Goal: Task Accomplishment & Management: Use online tool/utility

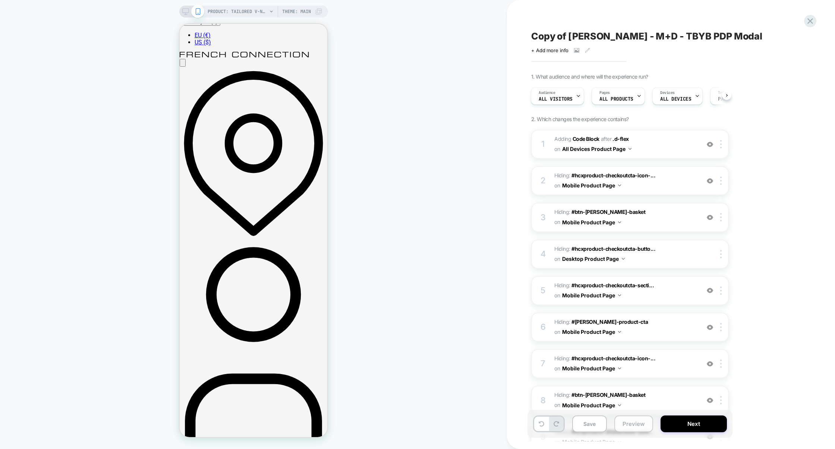
click at [630, 423] on button "Preview" at bounding box center [634, 424] width 39 height 17
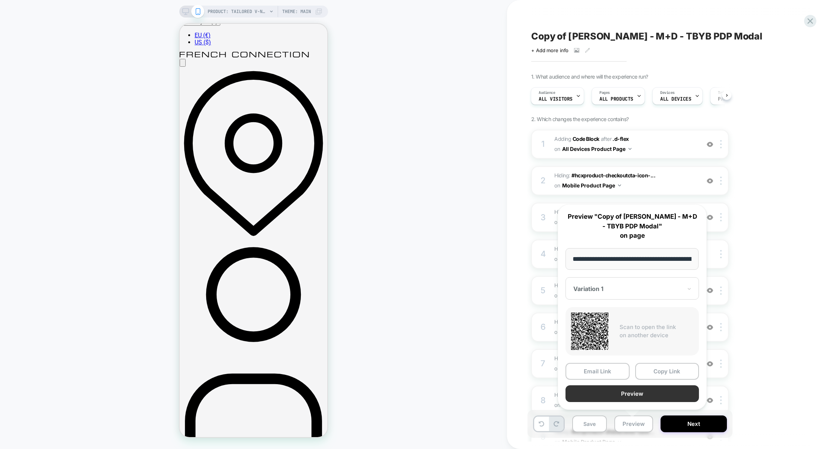
click at [632, 391] on button "Preview" at bounding box center [632, 394] width 133 height 17
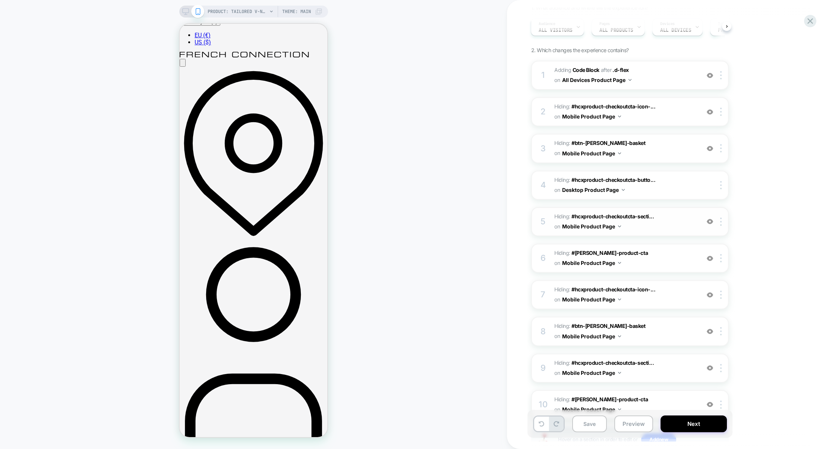
scroll to position [69, 0]
click at [183, 4] on div "PRODUCT: Tailored V-Neck Waistcoat [raspberry sorbet pink] PRODUCT: Tailored V-…" at bounding box center [253, 224] width 507 height 449
click at [183, 6] on div "PRODUCT: Tailored V-Neck Waistcoat [raspberry sorbet pink] Theme: MAIN" at bounding box center [253, 12] width 149 height 12
click at [184, 9] on rect at bounding box center [185, 11] width 6 height 4
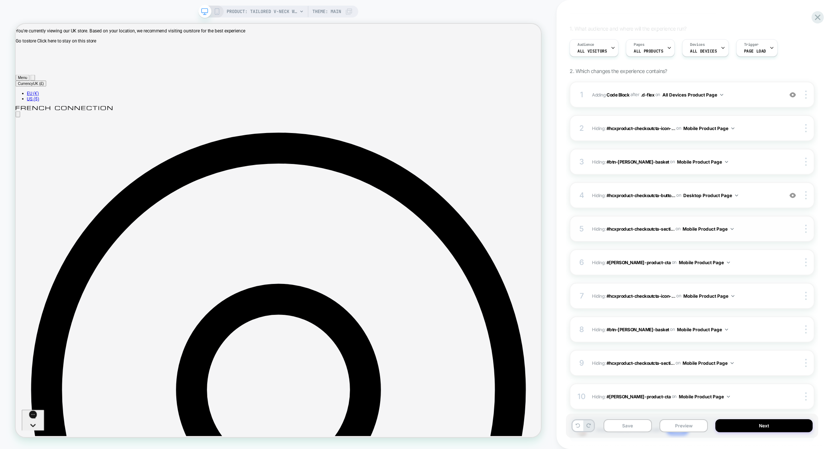
scroll to position [45, 0]
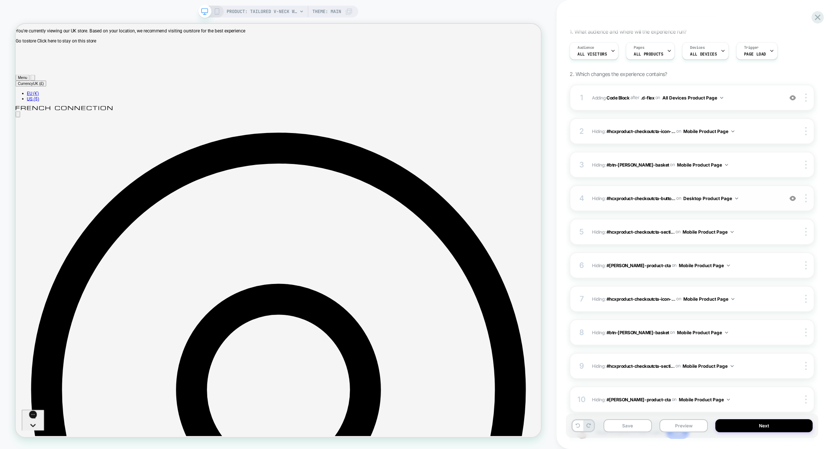
click at [753, 206] on div "4 Hiding : #hcxproduct-checkoutcta-butto... #hcxproduct-checkoutcta-button-cont…" at bounding box center [692, 198] width 245 height 26
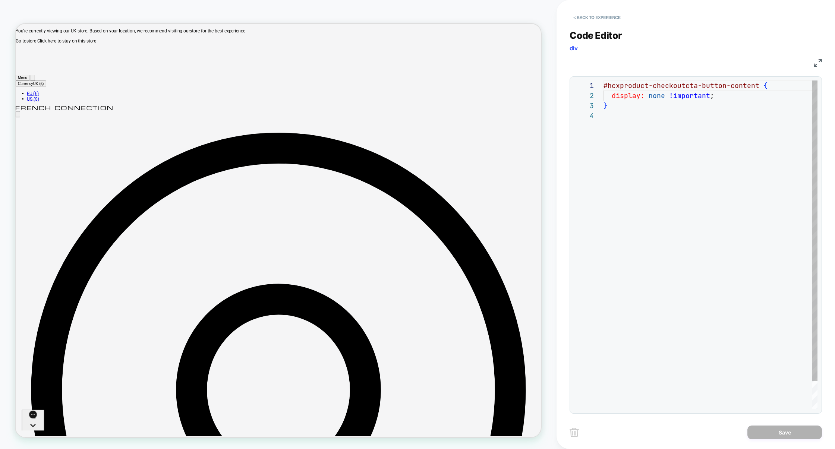
scroll to position [30, 0]
drag, startPoint x: 759, startPoint y: 87, endPoint x: 609, endPoint y: 84, distance: 149.5
click at [609, 84] on div "#hcxproduct-checkoutcta-button-content { display: none !important ; }" at bounding box center [711, 260] width 214 height 359
type textarea "**********"
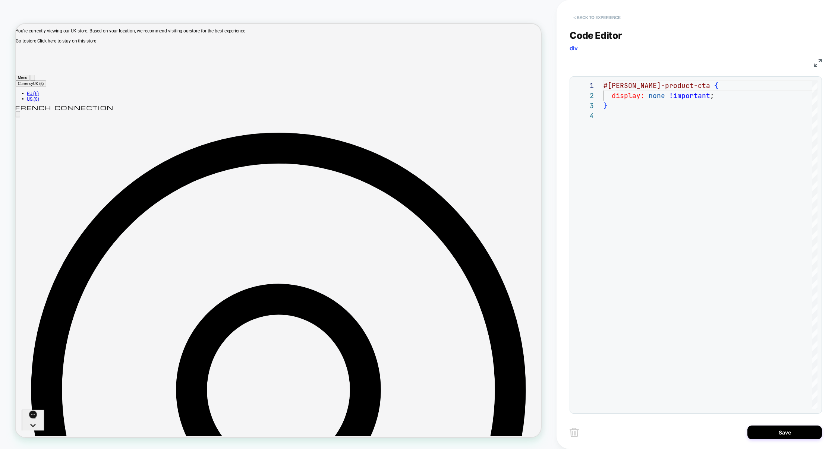
click at [598, 17] on button "< Back to experience" at bounding box center [597, 18] width 54 height 12
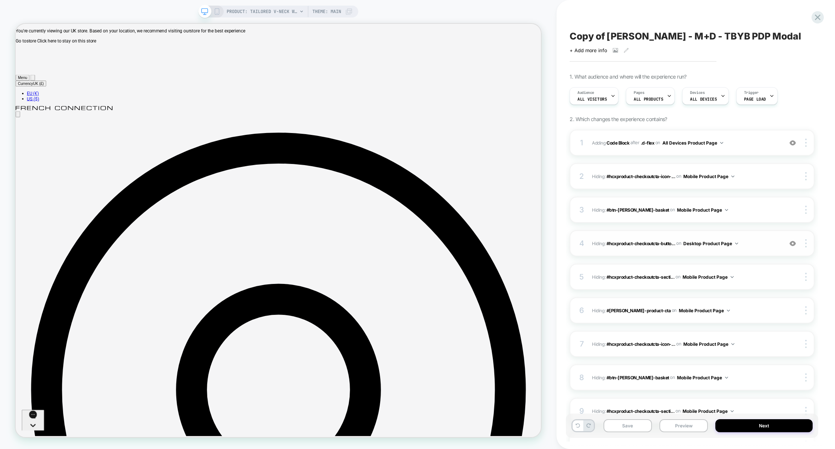
click at [754, 253] on div "4 Hiding : #hcxproduct-checkoutcta-butto... #hcxproduct-checkoutcta-button-cont…" at bounding box center [692, 243] width 245 height 26
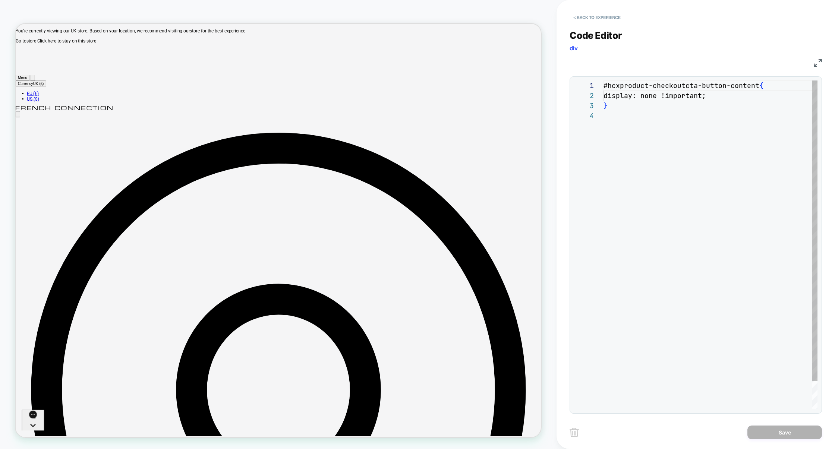
scroll to position [30, 0]
drag, startPoint x: 758, startPoint y: 85, endPoint x: 609, endPoint y: 87, distance: 149.2
click at [609, 87] on div "#hcxproduct-checkoutcta-button-content { display: none !important ; }" at bounding box center [711, 260] width 214 height 359
type textarea "**********"
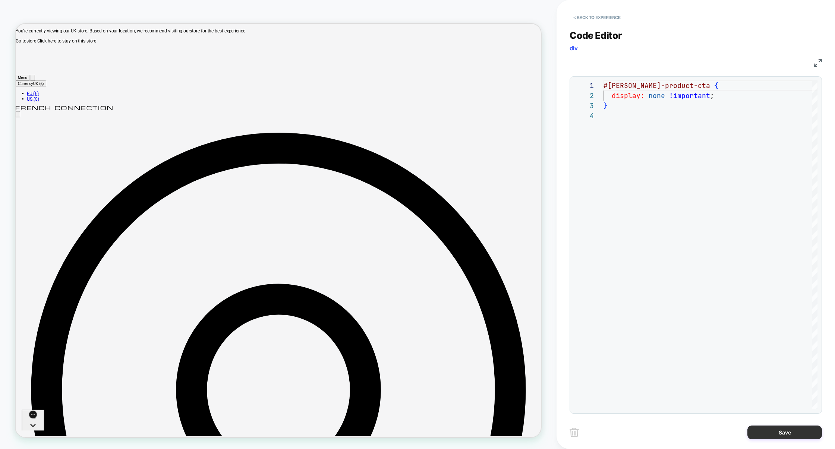
click at [772, 431] on button "Save" at bounding box center [785, 433] width 75 height 14
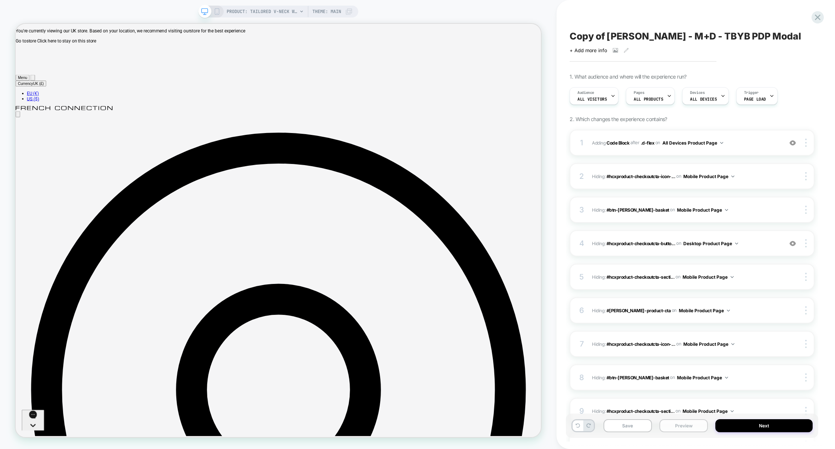
click at [676, 422] on button "Preview" at bounding box center [684, 425] width 48 height 13
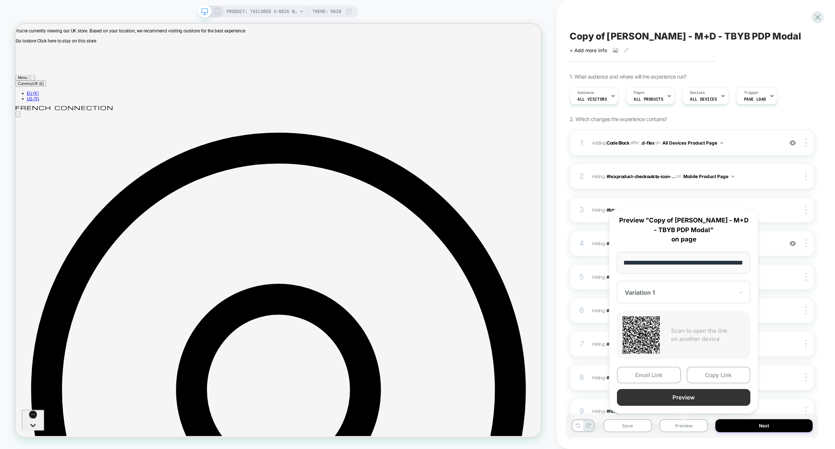
scroll to position [0, 0]
click at [681, 396] on button "Preview" at bounding box center [683, 397] width 133 height 17
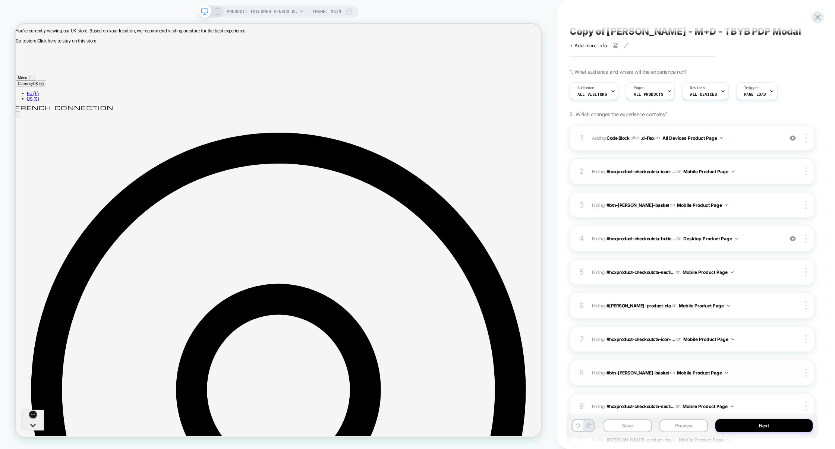
scroll to position [0, 0]
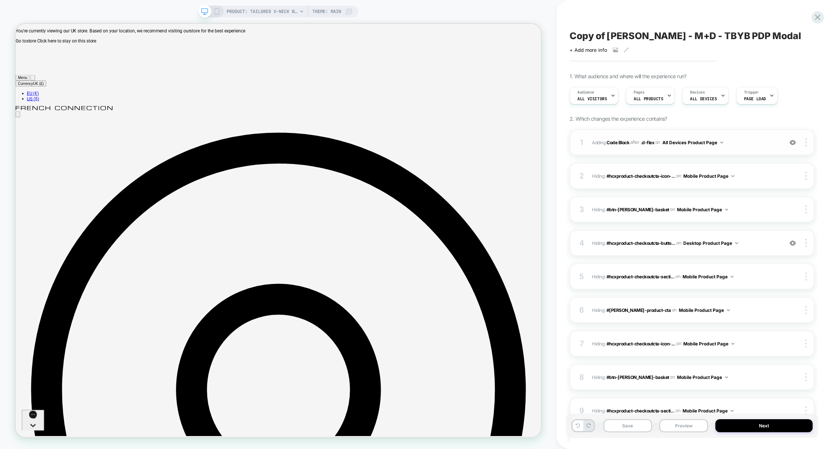
click at [757, 149] on div "1 Adding Code Block AFTER .d-flex .d-flex on All Devices Product Page Add Befor…" at bounding box center [692, 142] width 245 height 26
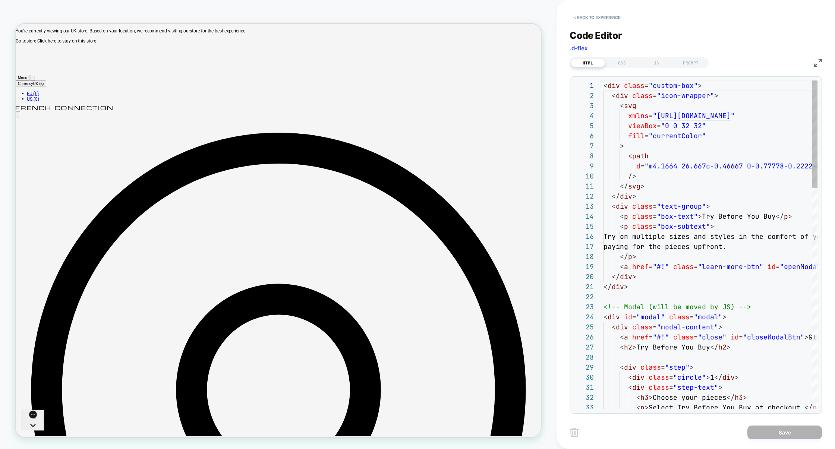
scroll to position [81, 0]
click at [624, 61] on div "CSS" at bounding box center [622, 63] width 34 height 9
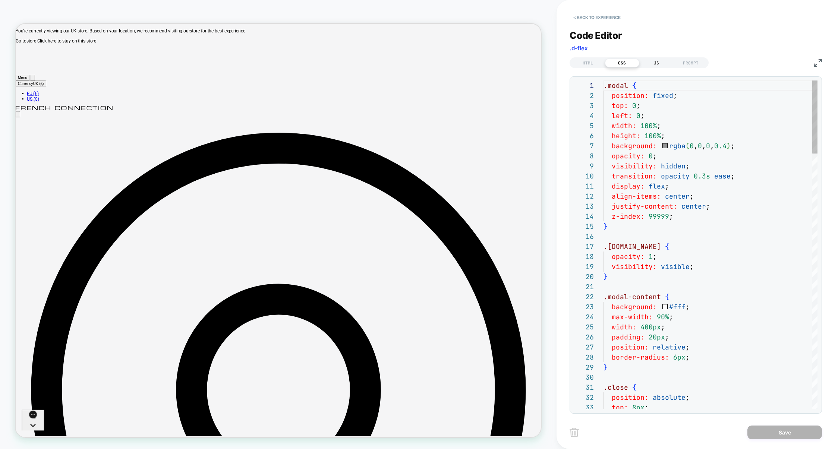
scroll to position [101, 0]
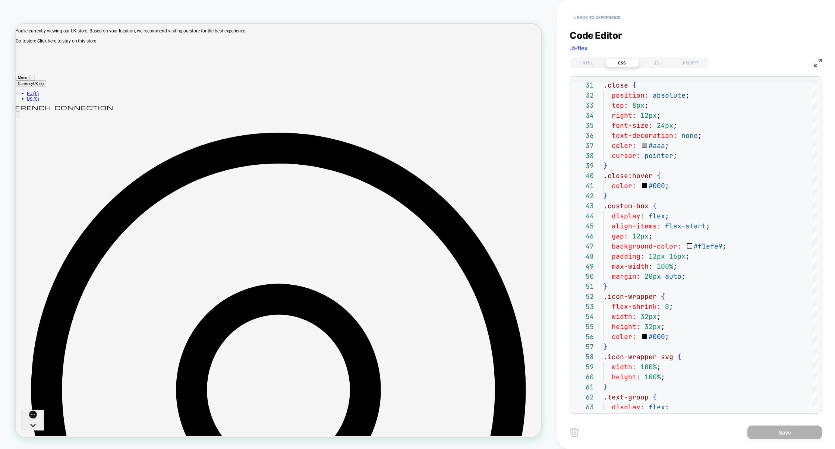
click at [662, 68] on div "**********" at bounding box center [696, 217] width 252 height 393
click at [661, 67] on div "JS" at bounding box center [657, 63] width 34 height 9
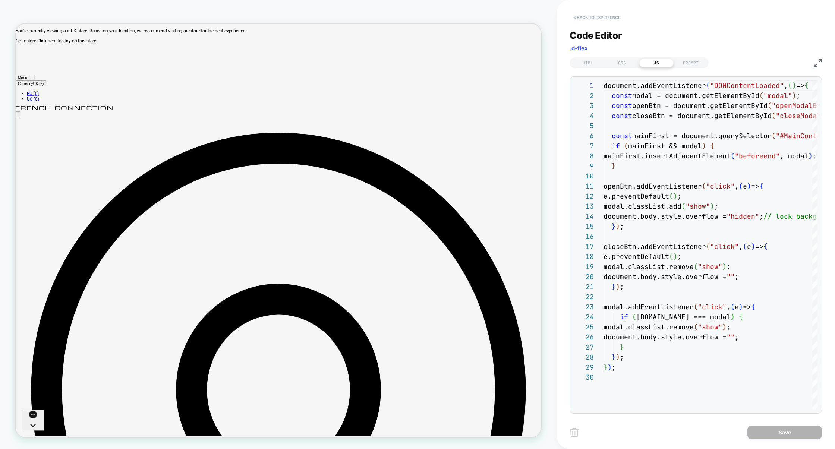
click at [591, 16] on button "< Back to experience" at bounding box center [597, 18] width 54 height 12
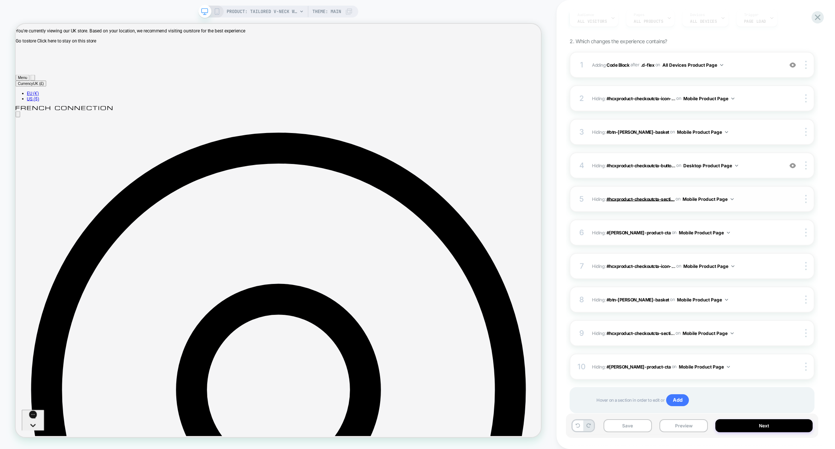
scroll to position [81, 0]
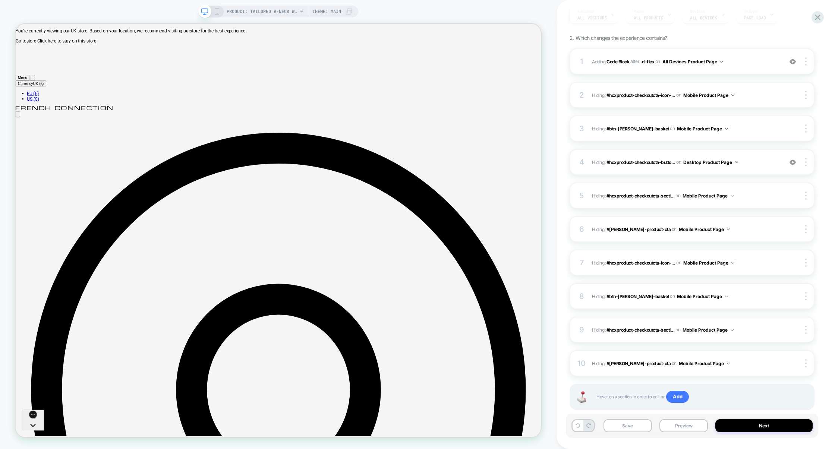
click at [752, 170] on div "4 Hiding : #hcxproduct-checkoutcta-butto... #hcxproduct-checkoutcta-button-cont…" at bounding box center [692, 162] width 245 height 26
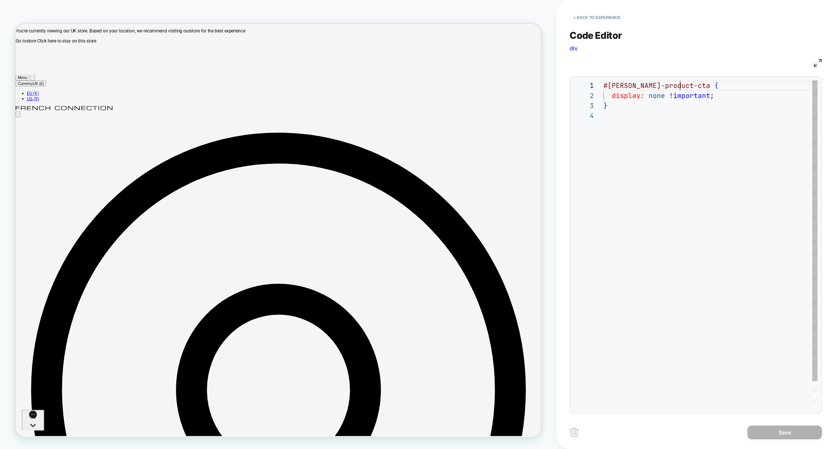
scroll to position [0, 76]
click at [681, 86] on div "#harper-product-cta { display: none !important ; }" at bounding box center [711, 260] width 214 height 359
click at [689, 87] on div "#harper-product-cta , btn-harper-basket { display: none !important ; }" at bounding box center [711, 260] width 214 height 359
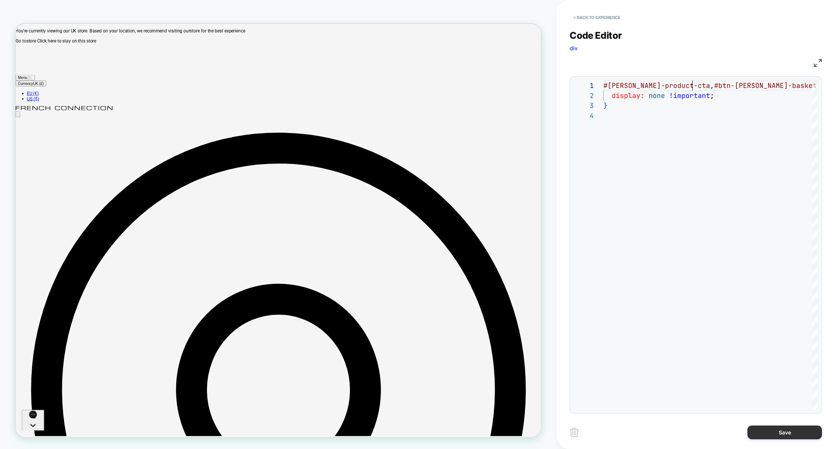
type textarea "**********"
click at [773, 432] on button "Save" at bounding box center [785, 433] width 75 height 14
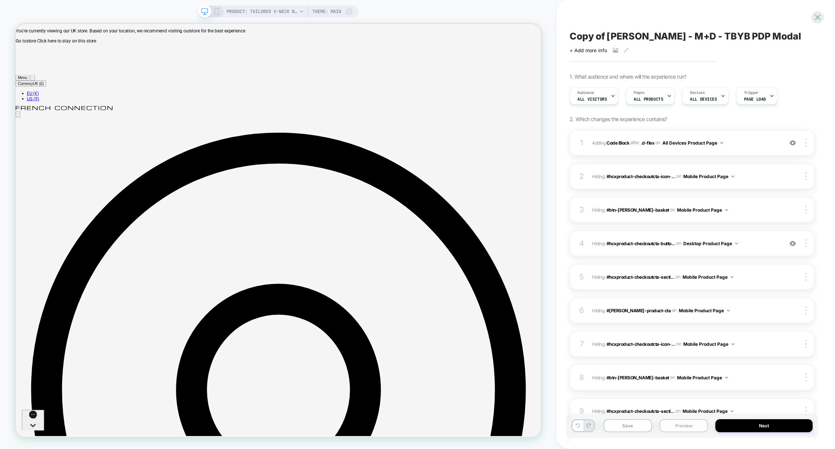
click at [682, 427] on button "Preview" at bounding box center [684, 425] width 48 height 13
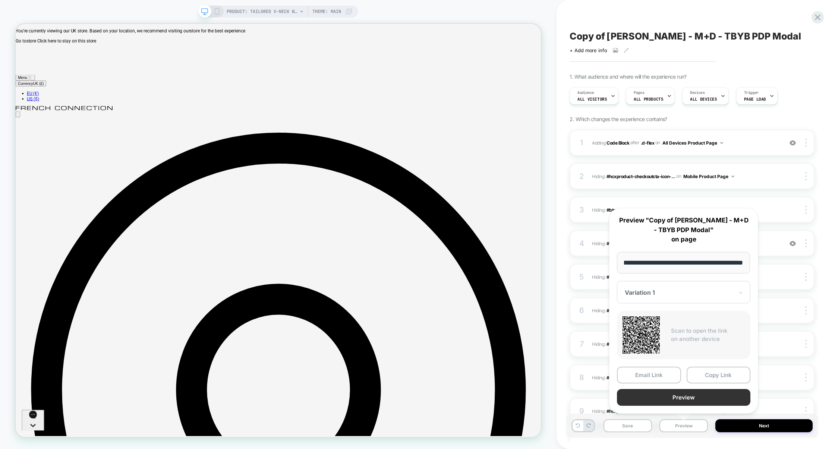
scroll to position [0, 0]
click at [678, 404] on button "Preview" at bounding box center [683, 397] width 133 height 17
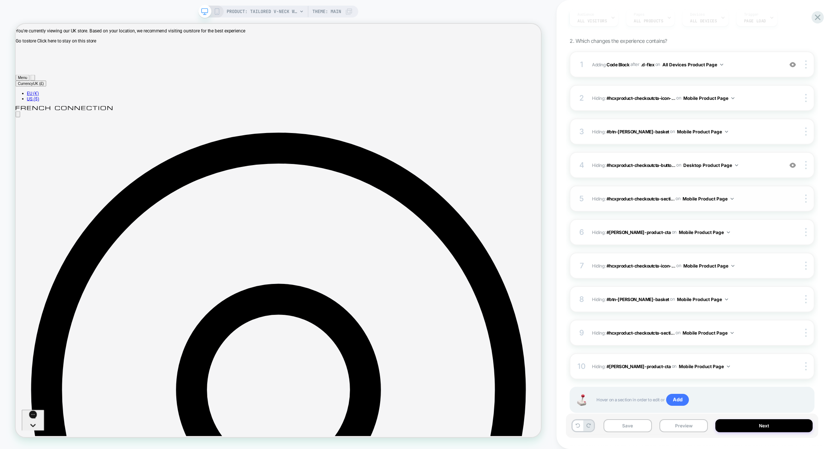
scroll to position [85, 0]
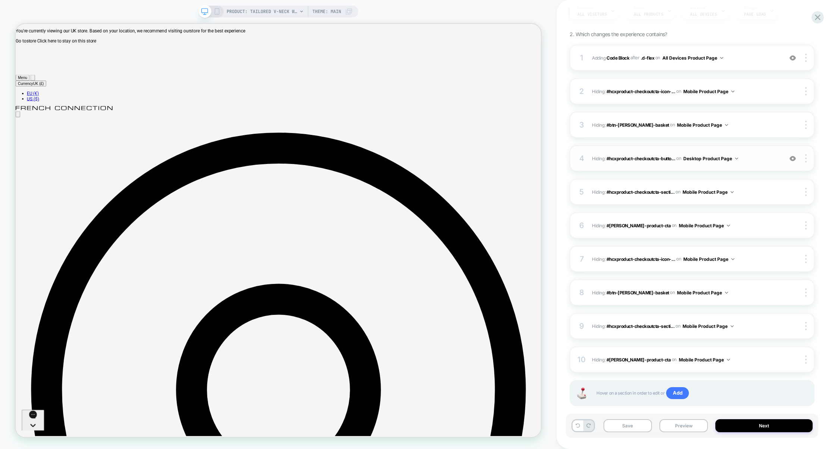
click at [751, 166] on div "4 Hiding : #hcxproduct-checkoutcta-butto... #hcxproduct-checkoutcta-button-cont…" at bounding box center [692, 158] width 245 height 26
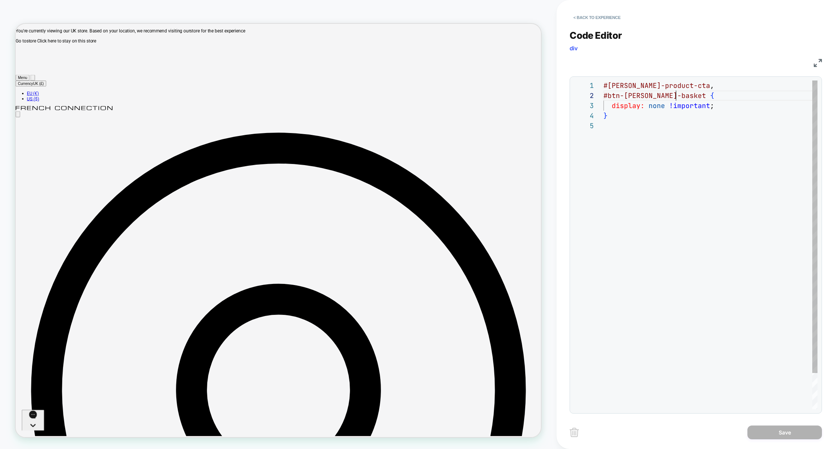
scroll to position [10, 0]
drag, startPoint x: 677, startPoint y: 96, endPoint x: 590, endPoint y: 96, distance: 87.6
click at [604, 96] on div "#harper-product-cta , #btn-harper-basket { display: none !important ; }" at bounding box center [711, 265] width 214 height 369
type textarea "**********"
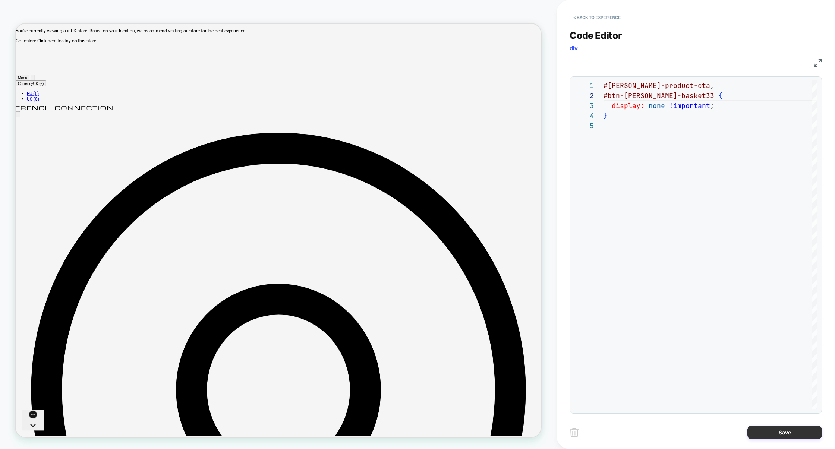
click at [777, 433] on button "Save" at bounding box center [785, 433] width 75 height 14
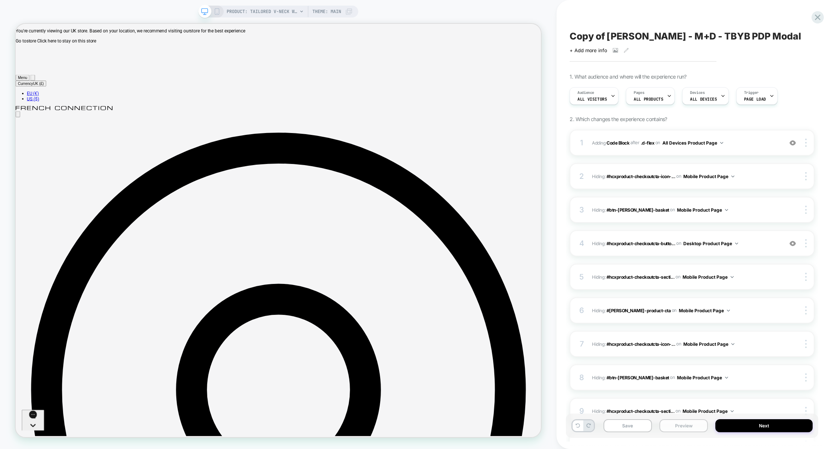
click at [682, 431] on button "Preview" at bounding box center [684, 425] width 48 height 13
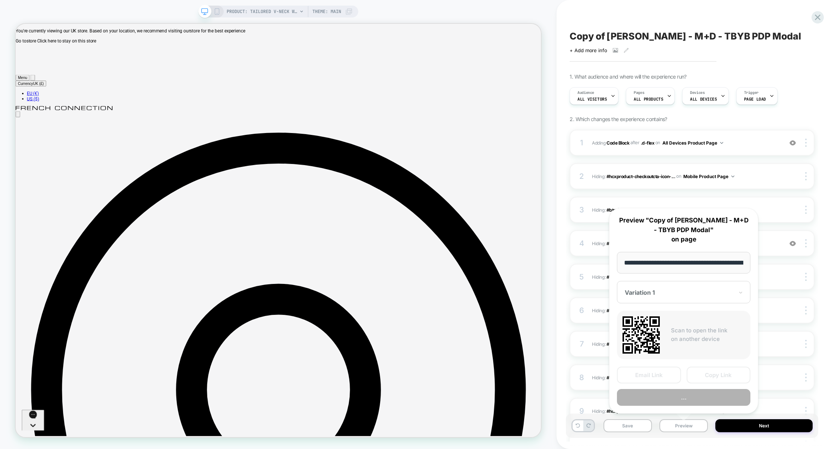
scroll to position [0, 215]
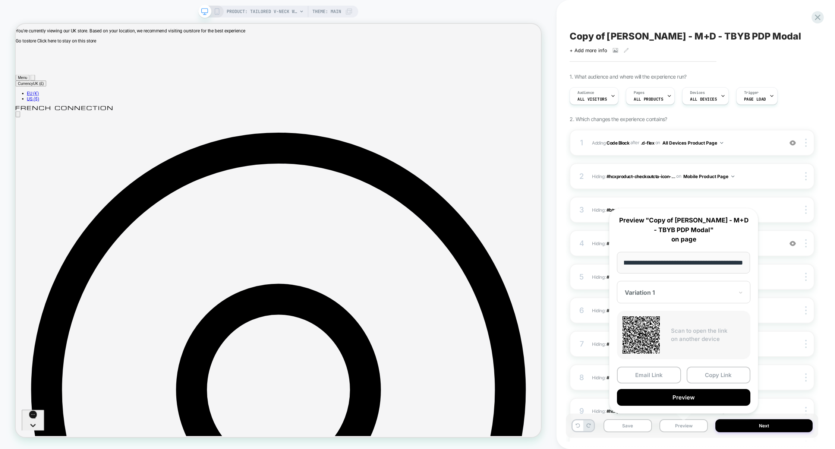
click at [686, 406] on div "**********" at bounding box center [683, 311] width 149 height 206
click at [685, 400] on button "Preview" at bounding box center [683, 397] width 133 height 17
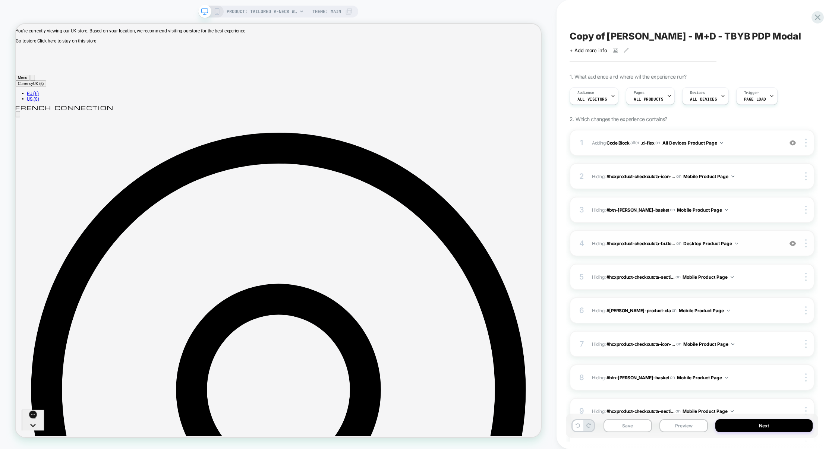
click at [759, 251] on div "4 Hiding : #hcxproduct-checkoutcta-butto... #hcxproduct-checkoutcta-button-cont…" at bounding box center [692, 243] width 245 height 26
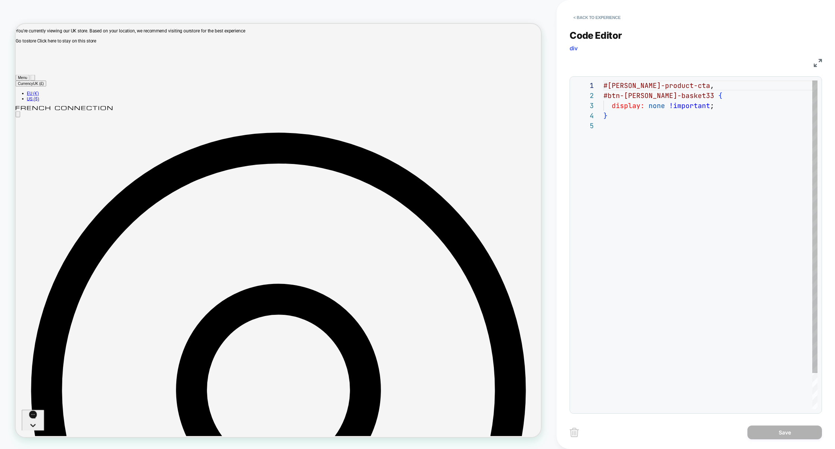
scroll to position [40, 0]
click at [685, 98] on div "#harper-product-cta , #btn-harper-basket33 { display: none !important ; }" at bounding box center [711, 265] width 214 height 369
type textarea "**********"
click at [769, 431] on button "Save" at bounding box center [785, 433] width 75 height 14
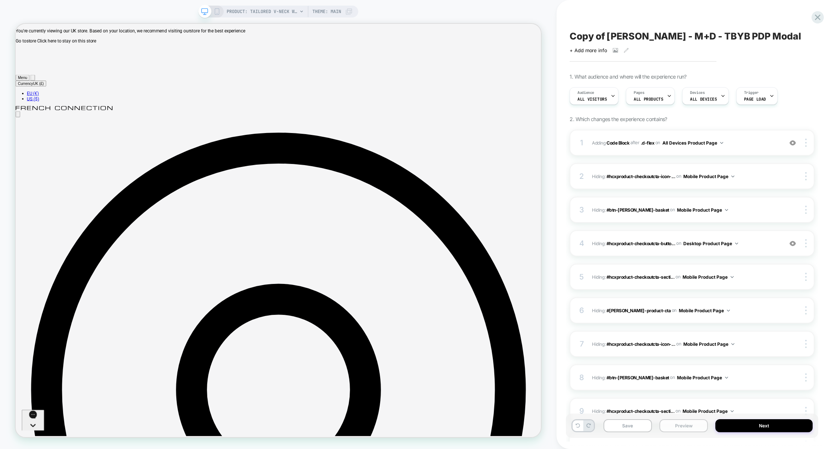
click at [694, 427] on button "Preview" at bounding box center [684, 425] width 48 height 13
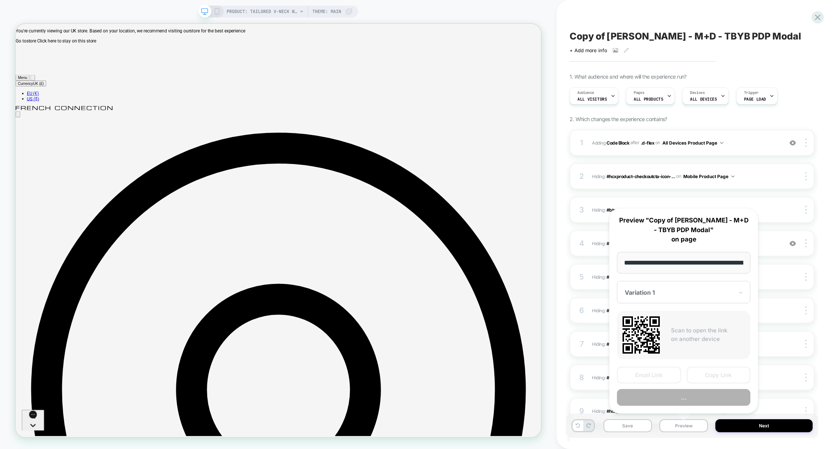
scroll to position [0, 215]
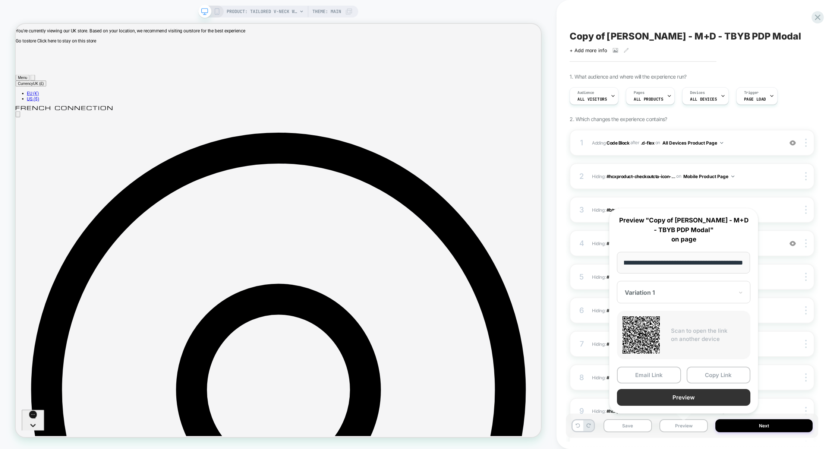
click at [690, 396] on button "Preview" at bounding box center [683, 397] width 133 height 17
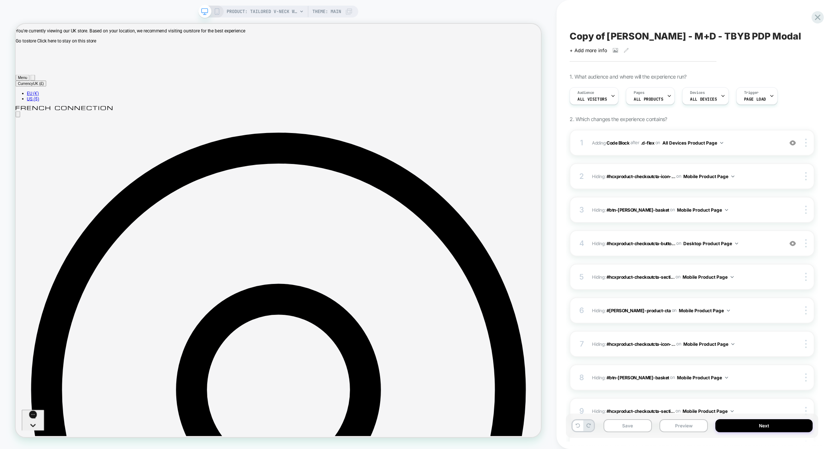
click at [216, 12] on icon at bounding box center [217, 11] width 7 height 7
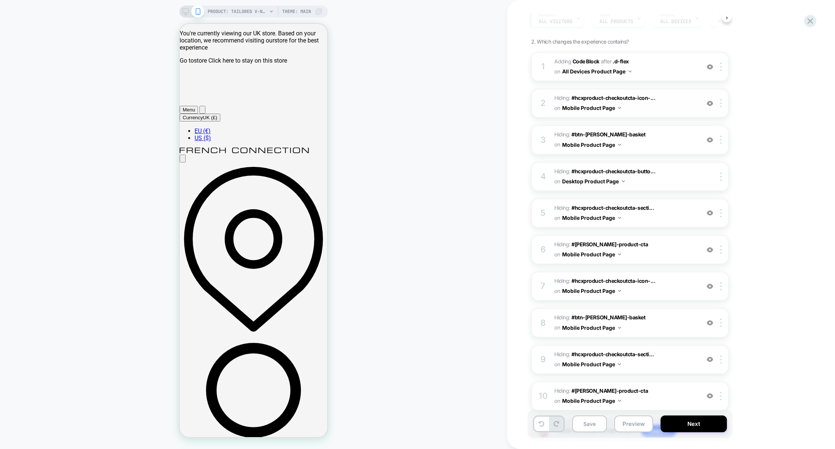
scroll to position [75, 0]
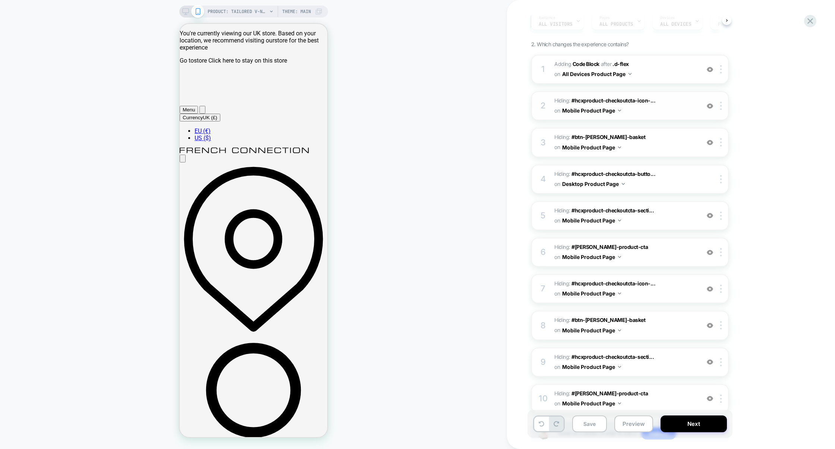
click at [665, 116] on span "Hiding : #hcxproduct-checkoutcta-icon-... #hcxproduct-checkoutcta-icon-question…" at bounding box center [625, 106] width 142 height 20
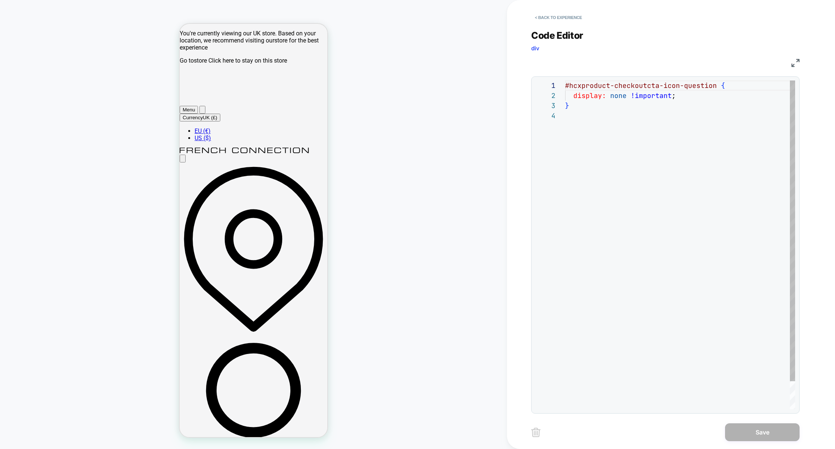
scroll to position [30, 0]
click at [553, 20] on button "< Back to experience" at bounding box center [558, 18] width 54 height 12
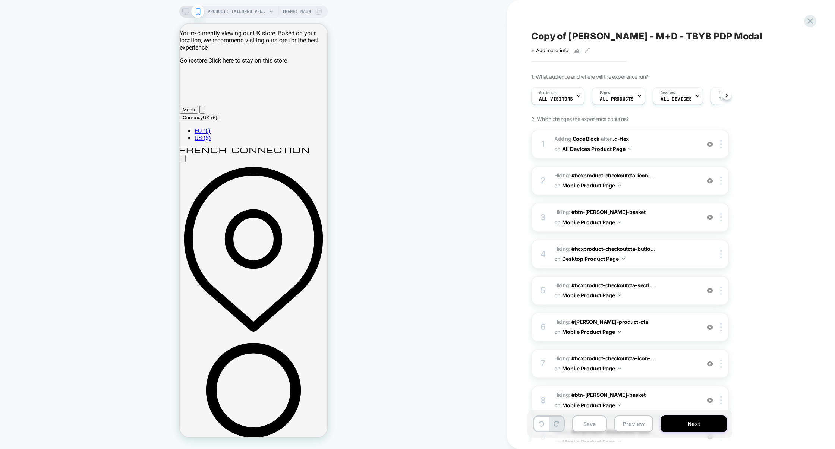
scroll to position [0, 0]
click at [707, 183] on div at bounding box center [710, 181] width 12 height 8
click at [710, 180] on img at bounding box center [710, 181] width 6 height 6
click at [707, 182] on img at bounding box center [710, 181] width 6 height 6
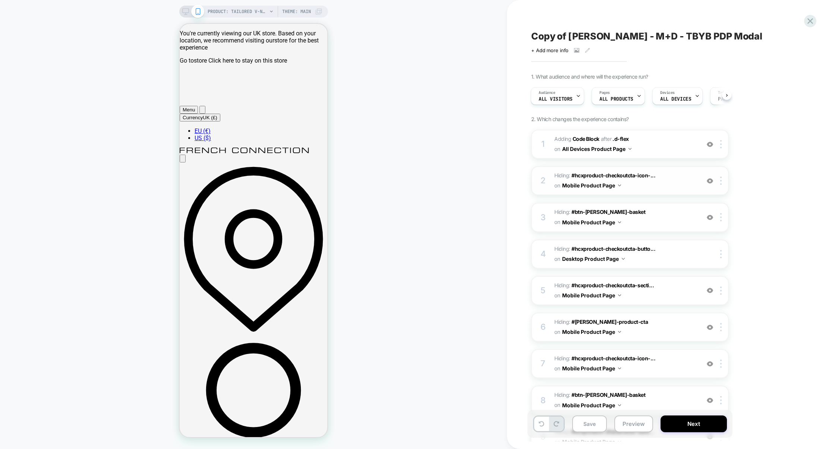
click at [670, 184] on span "Hiding : #hcxproduct-checkoutcta-icon-... #hcxproduct-checkoutcta-icon-question…" at bounding box center [625, 181] width 142 height 20
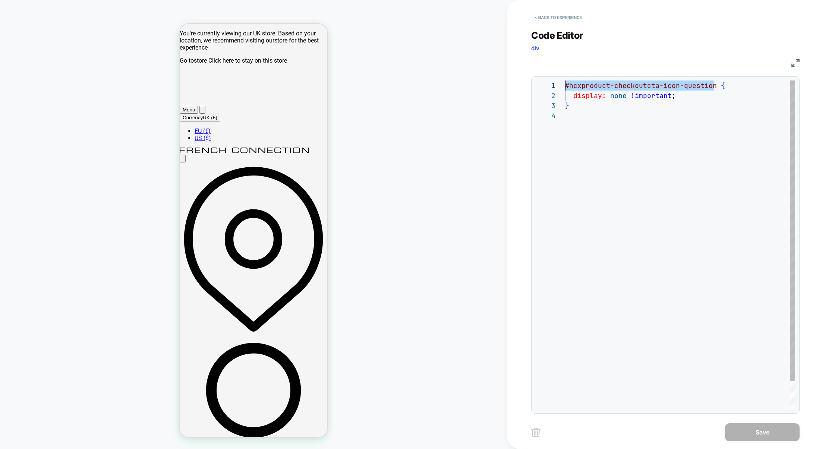
scroll to position [0, 0]
drag, startPoint x: 714, startPoint y: 88, endPoint x: 505, endPoint y: 80, distance: 209.7
click at [565, 81] on div "#hcxproduct-checkoutcta-icon-question { display: none !important ; }" at bounding box center [680, 260] width 230 height 359
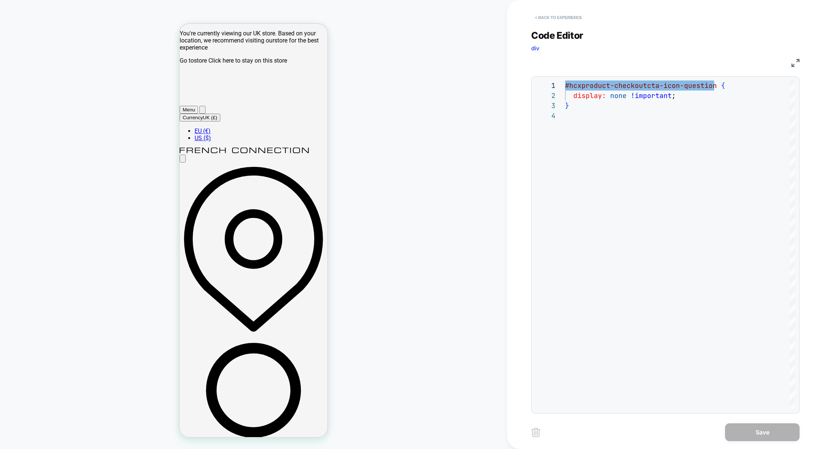
click at [572, 18] on button "< Back to experience" at bounding box center [558, 18] width 54 height 12
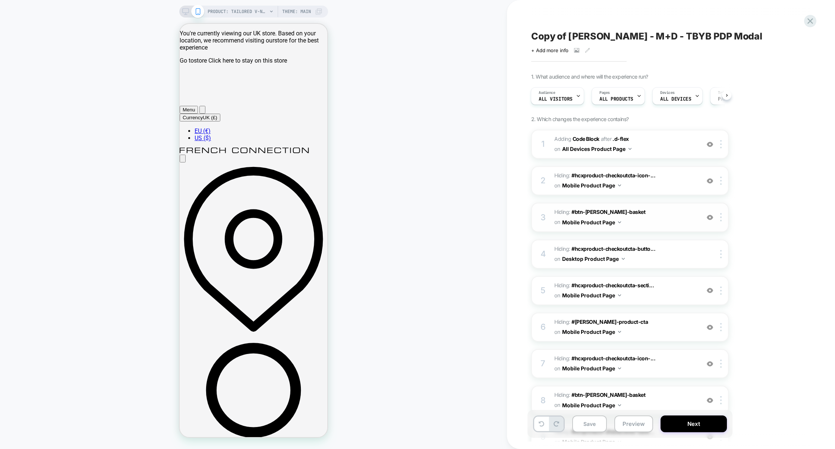
scroll to position [114, 0]
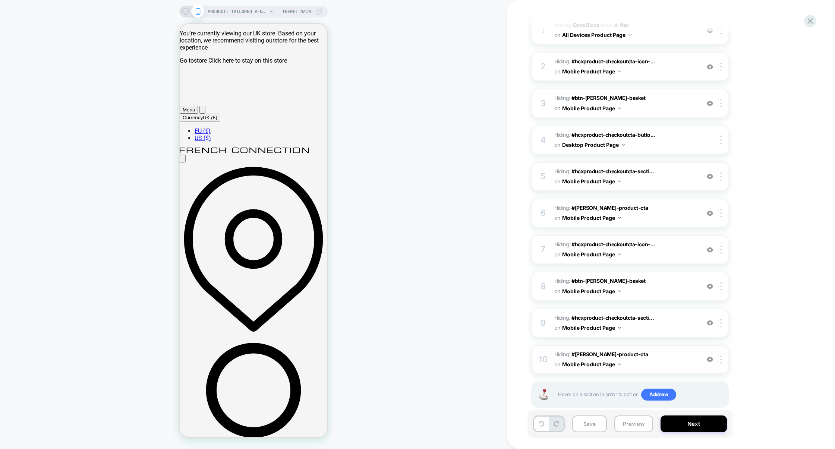
click at [711, 356] on img at bounding box center [710, 359] width 6 height 6
click at [708, 320] on img at bounding box center [710, 323] width 6 height 6
click at [710, 283] on img at bounding box center [710, 286] width 6 height 6
click at [710, 247] on img at bounding box center [710, 250] width 6 height 6
click at [710, 210] on img at bounding box center [710, 213] width 6 height 6
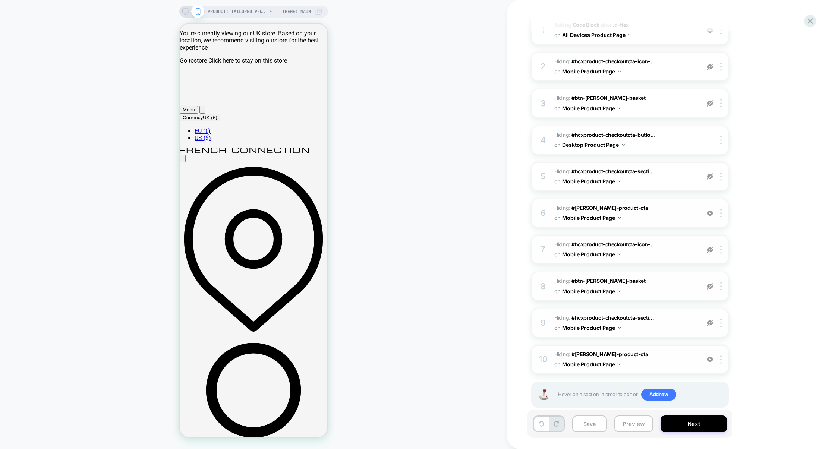
click at [710, 210] on img at bounding box center [710, 213] width 6 height 6
click at [708, 174] on img at bounding box center [710, 176] width 6 height 6
click at [710, 173] on img at bounding box center [710, 176] width 6 height 6
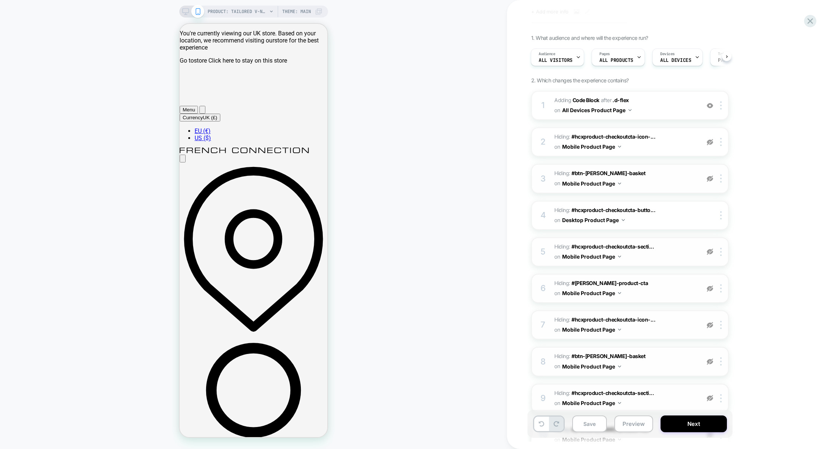
scroll to position [37, 0]
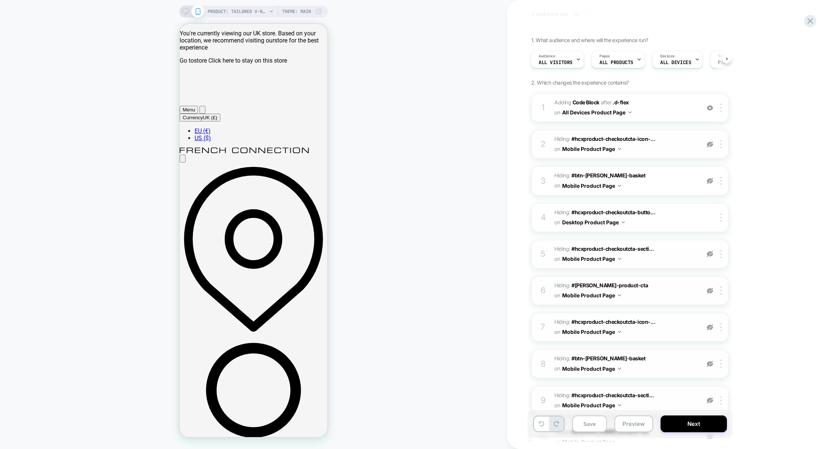
click at [710, 145] on img at bounding box center [710, 144] width 6 height 6
click at [710, 181] on img at bounding box center [710, 181] width 6 height 6
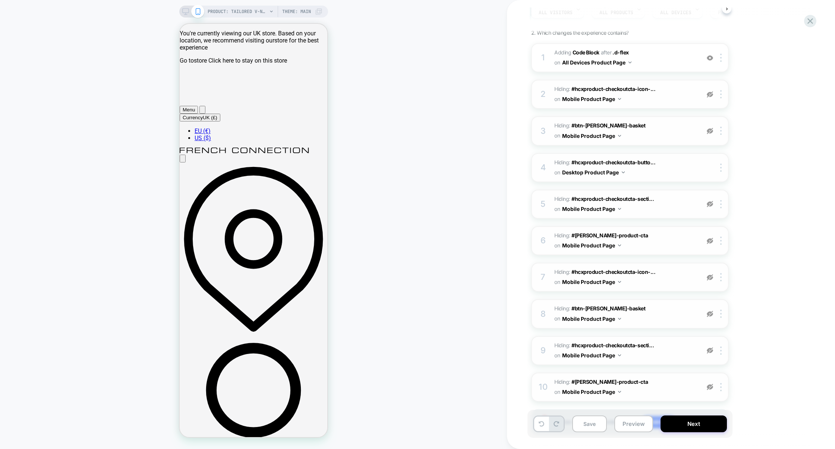
scroll to position [95, 0]
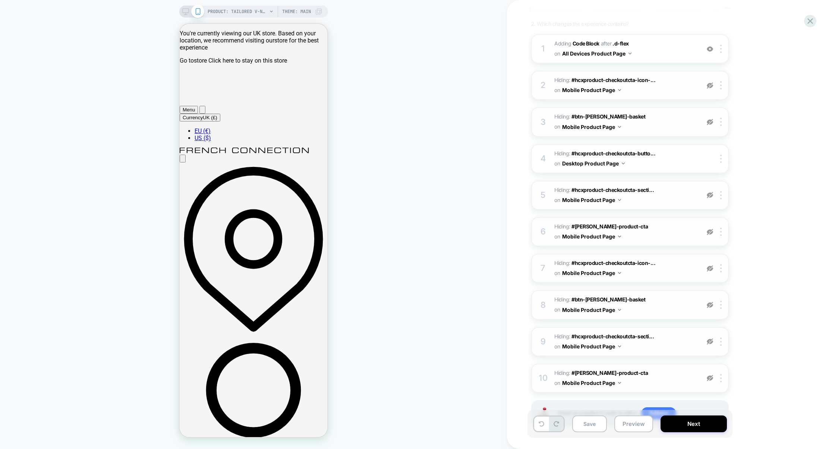
click at [711, 192] on img at bounding box center [710, 195] width 6 height 6
click at [711, 229] on img at bounding box center [710, 232] width 6 height 6
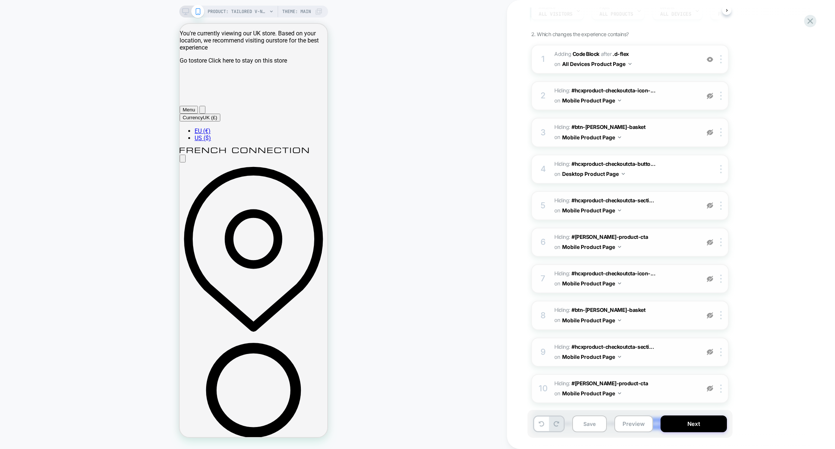
scroll to position [114, 0]
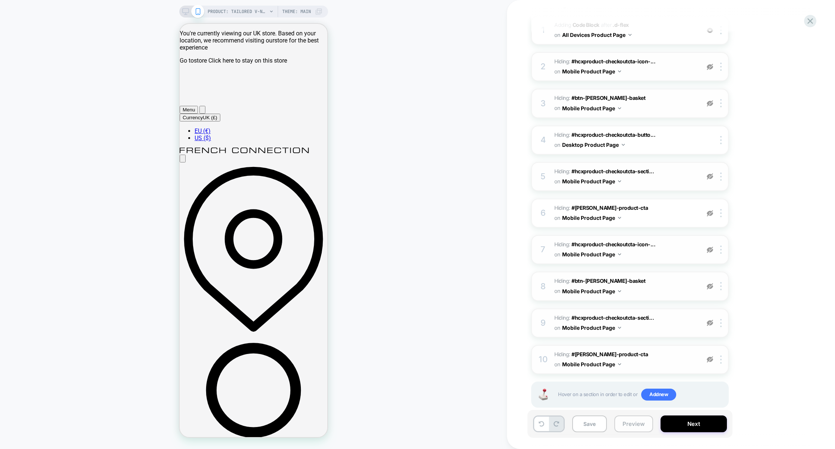
click at [629, 430] on button "Preview" at bounding box center [634, 424] width 39 height 17
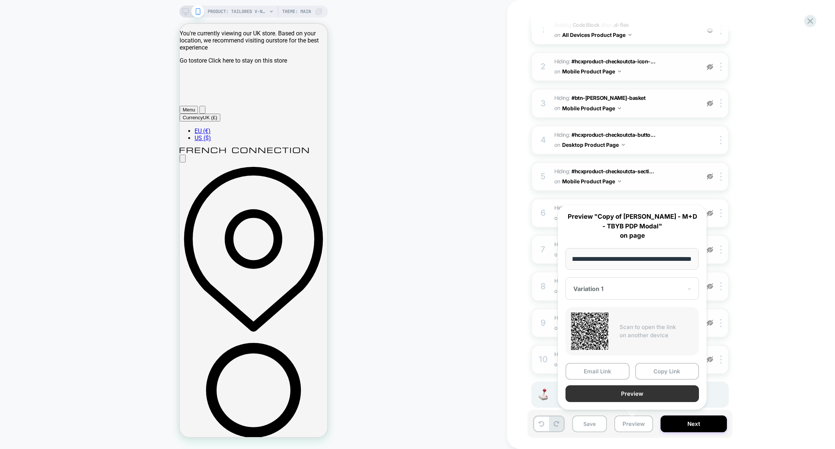
scroll to position [0, 0]
click at [632, 395] on button "Preview" at bounding box center [632, 394] width 133 height 17
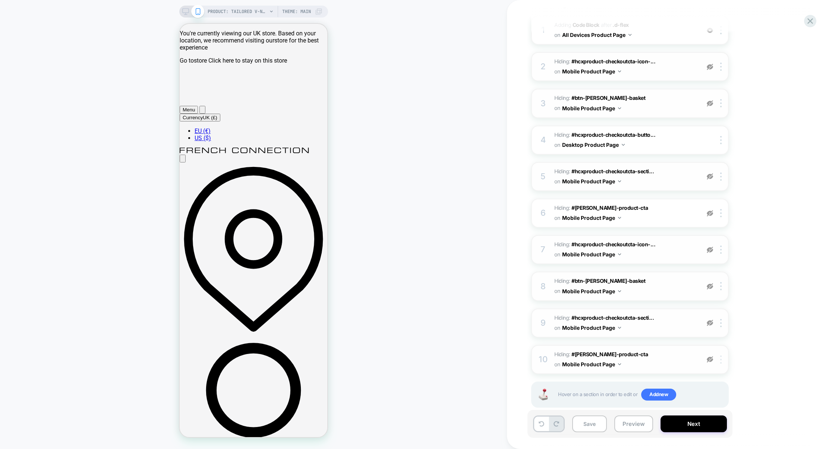
click at [723, 356] on div at bounding box center [722, 360] width 12 height 8
click at [723, 325] on div "Delete" at bounding box center [722, 327] width 66 height 20
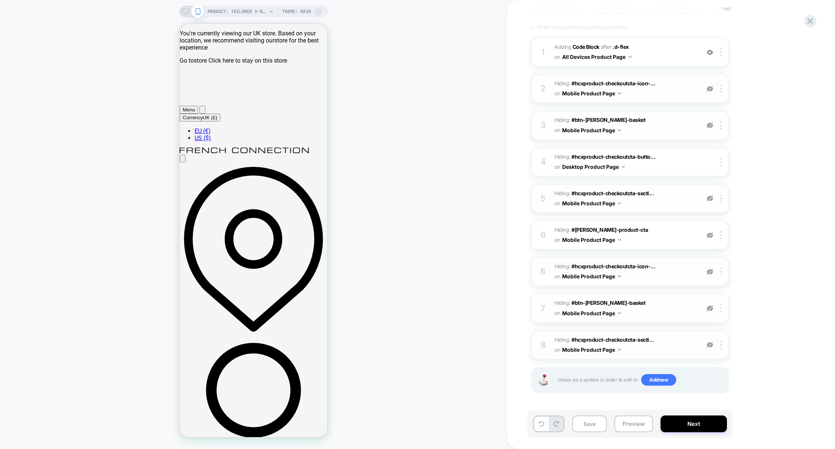
scroll to position [81, 0]
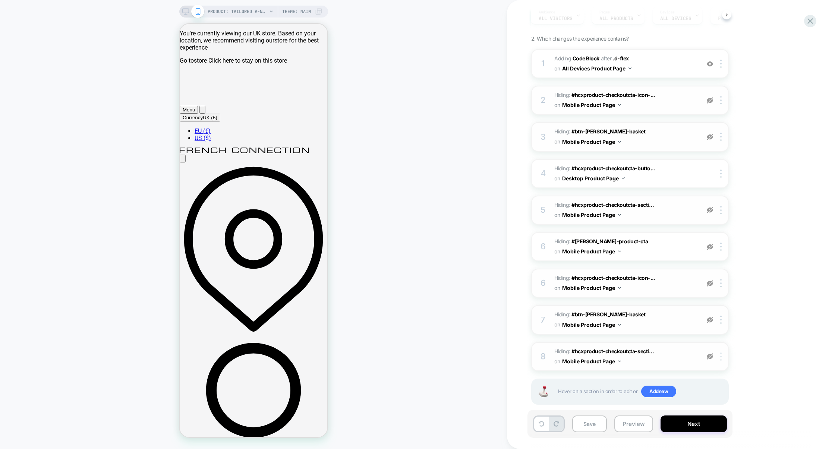
click at [719, 353] on div at bounding box center [722, 357] width 12 height 8
click at [722, 329] on div "Delete" at bounding box center [722, 325] width 66 height 20
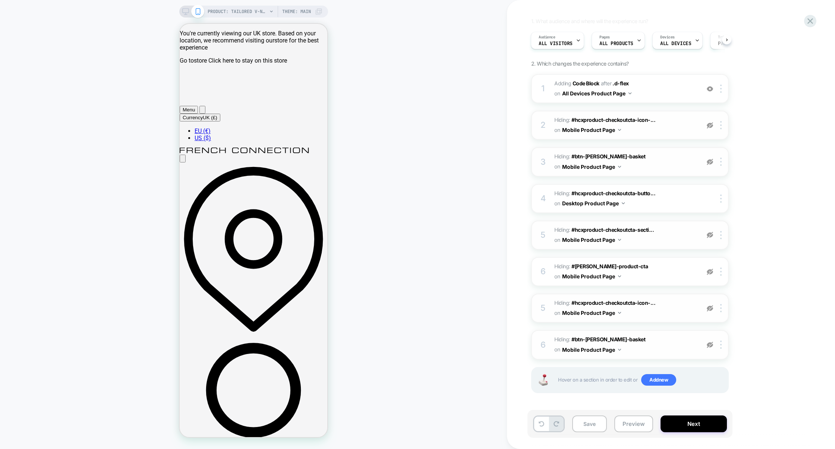
scroll to position [44, 0]
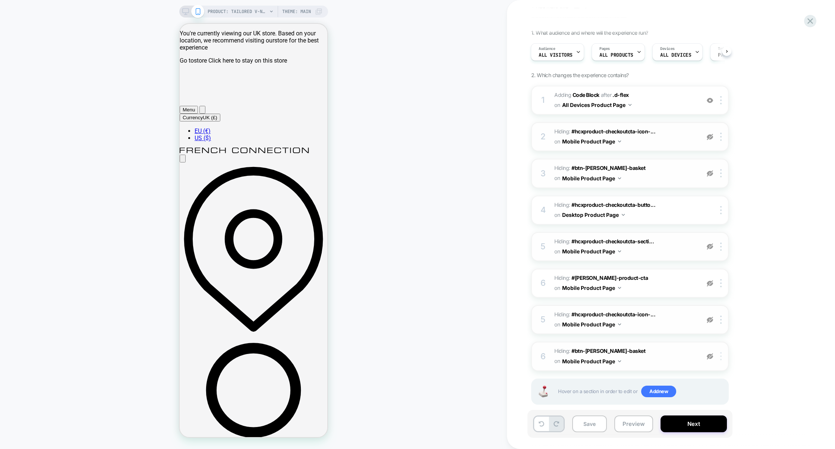
click at [722, 352] on div at bounding box center [722, 356] width 12 height 8
click at [715, 330] on div "Delete" at bounding box center [722, 327] width 66 height 20
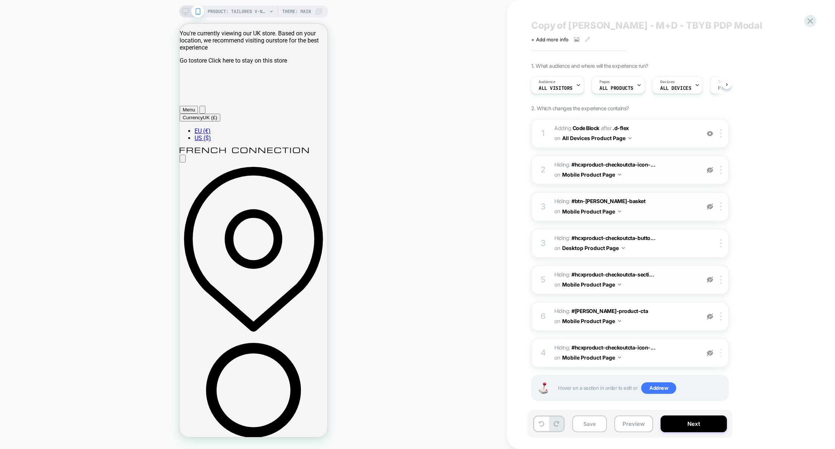
click at [721, 349] on img at bounding box center [720, 353] width 1 height 8
click at [717, 329] on div "Delete" at bounding box center [722, 325] width 66 height 20
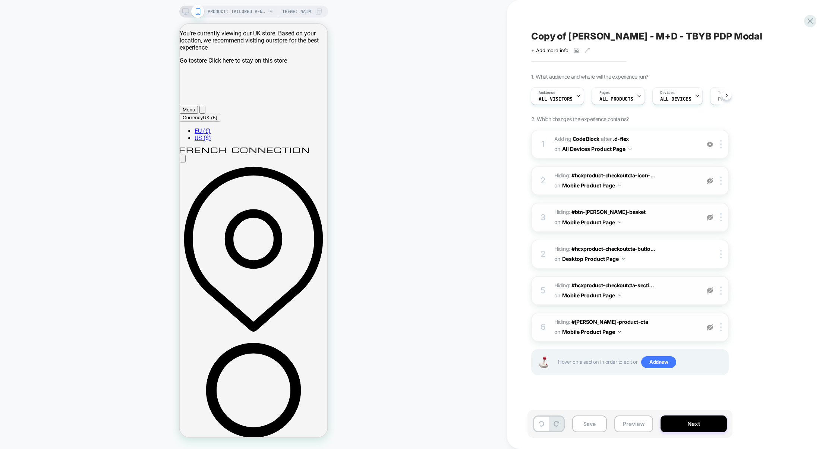
scroll to position [0, 0]
click at [722, 326] on div "6 Hiding : #harper-product-cta #harper-product-cta on Mobile Product Page Copy …" at bounding box center [630, 327] width 198 height 29
click at [720, 323] on div at bounding box center [722, 327] width 12 height 8
click at [720, 323] on img at bounding box center [720, 327] width 1 height 8
click at [724, 323] on div at bounding box center [722, 327] width 12 height 8
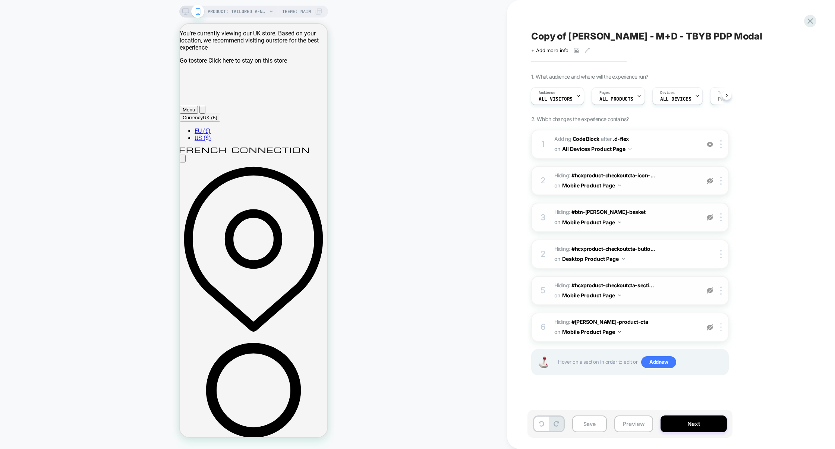
click at [723, 323] on div at bounding box center [722, 327] width 12 height 8
click at [721, 323] on img at bounding box center [720, 327] width 1 height 8
click at [713, 324] on img at bounding box center [710, 327] width 6 height 6
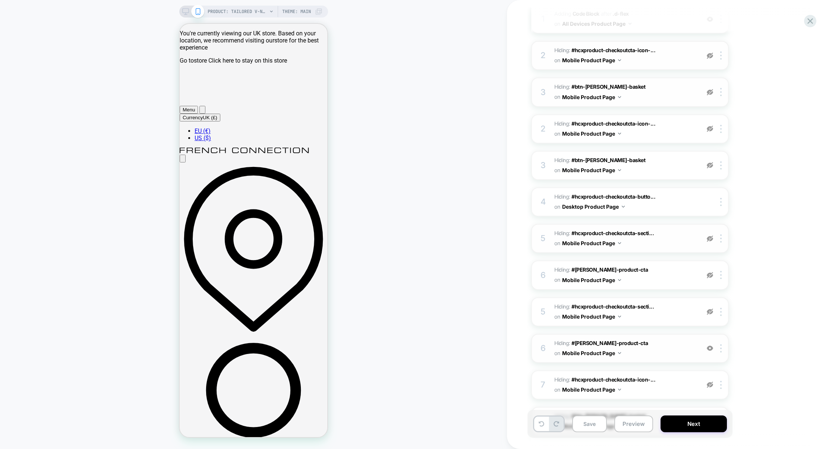
scroll to position [254, 0]
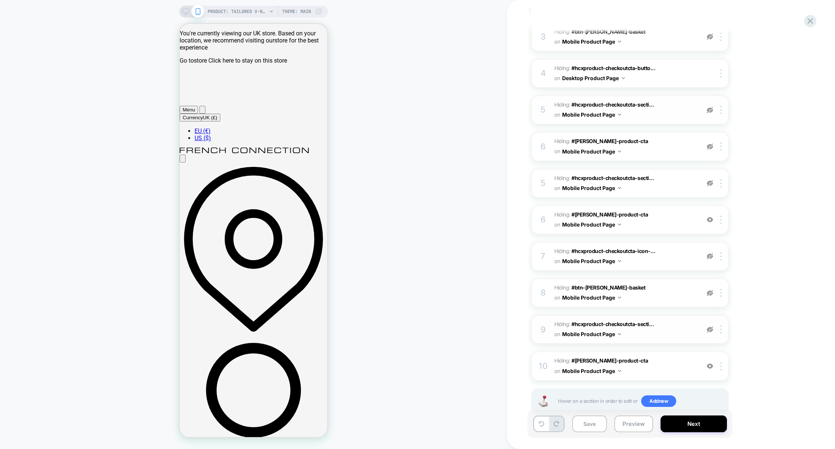
click at [713, 327] on img at bounding box center [710, 330] width 6 height 6
click at [711, 290] on img at bounding box center [710, 293] width 6 height 6
click at [711, 253] on img at bounding box center [710, 256] width 6 height 6
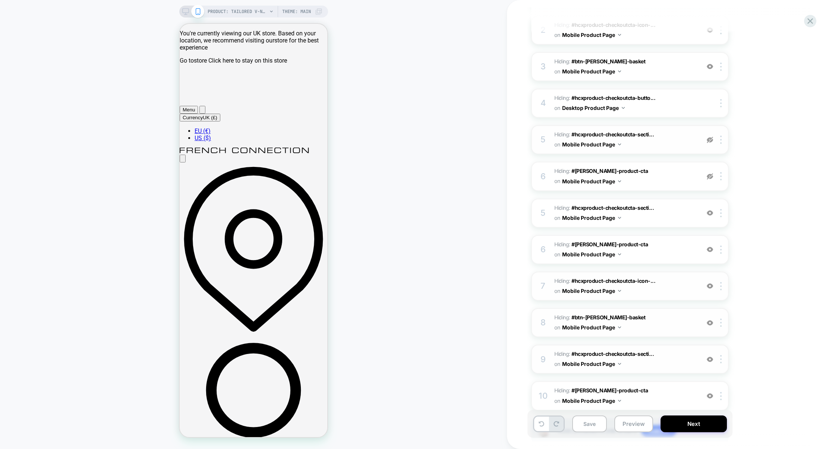
scroll to position [207, 0]
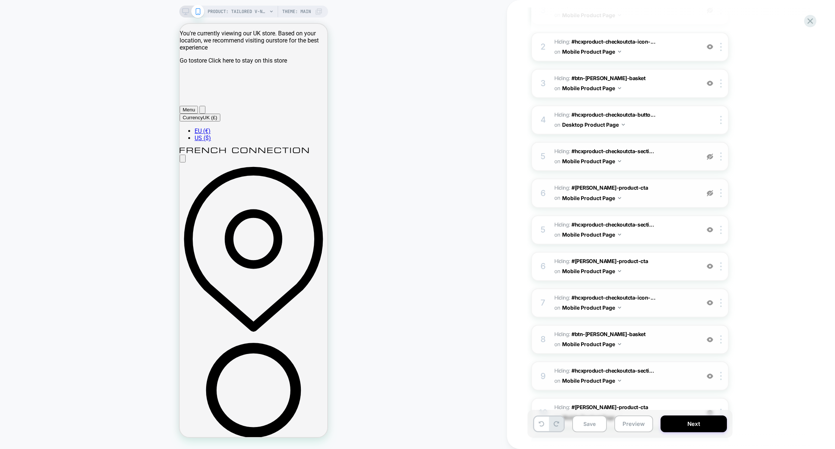
click at [712, 190] on img at bounding box center [710, 193] width 6 height 6
click at [711, 154] on img at bounding box center [710, 157] width 6 height 6
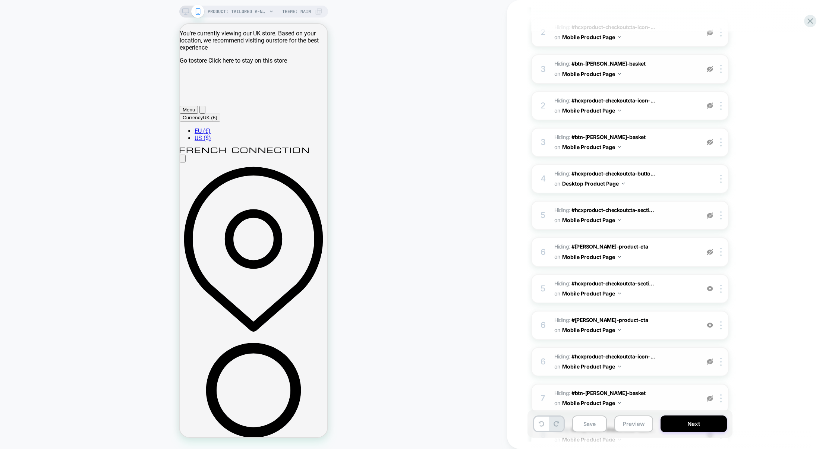
scroll to position [116, 0]
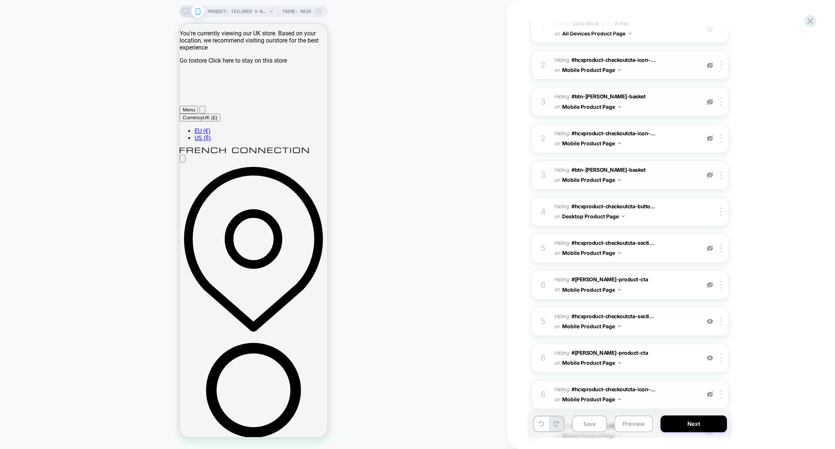
click at [710, 172] on img at bounding box center [710, 175] width 6 height 6
click at [710, 128] on div "2 Hiding : #hcxproduct-checkoutcta-icon-... #hcxproduct-checkoutcta-icon-questi…" at bounding box center [630, 138] width 198 height 29
click at [711, 135] on img at bounding box center [710, 138] width 6 height 6
click at [711, 74] on div "2 Hiding : #hcxproduct-checkoutcta-icon-... #hcxproduct-checkoutcta-icon-questi…" at bounding box center [630, 65] width 198 height 29
click at [711, 68] on div at bounding box center [710, 65] width 12 height 8
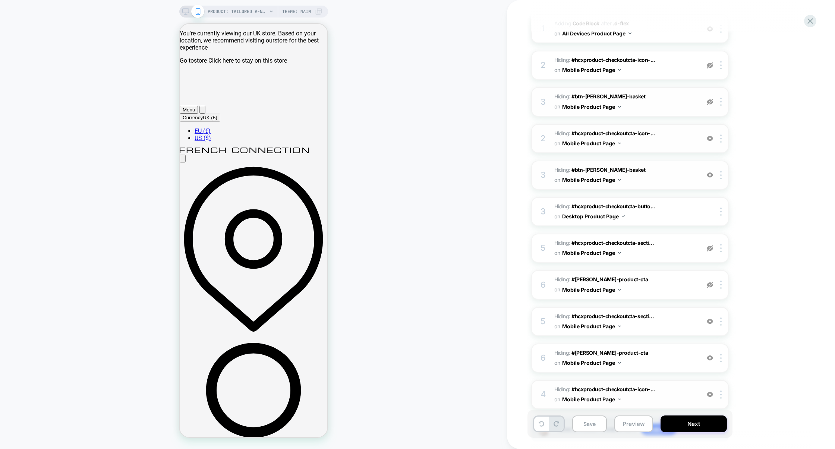
click at [709, 101] on img at bounding box center [710, 102] width 6 height 6
click at [710, 65] on img at bounding box center [710, 65] width 6 height 6
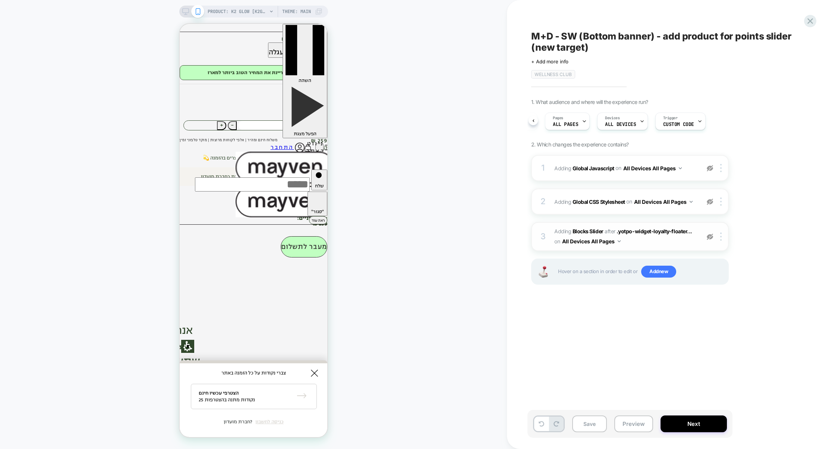
click at [709, 238] on img at bounding box center [710, 237] width 6 height 6
click at [710, 203] on img at bounding box center [710, 202] width 6 height 6
click at [710, 170] on img at bounding box center [710, 168] width 6 height 6
click at [596, 429] on button "Save" at bounding box center [589, 424] width 35 height 17
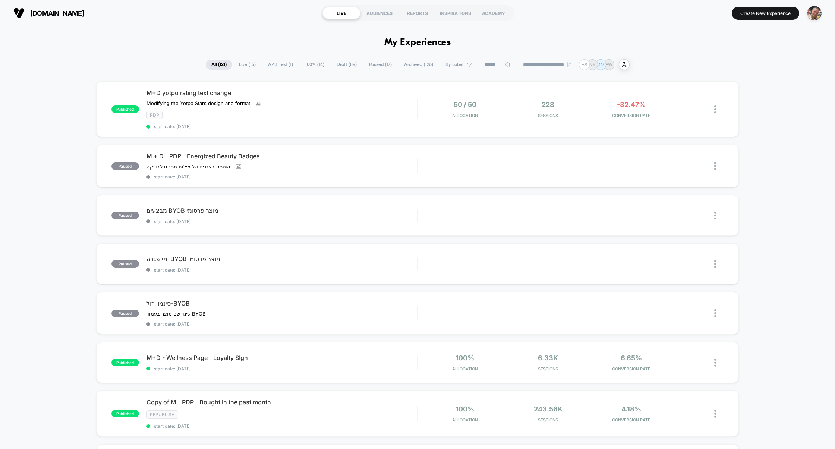
click at [338, 64] on span "Draft ( 89 )" at bounding box center [346, 65] width 31 height 10
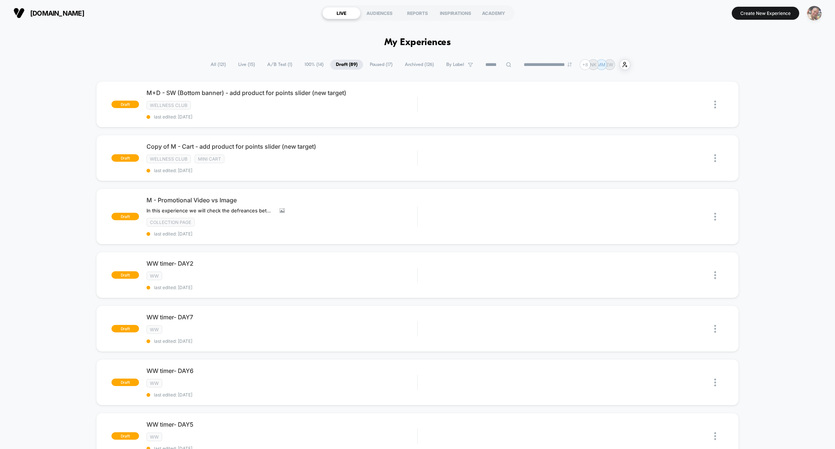
click at [812, 15] on img "button" at bounding box center [814, 13] width 15 height 15
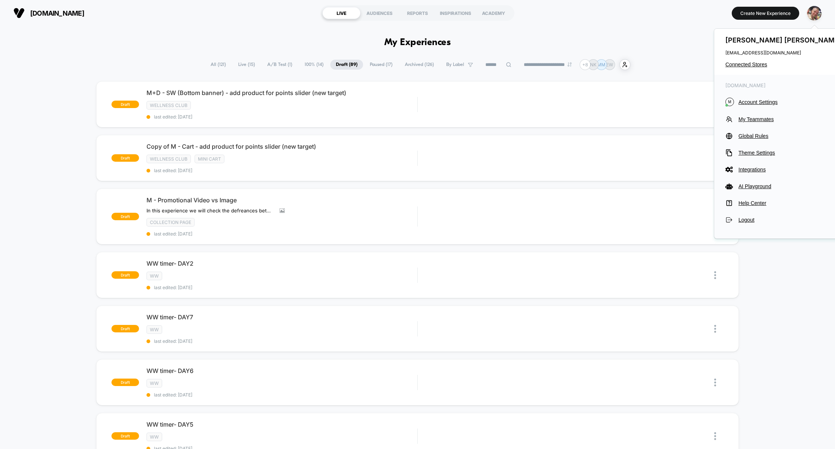
click at [760, 68] on div "[PERSON_NAME] [PERSON_NAME][EMAIL_ADDRESS][DOMAIN_NAME] Connected Stores" at bounding box center [784, 52] width 140 height 46
click at [760, 66] on span "Connected Stores" at bounding box center [785, 65] width 118 height 6
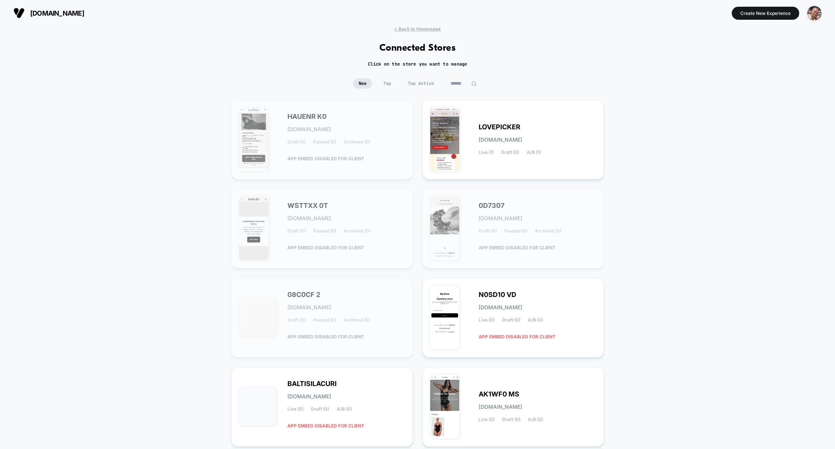
click at [475, 79] on input at bounding box center [463, 83] width 37 height 10
paste input "**********"
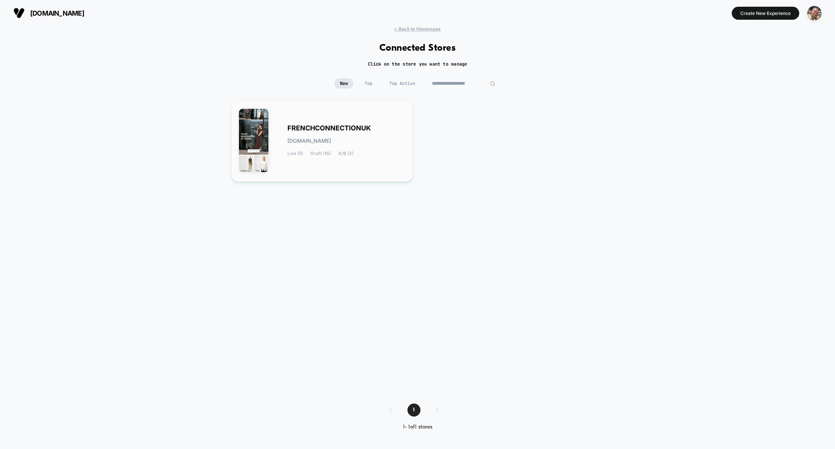
type input "**********"
click at [361, 131] on span "FRENCHCONNECTIONUK" at bounding box center [329, 128] width 84 height 5
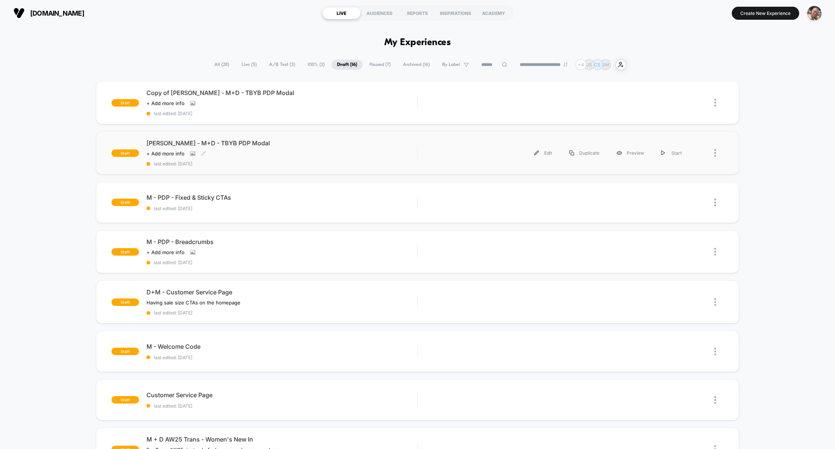
click at [308, 147] on span "Harper - M+D - TBYB PDP Modal" at bounding box center [282, 142] width 271 height 7
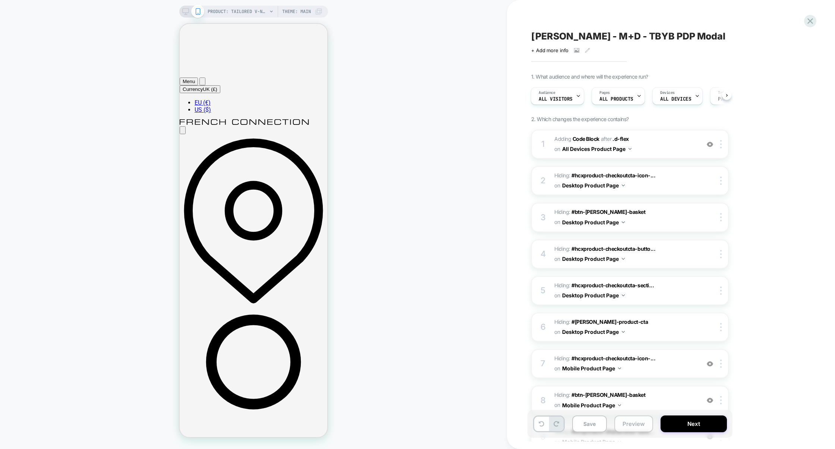
click at [635, 428] on button "Preview" at bounding box center [634, 424] width 39 height 17
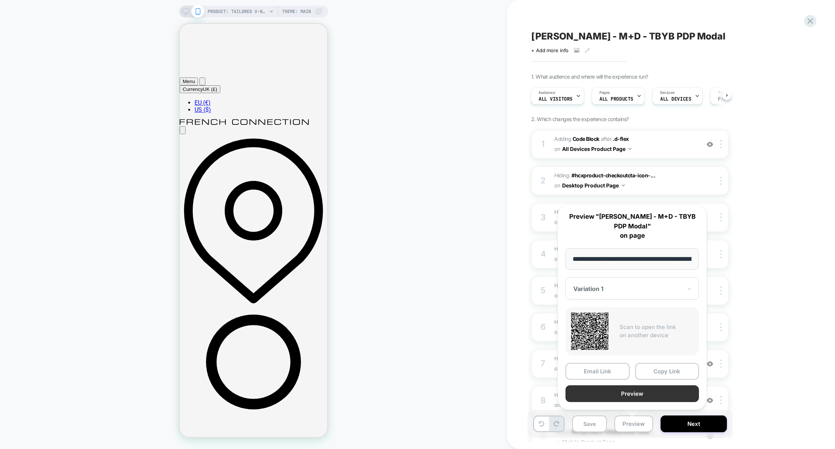
click at [622, 392] on button "Preview" at bounding box center [632, 394] width 133 height 17
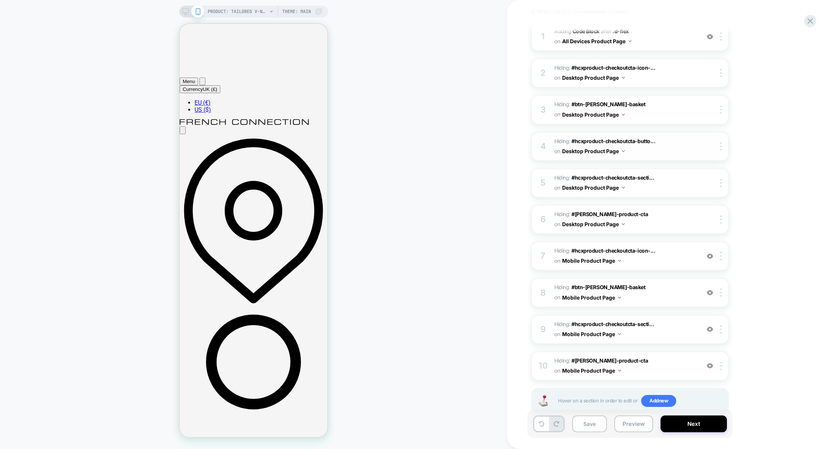
scroll to position [114, 0]
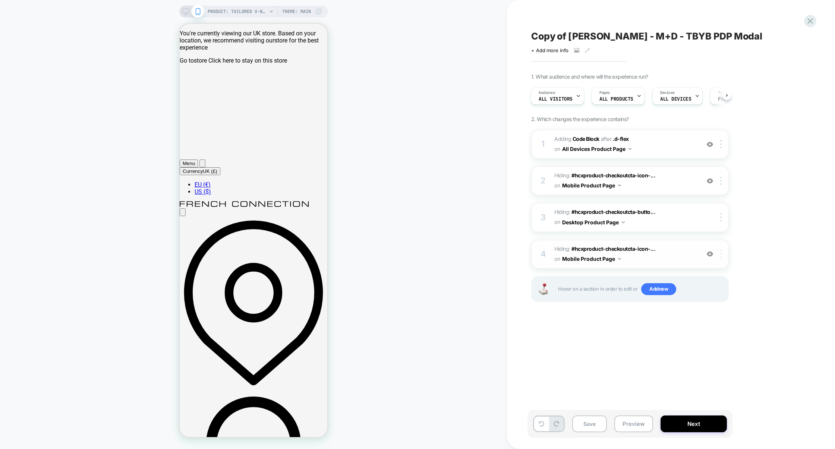
click at [724, 252] on div at bounding box center [722, 254] width 12 height 8
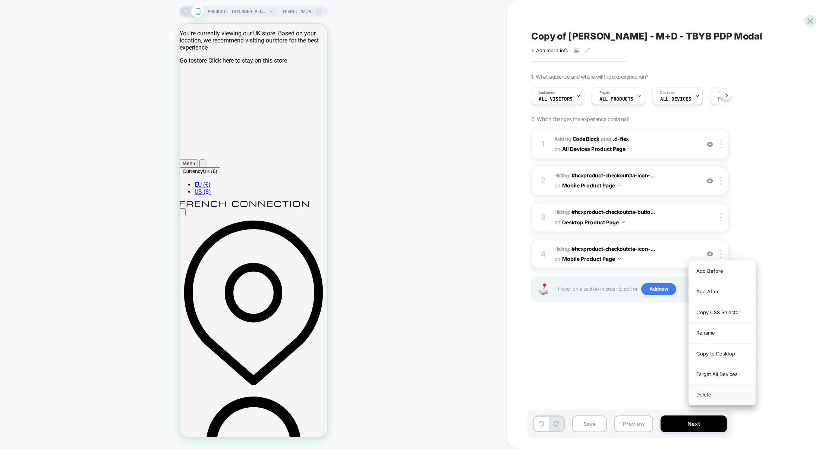
click at [713, 392] on div "Delete" at bounding box center [722, 395] width 66 height 20
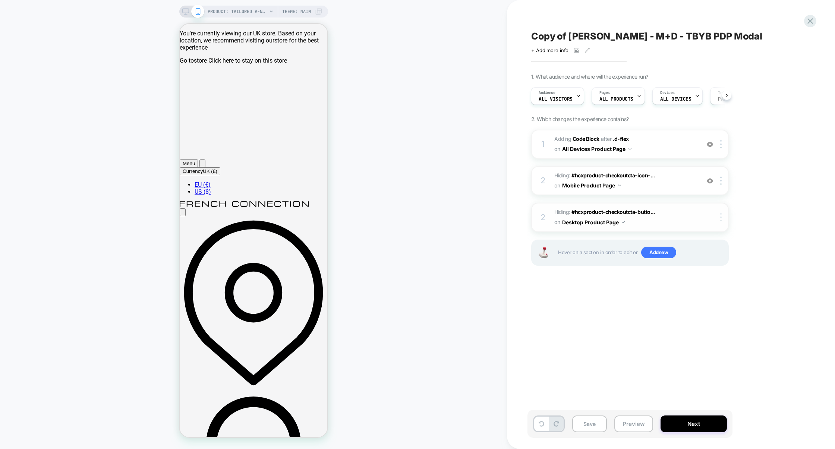
click at [722, 219] on div at bounding box center [722, 217] width 12 height 8
click at [720, 316] on div "Delete" at bounding box center [722, 318] width 66 height 20
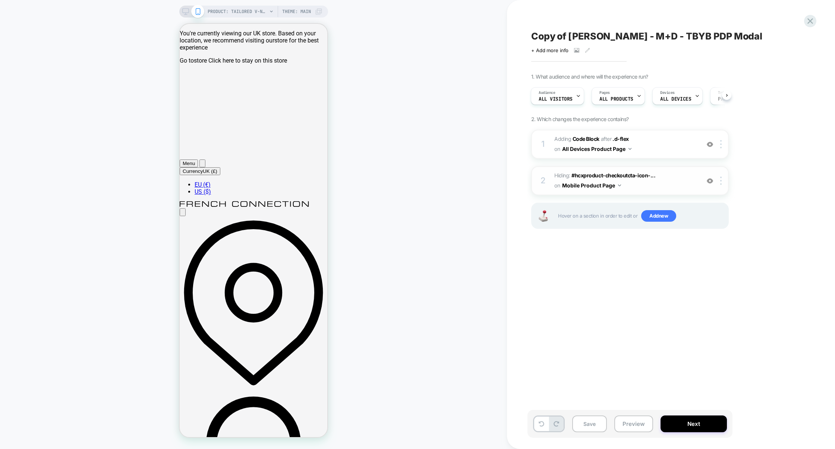
click at [676, 191] on div "2 Hiding : #hcxproduct-checkoutcta-icon-... #hcxproduct-checkoutcta-icon-questi…" at bounding box center [630, 180] width 198 height 29
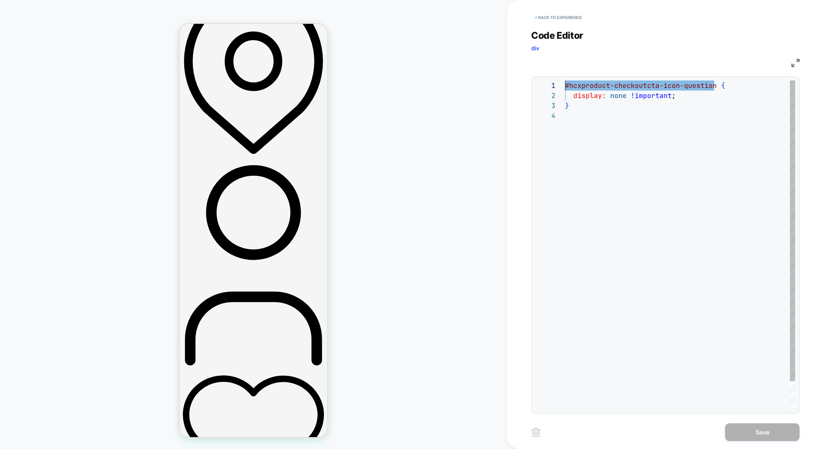
drag, startPoint x: 715, startPoint y: 87, endPoint x: 497, endPoint y: 85, distance: 218.1
click at [497, 85] on div "**********" at bounding box center [417, 224] width 835 height 449
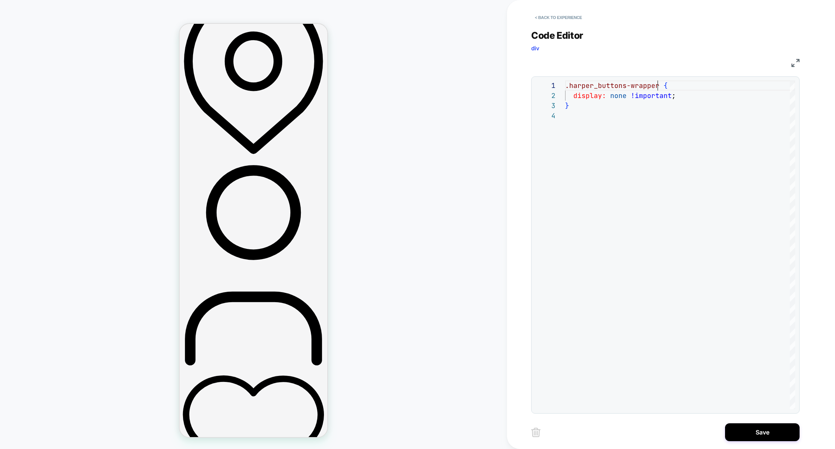
scroll to position [0, 92]
type textarea "**********"
click at [763, 428] on button "Save" at bounding box center [762, 433] width 75 height 18
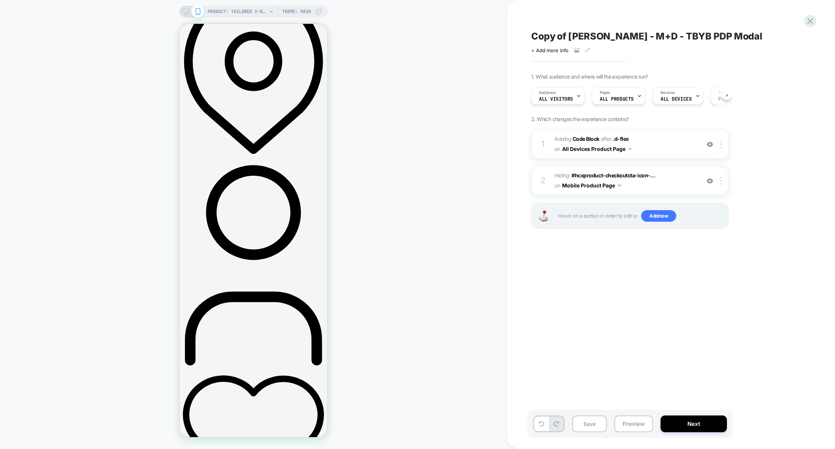
scroll to position [0, 0]
click at [725, 180] on div at bounding box center [722, 181] width 12 height 8
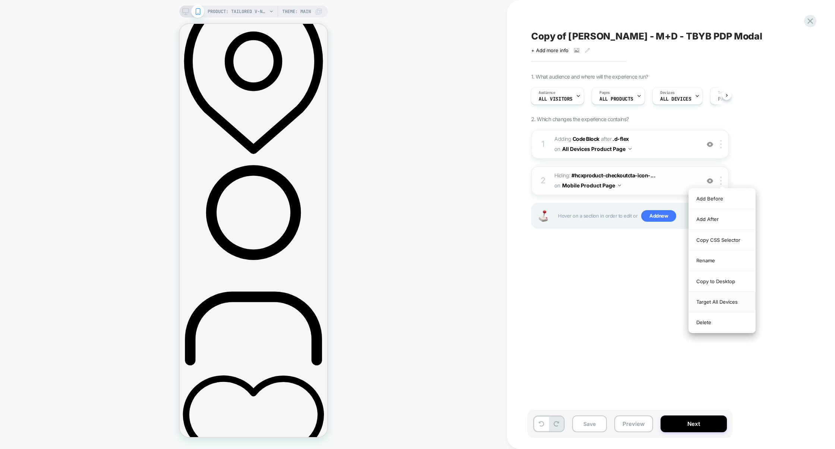
click at [716, 302] on div "Target All Devices" at bounding box center [722, 302] width 66 height 21
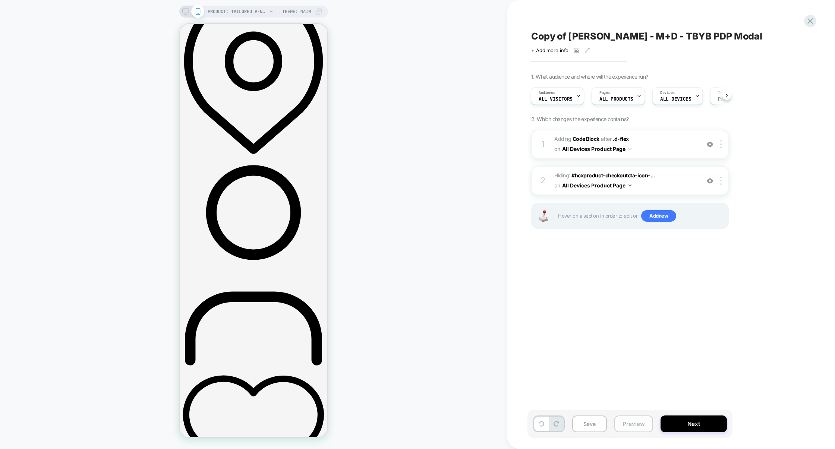
click at [641, 425] on button "Preview" at bounding box center [634, 424] width 39 height 17
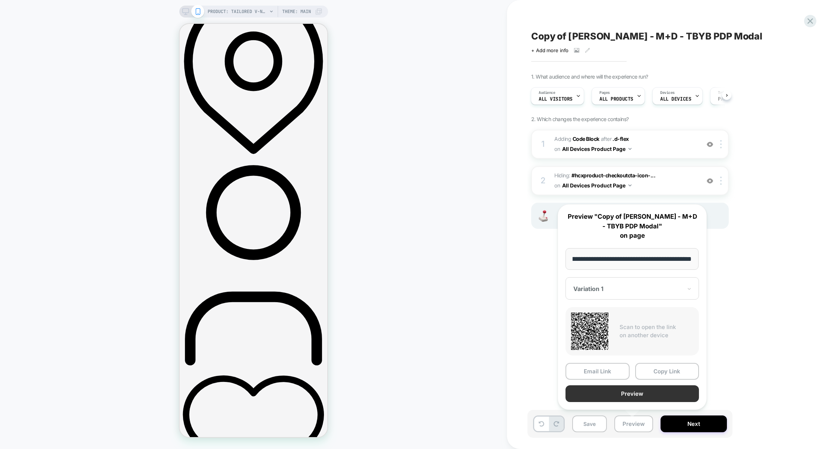
scroll to position [0, 0]
click at [638, 392] on button "Preview" at bounding box center [632, 394] width 133 height 17
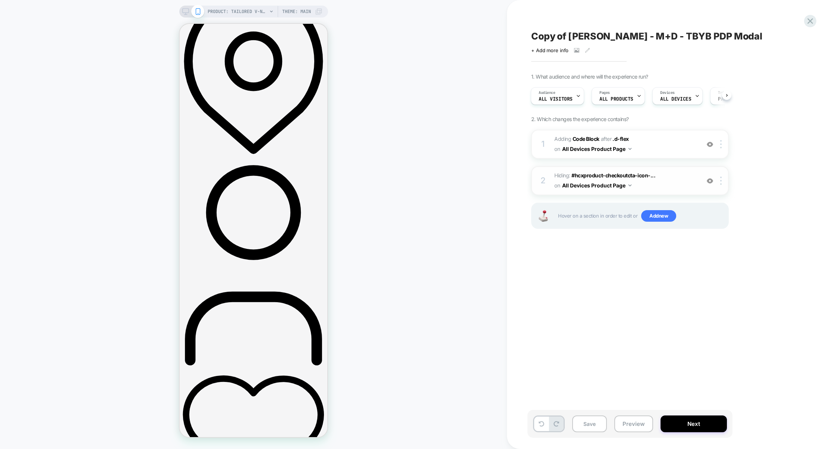
click at [713, 181] on div at bounding box center [710, 181] width 12 height 8
click at [632, 428] on button "Preview" at bounding box center [634, 424] width 39 height 17
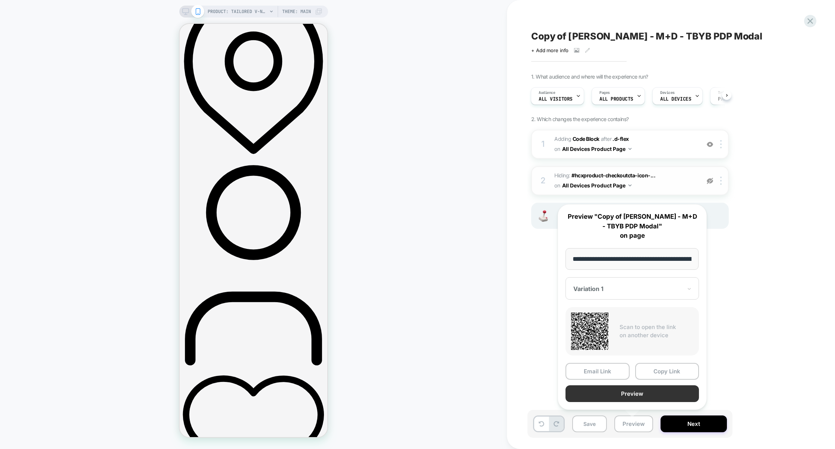
click at [628, 399] on button "Preview" at bounding box center [632, 394] width 133 height 17
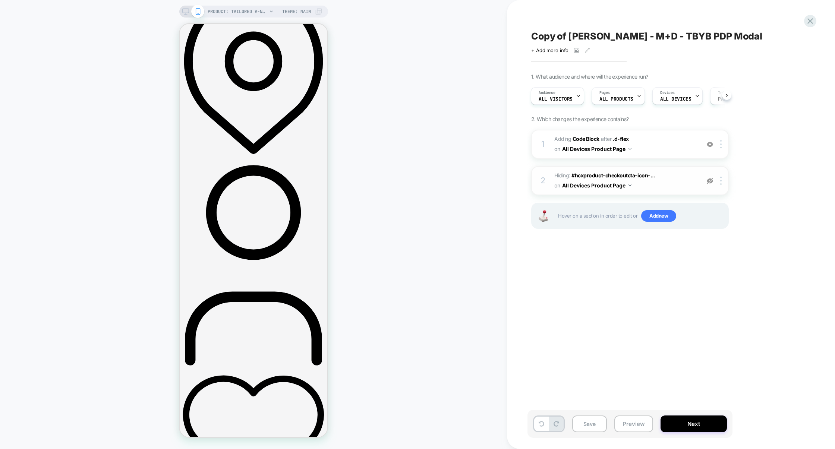
click at [711, 180] on img at bounding box center [710, 181] width 6 height 6
click at [679, 180] on span "Hiding : #hcxproduct-checkoutcta-icon-... #hcxproduct-checkoutcta-icon-question…" at bounding box center [625, 181] width 142 height 20
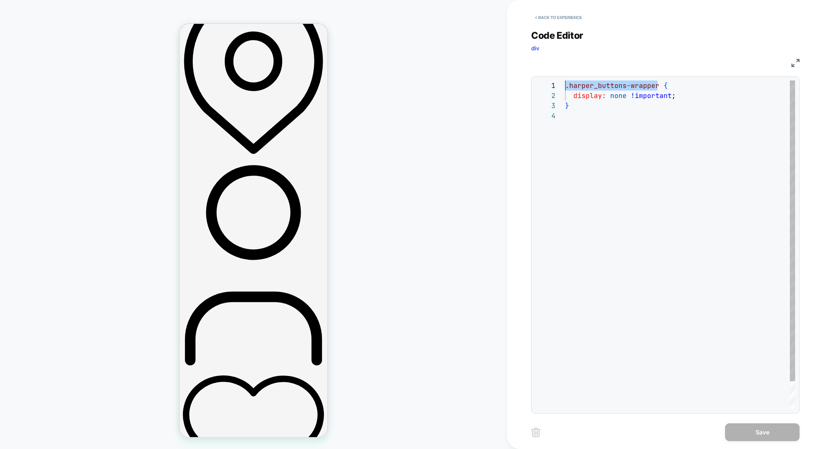
drag, startPoint x: 659, startPoint y: 86, endPoint x: 489, endPoint y: 86, distance: 169.7
click at [489, 86] on div "**********" at bounding box center [417, 224] width 835 height 449
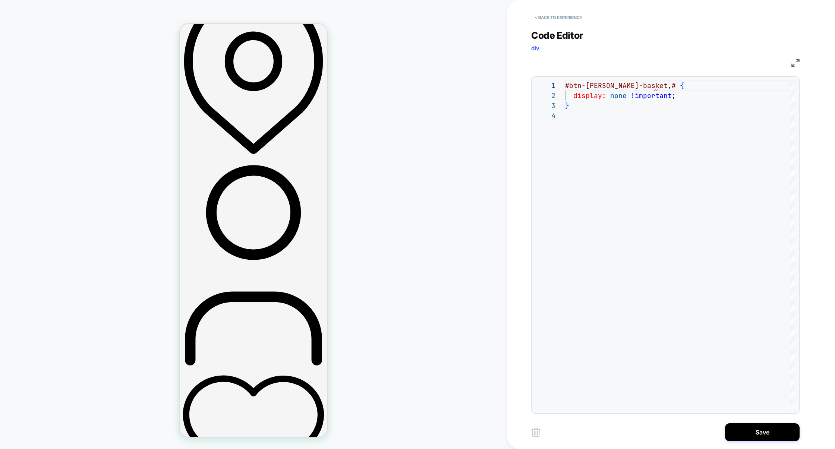
scroll to position [0, 157]
type textarea "**********"
click at [755, 433] on button "Save" at bounding box center [762, 433] width 75 height 18
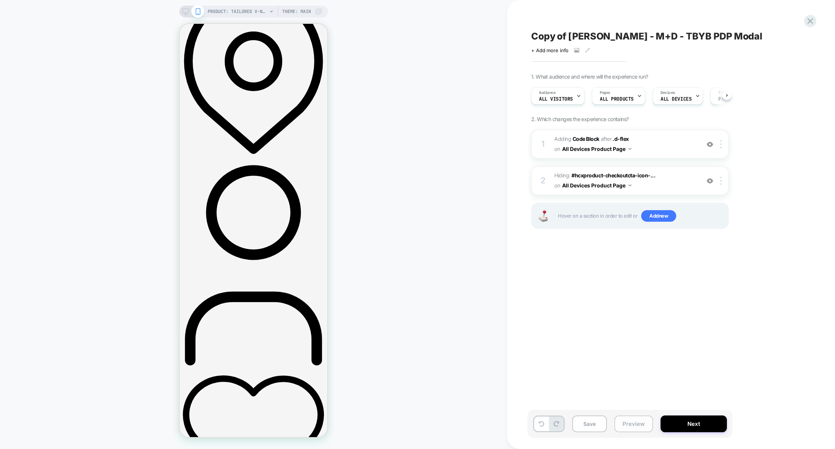
click at [631, 425] on button "Preview" at bounding box center [634, 424] width 39 height 17
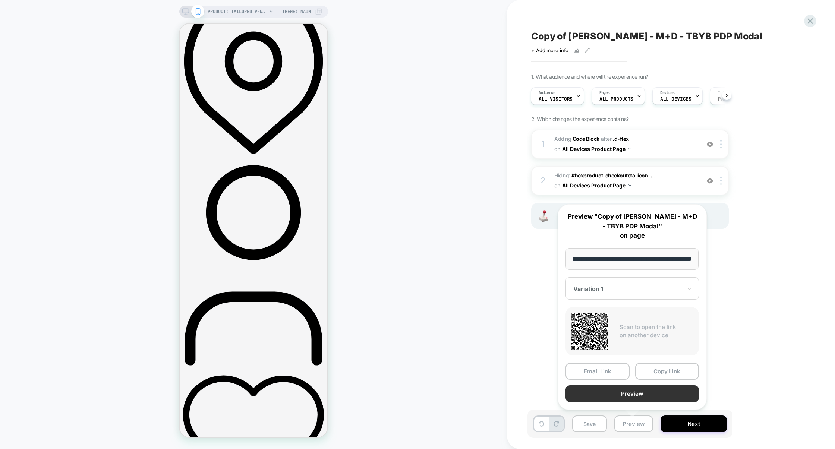
scroll to position [0, 0]
click at [640, 398] on button "Preview" at bounding box center [632, 394] width 133 height 17
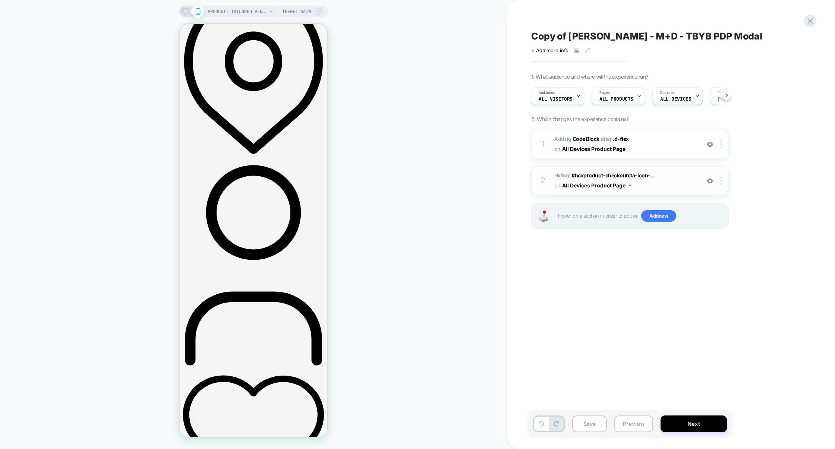
click at [711, 183] on img at bounding box center [710, 181] width 6 height 6
click at [626, 428] on button "Preview" at bounding box center [634, 424] width 39 height 17
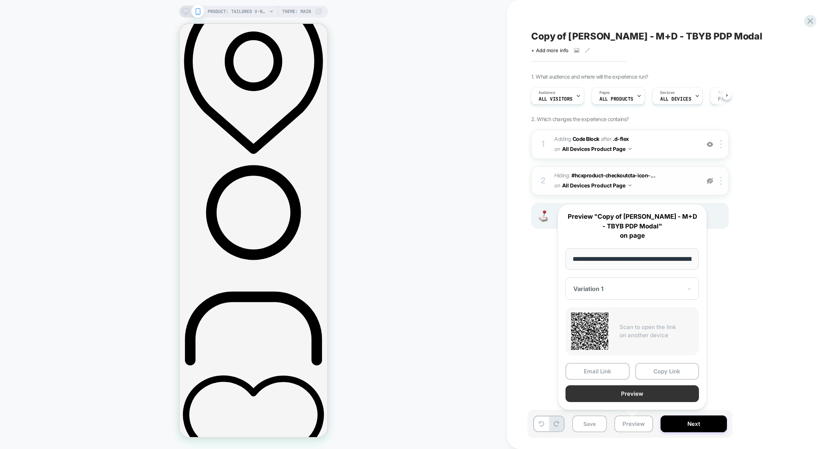
click at [629, 388] on button "Preview" at bounding box center [632, 394] width 133 height 17
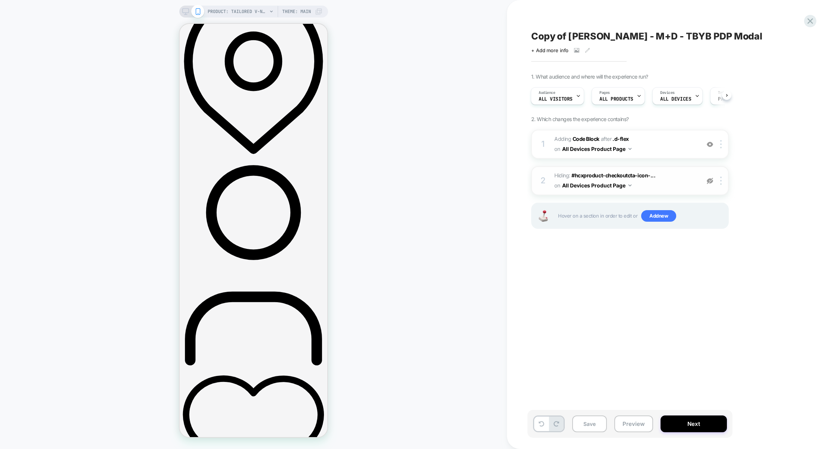
click at [708, 184] on div at bounding box center [710, 181] width 12 height 8
click at [687, 152] on span "Adding Code Block AFTER .d-flex .d-flex on All Devices Product Page" at bounding box center [625, 144] width 142 height 20
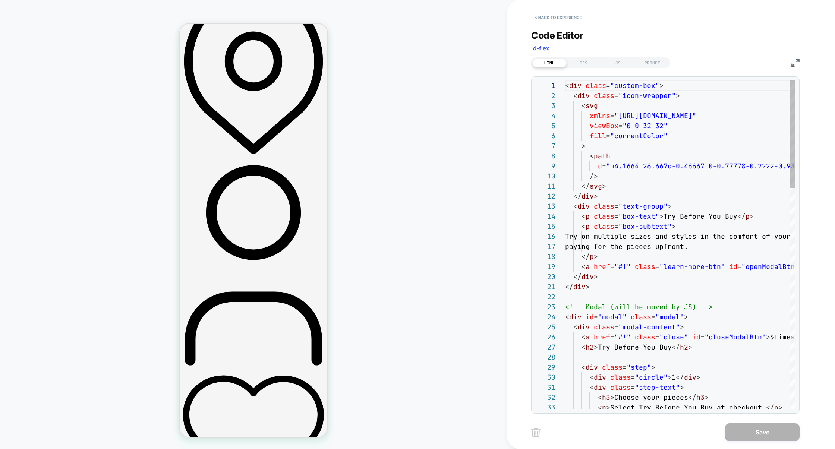
scroll to position [81, 0]
click at [792, 62] on img at bounding box center [796, 63] width 8 height 8
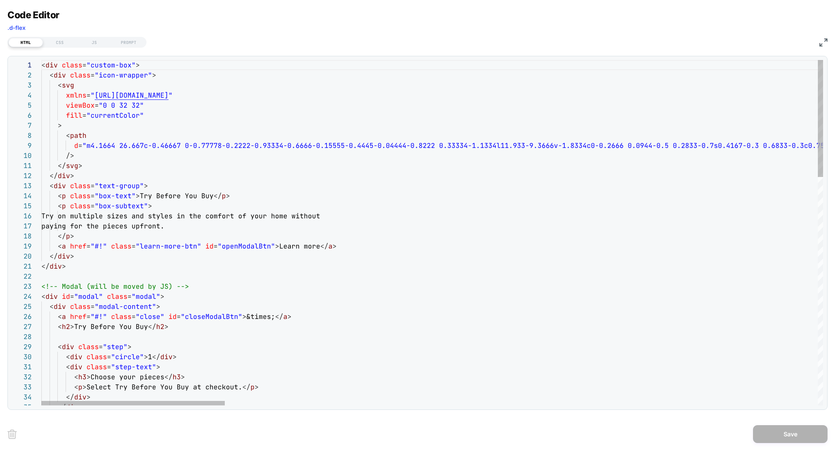
type textarea "**********"
click at [96, 43] on div "JS" at bounding box center [94, 42] width 34 height 9
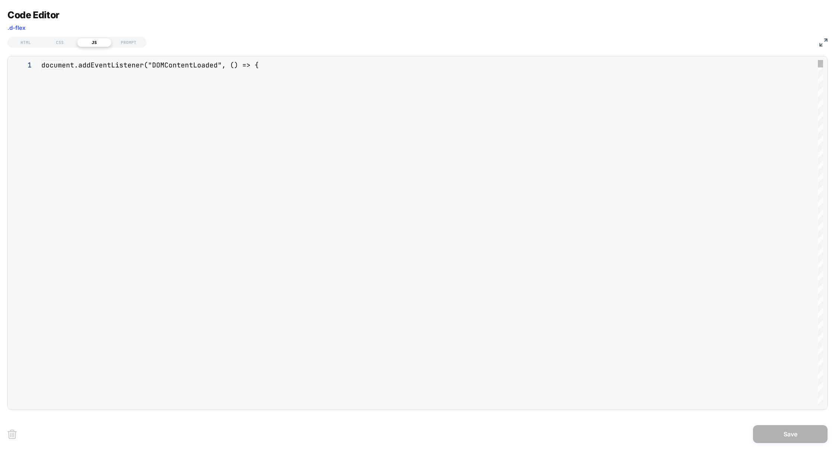
scroll to position [101, 0]
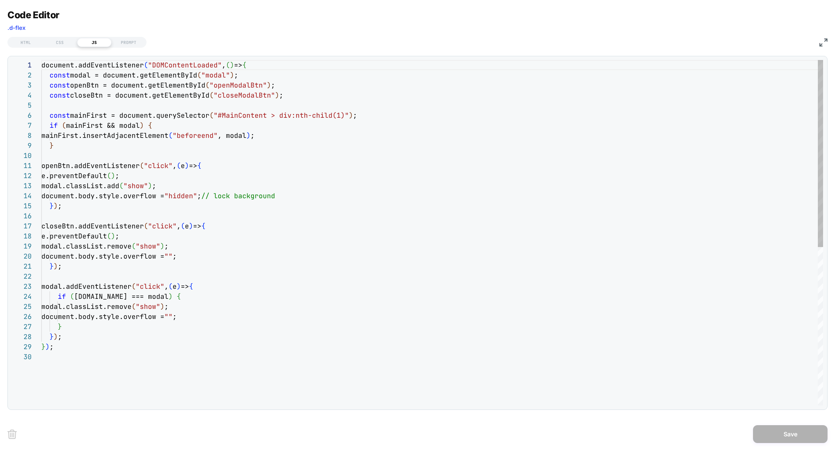
type textarea "**********"
click at [392, 176] on div "document.addEventListener ( "DOMContentLoaded" , ( ) => { const modal = documen…" at bounding box center [432, 379] width 782 height 638
click at [29, 44] on div "HTML" at bounding box center [26, 42] width 34 height 9
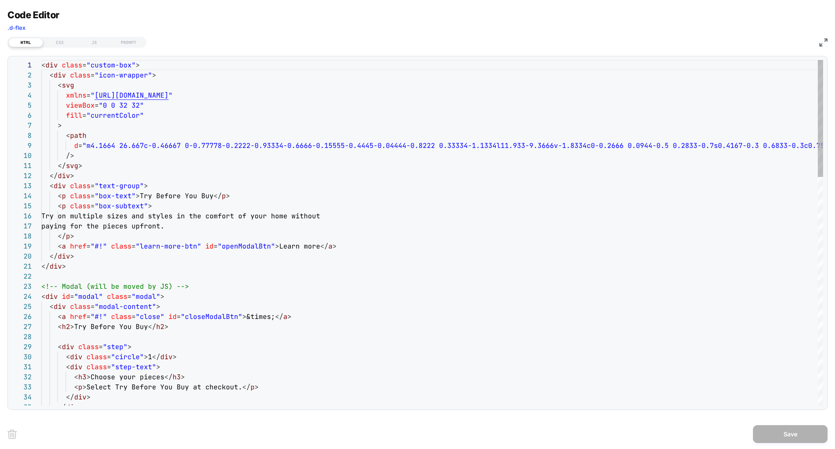
scroll to position [81, 0]
click at [97, 42] on div "JS" at bounding box center [94, 42] width 34 height 9
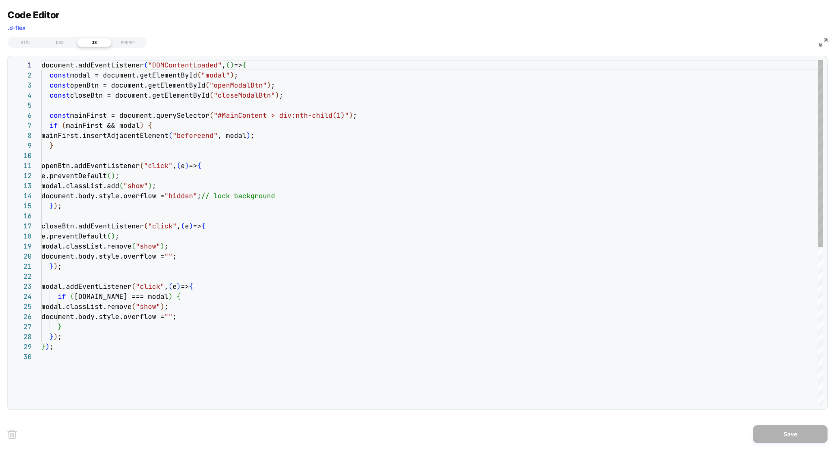
scroll to position [101, 0]
click at [221, 77] on div "document.addEventListener ( "DOMContentLoaded" , ( ) => { const modal = documen…" at bounding box center [432, 379] width 782 height 638
click at [32, 43] on div "HTML" at bounding box center [26, 42] width 34 height 9
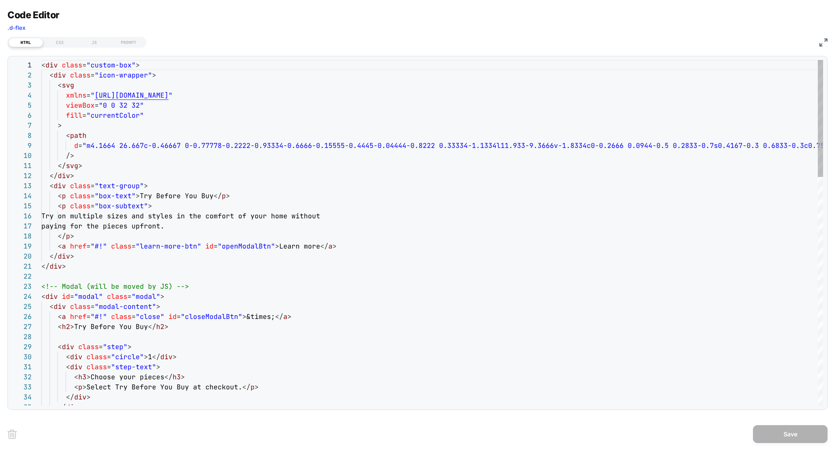
scroll to position [81, 0]
type textarea "**********"
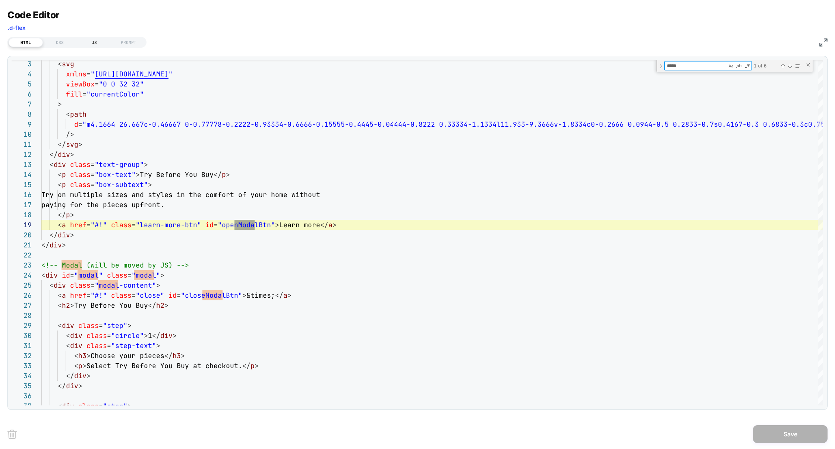
type textarea "*****"
click at [97, 44] on div "JS" at bounding box center [94, 42] width 34 height 9
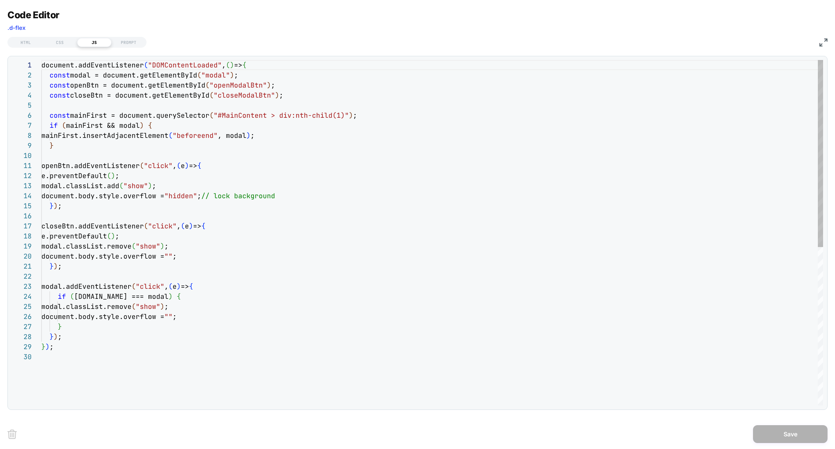
scroll to position [101, 0]
click at [239, 88] on div "document.addEventListener ( "DOMContentLoaded" , ( ) => { const modal = documen…" at bounding box center [432, 379] width 782 height 638
click at [31, 41] on div "HTML" at bounding box center [26, 42] width 34 height 9
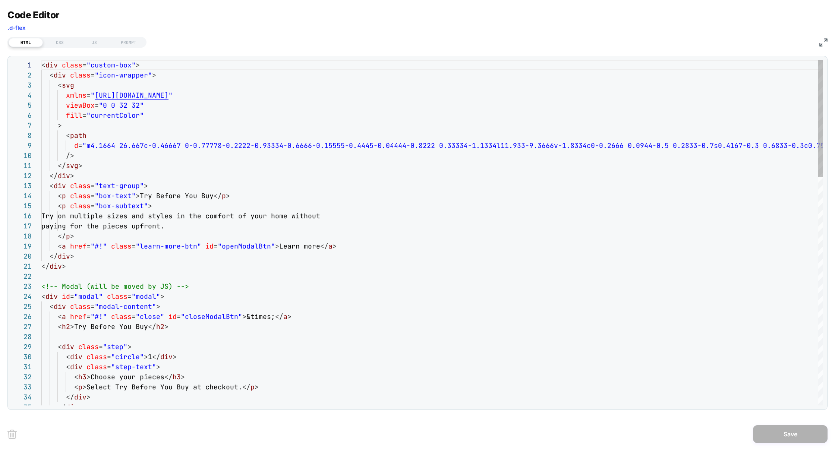
scroll to position [81, 0]
type textarea "**********"
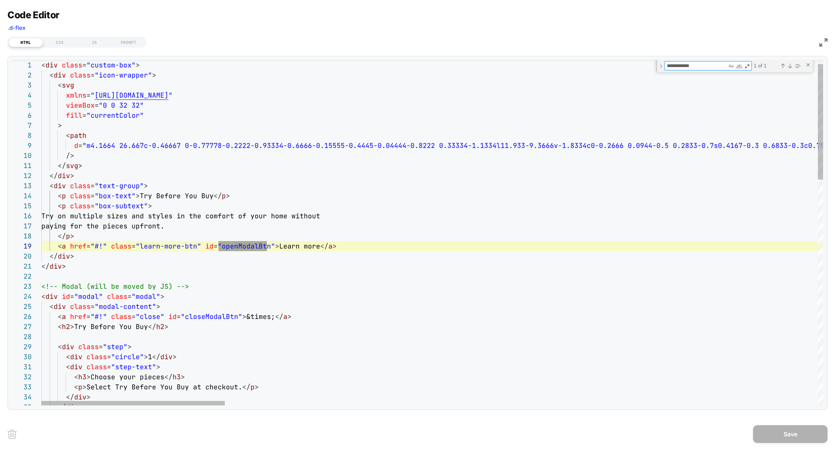
scroll to position [10, 226]
type textarea "**********"
click at [92, 41] on div "JS" at bounding box center [94, 42] width 34 height 9
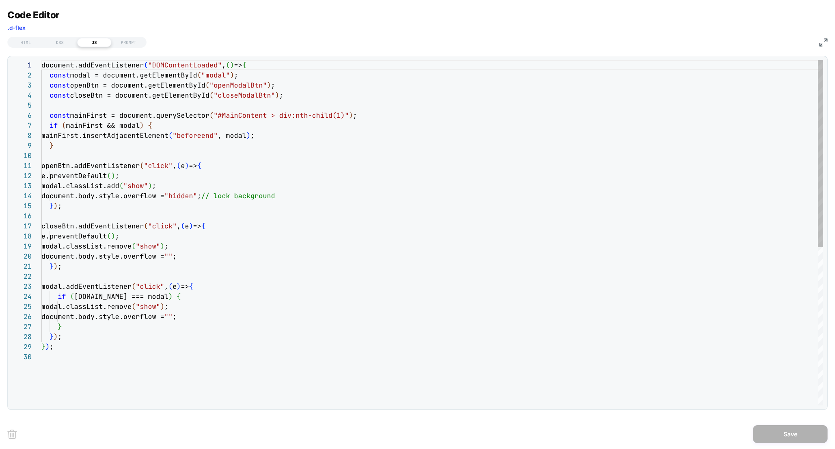
scroll to position [101, 0]
click at [232, 98] on div "document.addEventListener ( "DOMContentLoaded" , ( ) => { const modal = documen…" at bounding box center [432, 379] width 782 height 638
click at [27, 43] on div "HTML" at bounding box center [26, 42] width 34 height 9
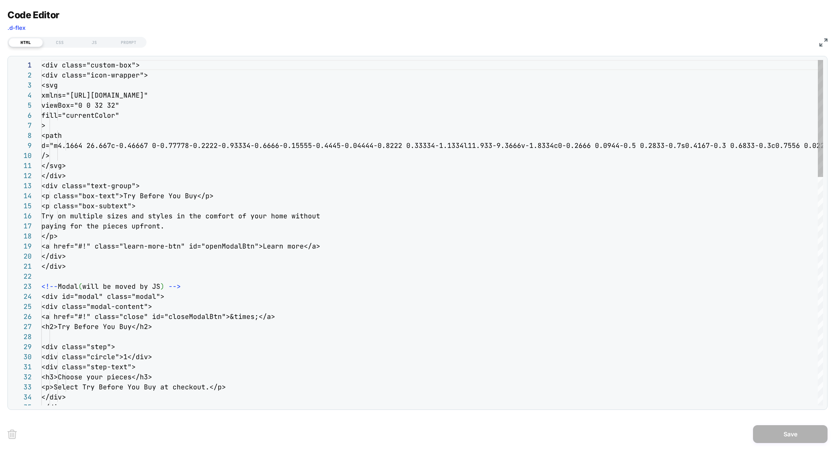
scroll to position [81, 0]
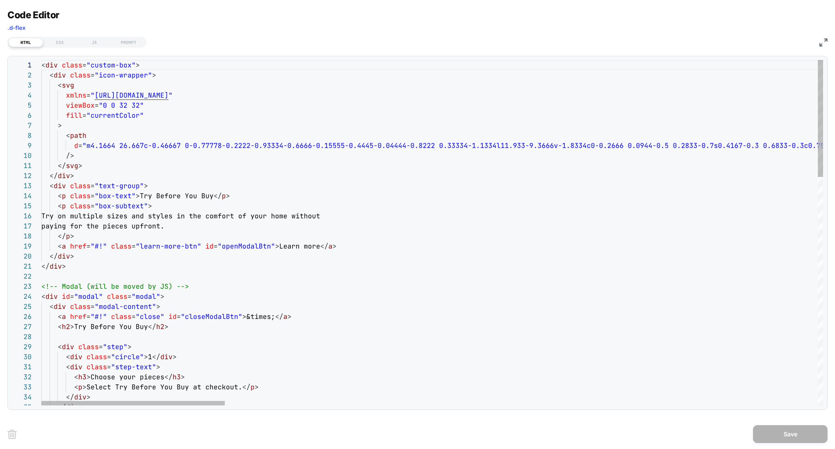
type textarea "**********"
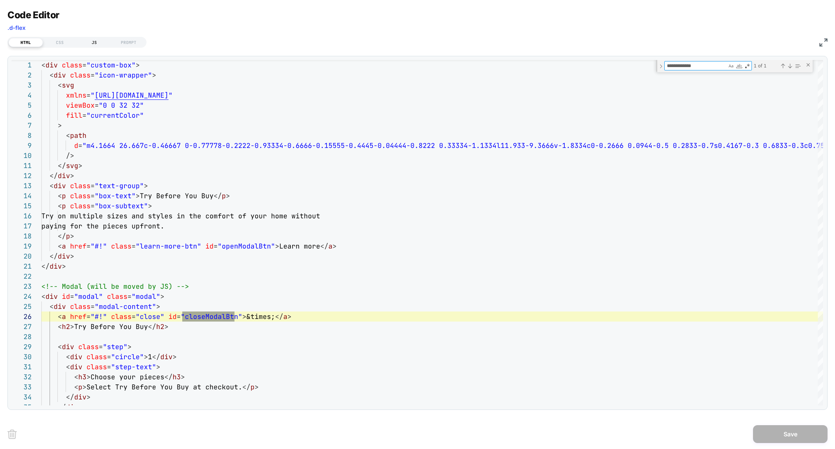
type textarea "**********"
click at [92, 42] on div "JS" at bounding box center [94, 42] width 34 height 9
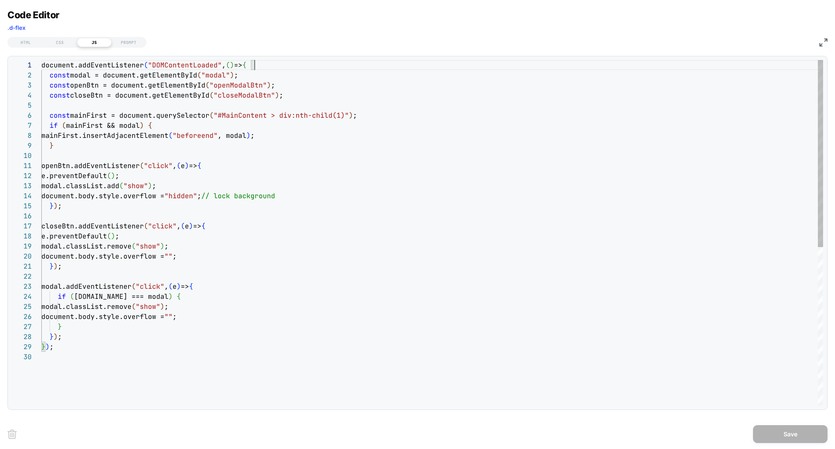
scroll to position [0, 213]
click at [258, 64] on div "document.addEventListener ( "DOMContentLoaded" , ( ) => { const modal = documen…" at bounding box center [432, 379] width 782 height 638
click at [34, 44] on div "HTML" at bounding box center [26, 42] width 34 height 9
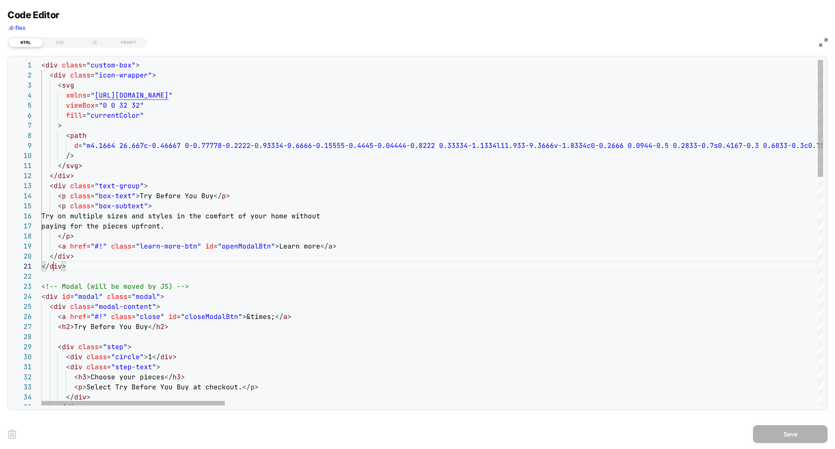
scroll to position [0, 12]
drag, startPoint x: 48, startPoint y: 66, endPoint x: 19, endPoint y: 63, distance: 29.0
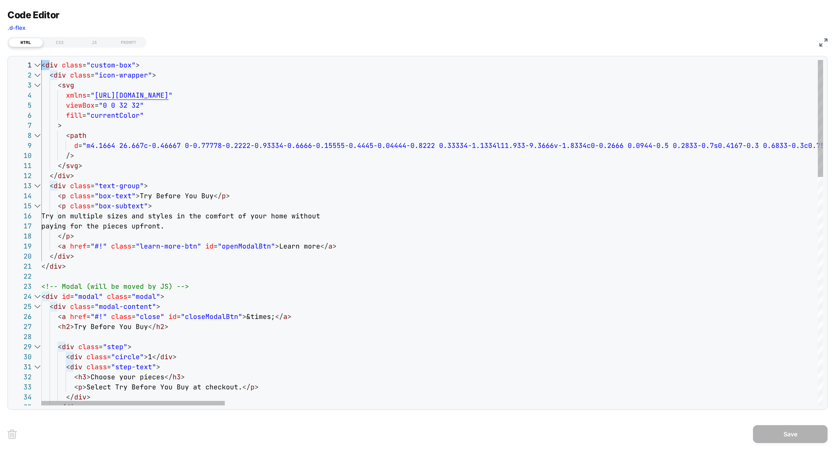
click at [20, 64] on div "32 33 34 35 28 29 30 31 22 23 24 25 26 27 16 17 18 19 20 21 11 12 13 14 15 5 6 …" at bounding box center [418, 233] width 812 height 346
type textarea "**********"
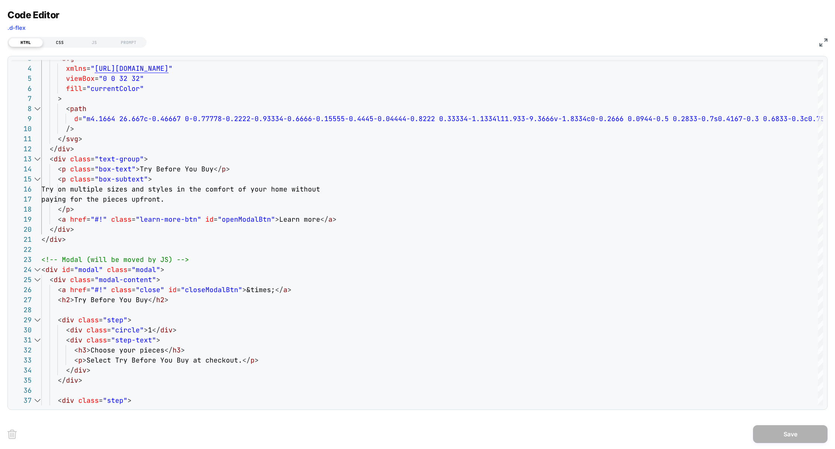
click at [64, 46] on div "CSS" at bounding box center [60, 42] width 34 height 9
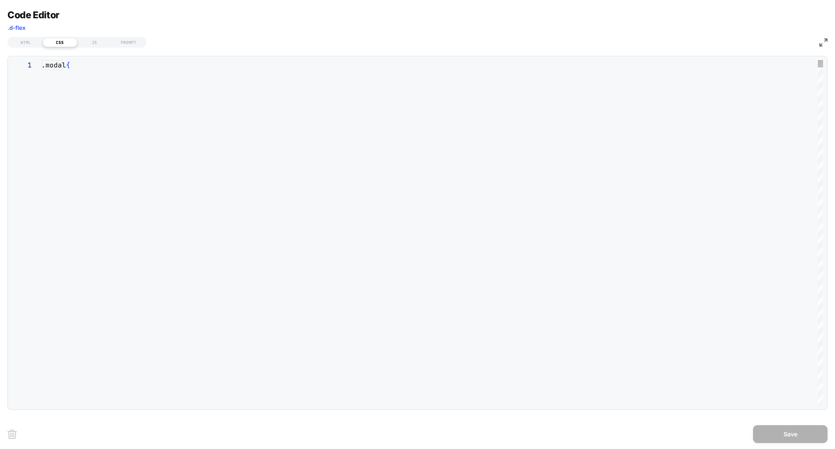
scroll to position [101, 0]
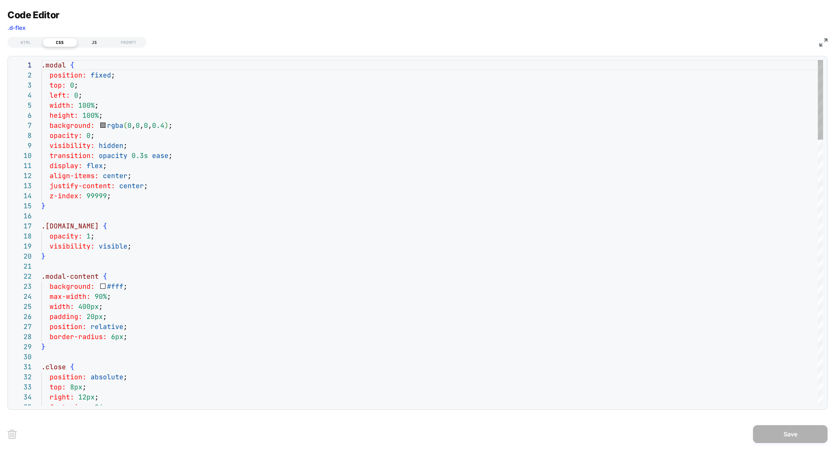
click at [86, 46] on div "JS" at bounding box center [94, 42] width 34 height 9
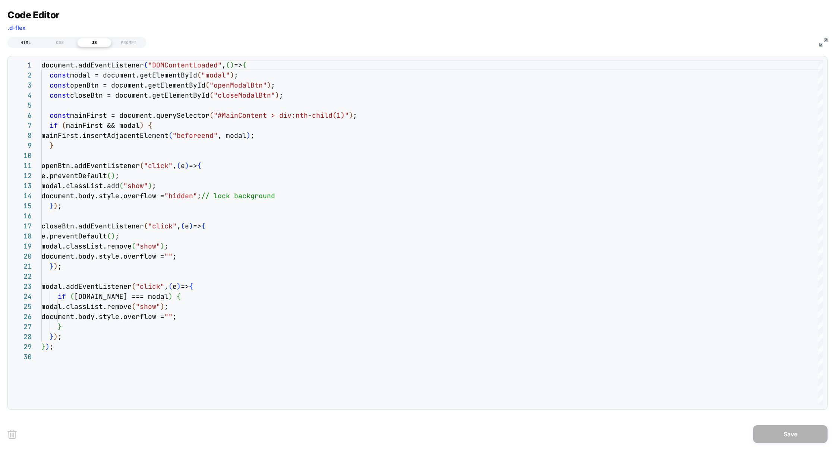
click at [30, 44] on div "HTML" at bounding box center [26, 42] width 34 height 9
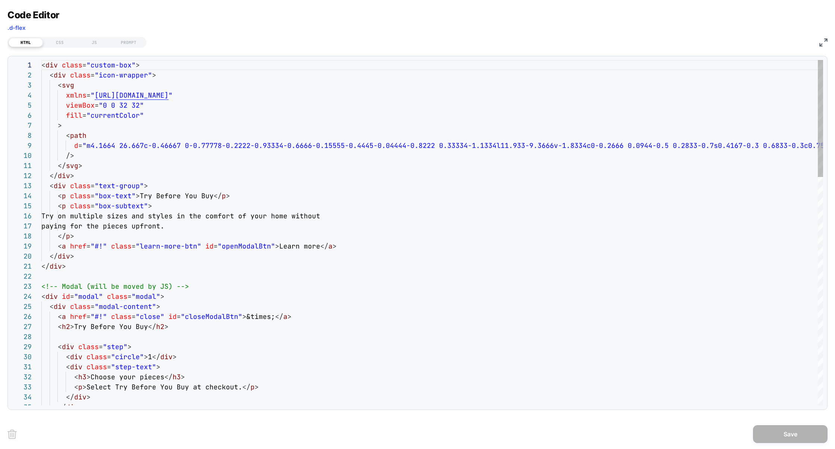
scroll to position [81, 0]
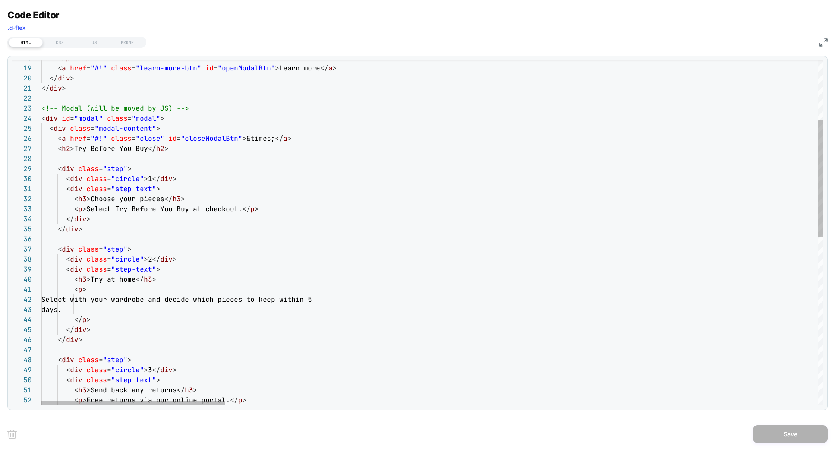
type textarea "**********"
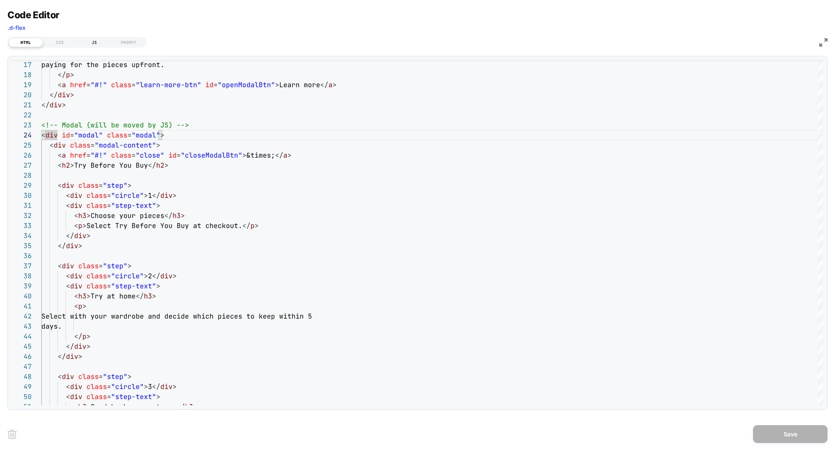
click at [94, 45] on div "JS" at bounding box center [94, 42] width 34 height 9
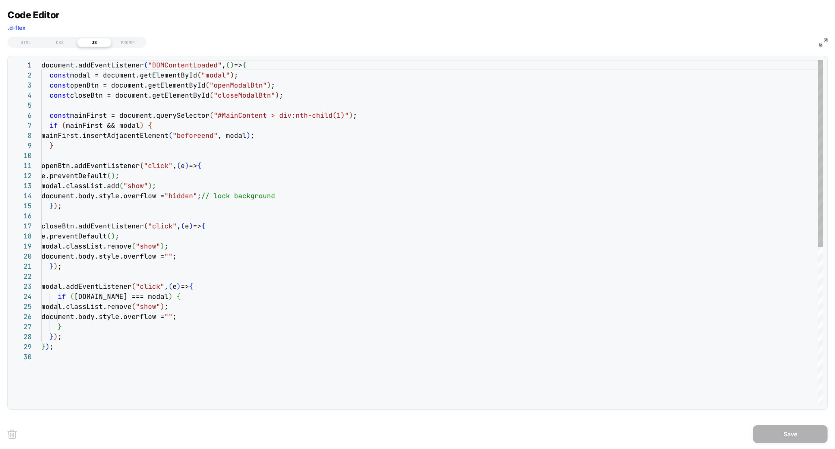
scroll to position [101, 0]
click at [26, 44] on div "HTML" at bounding box center [26, 42] width 34 height 9
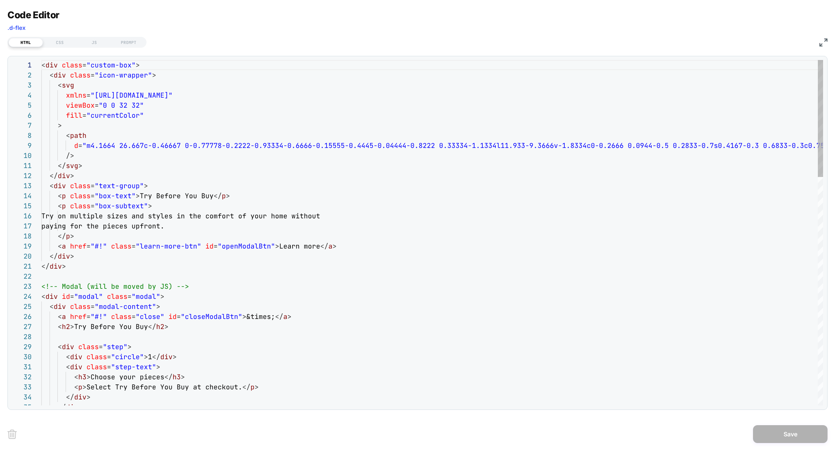
scroll to position [81, 0]
click at [52, 44] on div "CSS" at bounding box center [60, 42] width 34 height 9
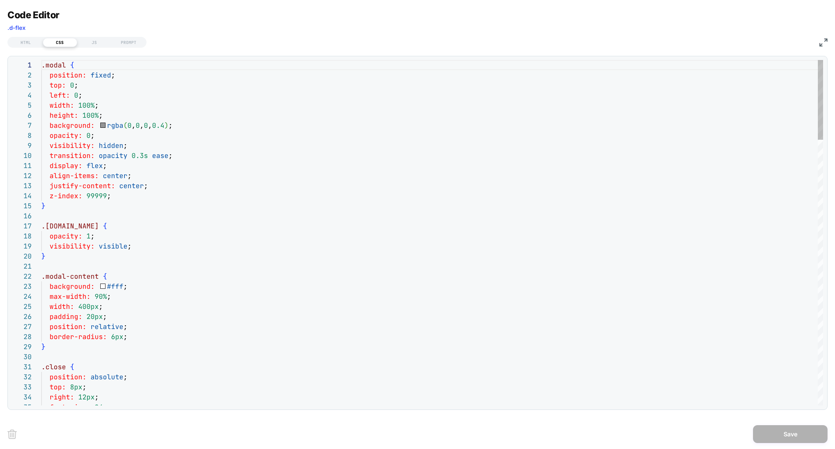
scroll to position [101, 0]
click at [26, 44] on div "HTML" at bounding box center [26, 42] width 34 height 9
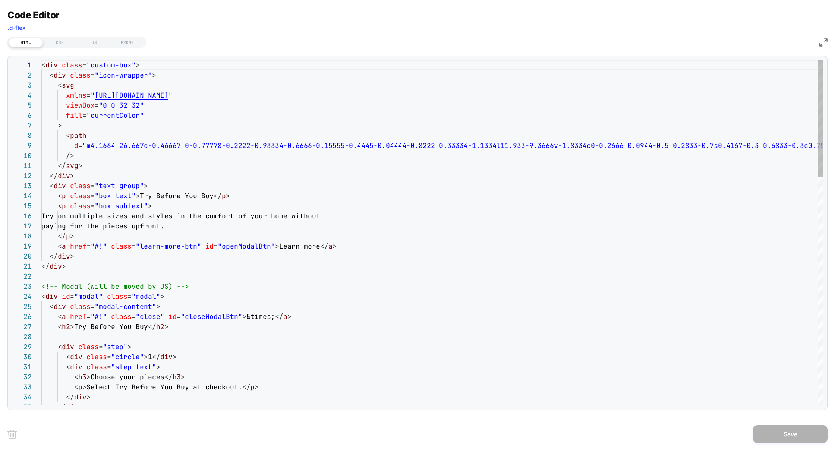
scroll to position [81, 0]
click at [822, 43] on img at bounding box center [824, 42] width 8 height 8
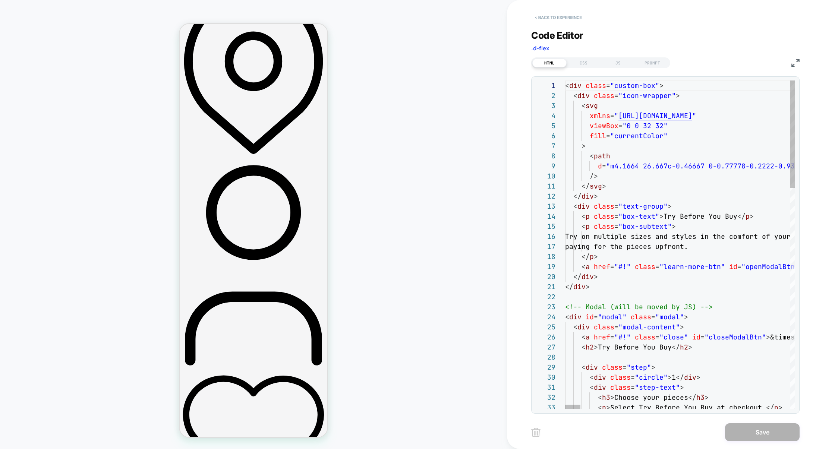
click at [559, 17] on button "< Back to experience" at bounding box center [558, 18] width 54 height 12
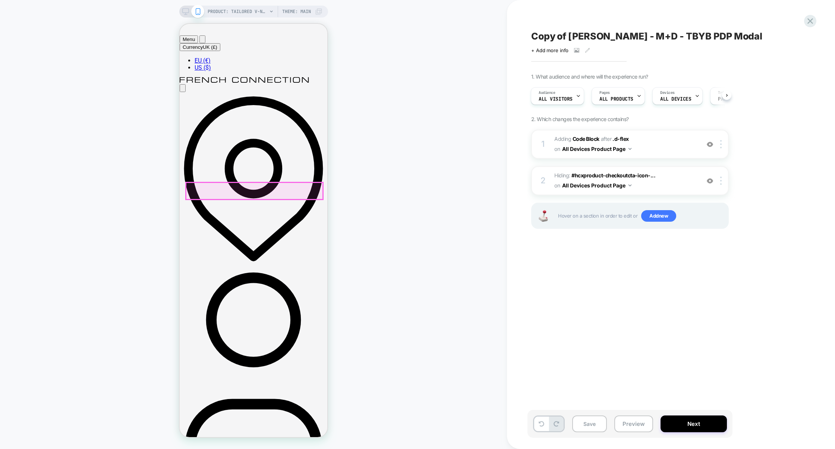
scroll to position [126, 0]
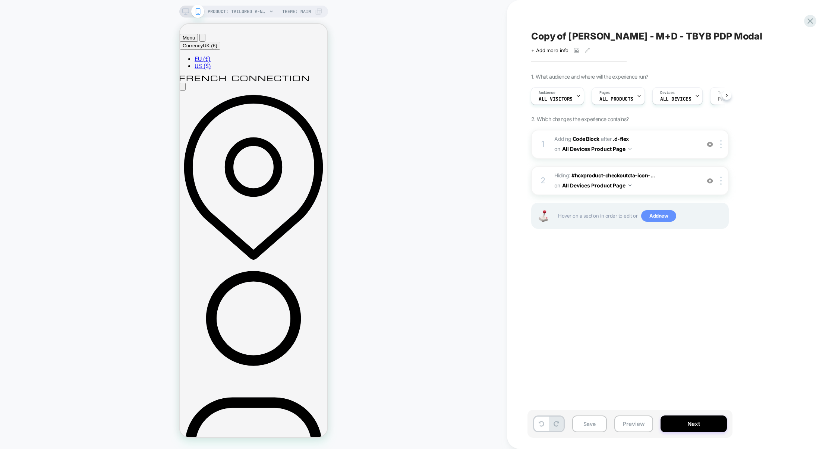
click at [671, 218] on span "Add new" at bounding box center [658, 216] width 35 height 12
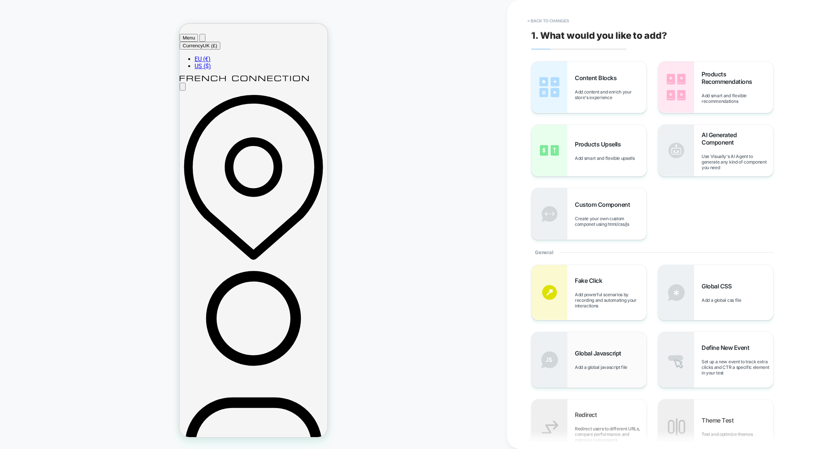
click at [613, 354] on span "Global Javascript" at bounding box center [600, 353] width 50 height 7
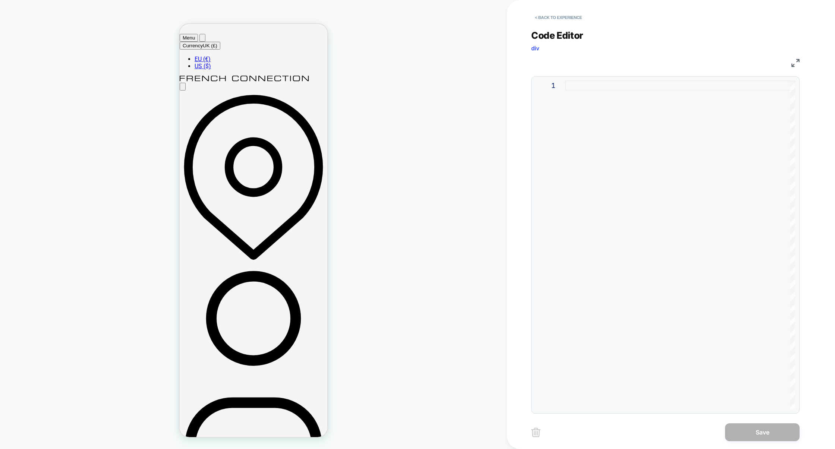
click at [604, 216] on div at bounding box center [680, 245] width 230 height 329
click at [568, 12] on button "< Back to experience" at bounding box center [558, 18] width 54 height 12
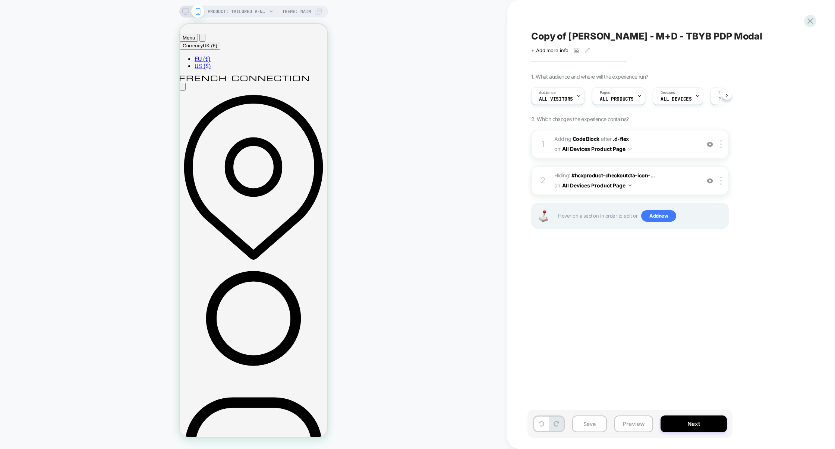
scroll to position [0, 0]
click at [658, 213] on span "Add new" at bounding box center [658, 216] width 35 height 12
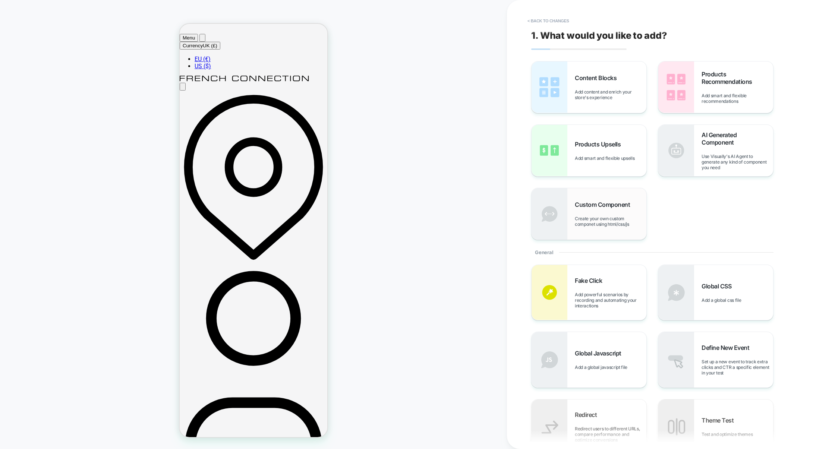
click at [620, 232] on div "Custom Component Create your own custom componet using html/css/js" at bounding box center [589, 213] width 115 height 51
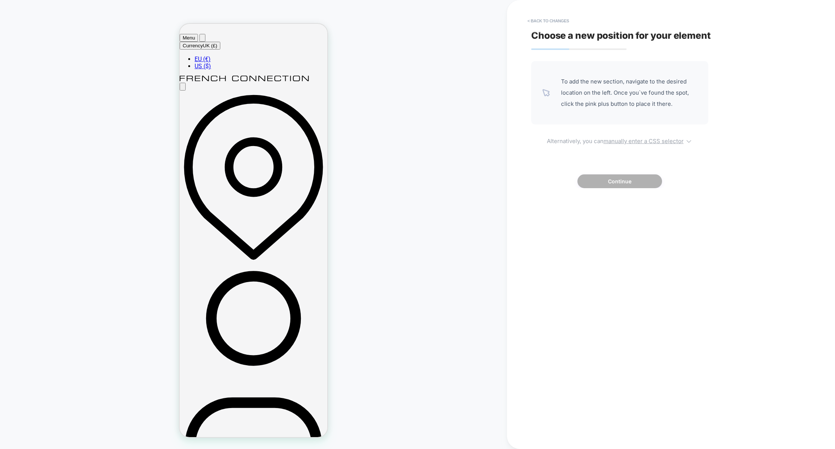
click at [627, 144] on u "manually enter a CSS selector" at bounding box center [644, 141] width 80 height 7
select select "*******"
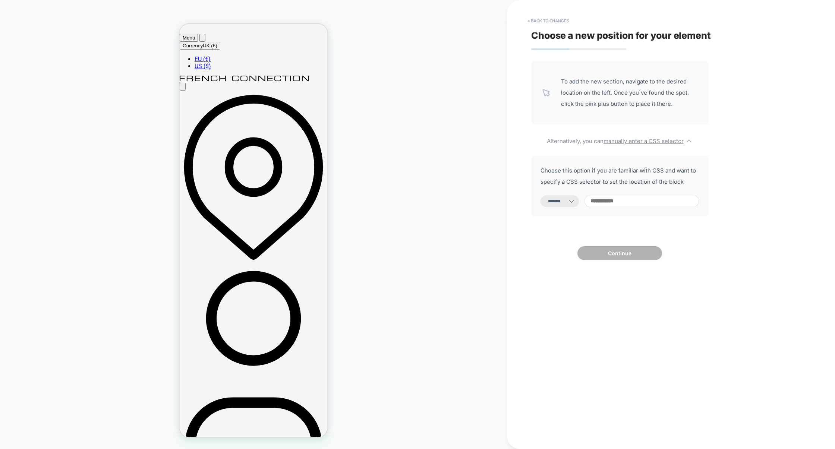
click at [617, 198] on input at bounding box center [642, 201] width 114 height 12
type input "*"
select select "*********"
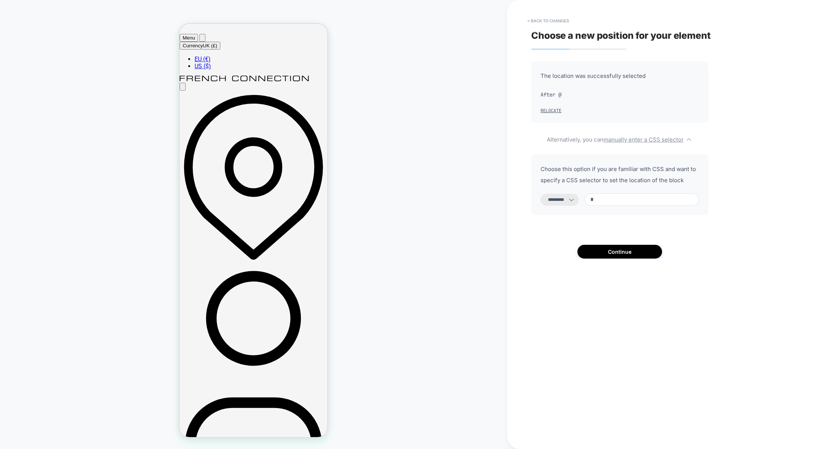
paste input "**********"
type input "**********"
click at [558, 199] on select "**********" at bounding box center [560, 200] width 38 height 12
select select "**********"
click at [541, 194] on select "**********" at bounding box center [560, 200] width 38 height 12
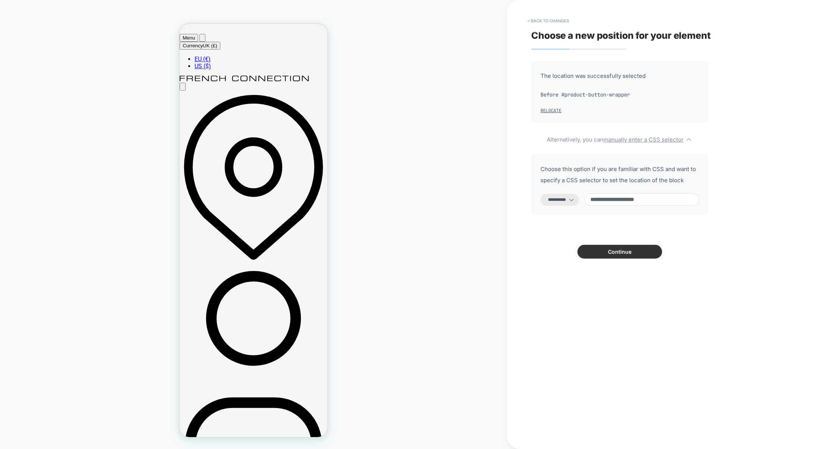
click at [622, 251] on button "Continue" at bounding box center [620, 252] width 85 height 14
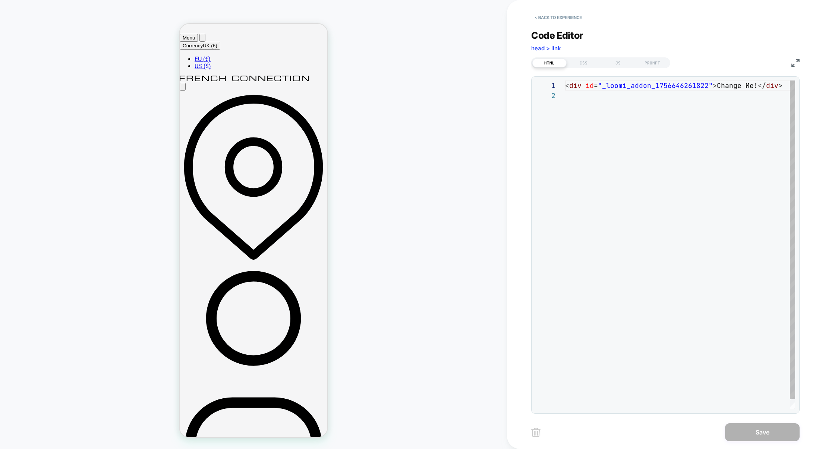
scroll to position [10, 0]
click at [746, 90] on div "< div id = "_loomi_addon_1756646261822" > Change Me! </ div >" at bounding box center [682, 250] width 235 height 339
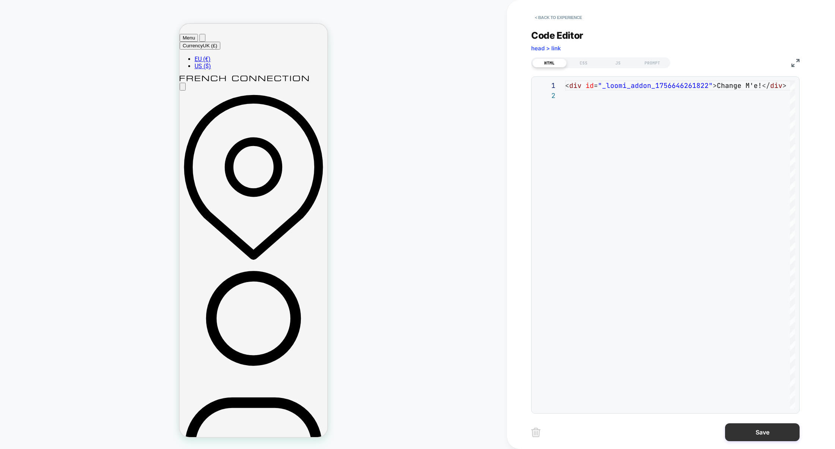
type textarea "**********"
click at [762, 431] on button "Save" at bounding box center [762, 433] width 75 height 18
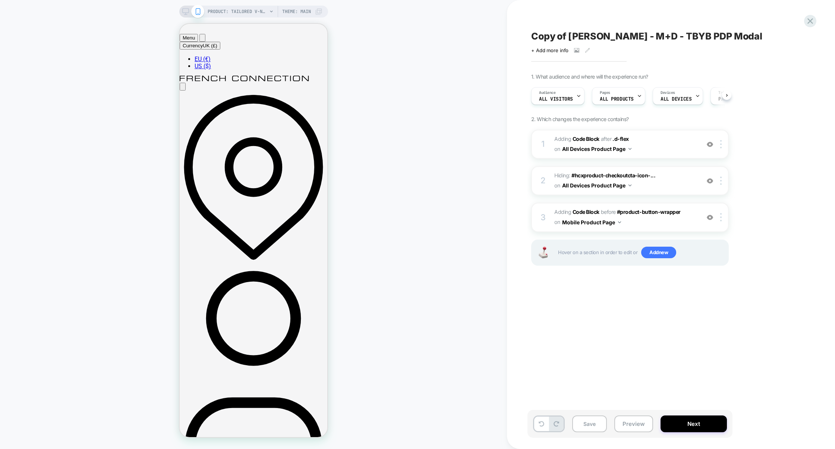
scroll to position [0, 0]
click at [660, 149] on span "Adding Code Block AFTER .d-flex .d-flex on All Devices Product Page" at bounding box center [625, 144] width 142 height 20
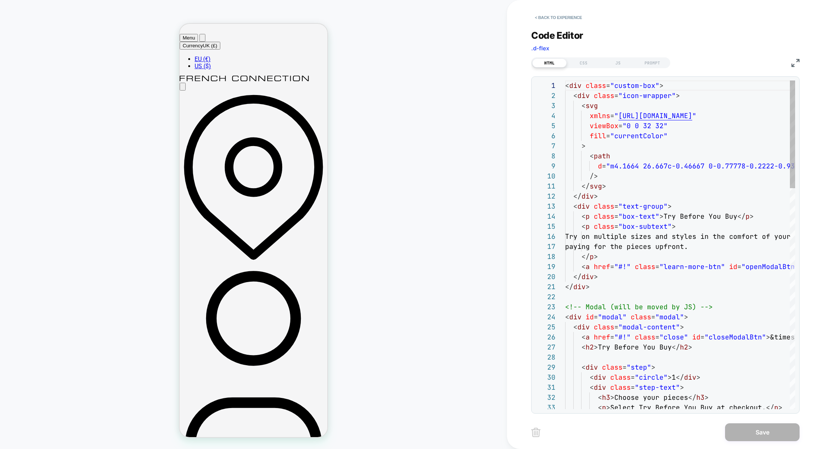
scroll to position [81, 0]
type textarea "**********"
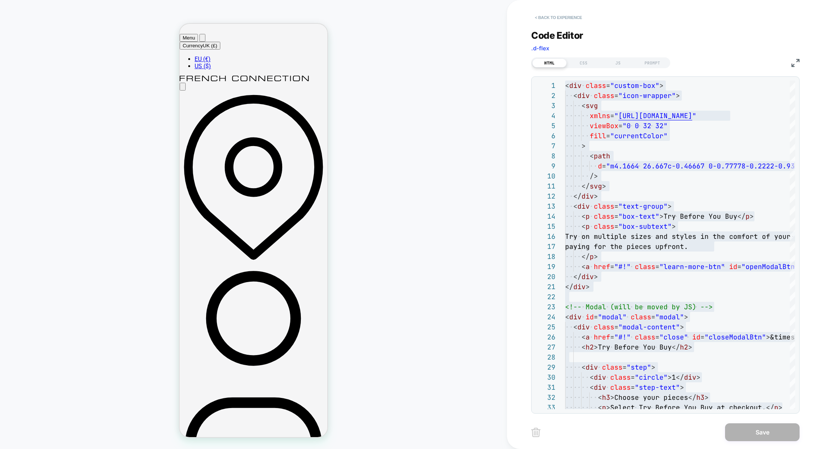
click at [546, 18] on button "< Back to experience" at bounding box center [558, 18] width 54 height 12
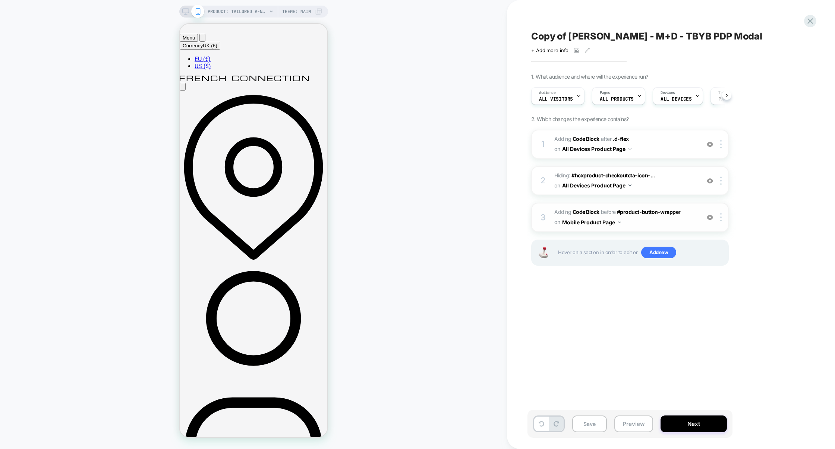
scroll to position [0, 0]
click at [655, 226] on span "Adding Code Block BEFORE #product-button-wrapper #product-button-wrapper on Mob…" at bounding box center [625, 217] width 142 height 20
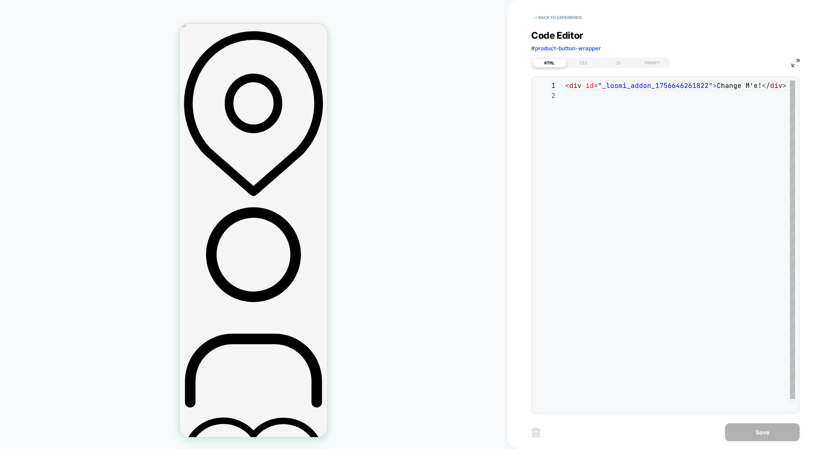
scroll to position [10, 0]
drag, startPoint x: 713, startPoint y: 84, endPoint x: 757, endPoint y: 87, distance: 43.7
click at [757, 87] on div "< div id = "_loomi_addon_1756646261822" > Change M'e! </ div >" at bounding box center [684, 250] width 239 height 339
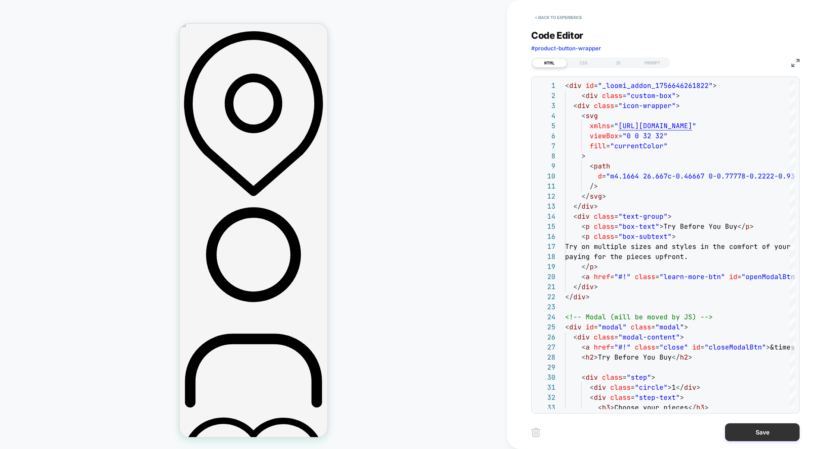
type textarea "**********"
click at [782, 427] on button "Save" at bounding box center [762, 433] width 75 height 18
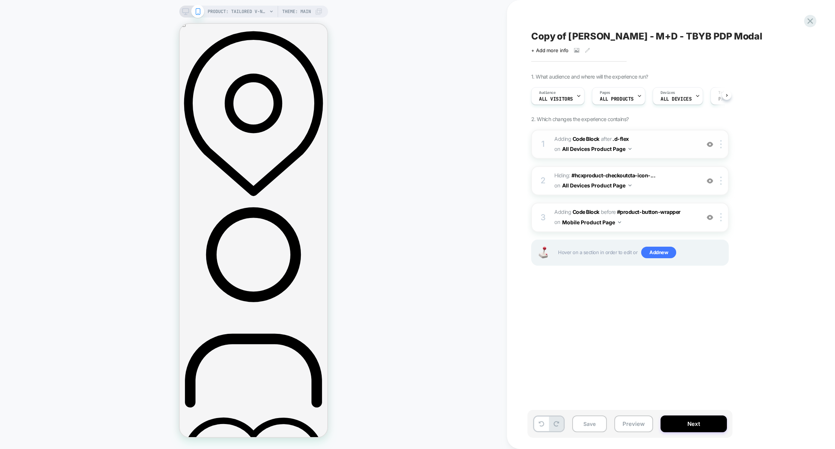
scroll to position [0, 0]
click at [669, 140] on span "Adding Code Block AFTER .d-flex .d-flex on All Devices Product Page" at bounding box center [625, 144] width 142 height 20
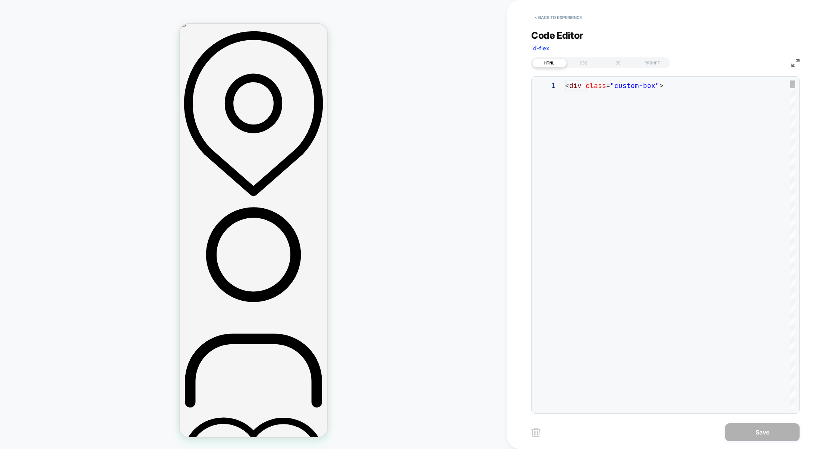
scroll to position [81, 0]
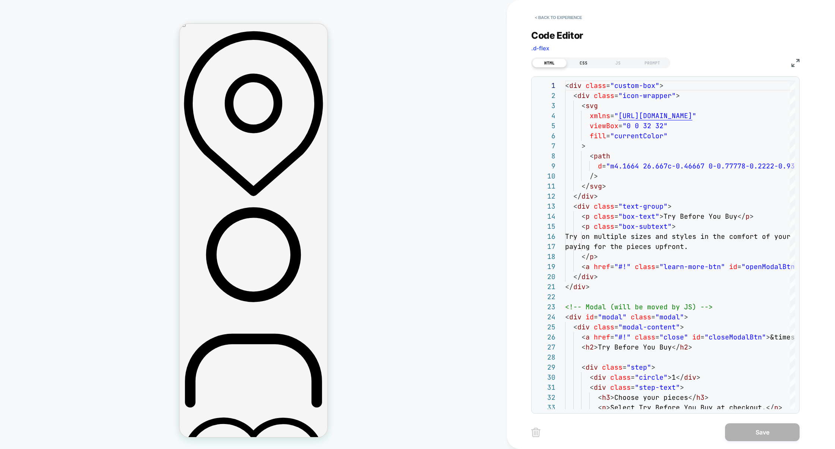
click at [587, 62] on div "CSS" at bounding box center [584, 63] width 34 height 9
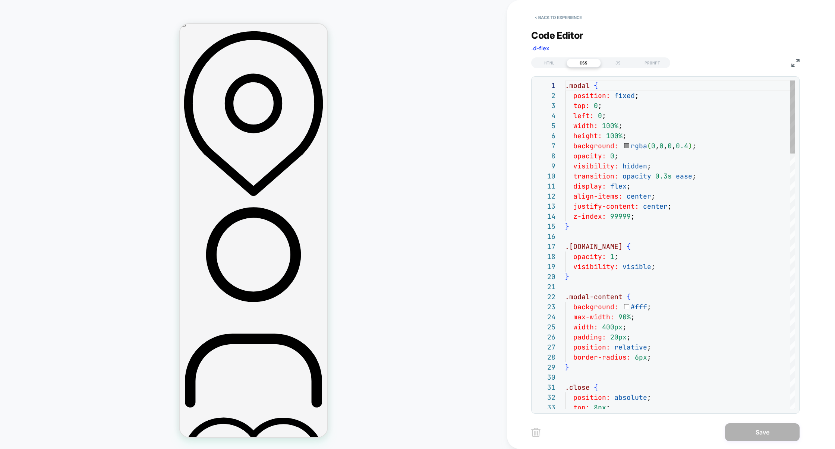
scroll to position [30, 40]
type textarea "**********"
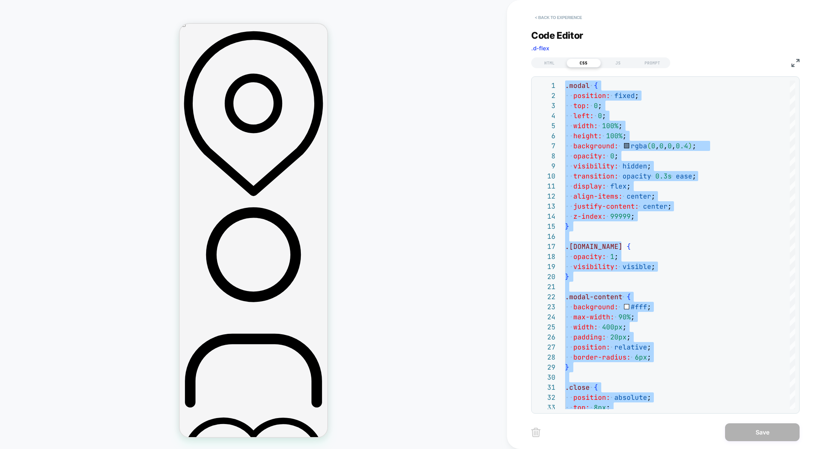
click at [577, 19] on button "< Back to experience" at bounding box center [558, 18] width 54 height 12
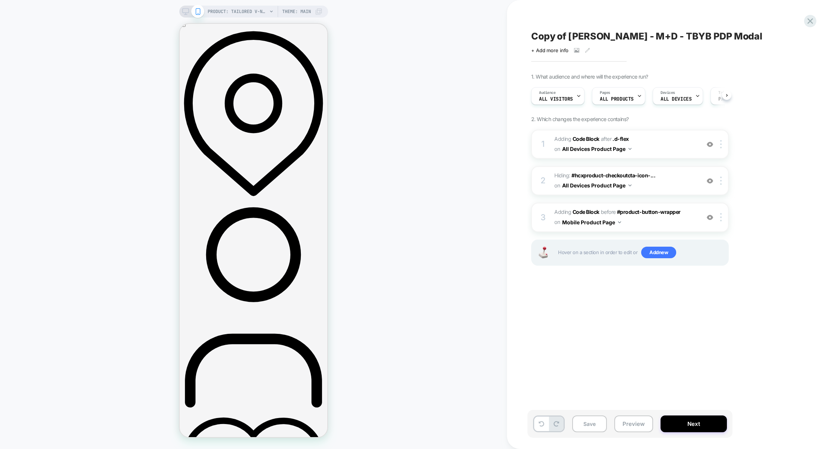
scroll to position [0, 0]
click at [643, 230] on div "3 Adding Code Block BEFORE #product-button-wrapper #product-button-wrapper on M…" at bounding box center [630, 217] width 198 height 29
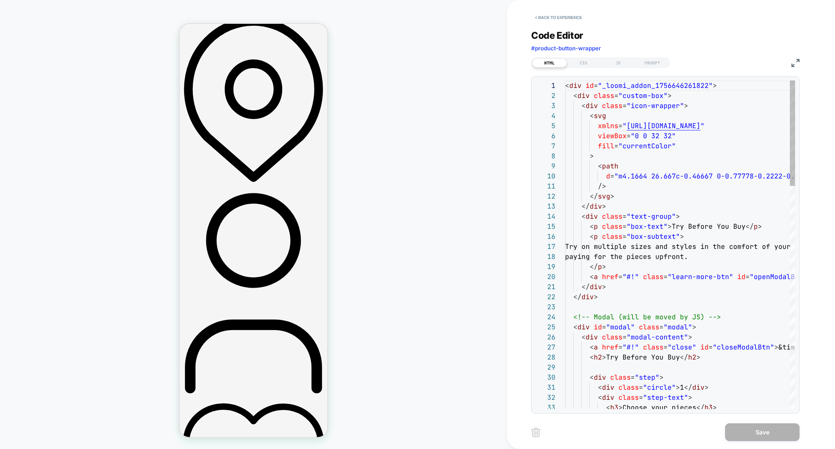
scroll to position [90, 0]
click at [579, 64] on div "CSS" at bounding box center [584, 63] width 34 height 9
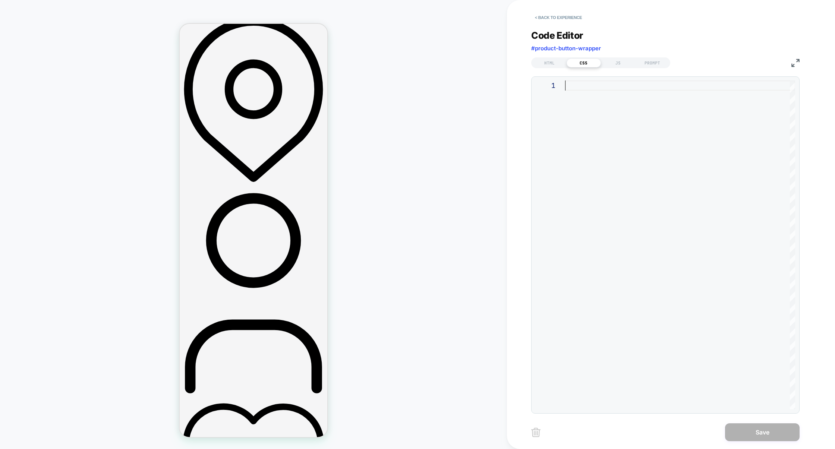
click at [627, 113] on div at bounding box center [680, 245] width 230 height 329
type textarea "**********"
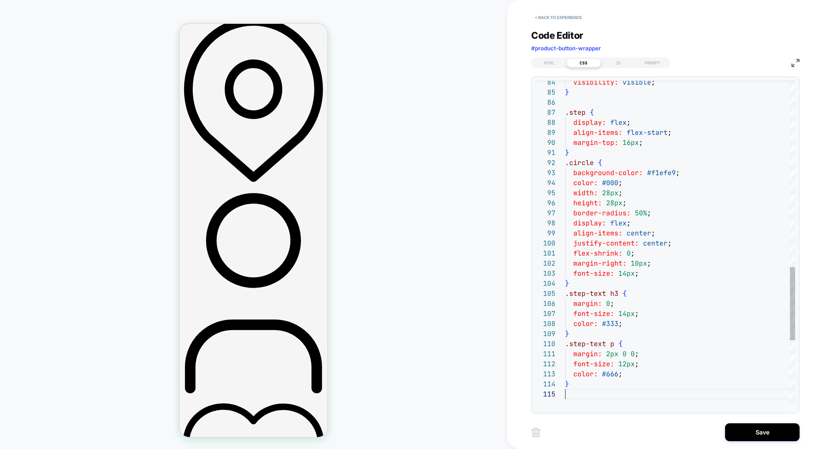
scroll to position [40, 0]
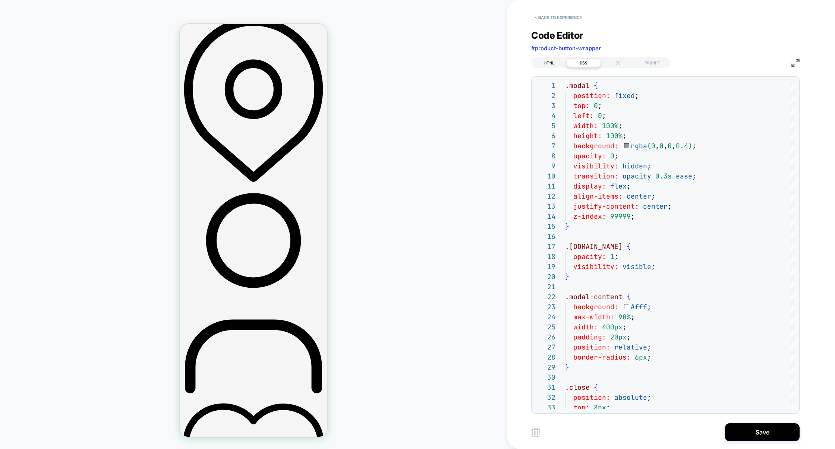
click at [553, 63] on div "HTML" at bounding box center [549, 63] width 34 height 9
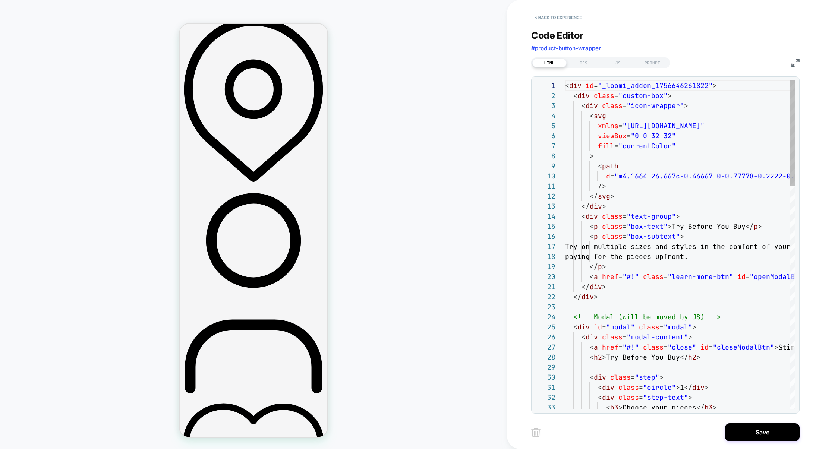
scroll to position [90, 0]
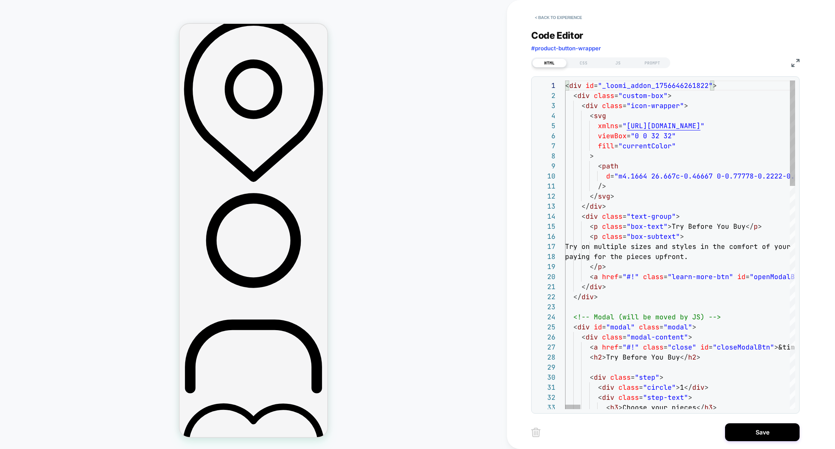
type textarea "**********"
click at [584, 66] on div "CSS" at bounding box center [584, 63] width 34 height 9
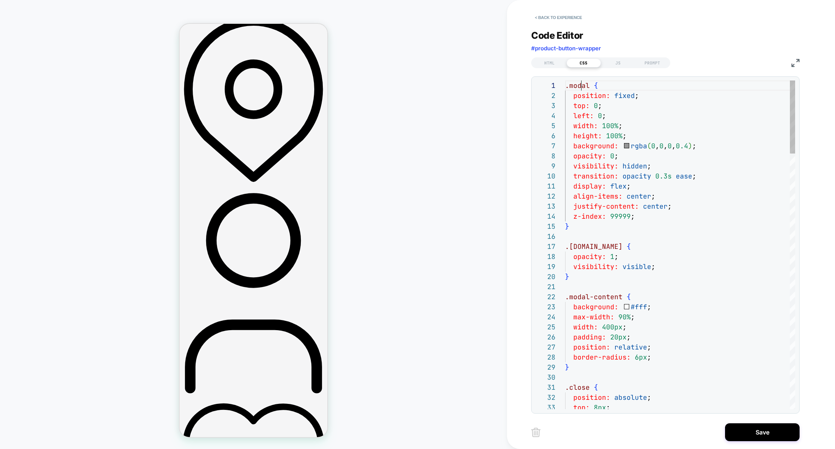
scroll to position [0, 0]
drag, startPoint x: 581, startPoint y: 87, endPoint x: 549, endPoint y: 87, distance: 32.4
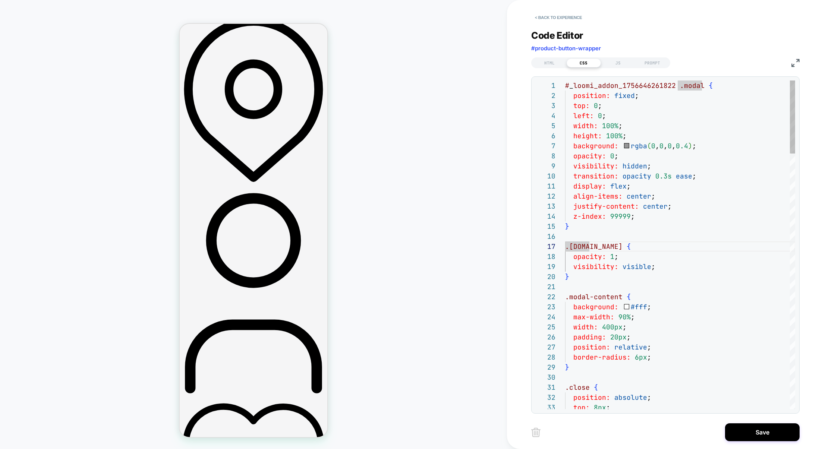
scroll to position [0, 0]
drag, startPoint x: 678, startPoint y: 85, endPoint x: 508, endPoint y: 84, distance: 170.0
click at [508, 84] on div "< Back to experience Code Editor #product-button-wrapper HTML CSS JS PROMPT 1 2…" at bounding box center [671, 224] width 328 height 449
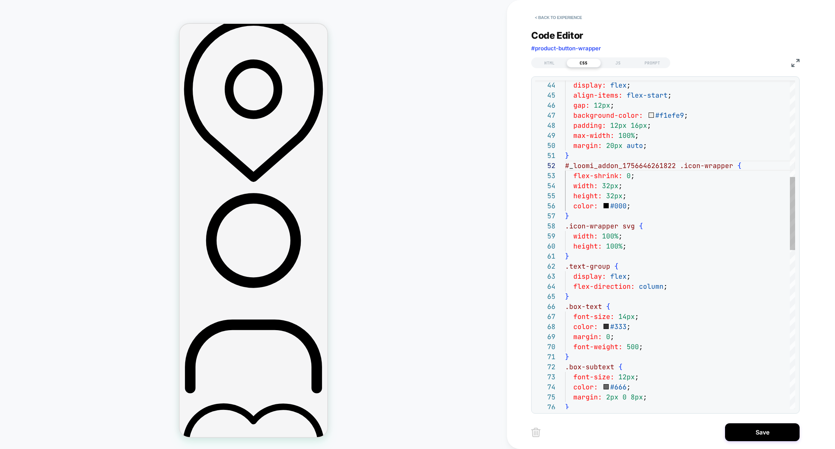
click at [567, 230] on div "display: flex ; align-items: flex-start ; gap: 12px ; background-color: #f1efe9…" at bounding box center [680, 385] width 230 height 1477
click at [567, 270] on div "display: flex ; align-items: flex-start ; gap: 12px ; background-color: #f1efe9…" at bounding box center [680, 385] width 230 height 1477
click at [567, 311] on div "display: flex ; align-items: flex-start ; gap: 12px ; background-color: #f1efe9…" at bounding box center [680, 385] width 230 height 1477
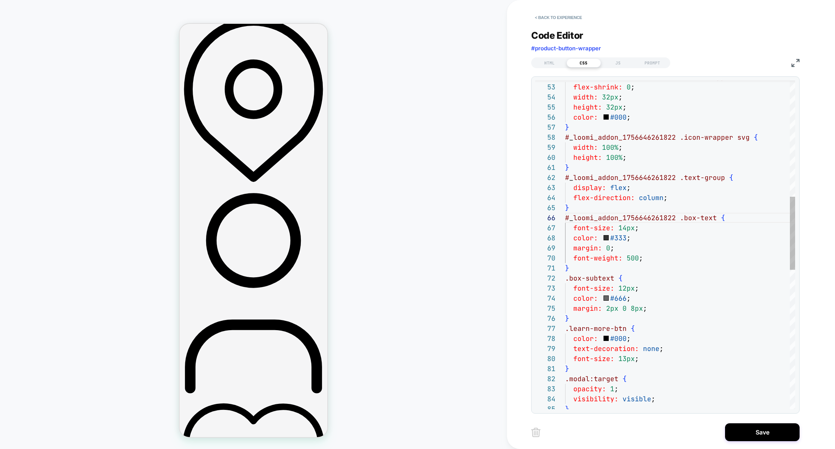
click at [567, 280] on div "# _ loomi_addon_1756646261822 .icon-wrapper { flex-shrink: 0 ; width: 32px ; he…" at bounding box center [680, 297] width 230 height 1477
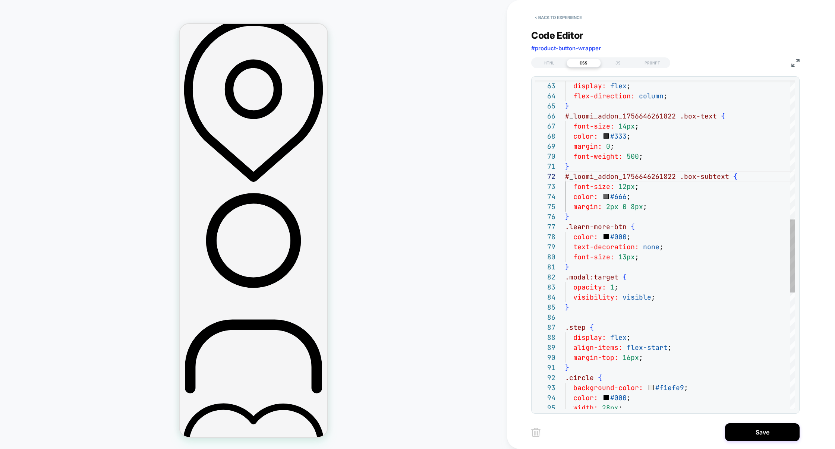
click at [565, 231] on span ".learn-more-btn" at bounding box center [596, 227] width 62 height 9
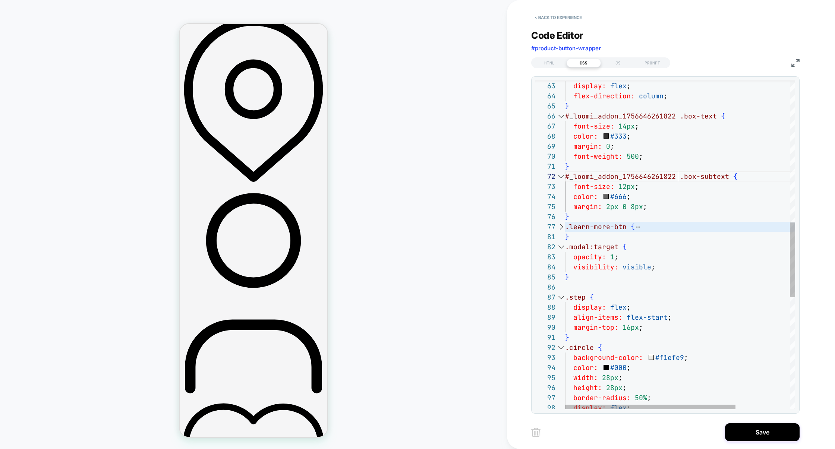
click at [560, 227] on div at bounding box center [561, 227] width 10 height 10
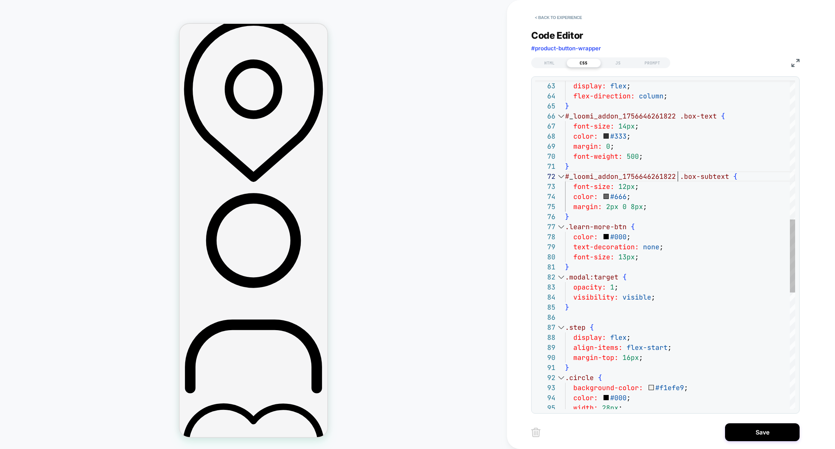
click at [566, 229] on div "# _ loomi_addon_1756646261822 .text-group { display: flex ; flex-direction: col…" at bounding box center [680, 195] width 230 height 1477
click at [567, 282] on div "# _ loomi_addon_1756646261822 .text-group { display: flex ; flex-direction: col…" at bounding box center [680, 195] width 230 height 1477
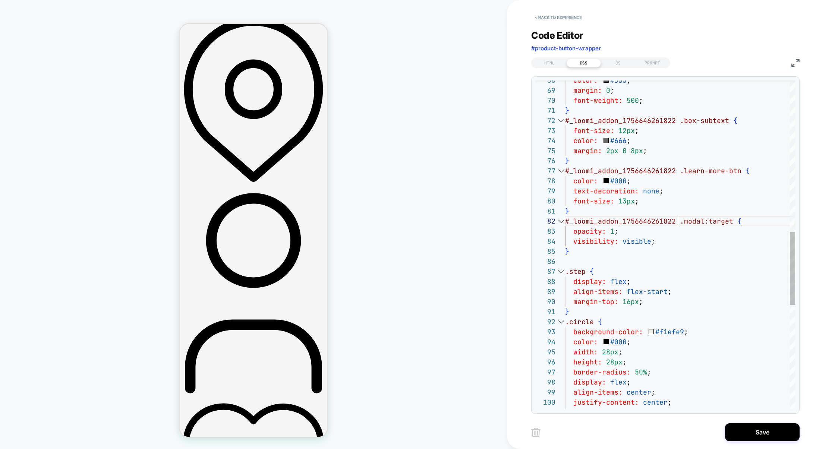
click at [566, 276] on div "color: #333 ; margin: 0 ; font-weight: 500 ; } # _ loomi_addon_1756646261822 .b…" at bounding box center [680, 139] width 230 height 1477
click at [567, 324] on div "color: #333 ; margin: 0 ; font-weight: 500 ; } # _ loomi_addon_1756646261822 .b…" at bounding box center [680, 139] width 230 height 1477
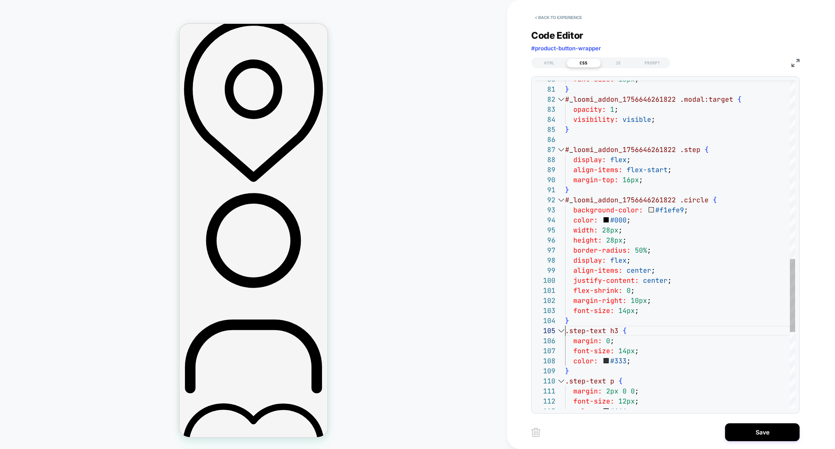
click at [566, 333] on div "font-size: 13px ; } # _ loomi_addon_1756646261822 .modal:target { opacity: 1 ; …" at bounding box center [680, 17] width 230 height 1477
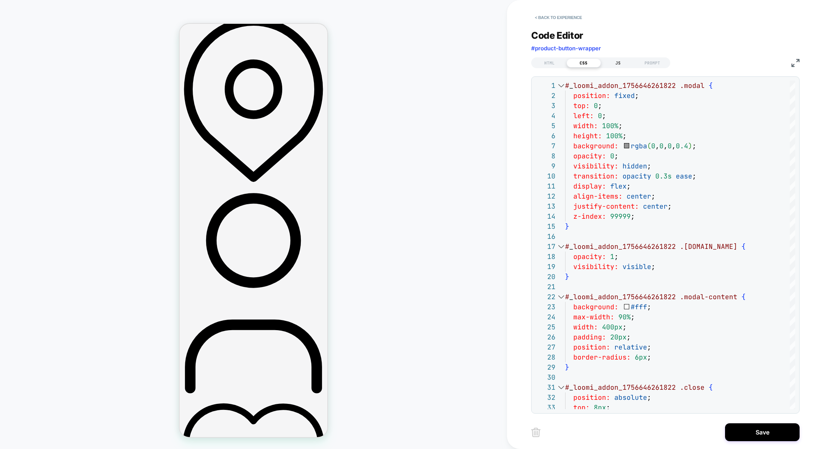
type textarea "**********"
click at [617, 60] on div "JS" at bounding box center [618, 63] width 34 height 9
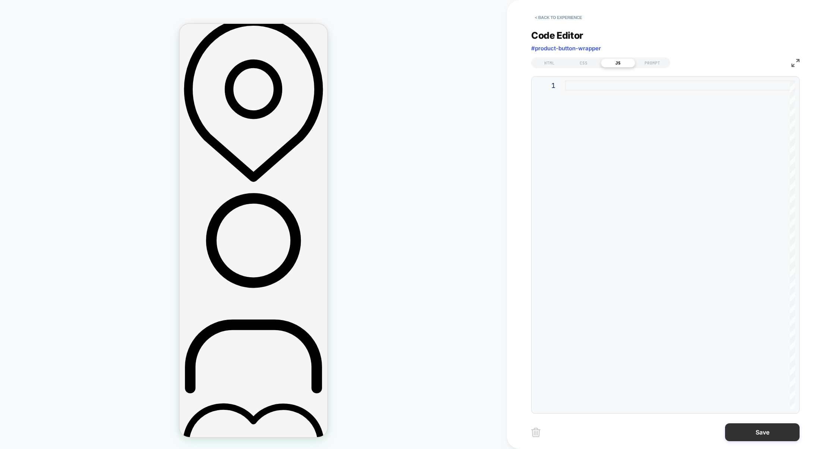
click at [761, 425] on button "Save" at bounding box center [762, 433] width 75 height 18
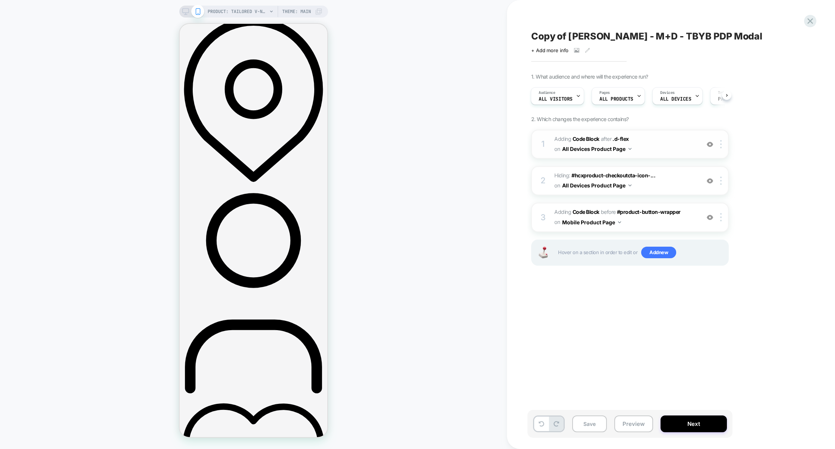
click at [670, 147] on span "Adding Code Block AFTER .d-flex .d-flex on All Devices Product Page" at bounding box center [625, 144] width 142 height 20
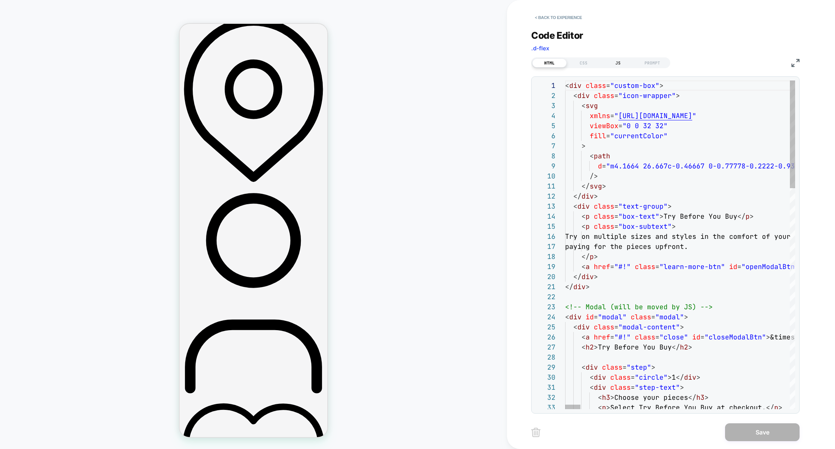
click at [624, 62] on div "JS" at bounding box center [618, 63] width 34 height 9
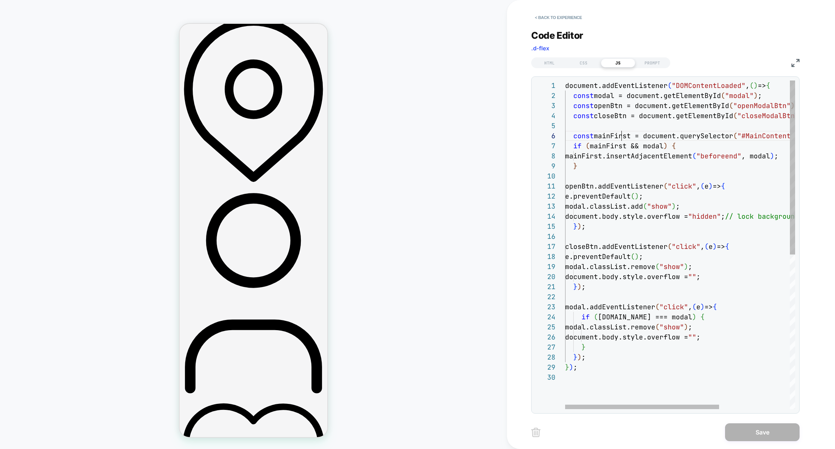
click at [620, 136] on div "document.addEventListener ( "DOMContentLoaded" , ( ) => { const modal = documen…" at bounding box center [732, 391] width 335 height 621
type textarea "**********"
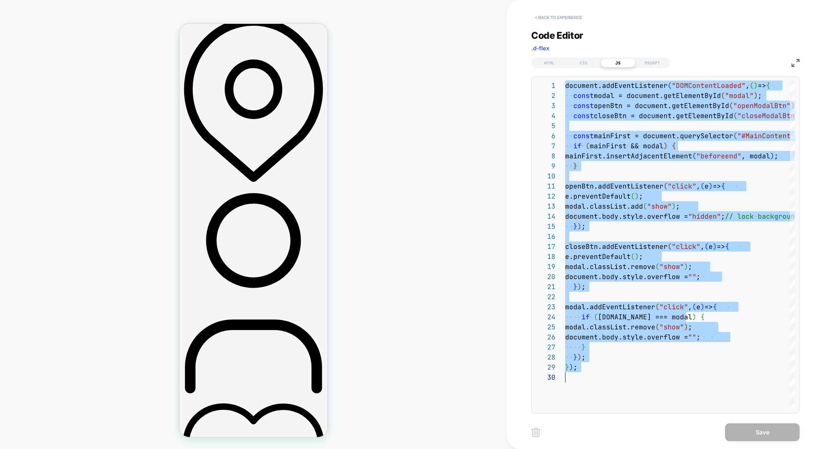
click at [569, 16] on button "< Back to experience" at bounding box center [558, 18] width 54 height 12
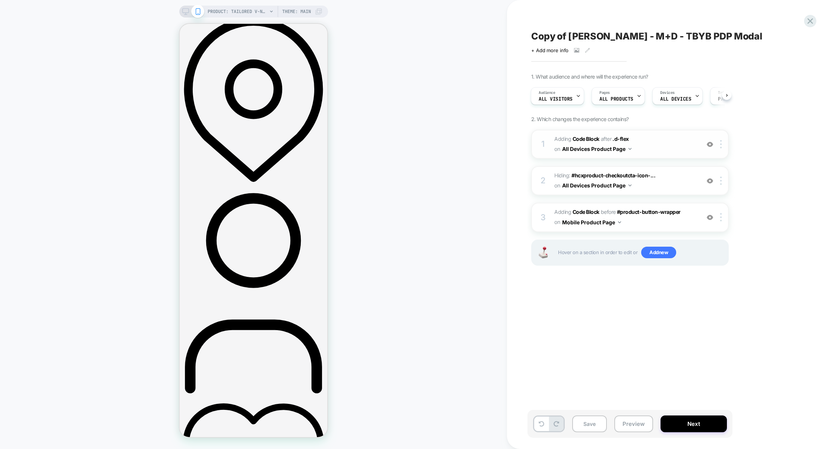
click at [708, 144] on img at bounding box center [710, 144] width 6 height 6
click at [656, 224] on span "Adding Code Block BEFORE #product-button-wrapper #product-button-wrapper on Mob…" at bounding box center [625, 217] width 142 height 20
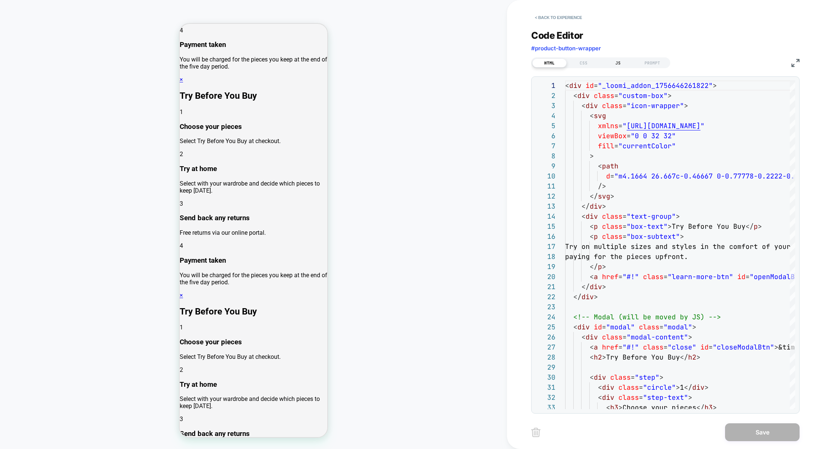
click at [615, 61] on div "JS" at bounding box center [618, 63] width 34 height 9
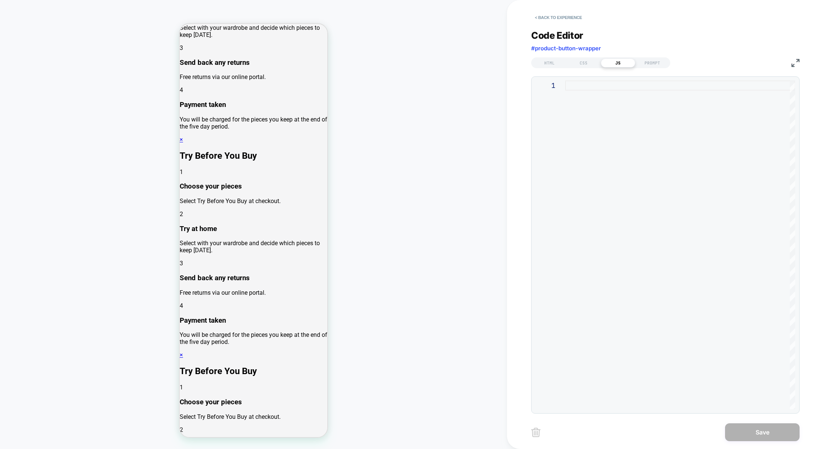
click at [598, 130] on div at bounding box center [680, 245] width 230 height 329
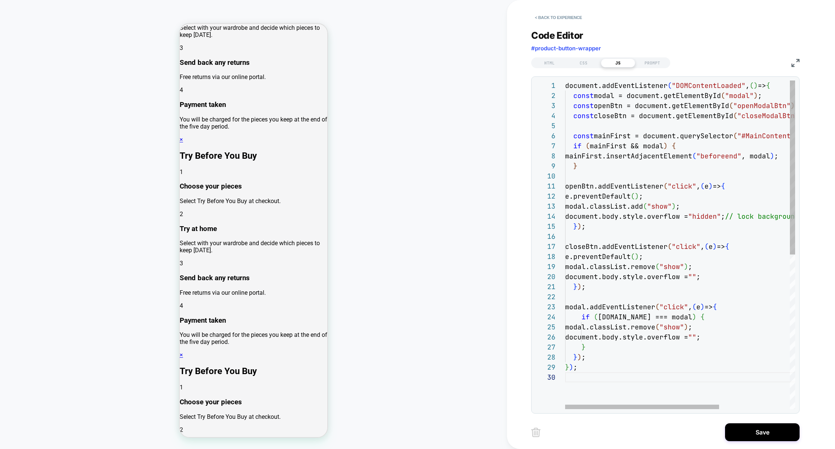
click at [784, 86] on div "document.addEventListener ( "DOMContentLoaded" , ( ) => { const modal = documen…" at bounding box center [732, 391] width 335 height 621
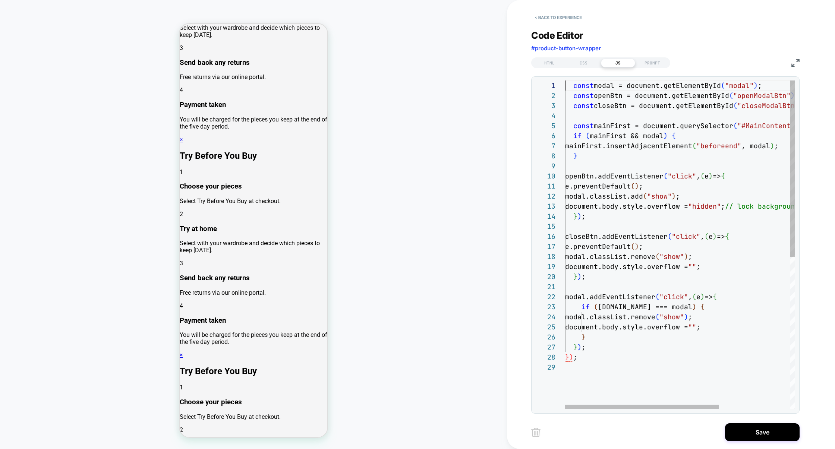
click at [582, 356] on div "const modal = document.getElementById ( "modal" ) ; const openBtn = document.ge…" at bounding box center [732, 386] width 335 height 611
type textarea "**********"
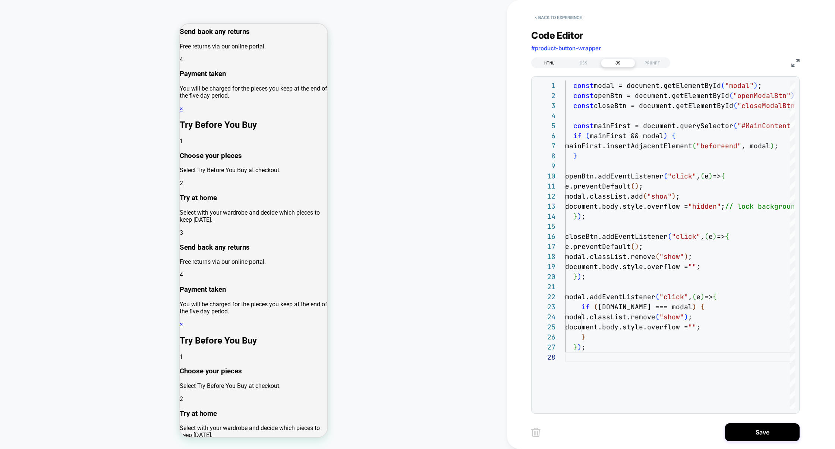
click at [552, 61] on div "HTML" at bounding box center [549, 63] width 34 height 9
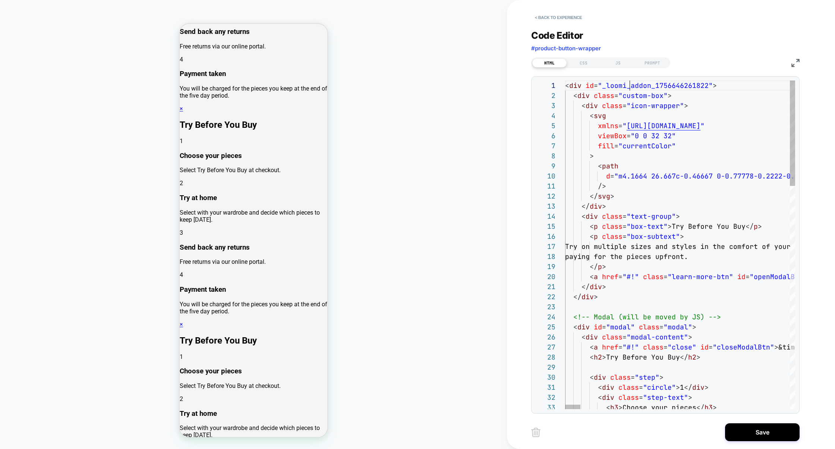
type textarea "**********"
click at [587, 66] on div "CSS" at bounding box center [584, 63] width 34 height 9
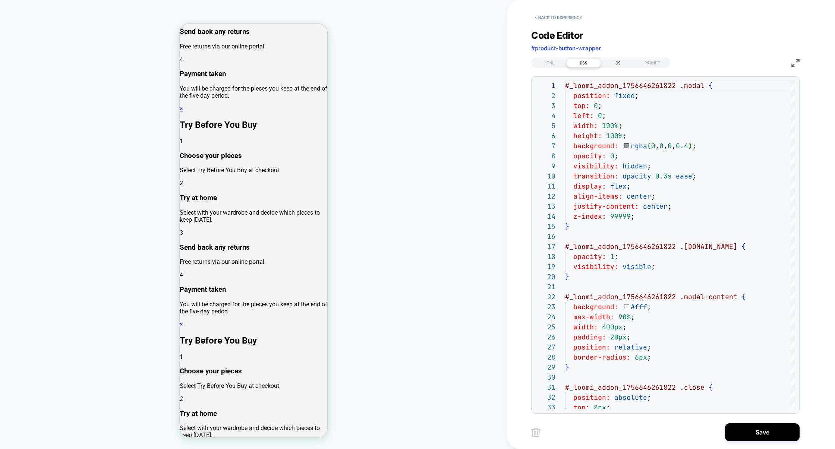
click at [610, 64] on div "JS" at bounding box center [618, 63] width 34 height 9
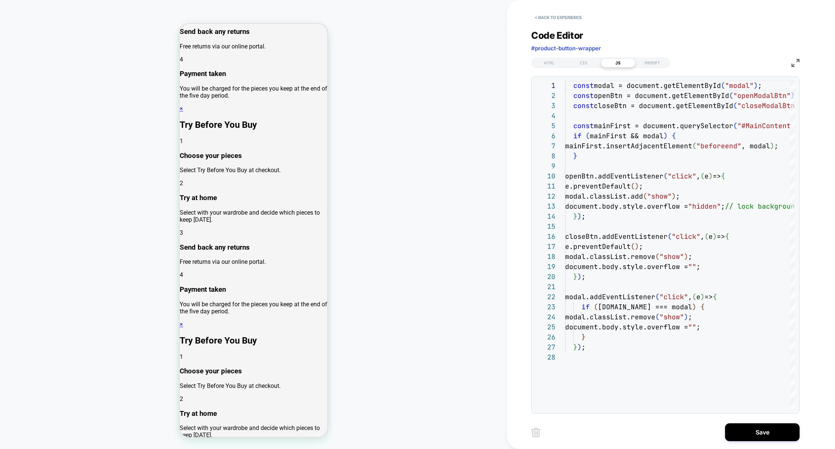
click at [797, 62] on img at bounding box center [796, 63] width 8 height 8
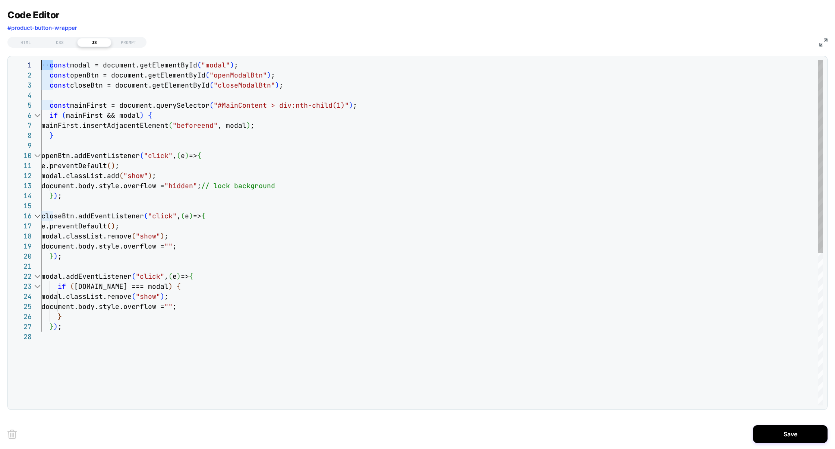
drag, startPoint x: 51, startPoint y: 67, endPoint x: 40, endPoint y: 66, distance: 12.0
click at [40, 66] on div "1 2 3 4 5 6 7 8 9 10 11 12 13 14 15 16 17 18 19 20 21 22 23 24 25 26 27 28 cons…" at bounding box center [418, 233] width 812 height 346
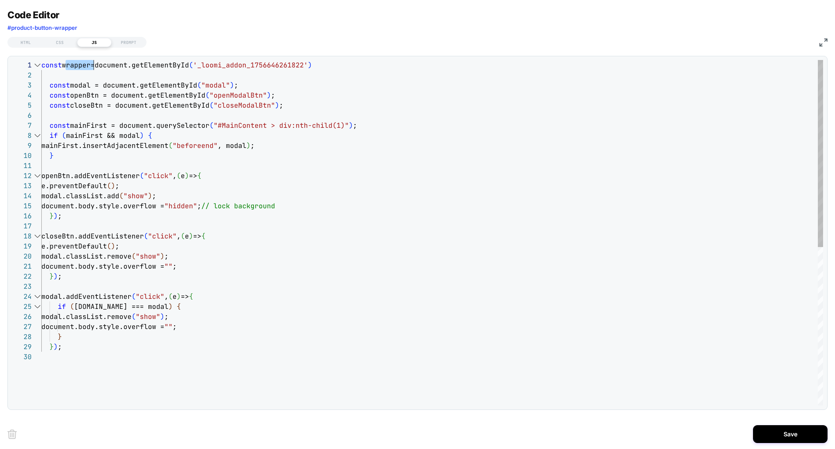
click at [73, 66] on div "const wrapper=document.getElementById ( '_loomi_addon_1756646261822' ) const op…" at bounding box center [432, 379] width 782 height 638
drag, startPoint x: 107, startPoint y: 85, endPoint x: 200, endPoint y: 86, distance: 92.8
click at [200, 86] on div "const wrapper=document.getElementById ( '_loomi_addon_1756646261822' ) const op…" at bounding box center [432, 379] width 782 height 638
click at [308, 104] on div "const wrapper=document.getElementById ( '_loomi_addon_1756646261822' ) const op…" at bounding box center [432, 379] width 782 height 638
click at [64, 76] on div "const wrapper=document.getElementById ( '_loomi_addon_1756646261822' ) const op…" at bounding box center [432, 379] width 782 height 638
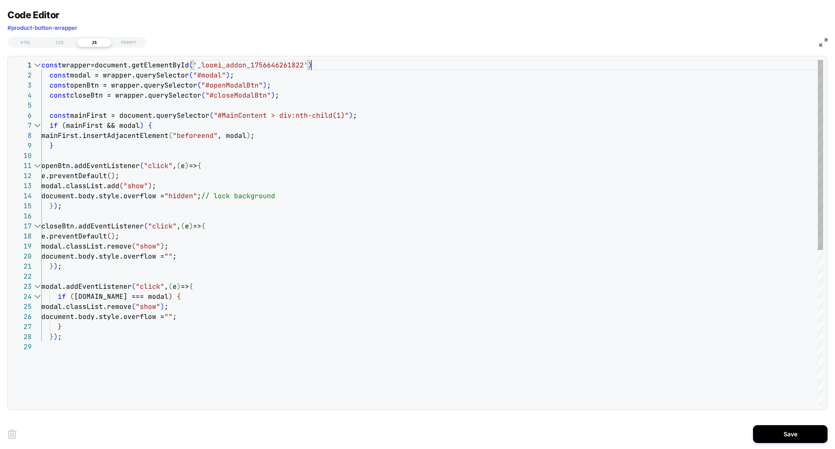
click at [154, 126] on div "const wrapper=document.getElementById ( '_loomi_addon_1756646261822' ) const op…" at bounding box center [432, 374] width 782 height 628
click at [91, 129] on div "const wrapper=document.getElementById ( '_loomi_addon_1756646261822' ) const op…" at bounding box center [432, 374] width 782 height 628
click at [129, 128] on div "const wrapper=document.getElementById ( '_loomi_addon_1756646261822' ) const op…" at bounding box center [432, 374] width 782 height 628
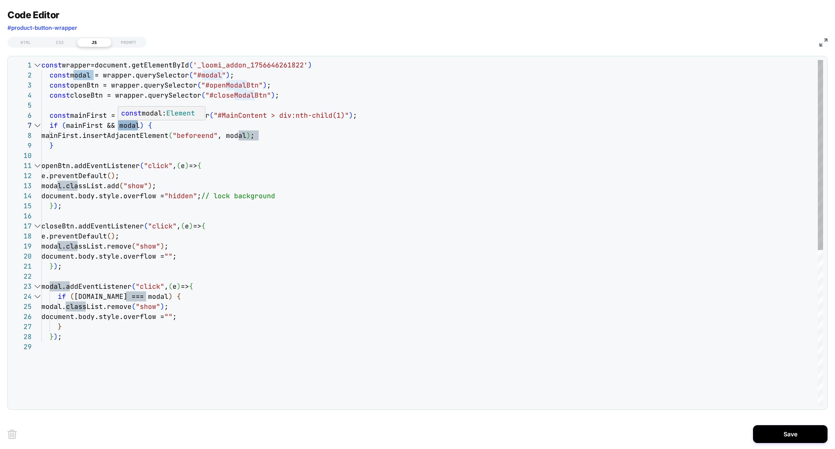
click at [87, 124] on div "const wrapper=document.getElementById ( '_loomi_addon_1756646261822' ) const op…" at bounding box center [432, 374] width 782 height 628
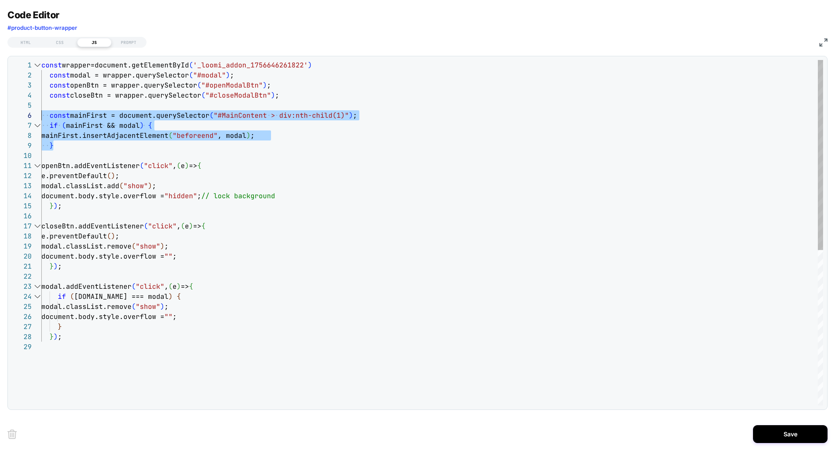
drag, startPoint x: 70, startPoint y: 146, endPoint x: 15, endPoint y: 113, distance: 64.2
click at [41, 113] on div "const wrapper=document.getElementById ( '_loomi_addon_1756646261822' ) const op…" at bounding box center [432, 374] width 782 height 628
type textarea "**********"
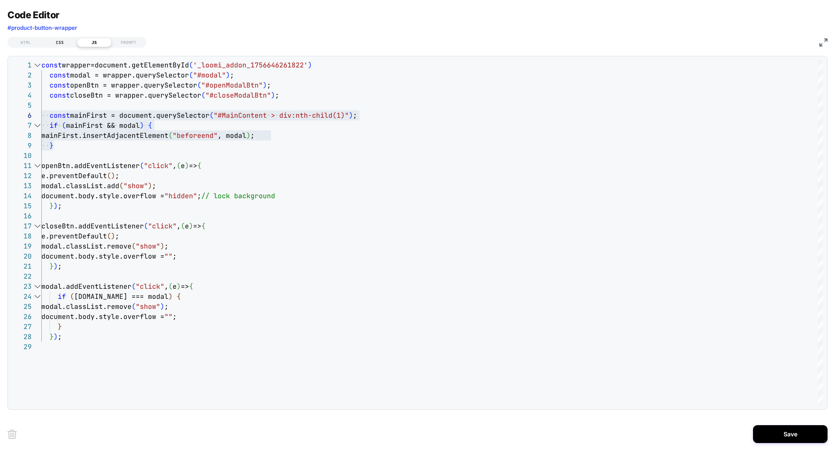
click at [55, 44] on div "CSS" at bounding box center [60, 42] width 34 height 9
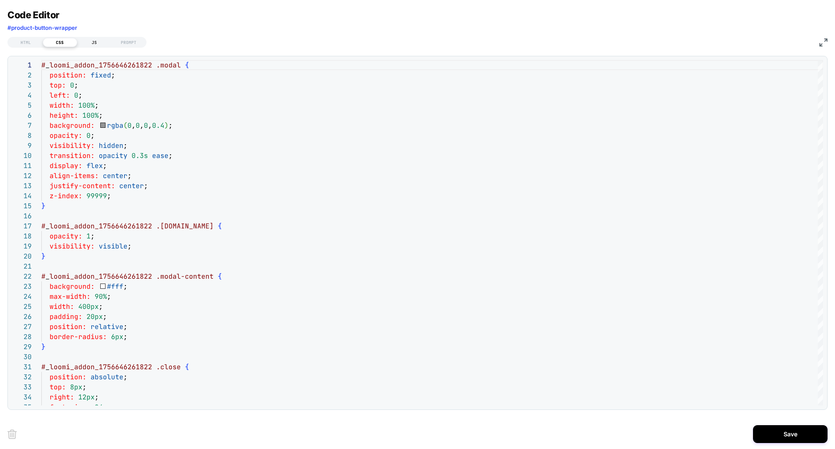
click at [99, 43] on div "JS" at bounding box center [94, 42] width 34 height 9
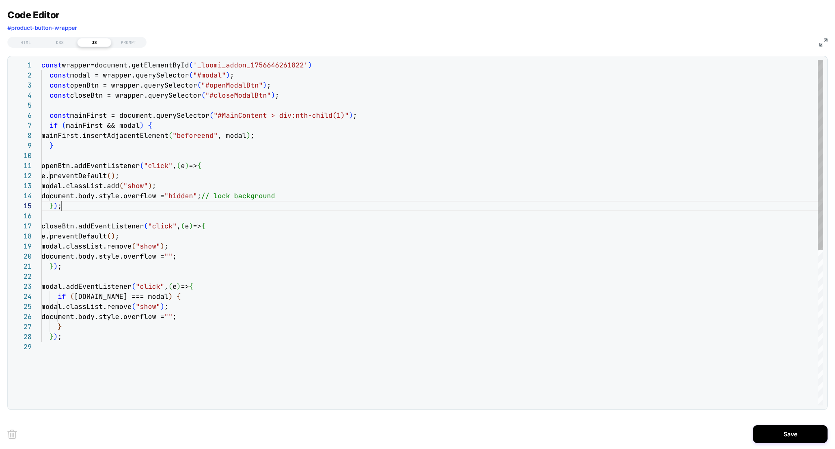
scroll to position [40, 20]
click at [71, 204] on div "const wrapper=document.getElementById ( '_loomi_addon_1756646261822' ) const mo…" at bounding box center [432, 374] width 782 height 628
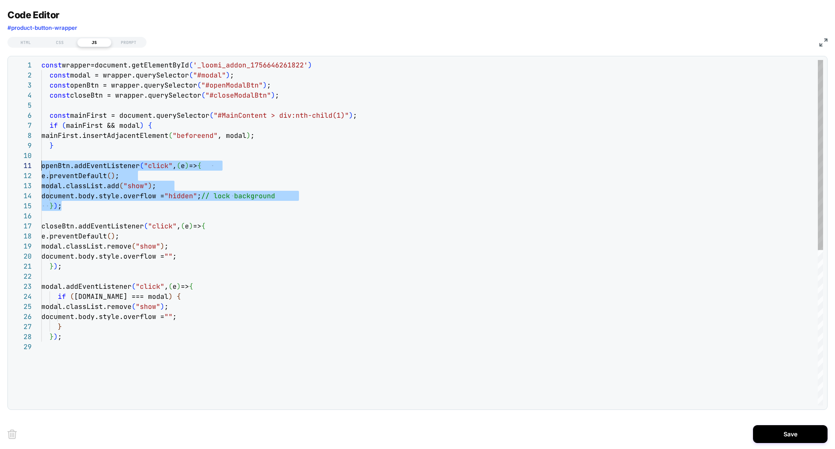
scroll to position [0, 0]
drag, startPoint x: 78, startPoint y: 208, endPoint x: 0, endPoint y: 167, distance: 87.7
click at [0, 167] on div "Code Editor #product-button-wrapper HTML CSS JS PROMPT 1 2 3 4 5 6 7 8 9 10 11 …" at bounding box center [417, 224] width 835 height 449
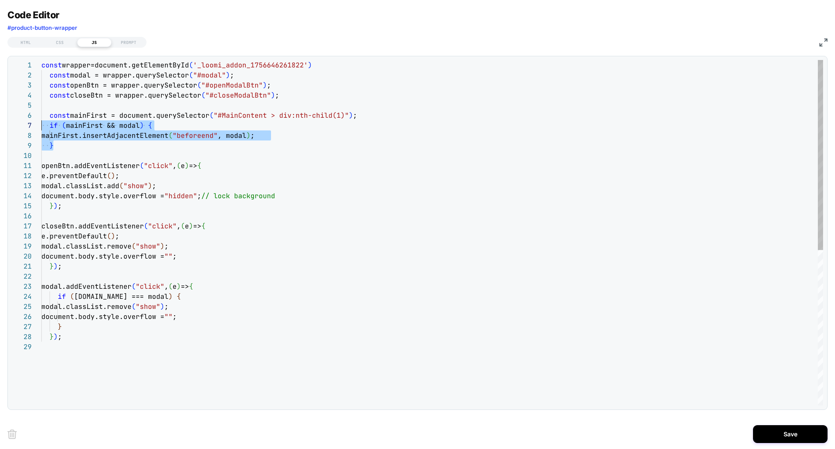
scroll to position [50, 0]
drag, startPoint x: 61, startPoint y: 145, endPoint x: 3, endPoint y: 115, distance: 66.0
click at [41, 115] on div "const wrapper=document.getElementById ( '_loomi_addon_1756646261822' ) const mo…" at bounding box center [432, 374] width 782 height 628
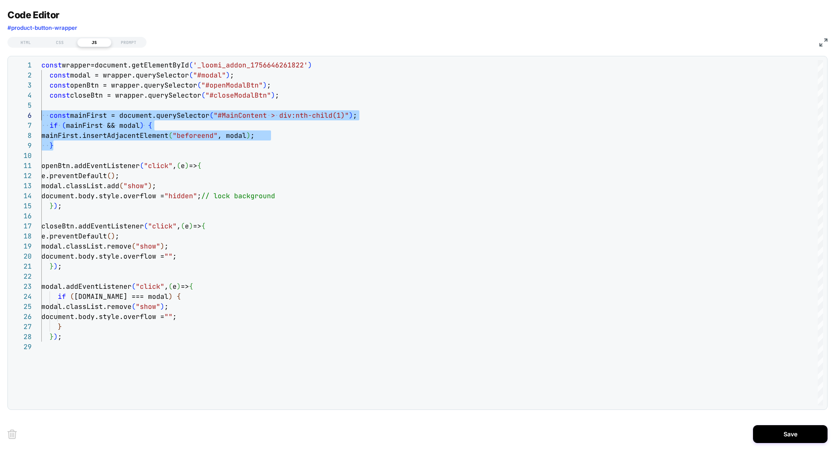
type textarea "**********"
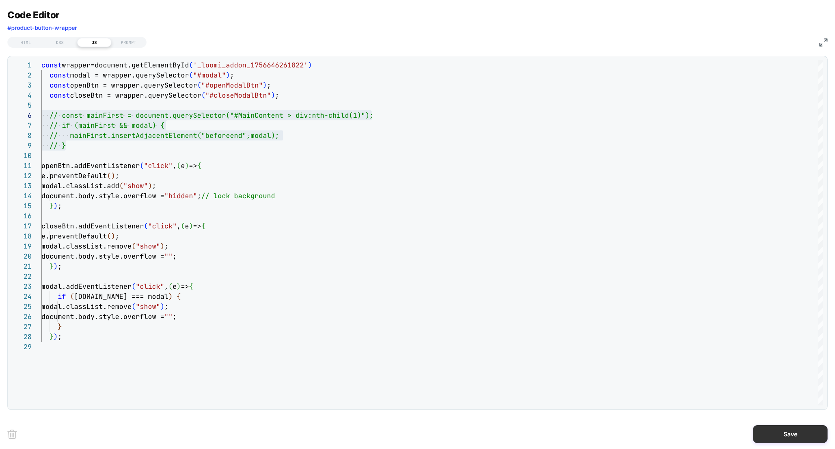
click at [779, 430] on button "Save" at bounding box center [790, 434] width 75 height 18
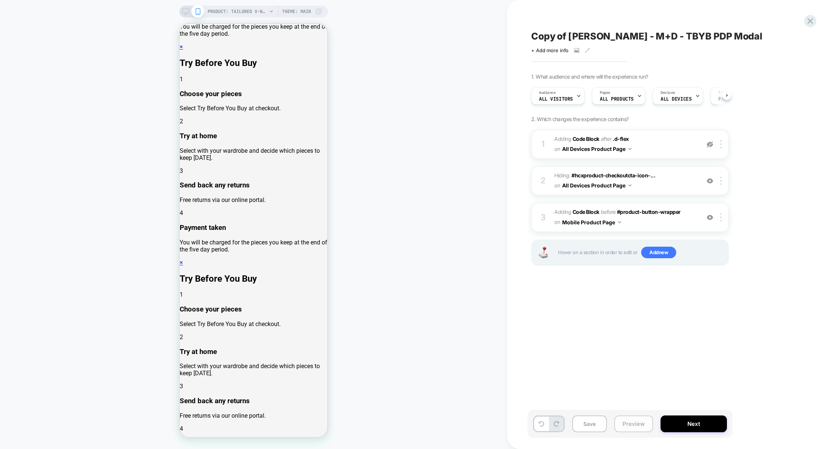
scroll to position [0, 0]
click at [630, 421] on button "Preview" at bounding box center [634, 424] width 39 height 17
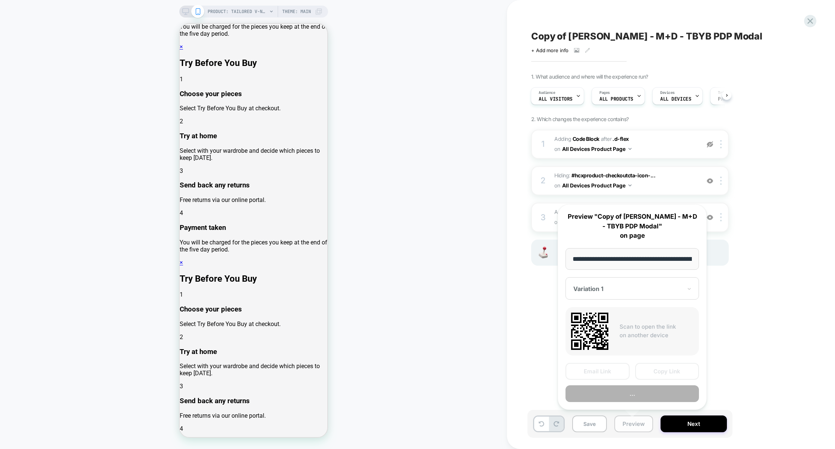
scroll to position [0, 215]
click at [763, 339] on div "Copy of Harper - M+D - TBYB PDP Modal Click to view images Click to edit experi…" at bounding box center [668, 224] width 280 height 434
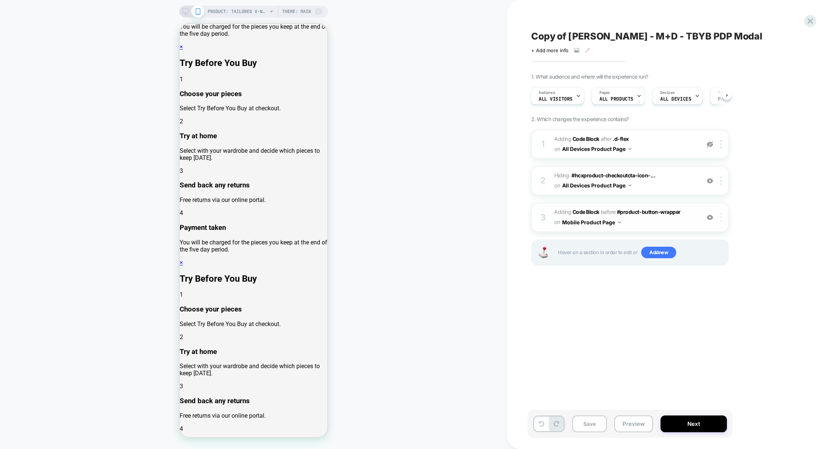
click at [722, 215] on img at bounding box center [720, 217] width 1 height 8
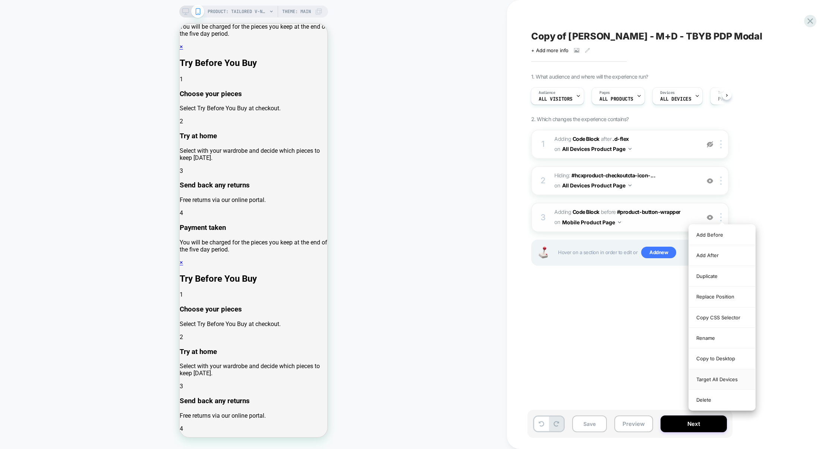
click at [721, 380] on div "Target All Devices" at bounding box center [722, 380] width 66 height 21
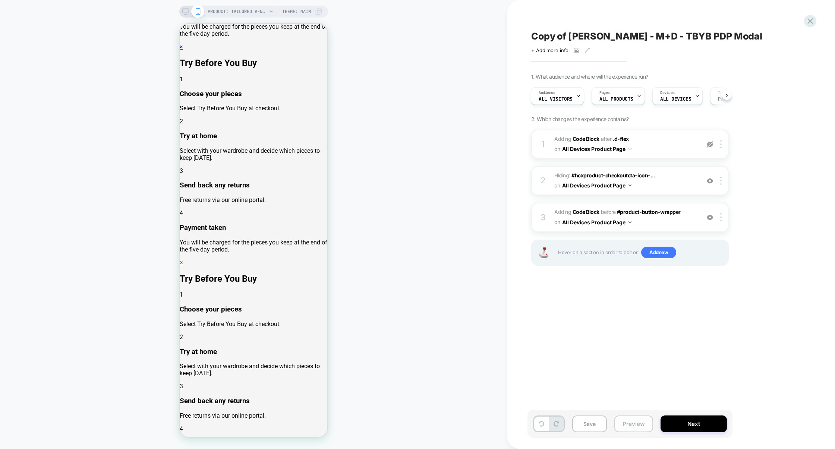
click at [642, 424] on button "Preview" at bounding box center [634, 424] width 39 height 17
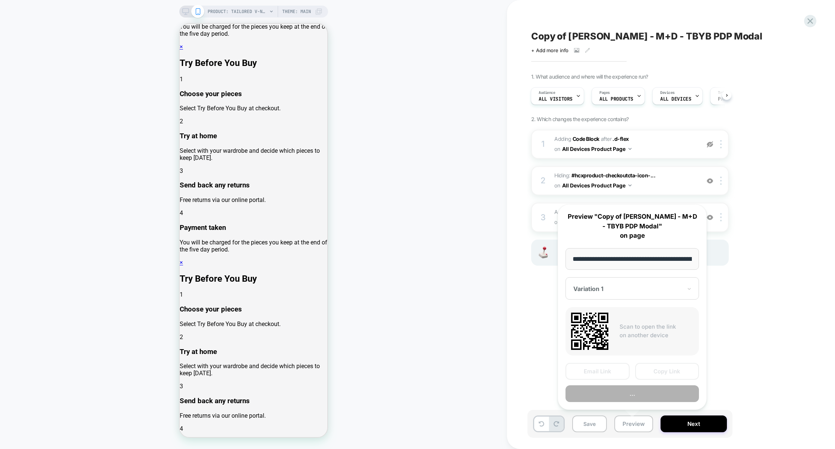
scroll to position [0, 215]
click at [640, 396] on button "Preview" at bounding box center [632, 394] width 133 height 17
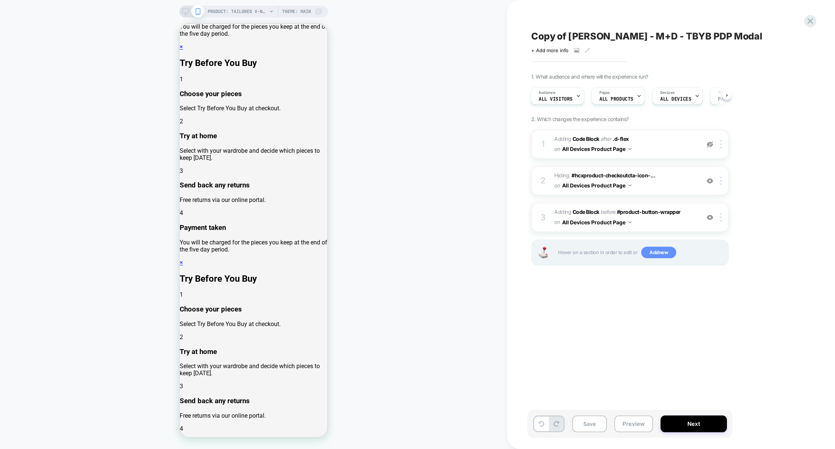
click at [663, 247] on span "Add new" at bounding box center [658, 253] width 35 height 12
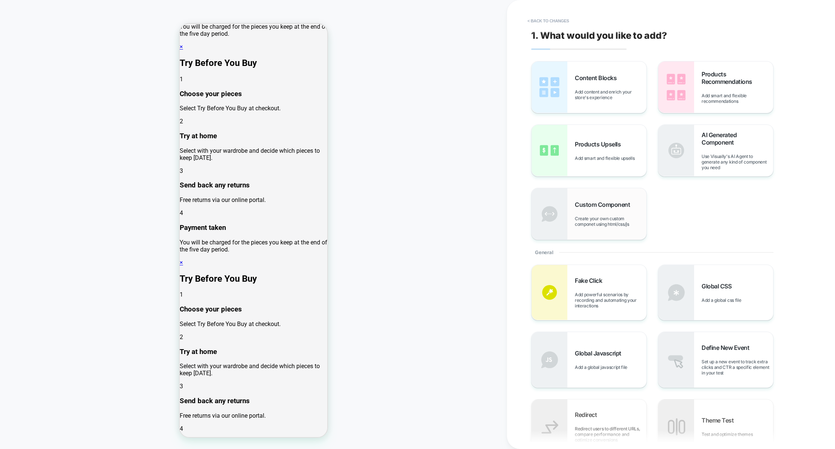
click at [611, 233] on div "Custom Component Create your own custom componet using html/css/js" at bounding box center [589, 213] width 115 height 51
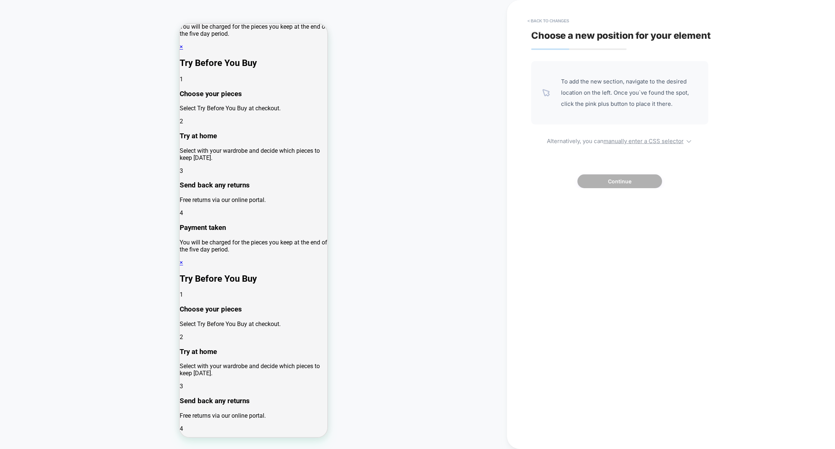
click at [626, 146] on div "To add the new section, navigate to the desired location on the left. Once you`…" at bounding box center [619, 124] width 177 height 127
click at [629, 145] on div "To add the new section, navigate to the desired location on the left. Once you`…" at bounding box center [619, 124] width 177 height 127
click at [629, 142] on u "manually enter a CSS selector" at bounding box center [644, 141] width 80 height 7
select select "*******"
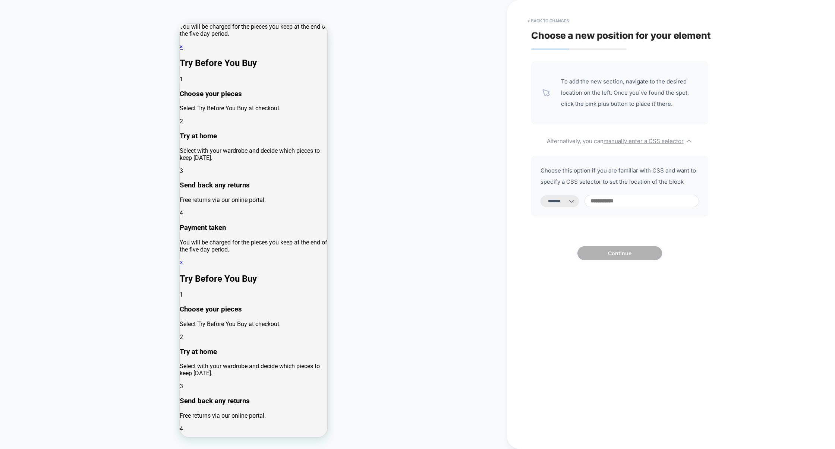
click at [605, 197] on input at bounding box center [642, 201] width 114 height 12
type input "*"
select select "*********"
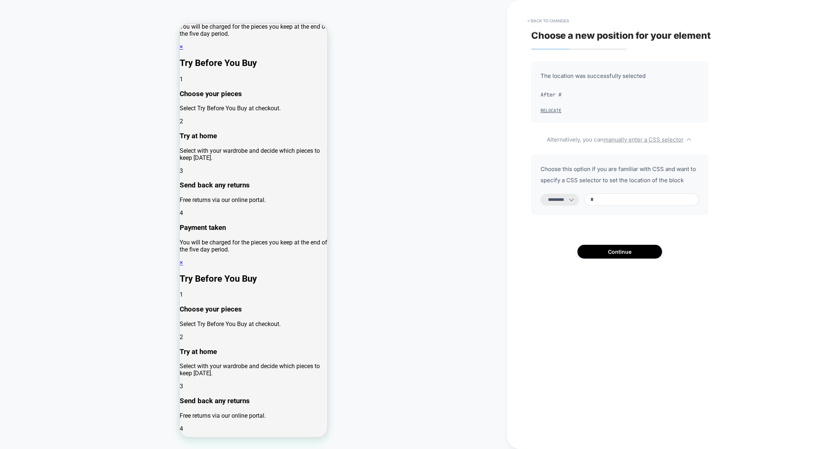
paste input "**********"
type input "**********"
click at [576, 206] on select "**********" at bounding box center [560, 200] width 38 height 12
select select "**********"
click at [541, 194] on select "**********" at bounding box center [560, 200] width 38 height 12
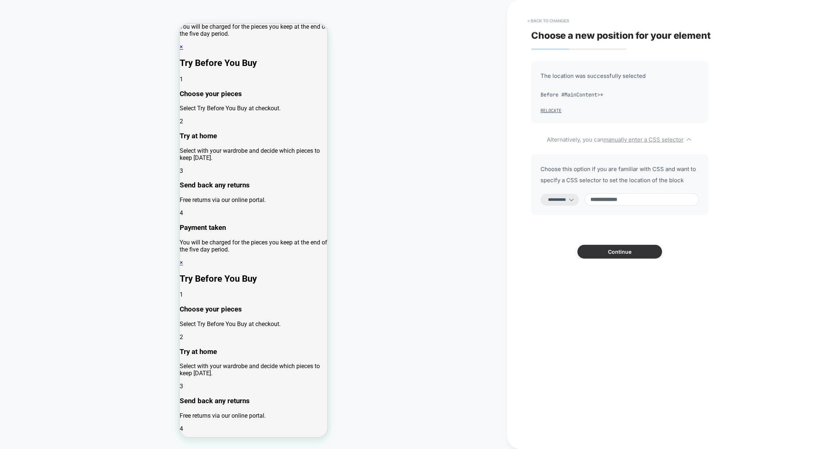
click at [615, 252] on button "Continue" at bounding box center [620, 252] width 85 height 14
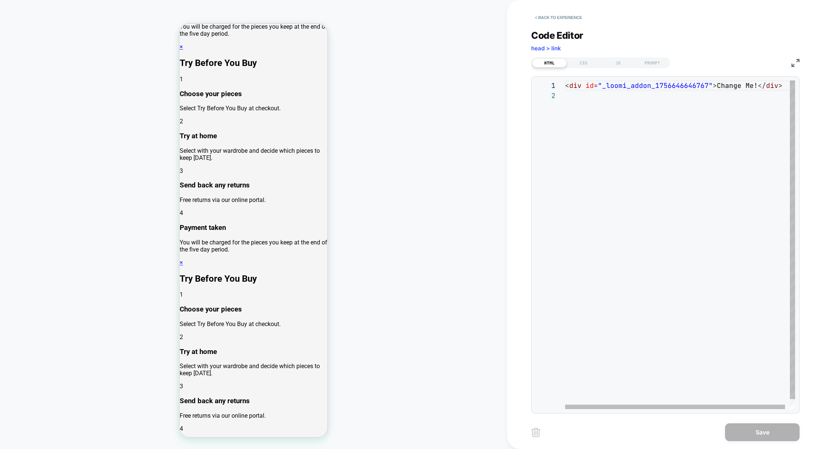
scroll to position [12543, 0]
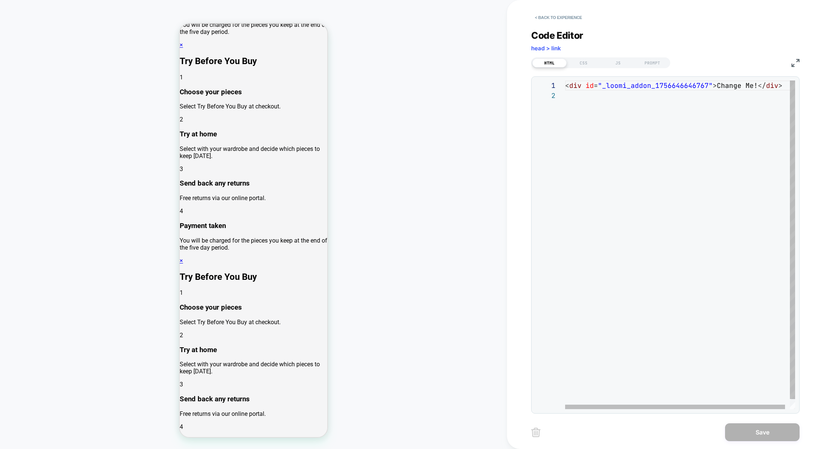
click at [748, 88] on div "< div id = "_loomi_addon_1756646646767" > Change Me! </ div >" at bounding box center [682, 250] width 235 height 339
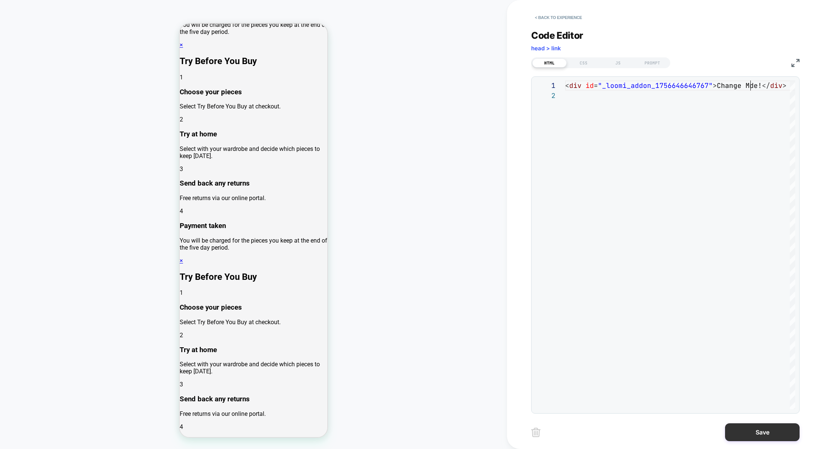
type textarea "**********"
click at [757, 427] on button "Save" at bounding box center [762, 433] width 75 height 18
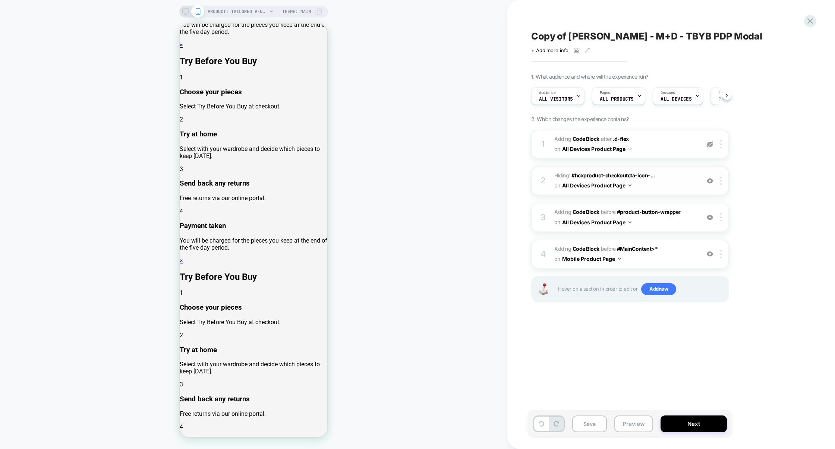
scroll to position [0, 0]
click at [672, 226] on span "Adding Code Block BEFORE #product-button-wrapper #product-button-wrapper on All…" at bounding box center [625, 217] width 142 height 20
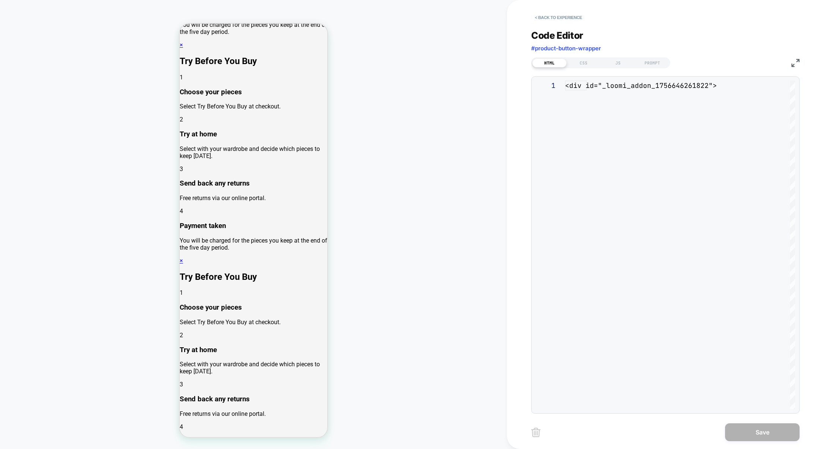
scroll to position [12543, 0]
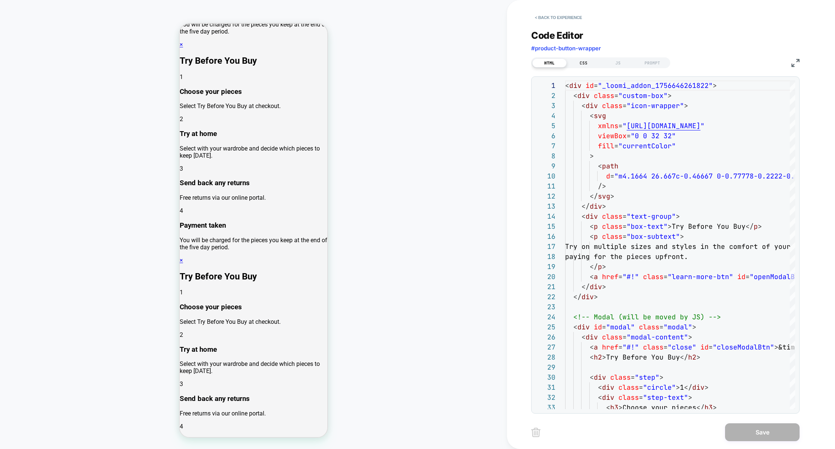
click at [591, 62] on div "CSS" at bounding box center [584, 63] width 34 height 9
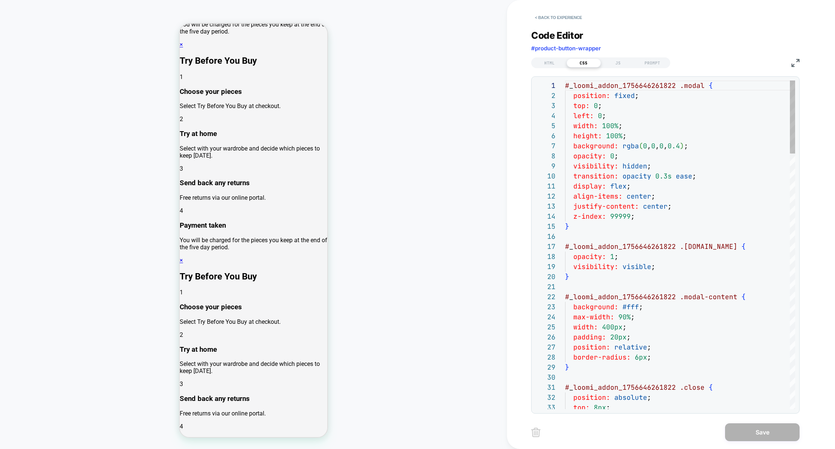
scroll to position [101, 0]
click at [551, 70] on div "Code Editor #product-button-wrapper HTML CSS JS PROMPT 1 2 3 4 5 6 7 8 9 10 11 …" at bounding box center [665, 217] width 268 height 393
click at [551, 68] on div "HTML CSS JS PROMPT" at bounding box center [600, 62] width 139 height 11
click at [551, 65] on div "HTML" at bounding box center [549, 63] width 34 height 9
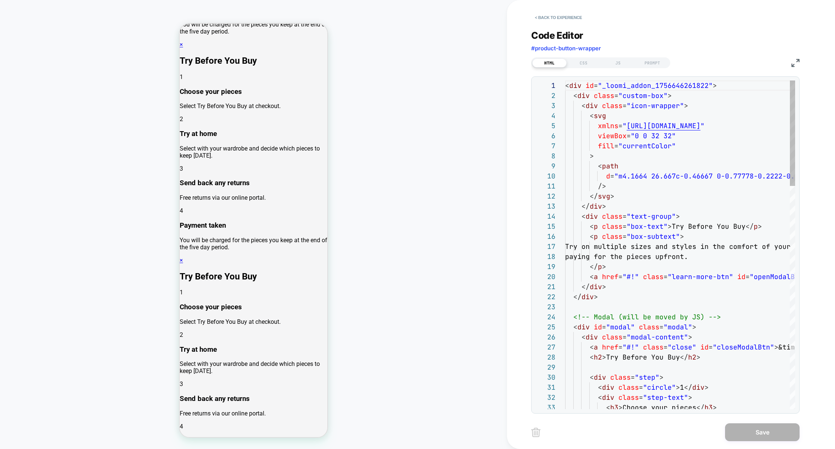
scroll to position [90, 0]
type textarea "**********"
click at [584, 62] on div "CSS" at bounding box center [584, 63] width 34 height 9
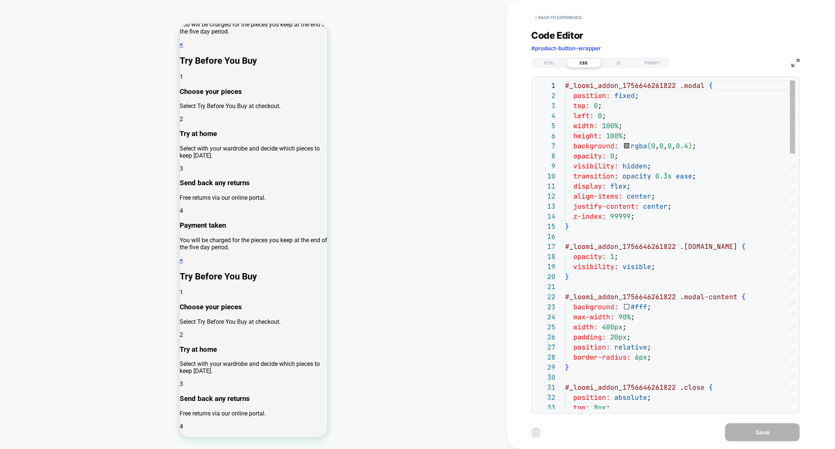
scroll to position [101, 0]
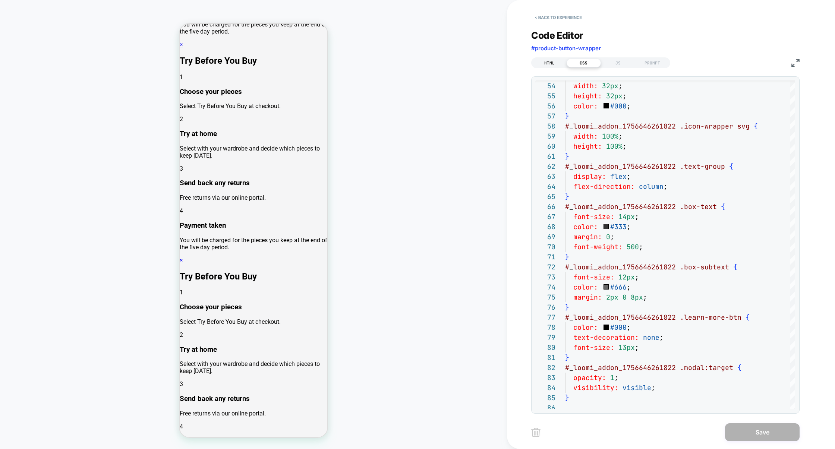
click at [547, 60] on div "HTML" at bounding box center [549, 63] width 34 height 9
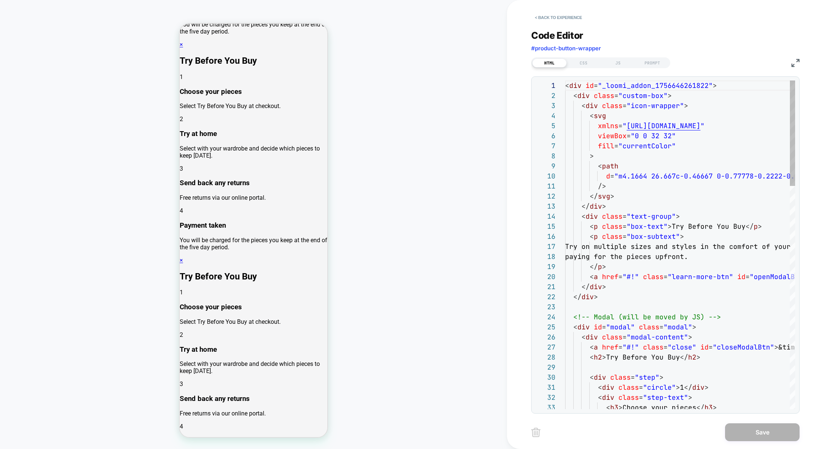
scroll to position [90, 0]
click at [581, 63] on div "CSS" at bounding box center [584, 63] width 34 height 9
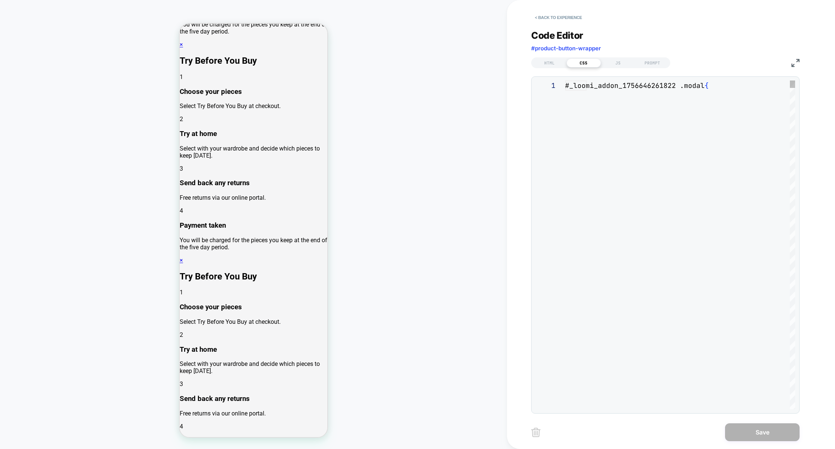
scroll to position [101, 0]
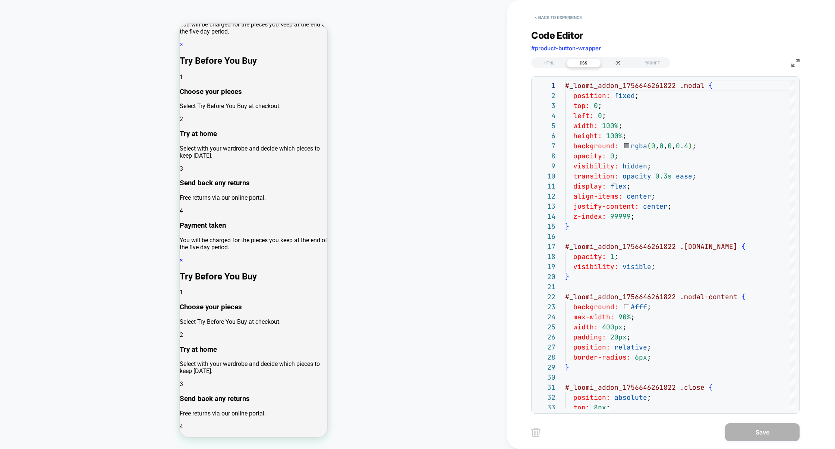
click at [627, 65] on div "JS" at bounding box center [618, 63] width 34 height 9
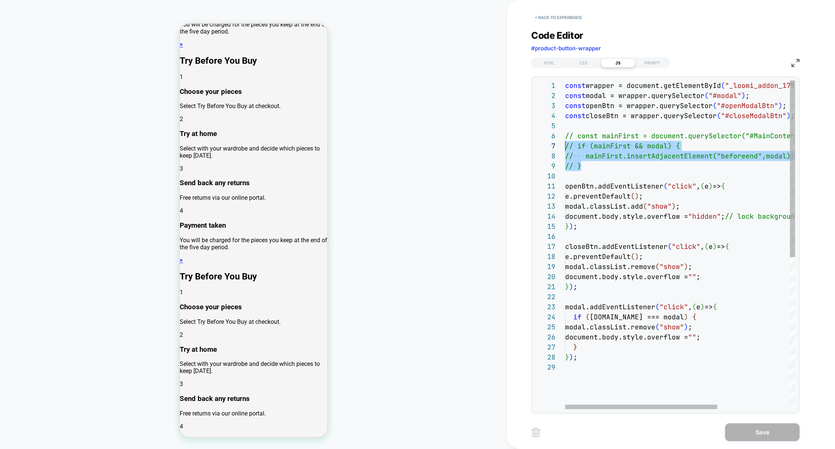
scroll to position [50, 0]
drag, startPoint x: 587, startPoint y: 167, endPoint x: 524, endPoint y: 139, distance: 68.6
click at [565, 139] on div "const wrapper = document.getElementById ( "_loomi_addon_1756646261822" ) ; cons…" at bounding box center [734, 386] width 339 height 611
click at [648, 211] on div "const wrapper = document.getElementById ( "_loomi_addon_1756646261822" ) ; cons…" at bounding box center [734, 386] width 339 height 611
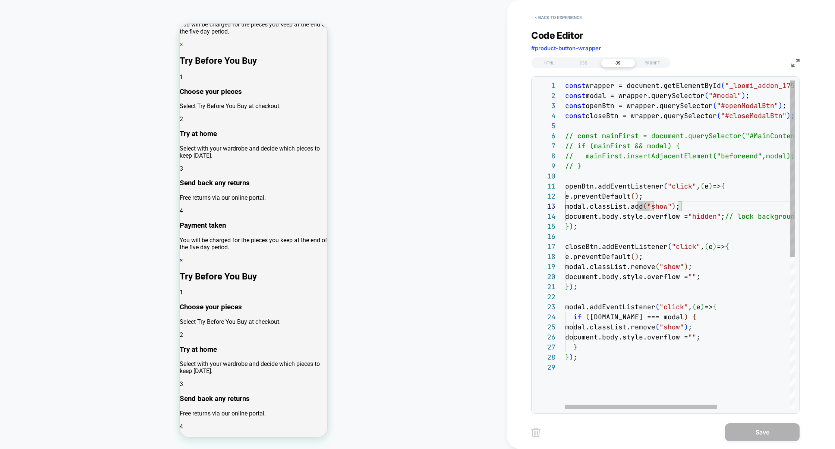
type textarea "**********"
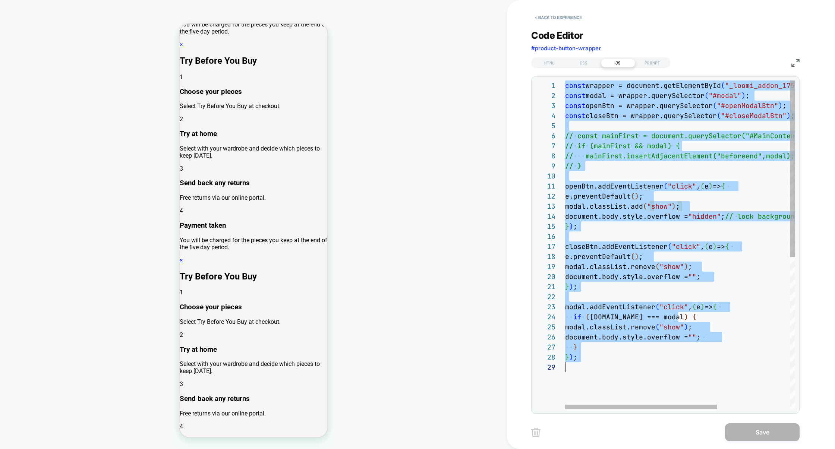
scroll to position [0, 0]
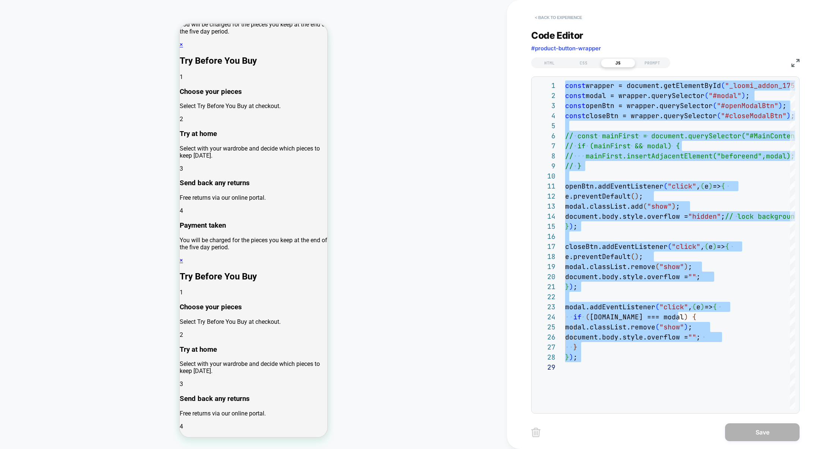
click at [556, 13] on button "< Back to experience" at bounding box center [558, 18] width 54 height 12
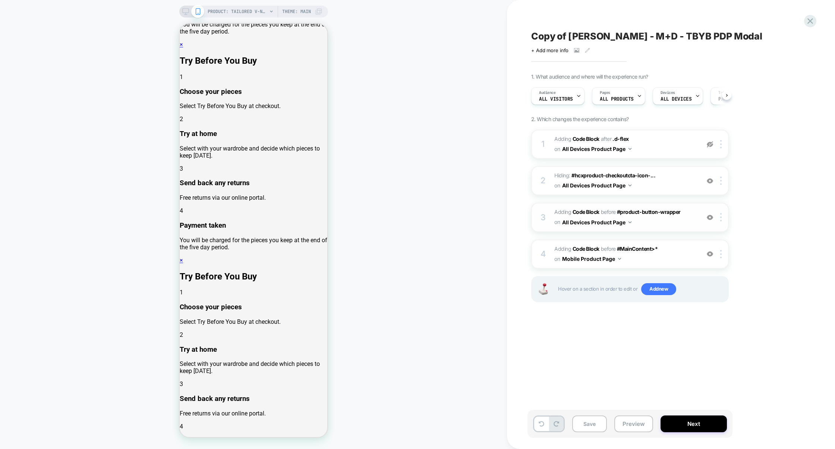
scroll to position [0, 0]
click at [675, 252] on span "Adding Code Block BEFORE #MainContent>* #MainContent>* on Mobile Product Page" at bounding box center [625, 254] width 142 height 20
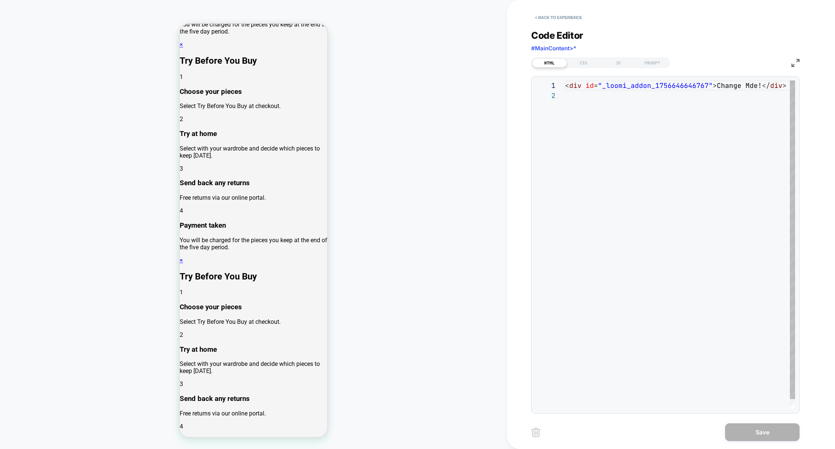
scroll to position [10, 0]
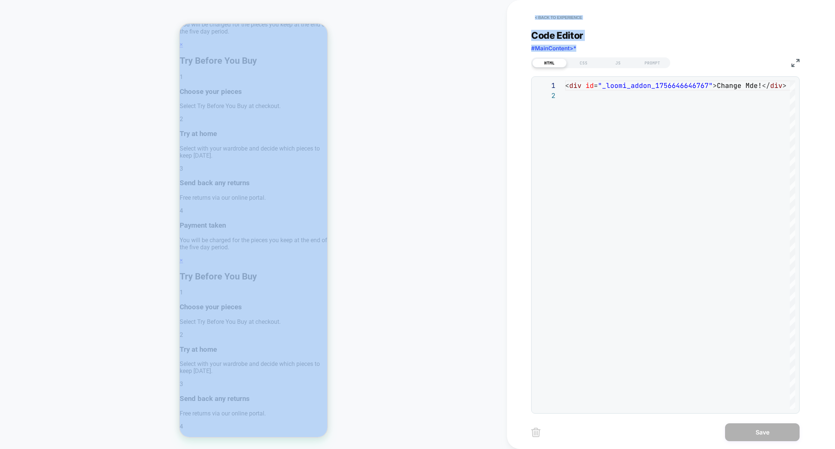
drag, startPoint x: 579, startPoint y: 47, endPoint x: 505, endPoint y: 46, distance: 74.6
click at [504, 47] on div "**********" at bounding box center [417, 224] width 835 height 449
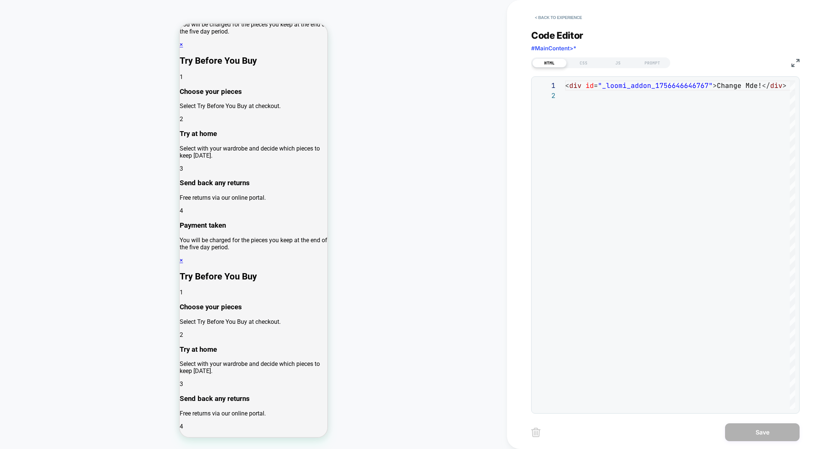
click at [582, 47] on div "Code Editor #MainContent>*" at bounding box center [665, 43] width 268 height 26
drag, startPoint x: 583, startPoint y: 48, endPoint x: 531, endPoint y: 49, distance: 52.2
click at [531, 49] on div "**********" at bounding box center [671, 224] width 328 height 449
copy span "#MainContent>*"
click at [573, 14] on button "< Back to experience" at bounding box center [558, 18] width 54 height 12
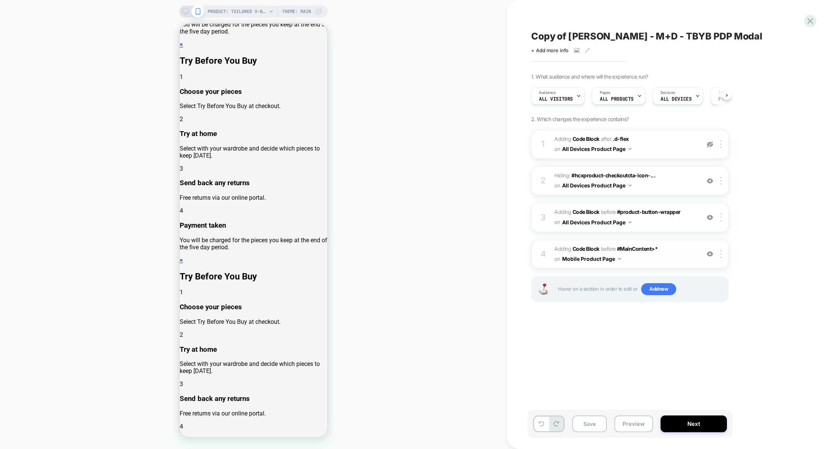
scroll to position [0, 0]
click at [721, 254] on img at bounding box center [720, 254] width 1 height 8
click at [667, 258] on span "Adding Code Block BEFORE #MainContent>* #MainContent>* on Mobile Product Page" at bounding box center [625, 254] width 142 height 20
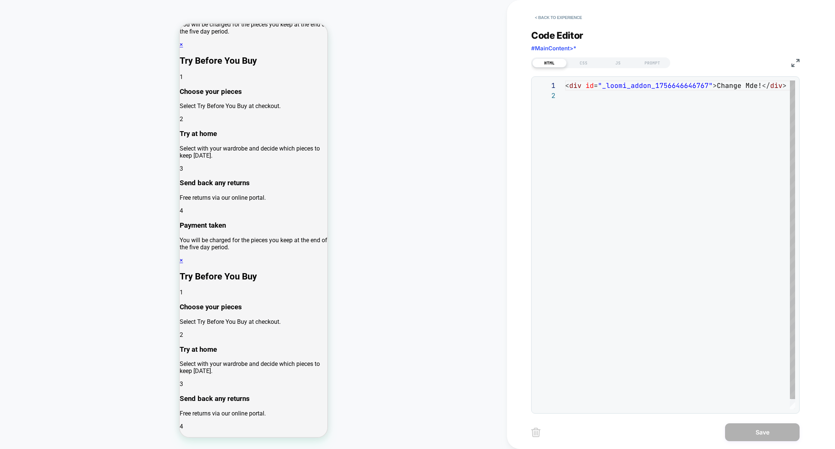
scroll to position [10, 0]
click at [664, 88] on div "< div id = "_loomi_addon_1756646646767" > Change Mde! </ div >" at bounding box center [684, 250] width 239 height 339
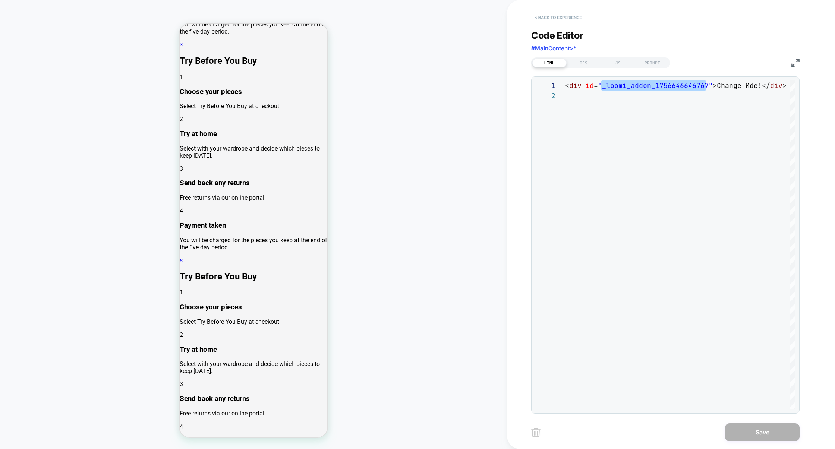
click at [565, 17] on button "< Back to experience" at bounding box center [558, 18] width 54 height 12
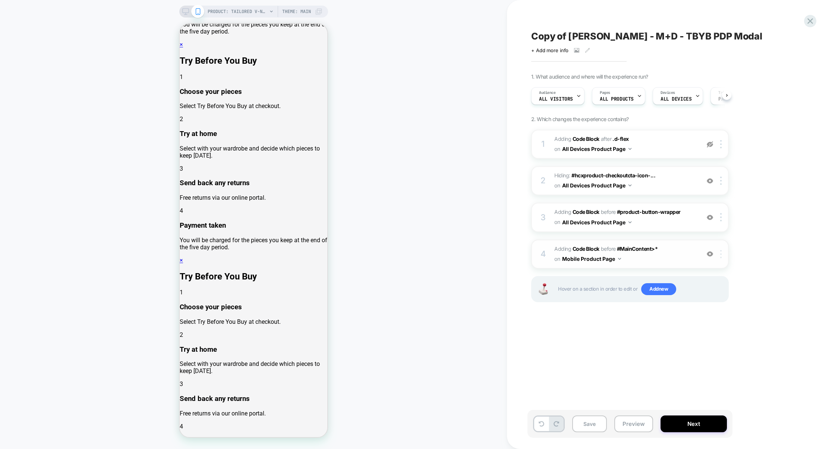
scroll to position [0, 0]
click at [722, 250] on img at bounding box center [720, 254] width 1 height 8
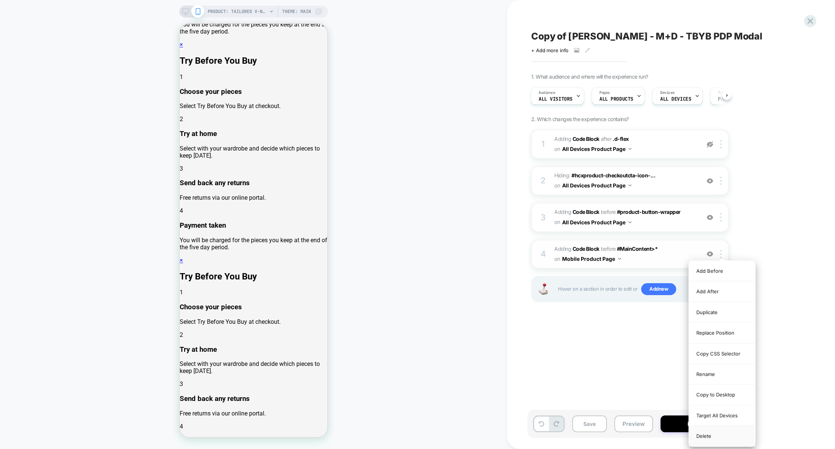
click at [714, 434] on div "Delete" at bounding box center [722, 436] width 66 height 20
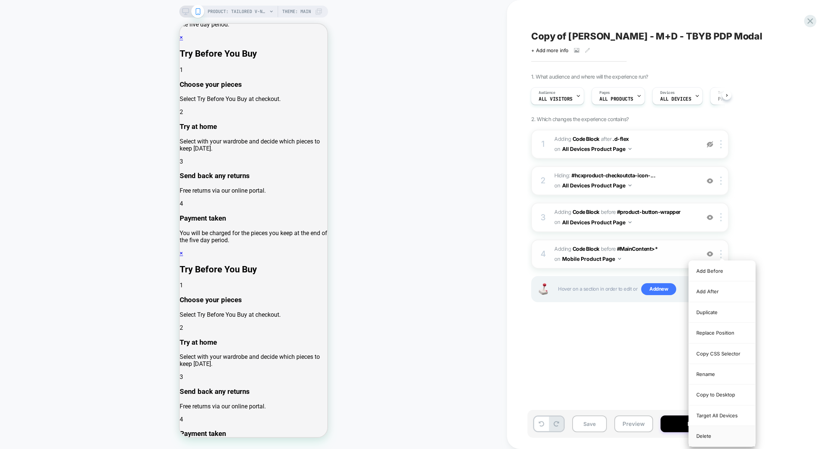
scroll to position [12534, 0]
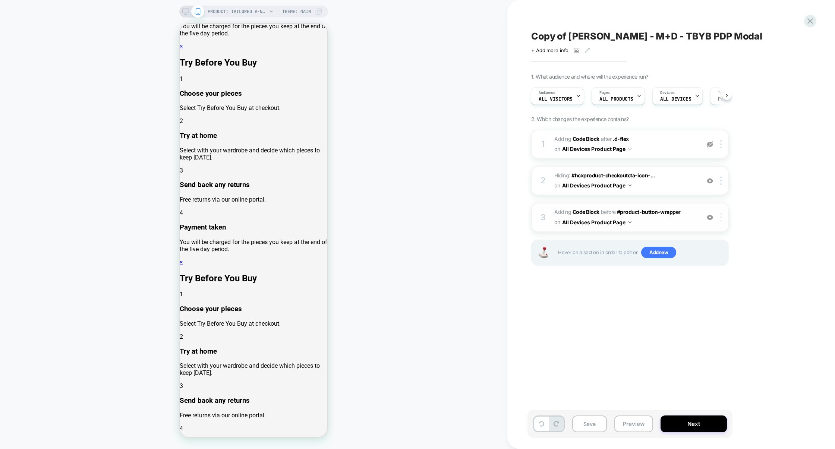
click at [723, 219] on div at bounding box center [722, 217] width 12 height 8
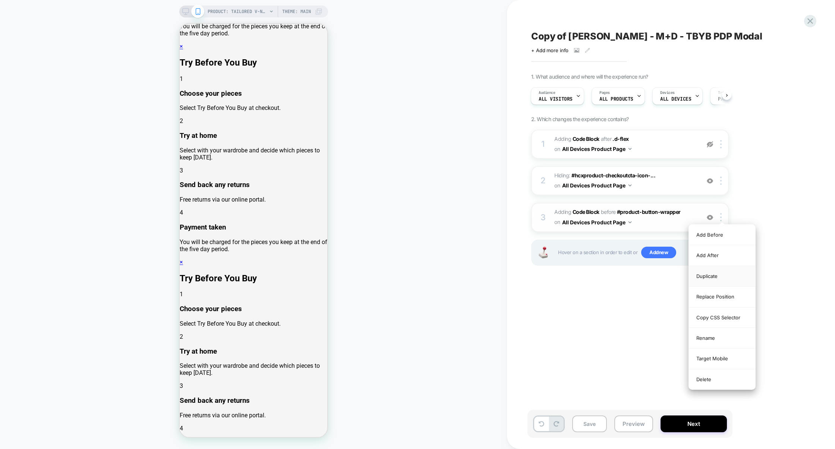
click at [714, 275] on div "Duplicate" at bounding box center [722, 276] width 66 height 21
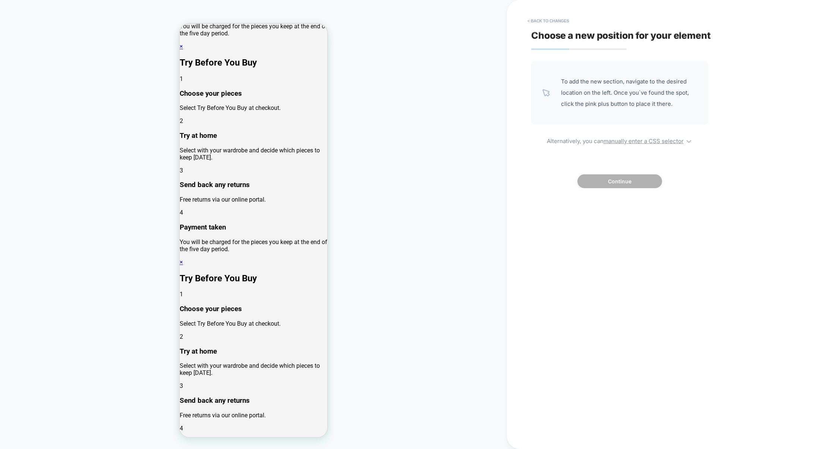
click at [626, 146] on div "To add the new section, navigate to the desired location on the left. Once you`…" at bounding box center [619, 124] width 177 height 127
click at [628, 146] on div "To add the new section, navigate to the desired location on the left. Once you`…" at bounding box center [619, 124] width 177 height 127
click at [633, 144] on u "manually enter a CSS selector" at bounding box center [644, 141] width 80 height 7
select select "*******"
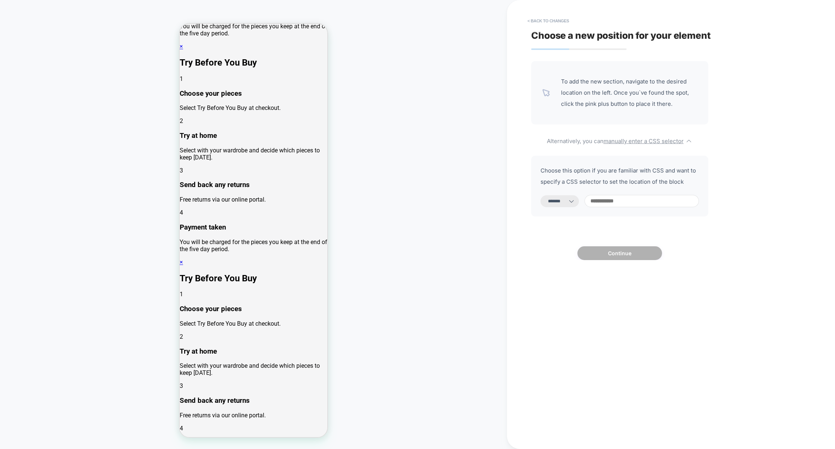
click at [636, 204] on input at bounding box center [642, 201] width 114 height 12
paste input "**********"
type input "**********"
select select "*********"
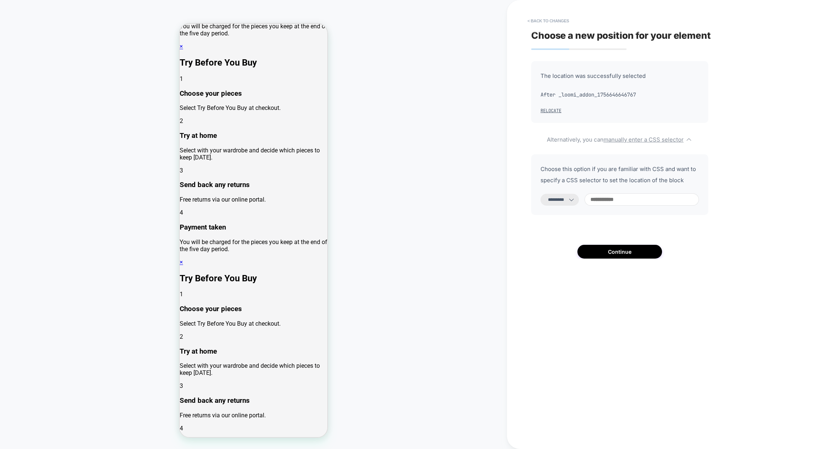
paste input "**********"
type input "**********"
click at [600, 252] on button "Continue" at bounding box center [620, 252] width 85 height 14
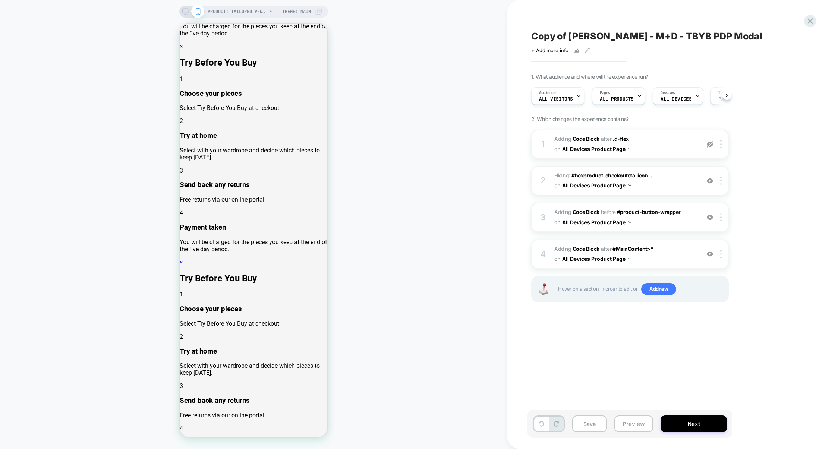
scroll to position [0, 0]
click at [665, 254] on span "Adding Code Block AFTER #MainContent>* #MainContent>* on All Devices Product Pa…" at bounding box center [625, 254] width 142 height 20
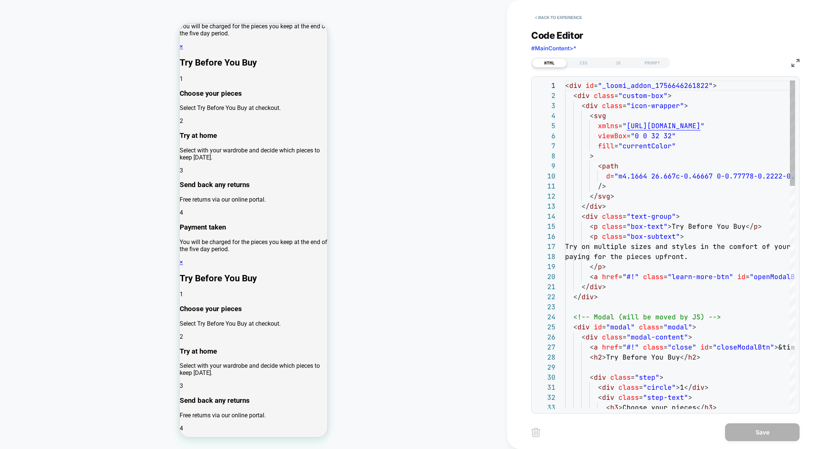
scroll to position [90, 0]
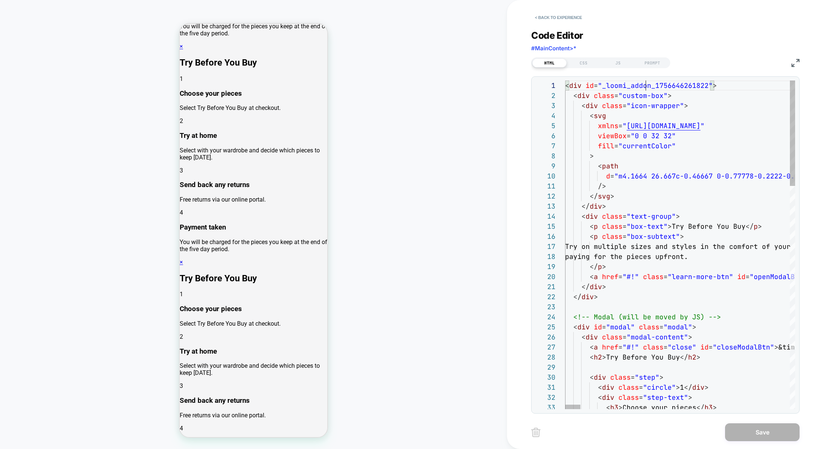
scroll to position [0, 141]
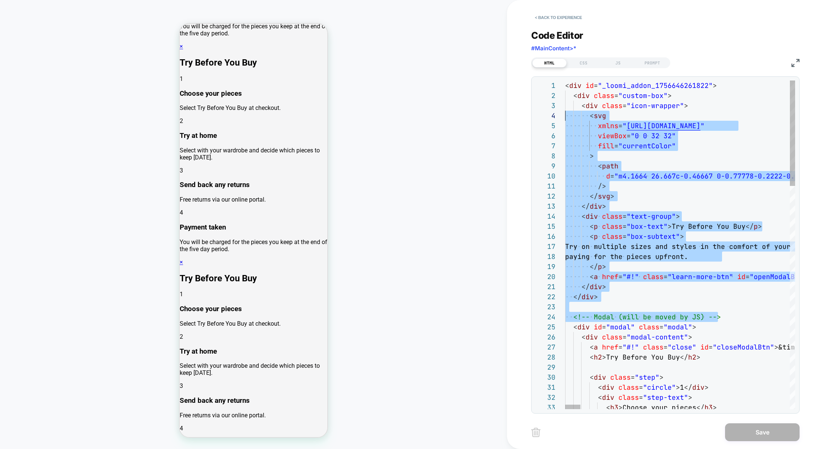
scroll to position [10, 0]
drag, startPoint x: 724, startPoint y: 319, endPoint x: 507, endPoint y: 95, distance: 310.9
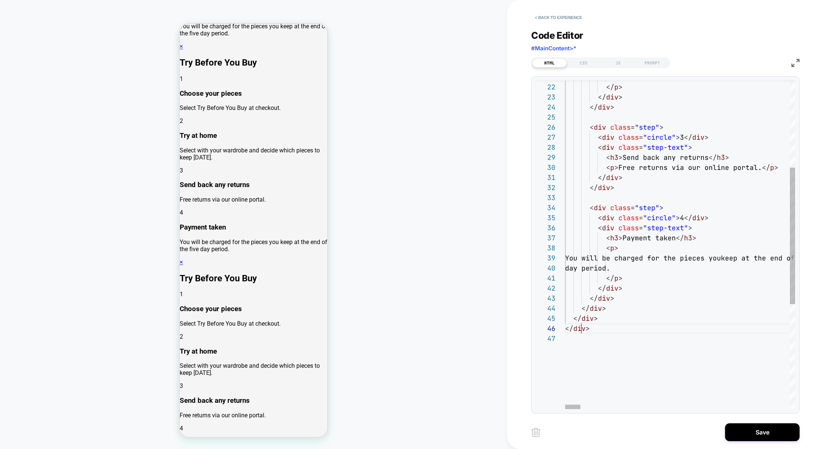
scroll to position [50, 16]
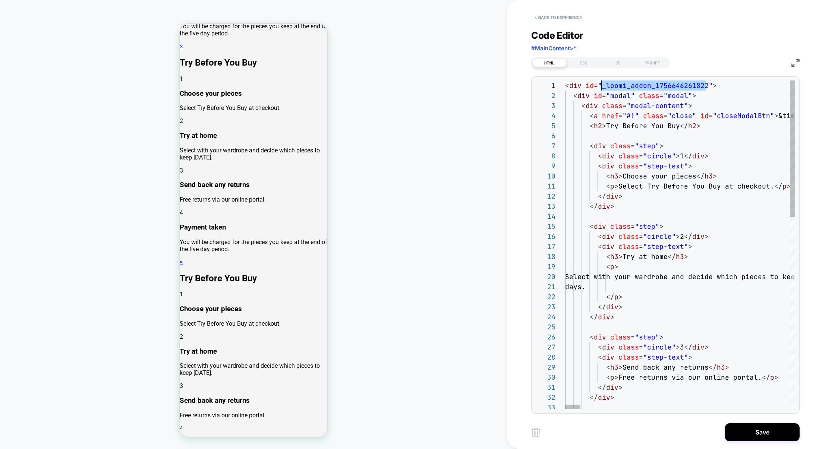
scroll to position [0, 36]
drag, startPoint x: 706, startPoint y: 85, endPoint x: 600, endPoint y: 90, distance: 106.4
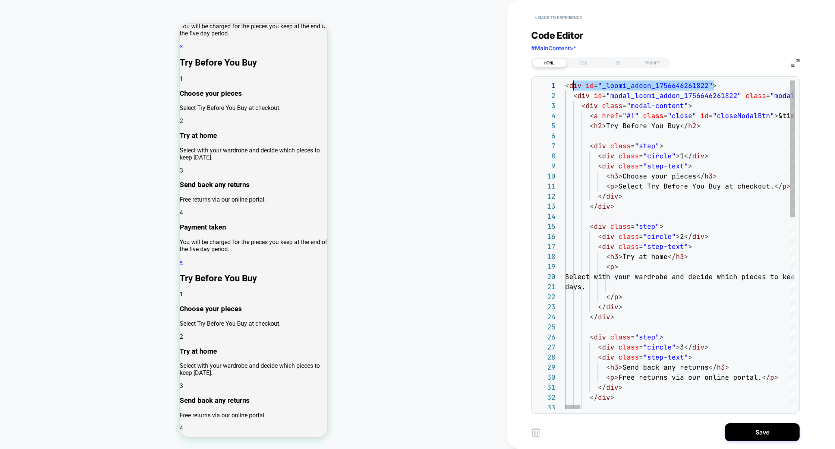
drag, startPoint x: 726, startPoint y: 85, endPoint x: 573, endPoint y: 84, distance: 152.9
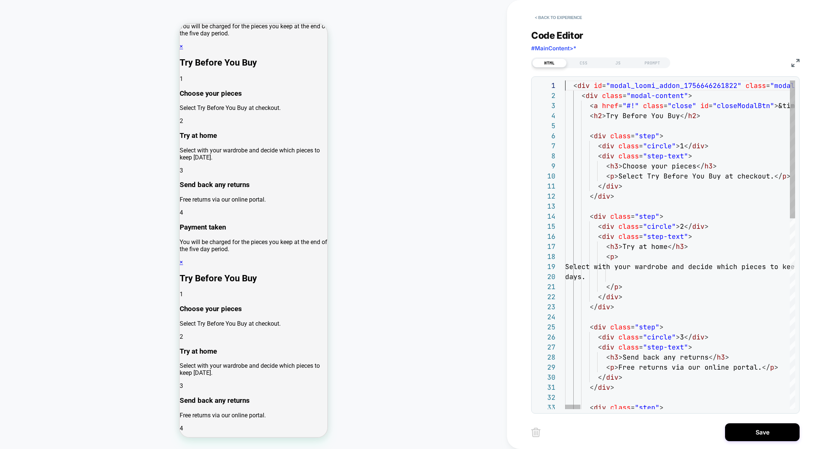
scroll to position [0, 0]
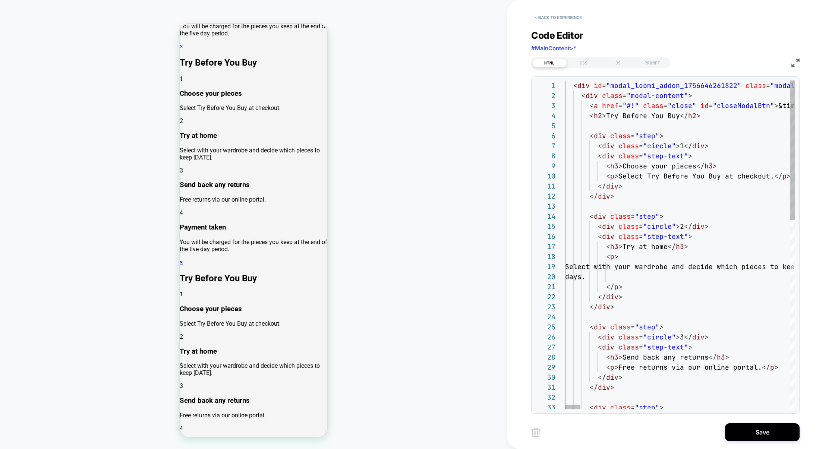
type textarea "**********"
drag, startPoint x: 609, startPoint y: 86, endPoint x: 736, endPoint y: 88, distance: 126.4
click at [736, 88] on span ""modal_loomi_addon_1756646261822"" at bounding box center [673, 85] width 135 height 9
click at [594, 63] on div "CSS" at bounding box center [584, 63] width 34 height 9
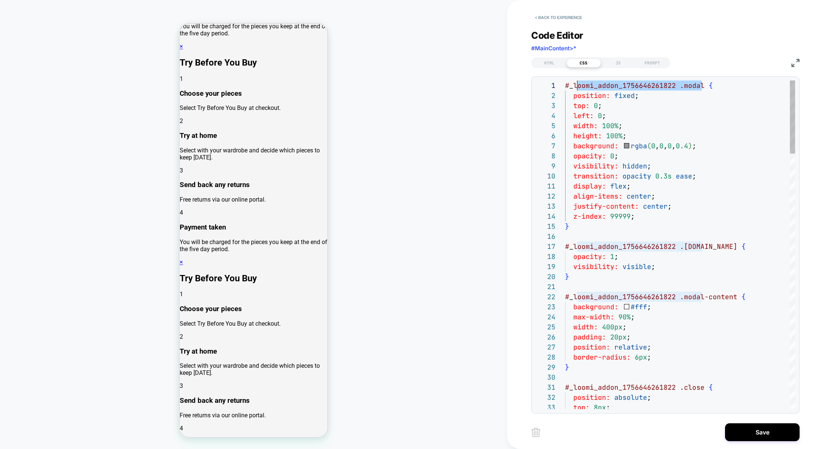
scroll to position [0, 4]
drag, startPoint x: 703, startPoint y: 88, endPoint x: 568, endPoint y: 88, distance: 135.0
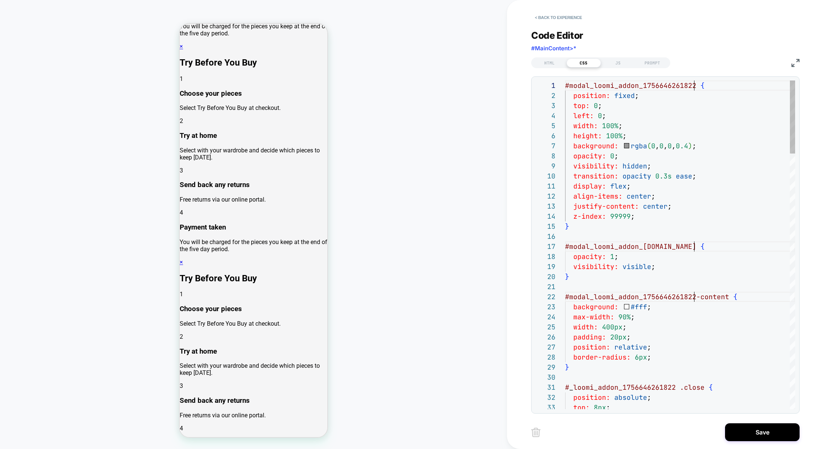
scroll to position [20, 105]
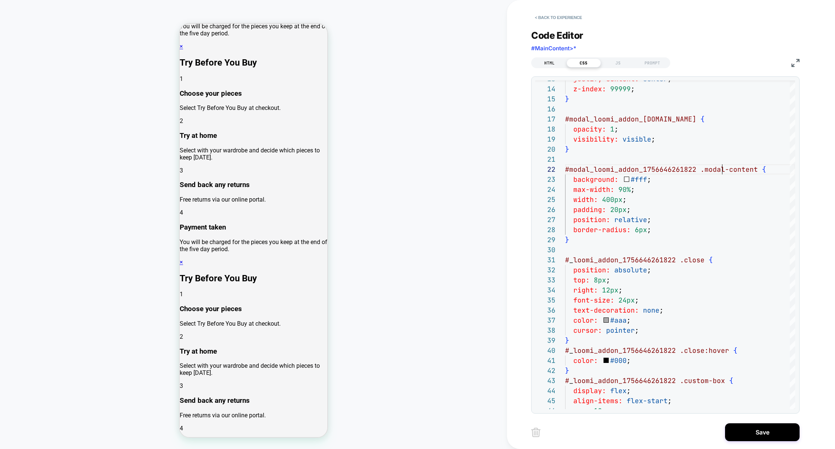
type textarea "**********"
click at [548, 64] on div "HTML" at bounding box center [549, 63] width 34 height 9
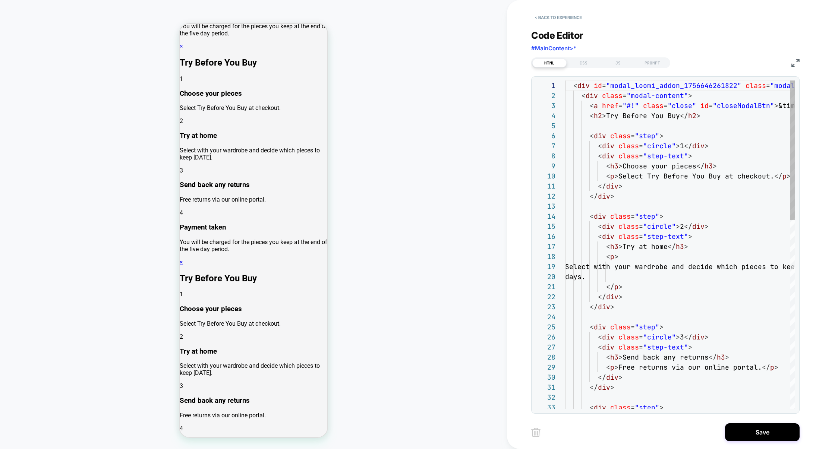
scroll to position [101, 0]
click at [590, 65] on div "CSS" at bounding box center [584, 63] width 34 height 9
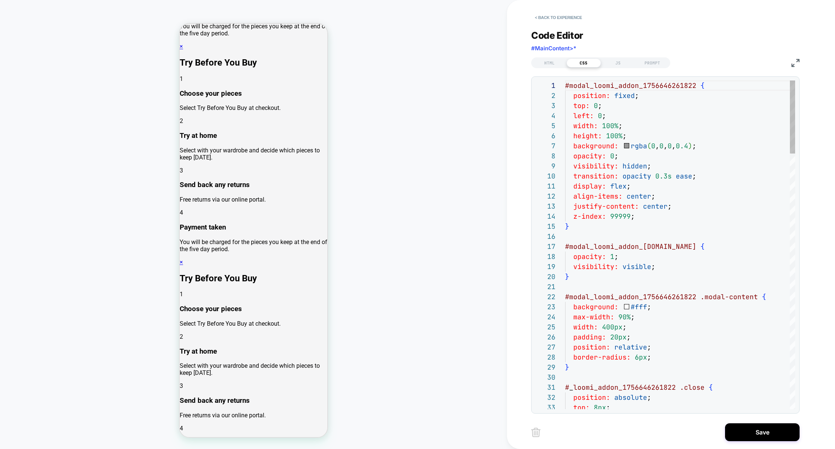
scroll to position [101, 0]
click at [612, 65] on div "JS" at bounding box center [618, 63] width 34 height 9
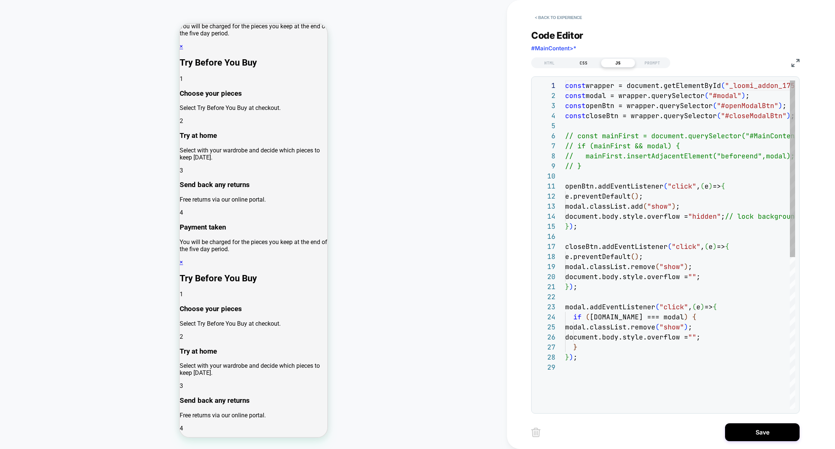
click at [585, 66] on div "CSS" at bounding box center [584, 63] width 34 height 9
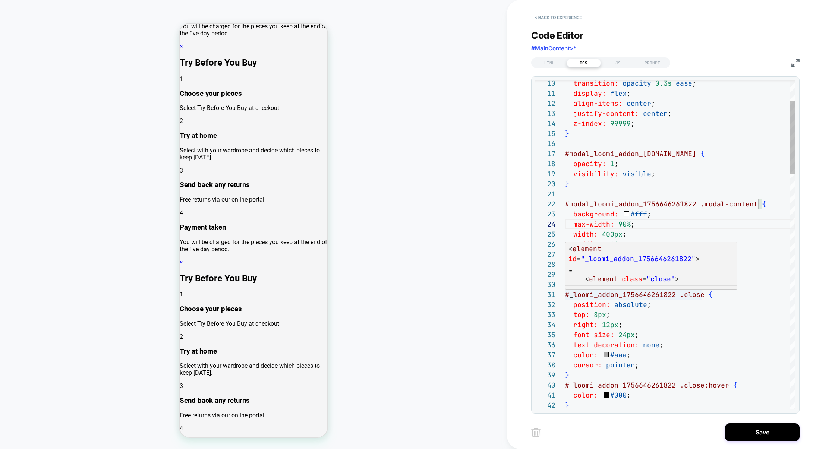
type textarea "**********"
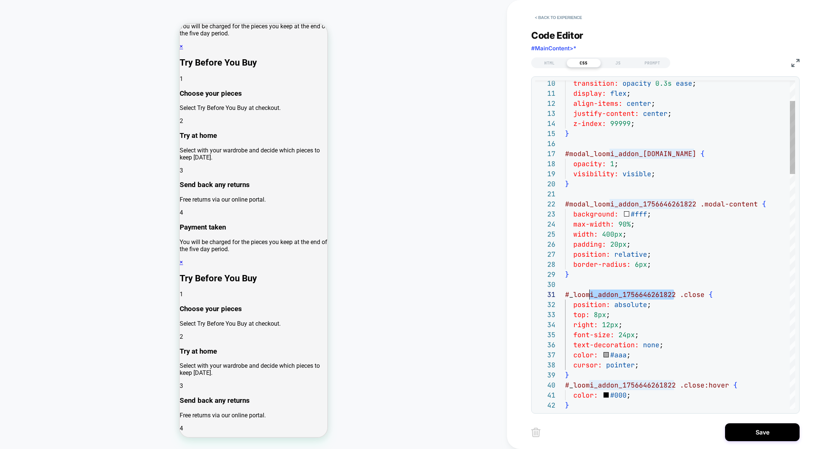
scroll to position [0, 0]
drag, startPoint x: 676, startPoint y: 295, endPoint x: 560, endPoint y: 295, distance: 115.2
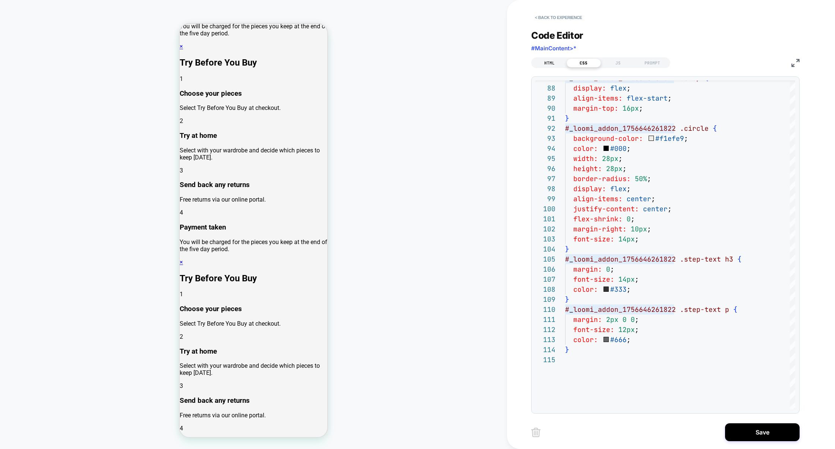
click at [546, 63] on div "HTML" at bounding box center [549, 63] width 34 height 9
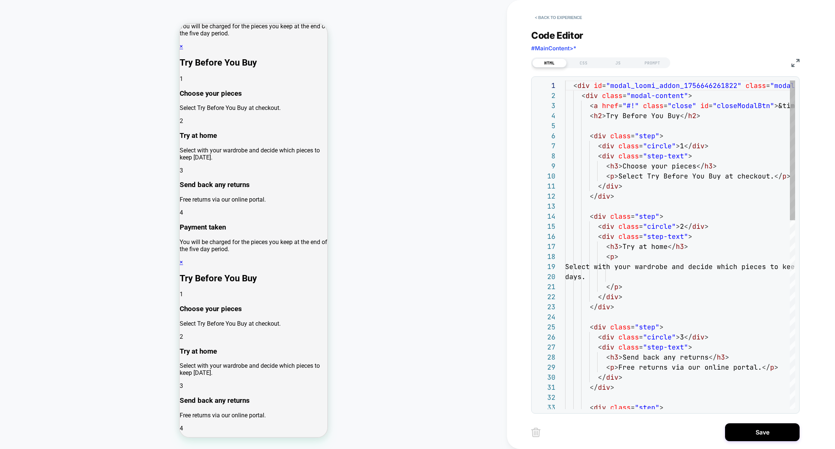
scroll to position [101, 0]
click at [589, 63] on div "CSS" at bounding box center [584, 63] width 34 height 9
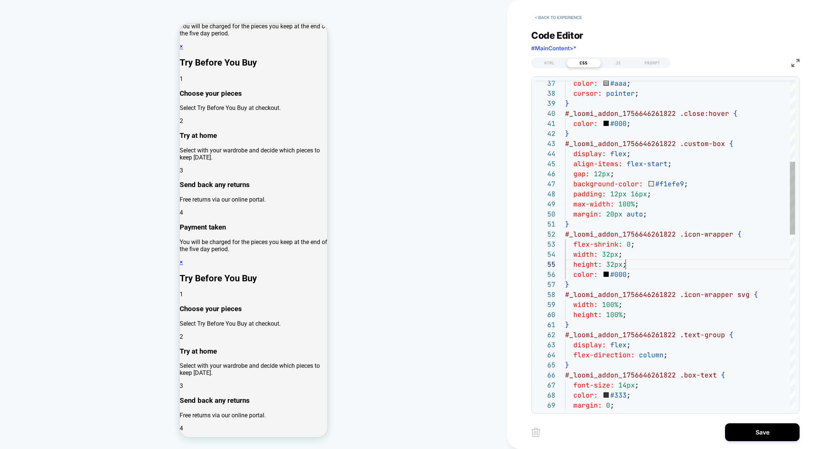
scroll to position [40, 60]
click at [672, 268] on div "color: #aaa ; cursor: pointer ; } # _ loomi_addon_1756646261822 .close:hover { …" at bounding box center [680, 454] width 230 height 1477
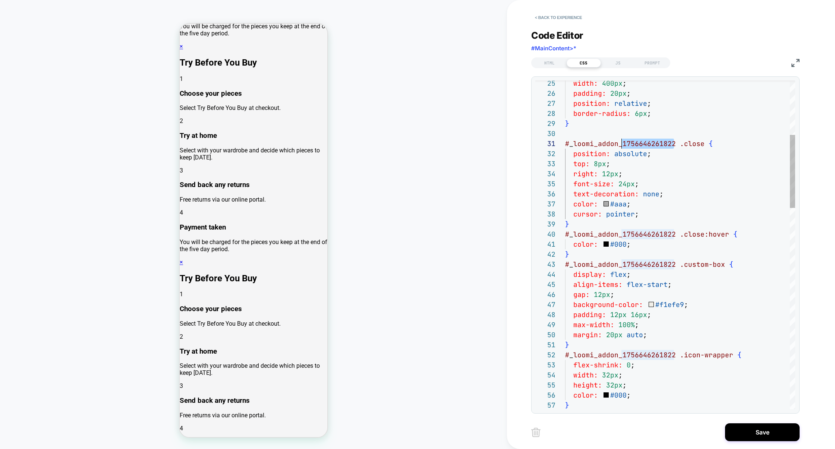
scroll to position [0, 0]
drag, startPoint x: 673, startPoint y: 147, endPoint x: 527, endPoint y: 147, distance: 146.2
click at [526, 147] on div "< Back to experience Code Editor #MainContent>* HTML CSS JS PROMPT 33 32 31 30 …" at bounding box center [671, 224] width 328 height 449
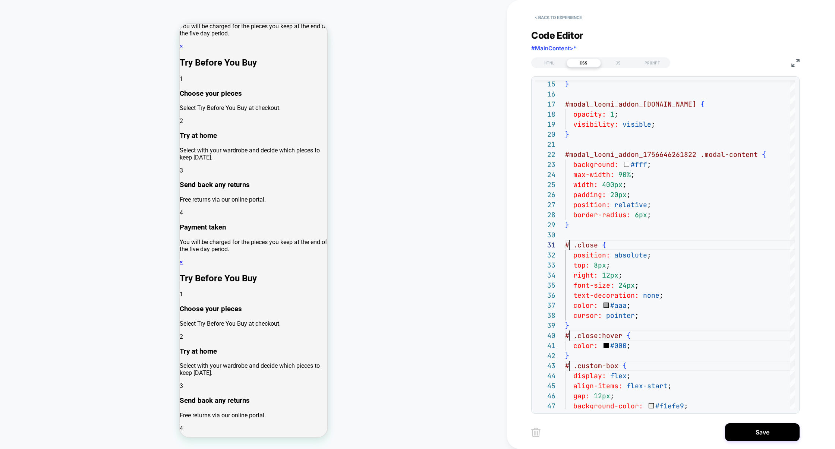
scroll to position [0, 129]
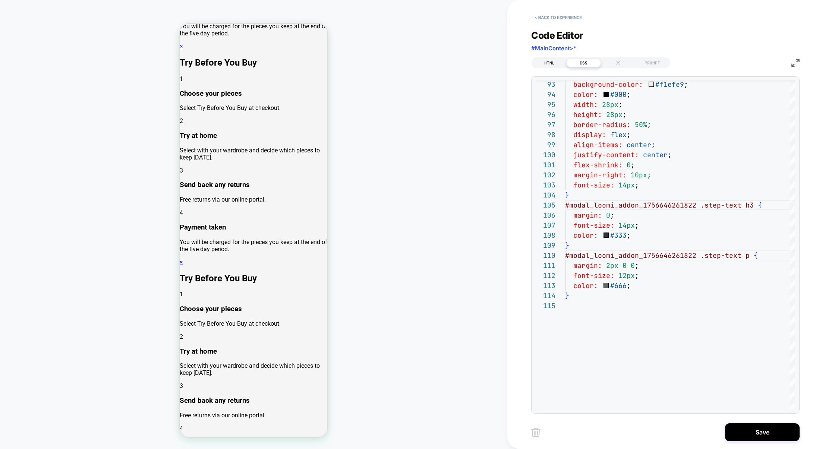
type textarea "**********"
click at [551, 67] on div "HTML" at bounding box center [549, 63] width 34 height 9
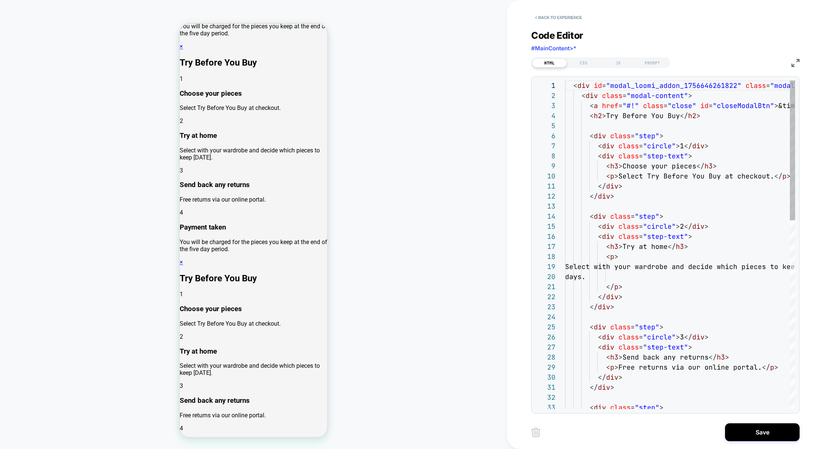
scroll to position [101, 0]
click at [590, 61] on div "CSS" at bounding box center [584, 63] width 34 height 9
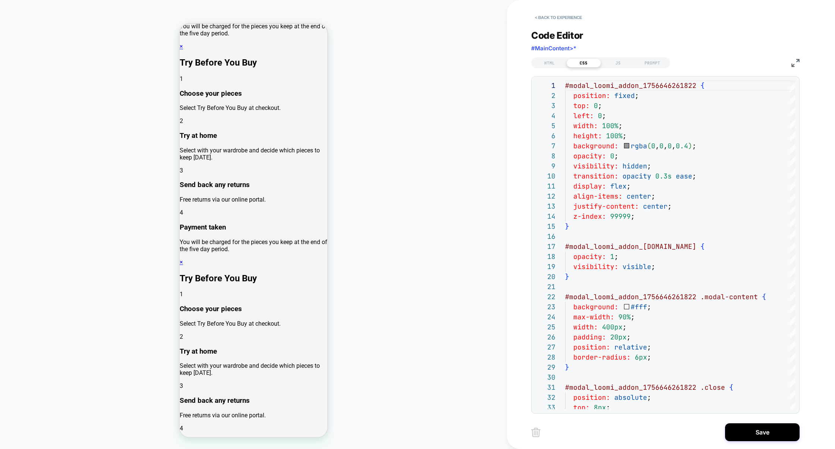
click at [794, 65] on img at bounding box center [796, 63] width 8 height 8
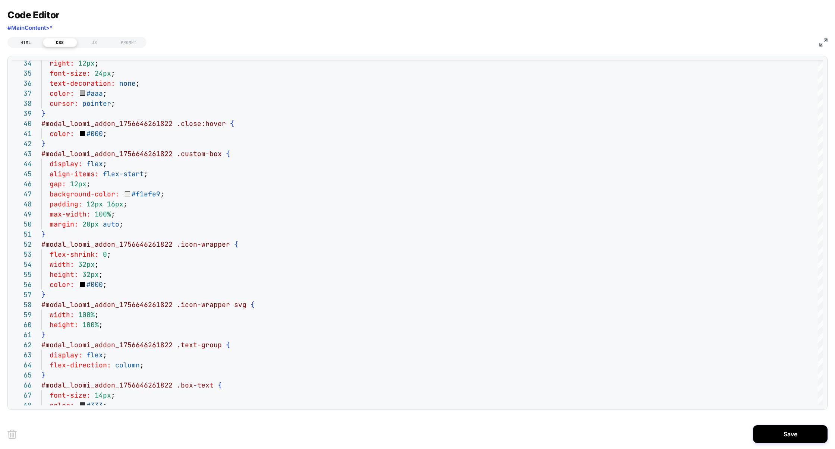
click at [31, 41] on div "HTML" at bounding box center [26, 42] width 34 height 9
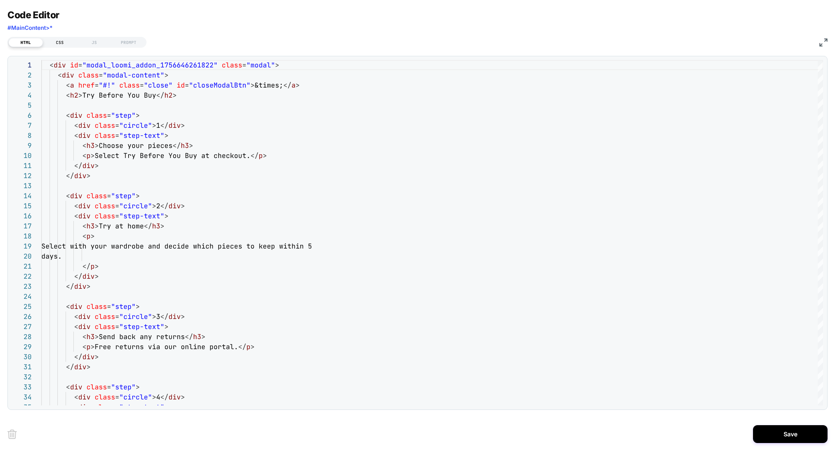
click at [62, 40] on div "CSS" at bounding box center [60, 42] width 34 height 9
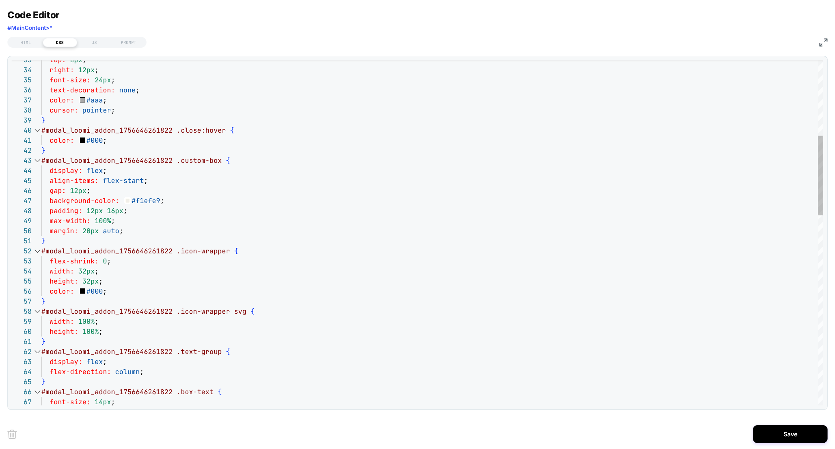
click at [40, 160] on div at bounding box center [37, 160] width 10 height 10
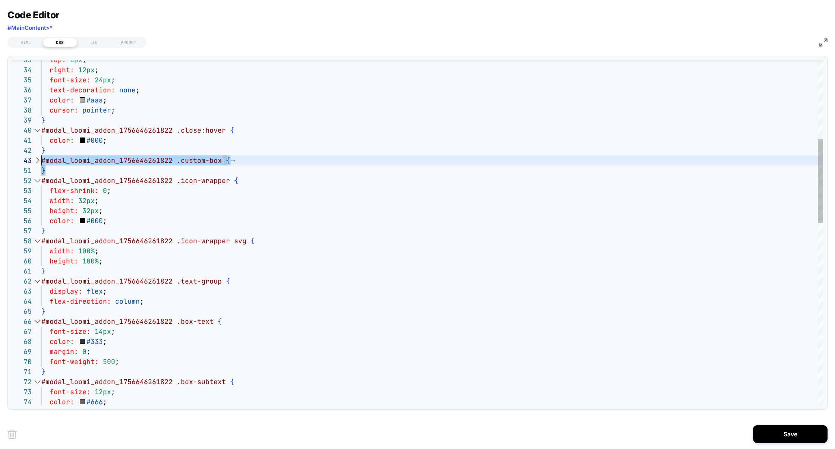
scroll to position [20, 0]
drag, startPoint x: 48, startPoint y: 172, endPoint x: 40, endPoint y: 163, distance: 12.4
click at [41, 163] on div "top: 8px ; right: 12px ; font-size: 24px ; text-decoration: none ; color: #aaa …" at bounding box center [432, 444] width 782 height 1423
type textarea "**********"
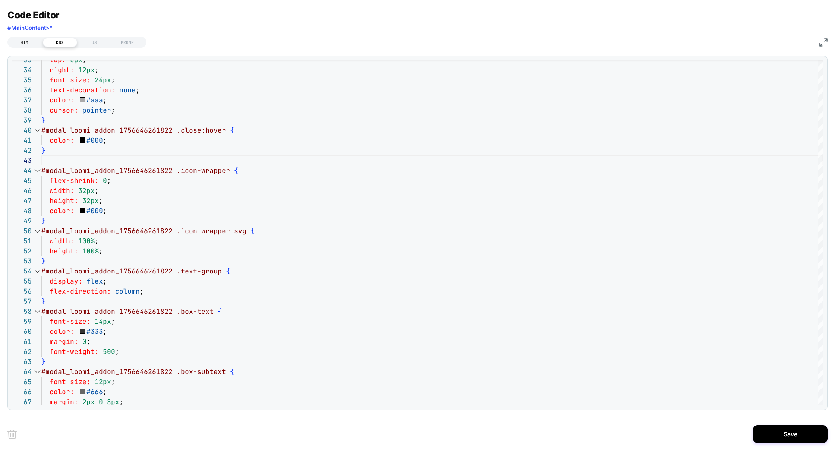
click at [33, 45] on div "HTML" at bounding box center [26, 42] width 34 height 9
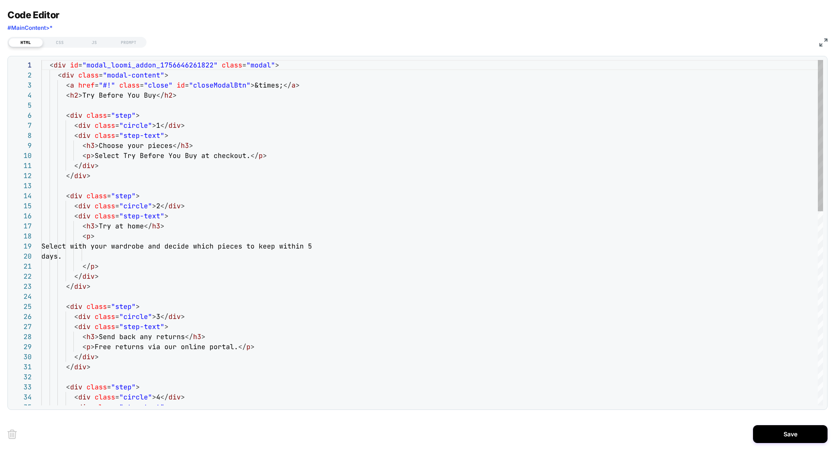
scroll to position [101, 0]
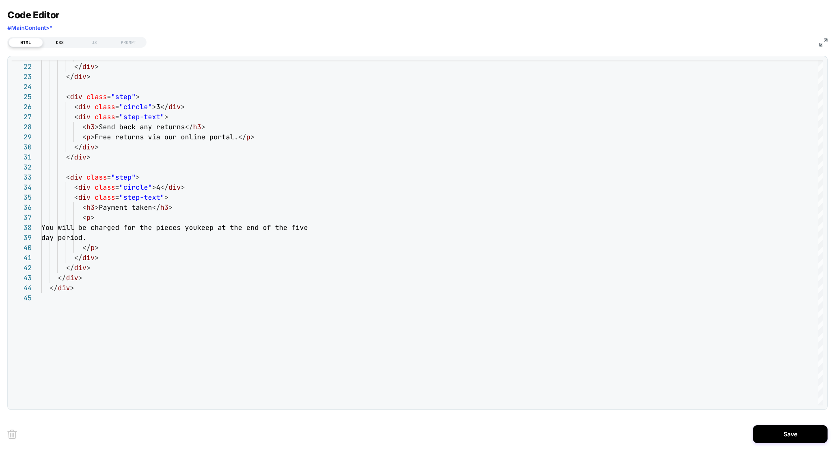
click at [63, 44] on div "CSS" at bounding box center [60, 42] width 34 height 9
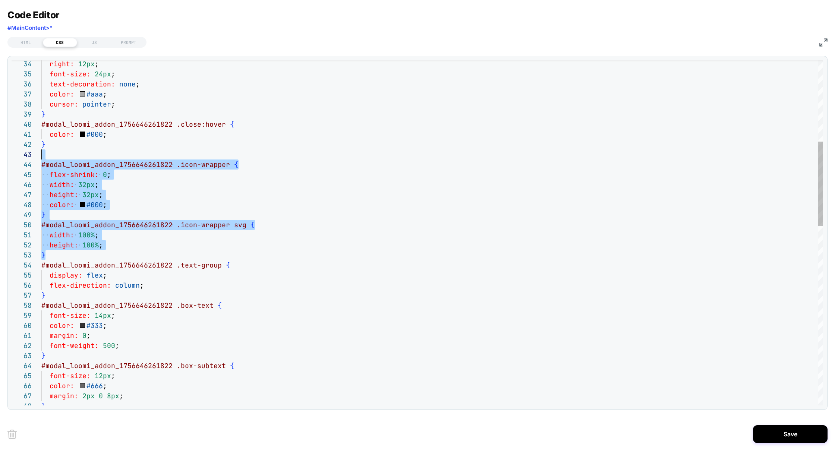
scroll to position [20, 0]
drag, startPoint x: 50, startPoint y: 258, endPoint x: 21, endPoint y: 153, distance: 109.5
click at [21, 153] on div "34 35 36 37 38 39 40 41 42 43 44 45 46 47 48 49 50 51 52 53 54 55 56 57 58 59 6…" at bounding box center [418, 233] width 812 height 346
type textarea "**********"
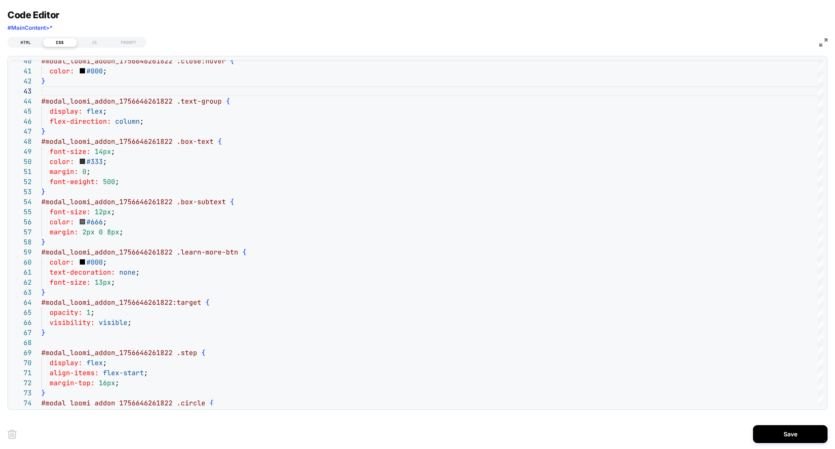
click at [21, 38] on div "HTML" at bounding box center [26, 42] width 34 height 9
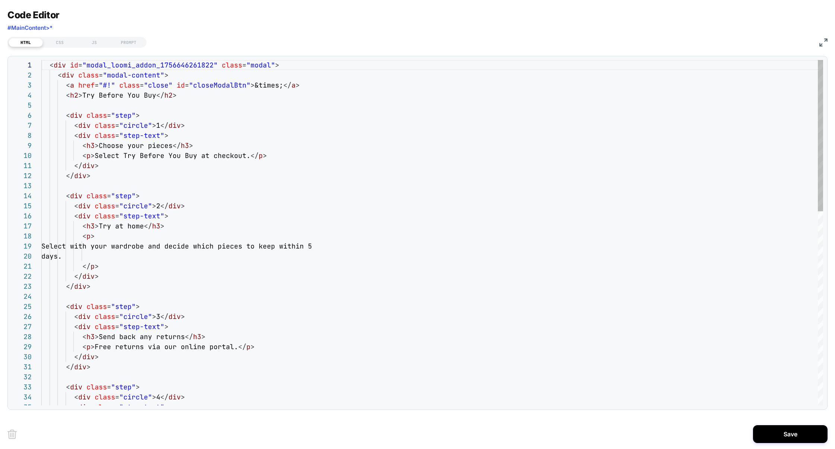
scroll to position [101, 0]
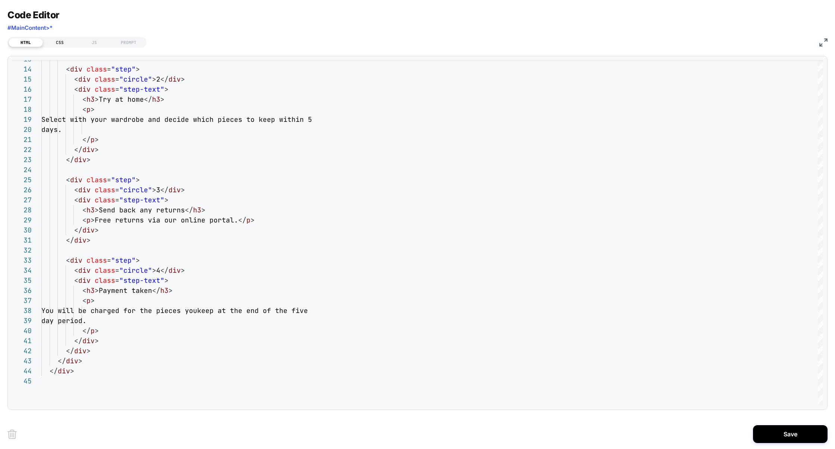
click at [66, 44] on div "CSS" at bounding box center [60, 42] width 34 height 9
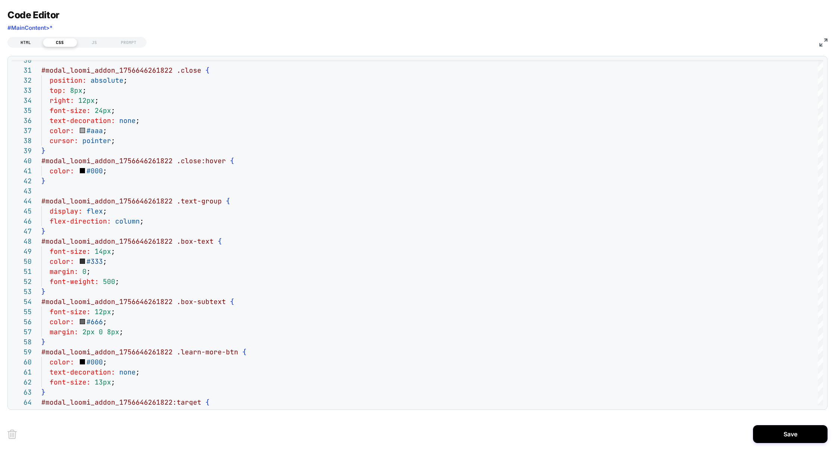
click at [24, 44] on div "HTML" at bounding box center [26, 42] width 34 height 9
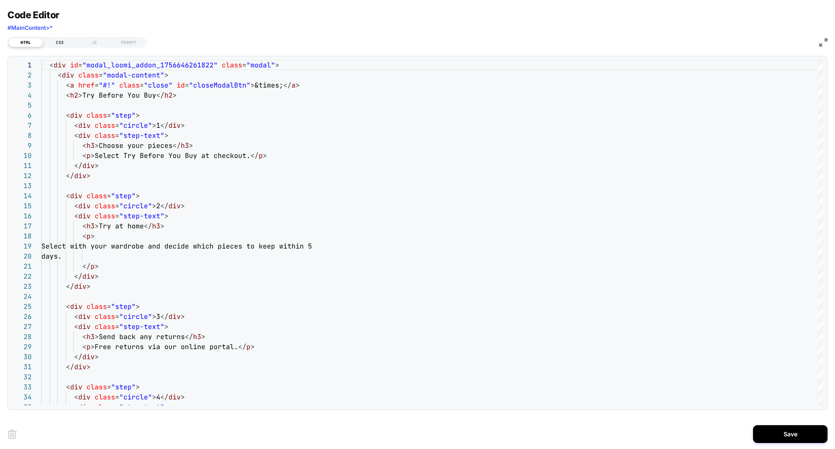
click at [57, 43] on div "CSS" at bounding box center [60, 42] width 34 height 9
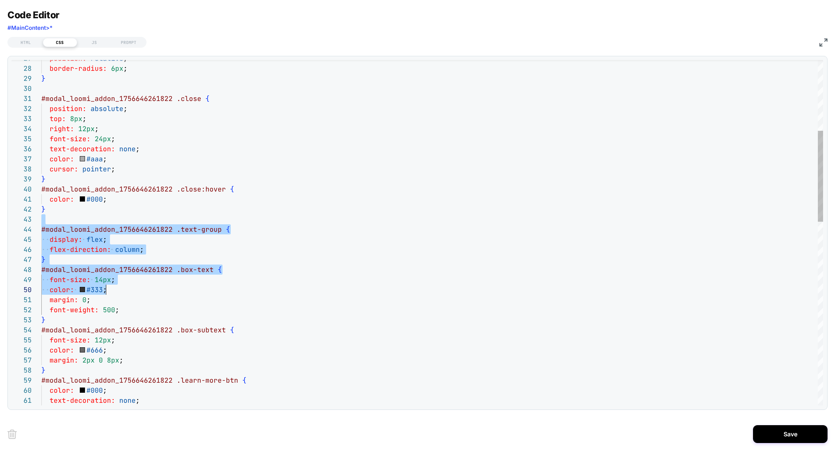
scroll to position [20, 65]
drag, startPoint x: 43, startPoint y: 220, endPoint x: 106, endPoint y: 285, distance: 90.2
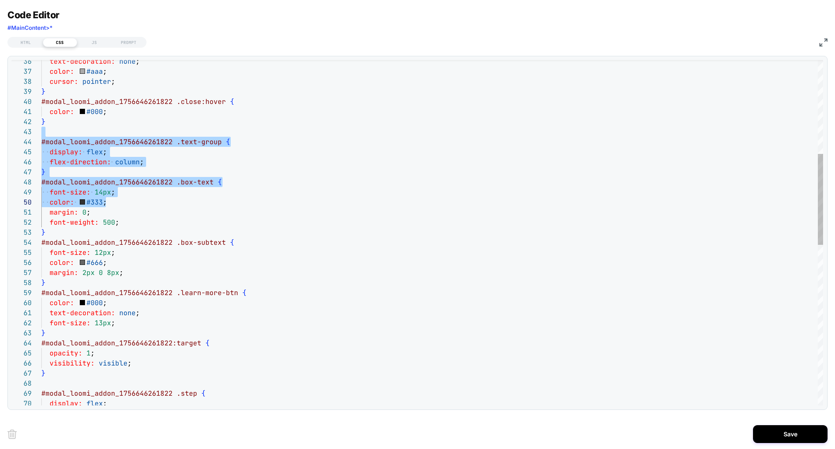
click at [57, 333] on div "text-decoration: none ; color: #aaa ; cursor: pointer ; } #modal_loomi_addon_17…" at bounding box center [432, 360] width 782 height 1312
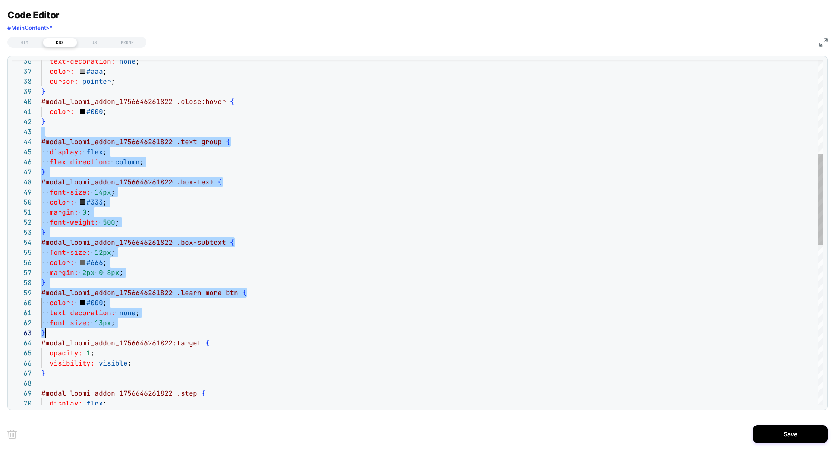
scroll to position [20, 4]
type textarea "**********"
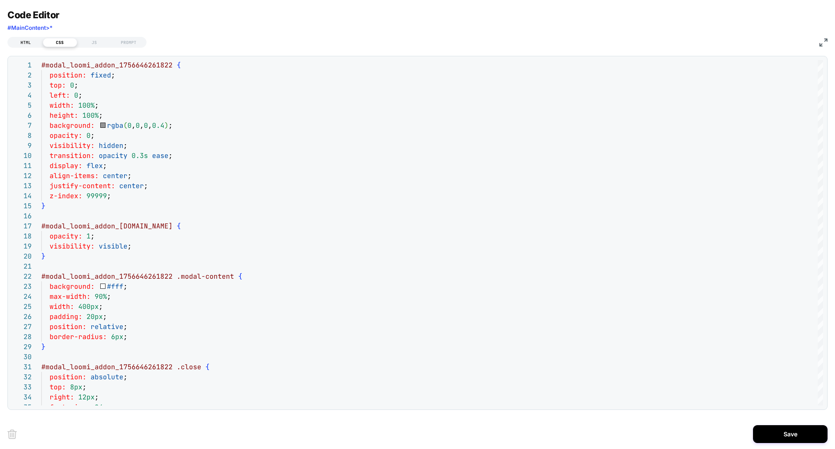
click at [23, 41] on div "HTML" at bounding box center [26, 42] width 34 height 9
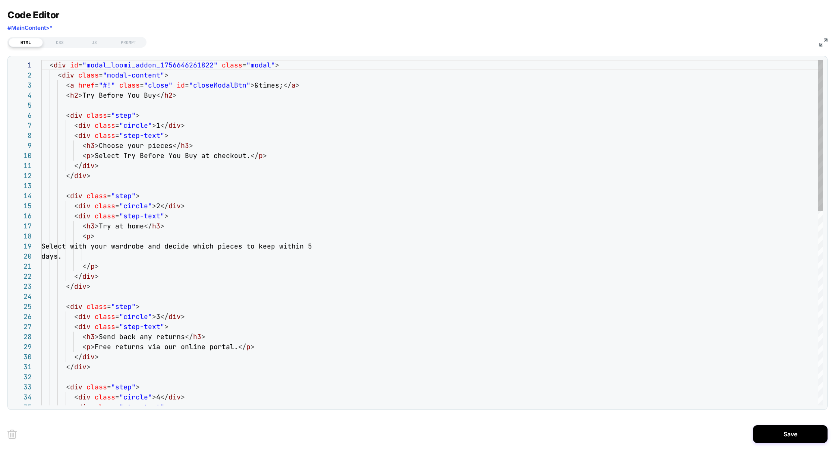
scroll to position [0, 20]
click at [61, 62] on div "Select with your wardrobe and decide w hich pieces to keep within 5 days. </ p …" at bounding box center [432, 454] width 782 height 789
click at [65, 42] on div "CSS" at bounding box center [60, 42] width 34 height 9
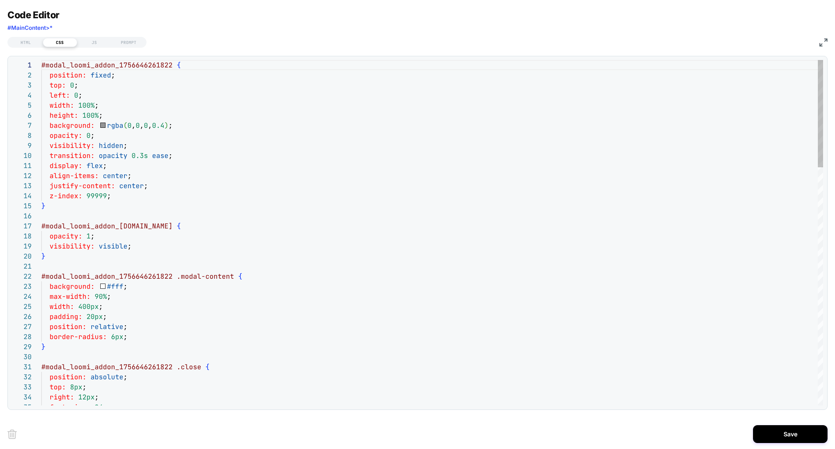
scroll to position [101, 0]
click at [779, 433] on button "Save" at bounding box center [790, 434] width 75 height 18
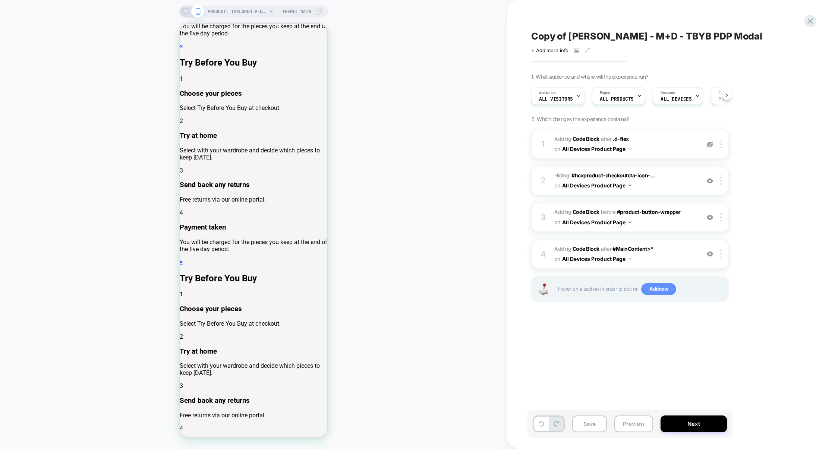
scroll to position [0, 0]
click at [723, 252] on div at bounding box center [722, 254] width 12 height 8
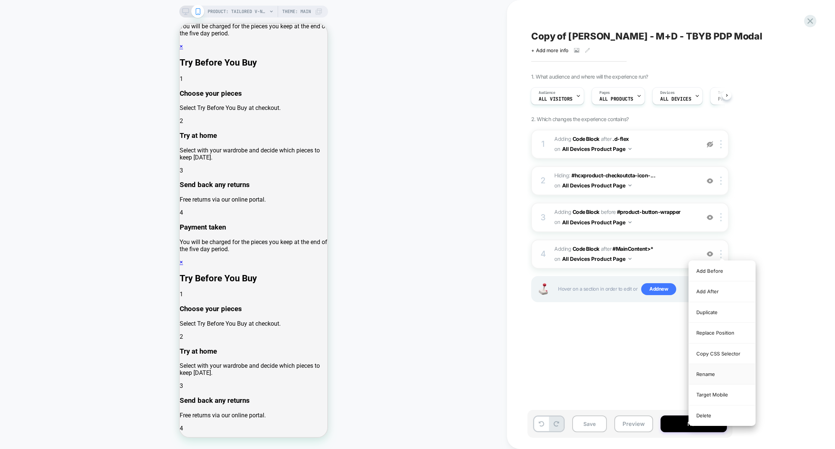
click at [715, 380] on div "Rename" at bounding box center [722, 374] width 66 height 21
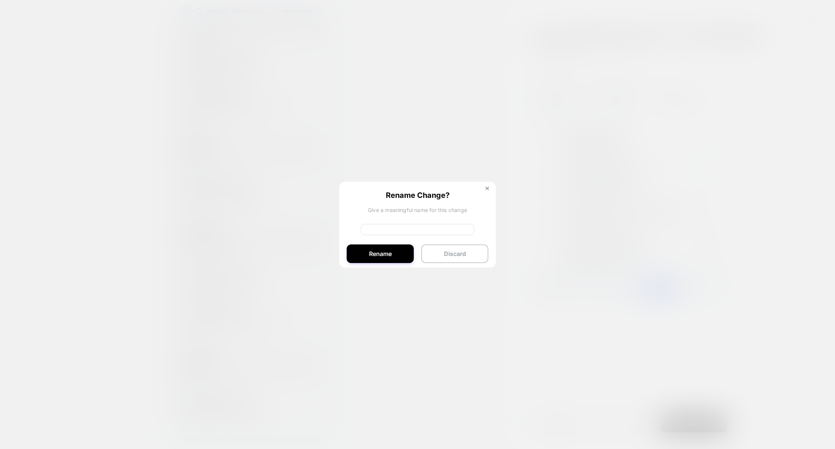
click at [411, 231] on input at bounding box center [417, 229] width 113 height 11
type input "*****"
click at [389, 263] on button "Rename" at bounding box center [380, 255] width 67 height 19
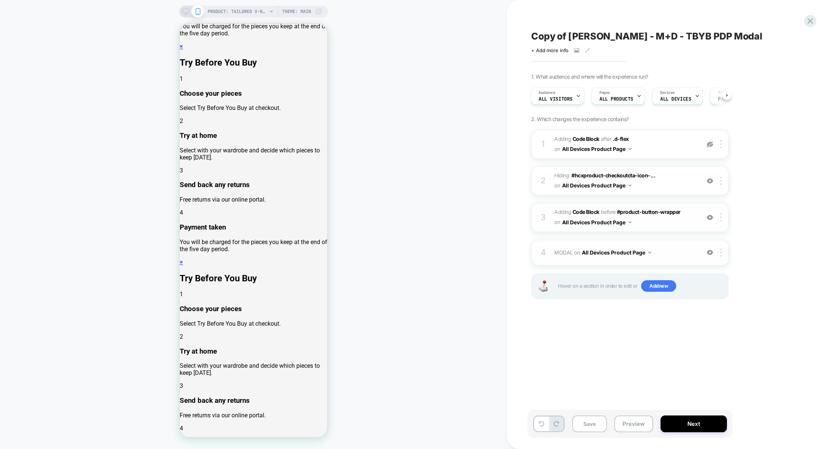
click at [662, 226] on span "Adding Code Block BEFORE #product-button-wrapper #product-button-wrapper on All…" at bounding box center [625, 217] width 142 height 20
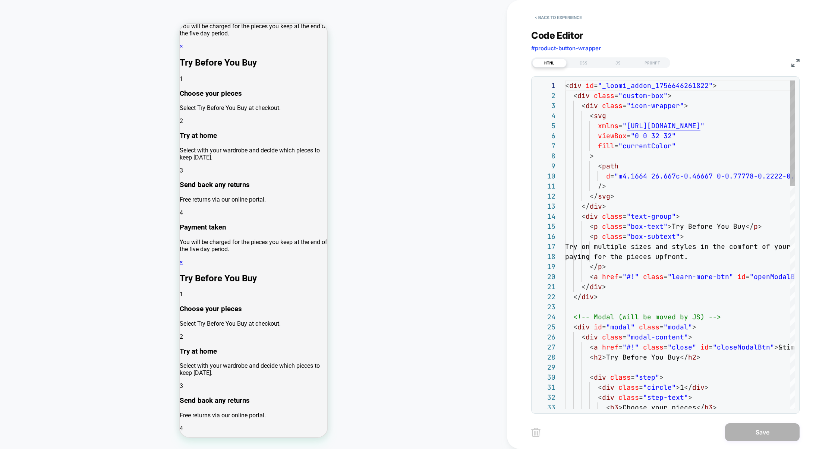
scroll to position [90, 0]
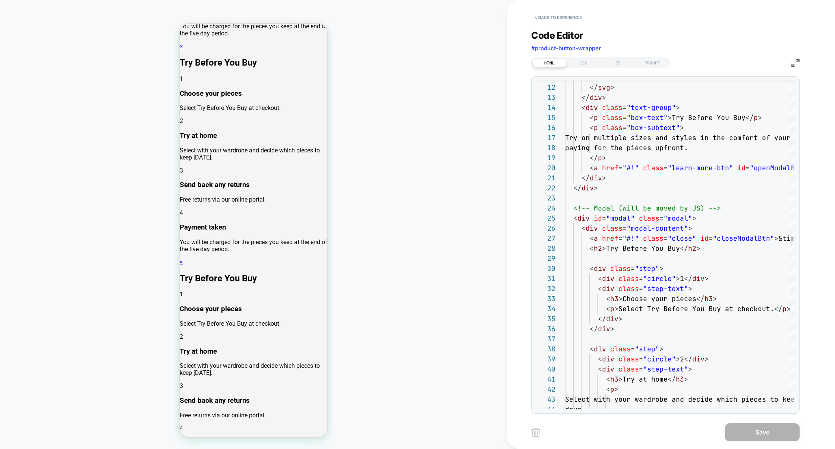
click at [797, 59] on img at bounding box center [796, 63] width 8 height 8
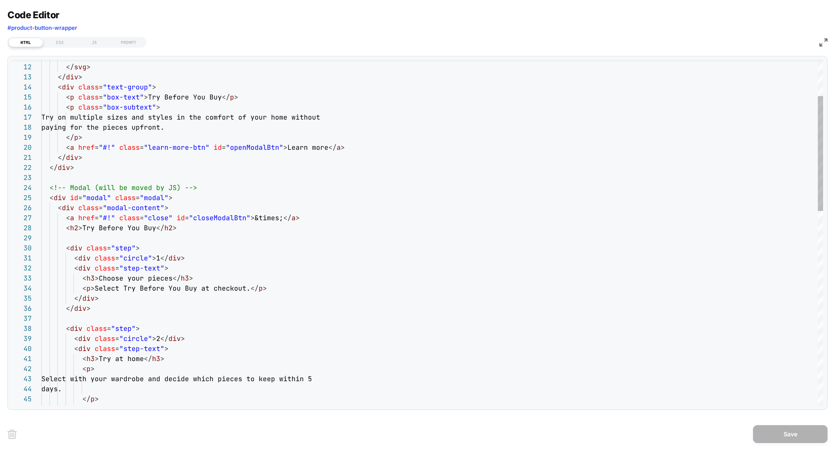
scroll to position [30, 0]
click at [39, 198] on div at bounding box center [37, 198] width 10 height 10
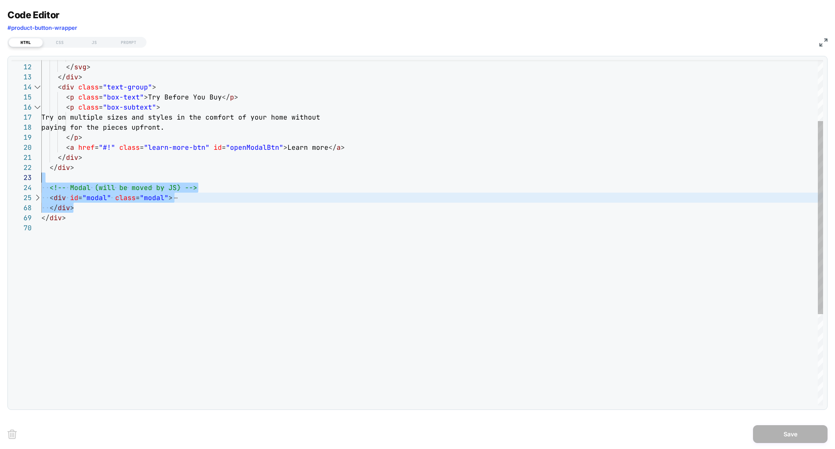
scroll to position [20, 0]
drag, startPoint x: 81, startPoint y: 208, endPoint x: 28, endPoint y: 180, distance: 60.1
click at [41, 180] on div "/> </ svg > </ div > < div class = "text-group" > < p class = "box-text" > Try …" at bounding box center [432, 260] width 782 height 618
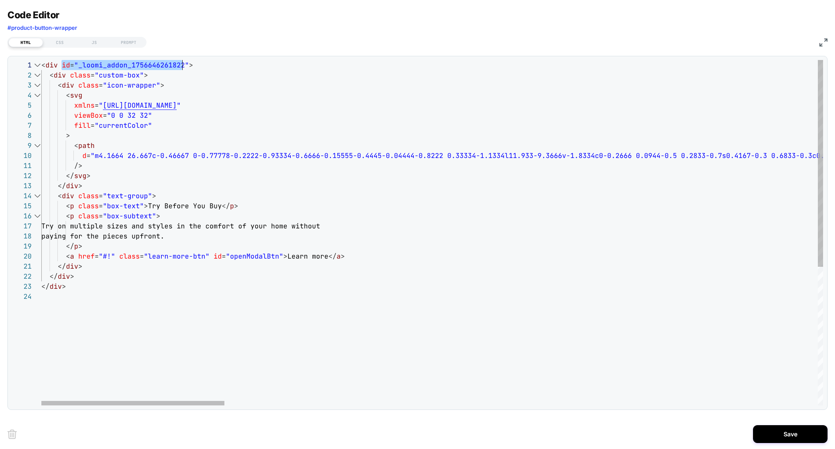
scroll to position [0, 145]
drag, startPoint x: 63, startPoint y: 65, endPoint x: 185, endPoint y: 67, distance: 122.0
click at [185, 67] on span "< div id = "_loomi_addon_1756646261822" >" at bounding box center [117, 65] width 152 height 9
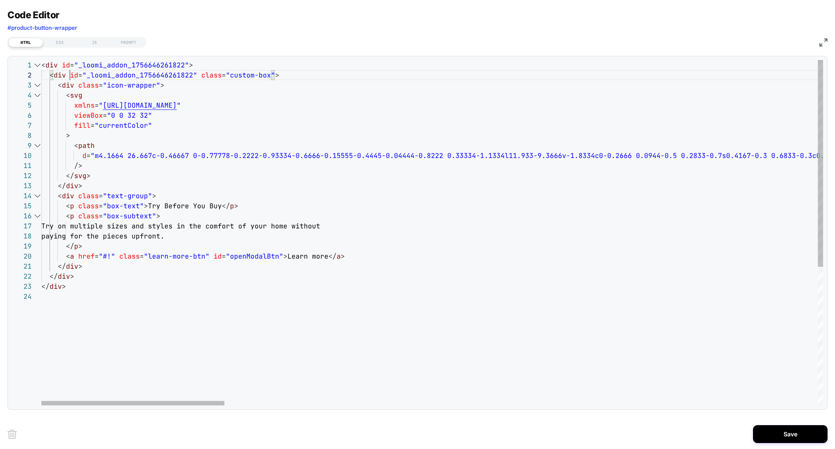
scroll to position [10, 28]
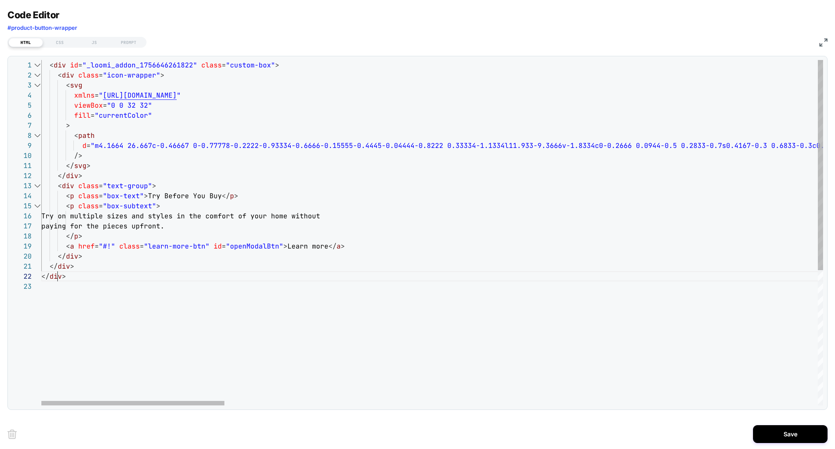
type textarea "******"
click at [66, 45] on div "CSS" at bounding box center [60, 42] width 34 height 9
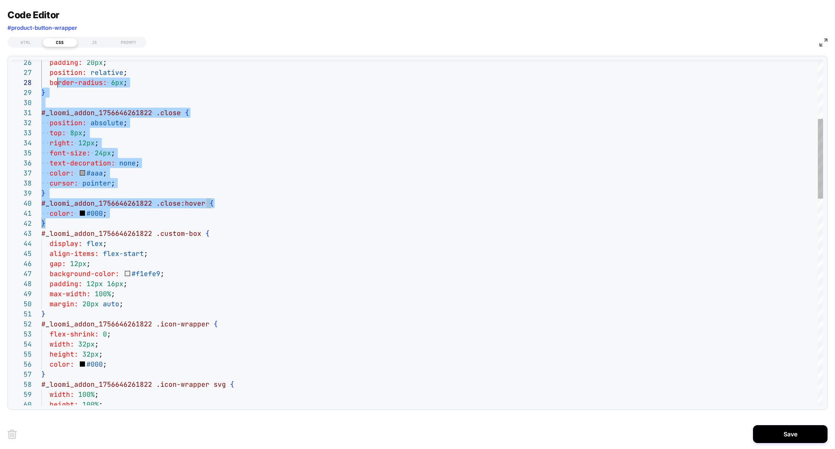
scroll to position [0, 0]
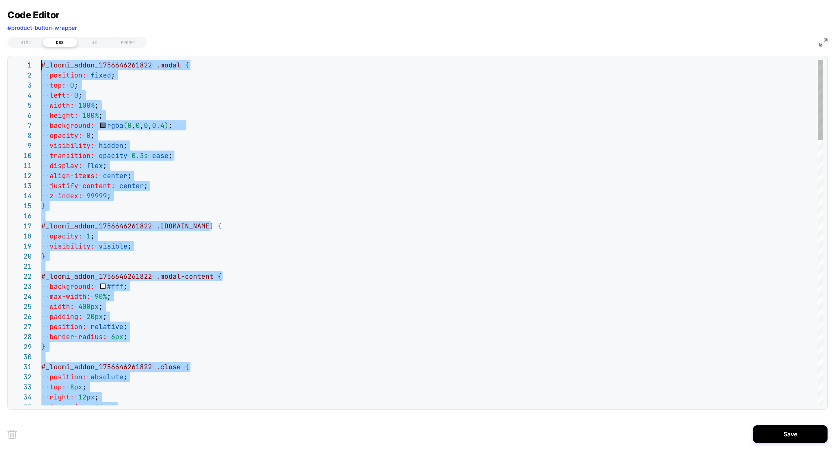
drag, startPoint x: 63, startPoint y: 223, endPoint x: 42, endPoint y: -73, distance: 296.8
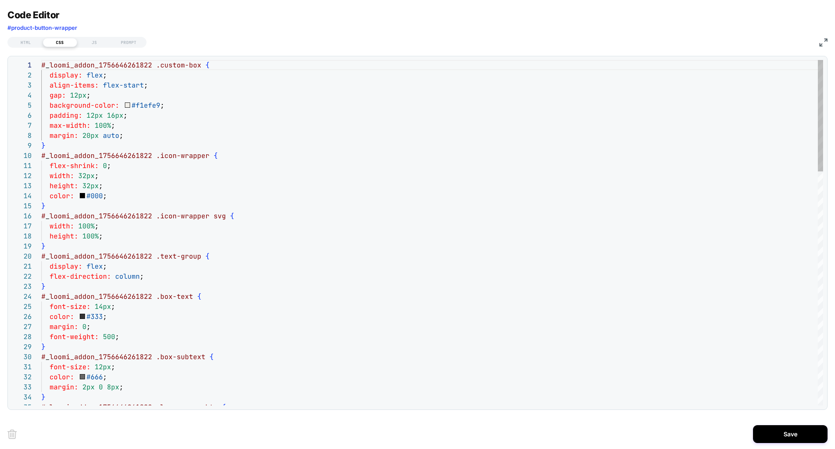
type textarea "**********"
click at [22, 45] on div "HTML" at bounding box center [26, 42] width 34 height 9
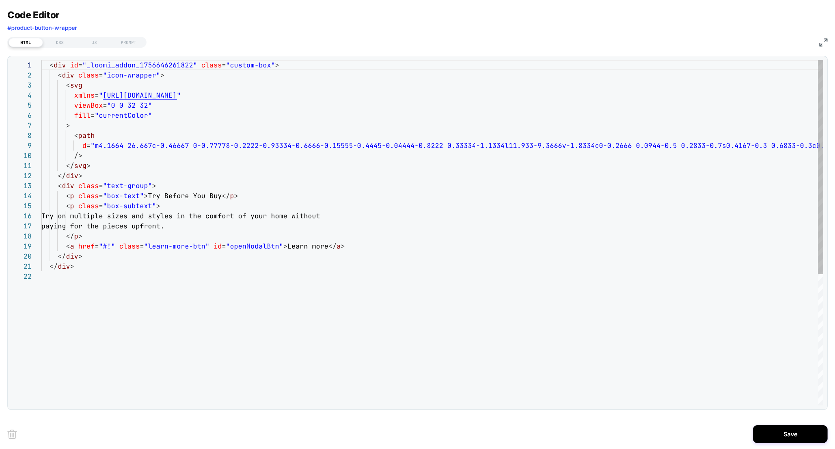
scroll to position [81, 0]
click at [56, 43] on div "CSS" at bounding box center [60, 42] width 34 height 9
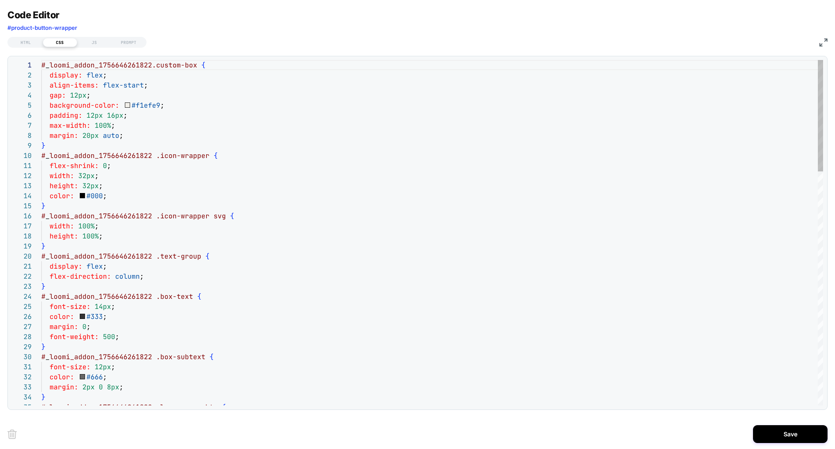
scroll to position [101, 0]
click at [33, 44] on div "HTML" at bounding box center [26, 42] width 34 height 9
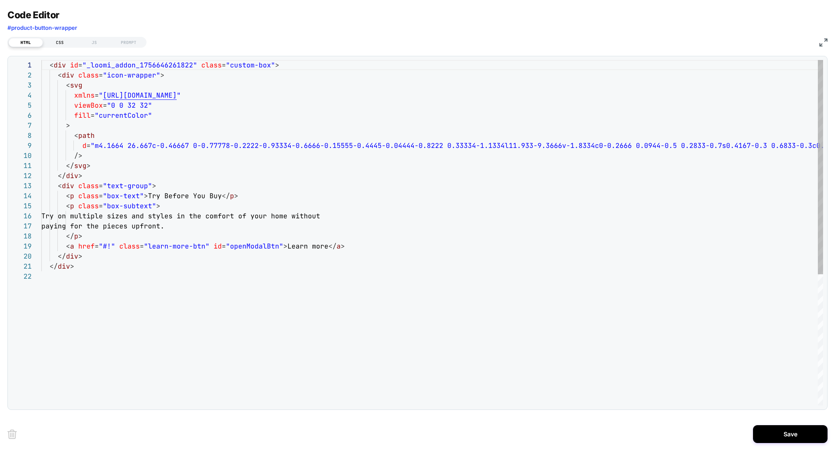
scroll to position [81, 0]
click at [49, 43] on div "CSS" at bounding box center [60, 42] width 34 height 9
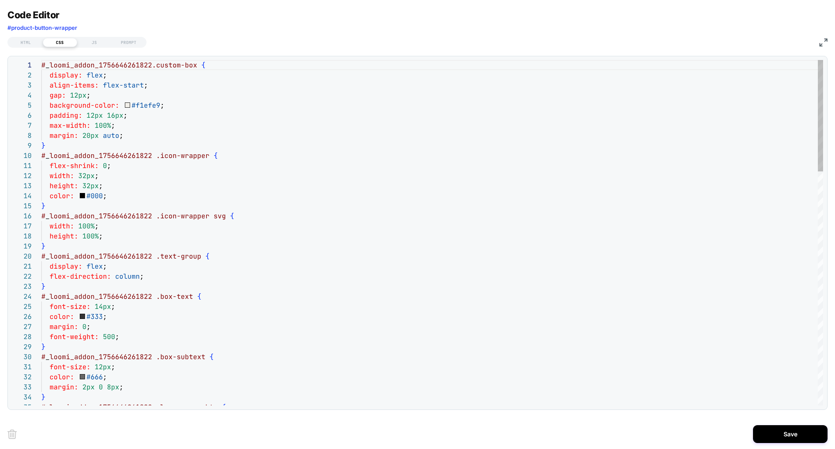
scroll to position [101, 0]
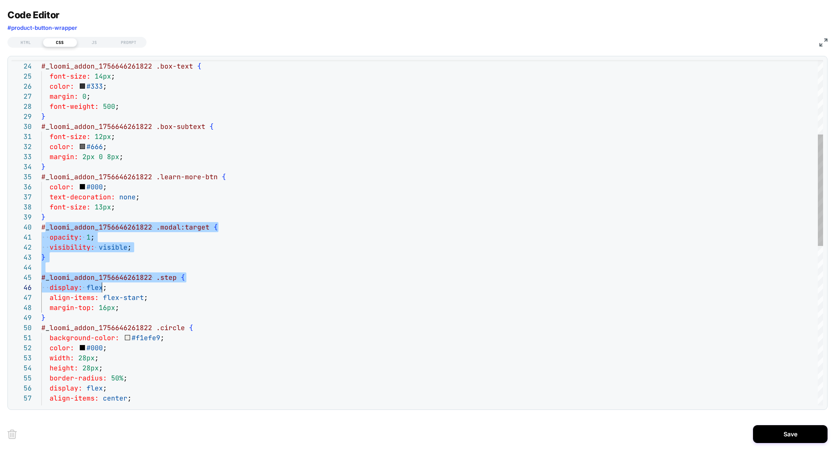
drag, startPoint x: 44, startPoint y: 227, endPoint x: 104, endPoint y: 287, distance: 84.6
click at [104, 287] on div "} # _ loomi_addon_1756646261822 .box-text { font-size: 14px ; color: #333 ; mar…" at bounding box center [432, 365] width 782 height 1071
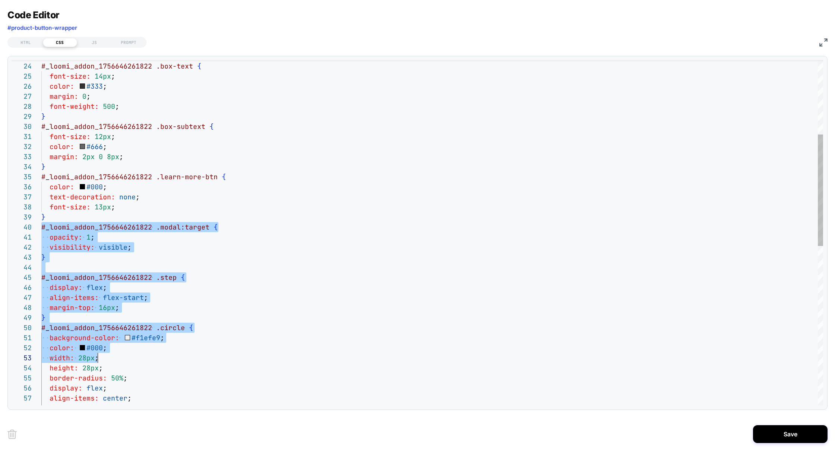
scroll to position [90, 56]
drag, startPoint x: 43, startPoint y: 228, endPoint x: 136, endPoint y: 355, distance: 157.9
click at [136, 355] on div "} # _ loomi_addon_1756646261822 .box-text { font-size: 14px ; color: #333 ; mar…" at bounding box center [432, 365] width 782 height 1071
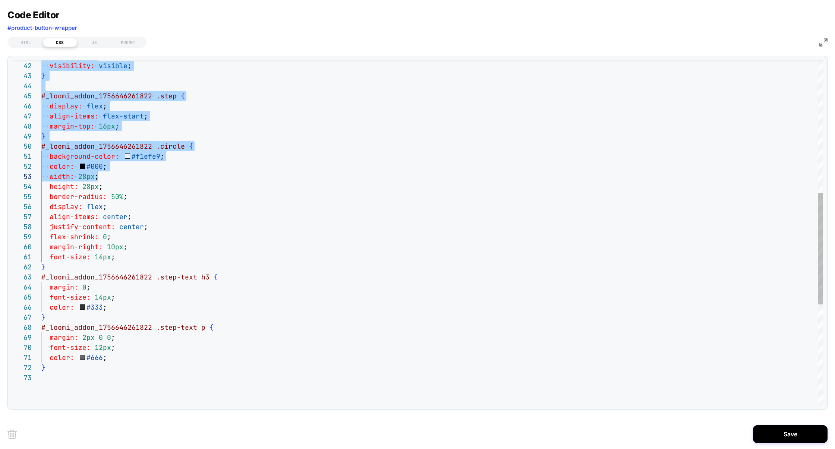
click at [124, 380] on div "opacity: 1 ; visibility: visible ; } # _ loomi_addon_1756646261822 .step { disp…" at bounding box center [432, 183] width 782 height 1071
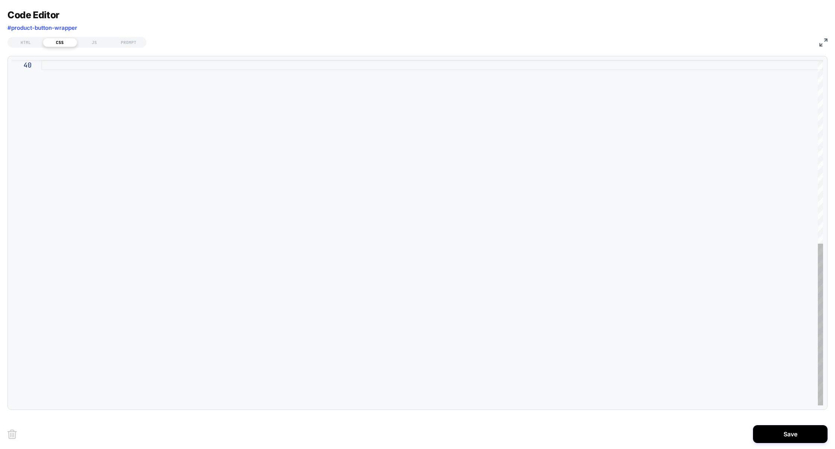
type textarea "**********"
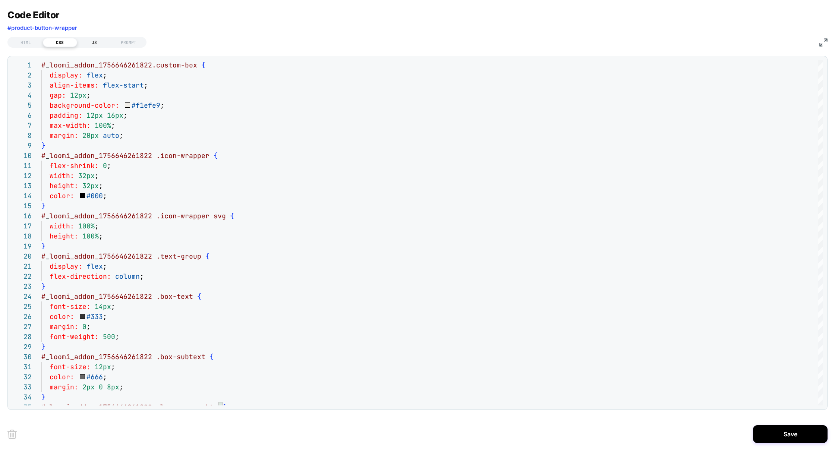
click at [98, 40] on div "JS" at bounding box center [94, 42] width 34 height 9
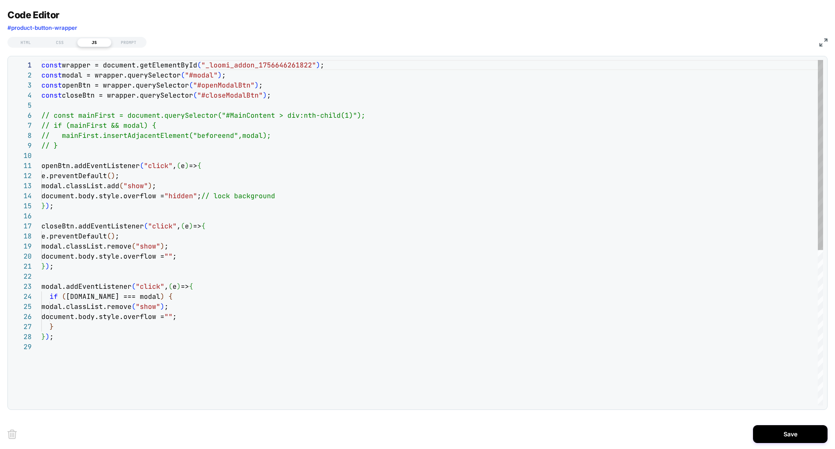
scroll to position [101, 0]
click at [239, 170] on div "const wrapper = document.getElementById ( "_loomi_addon_1756646261822" ) ; cons…" at bounding box center [432, 374] width 782 height 628
type textarea "**********"
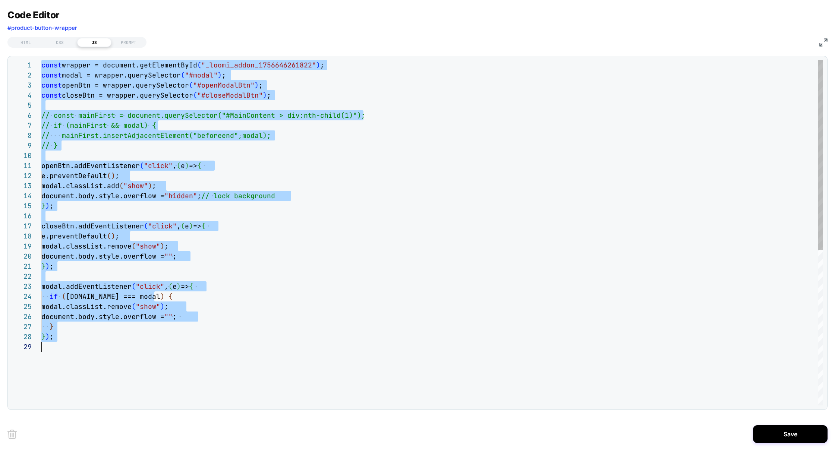
scroll to position [0, 0]
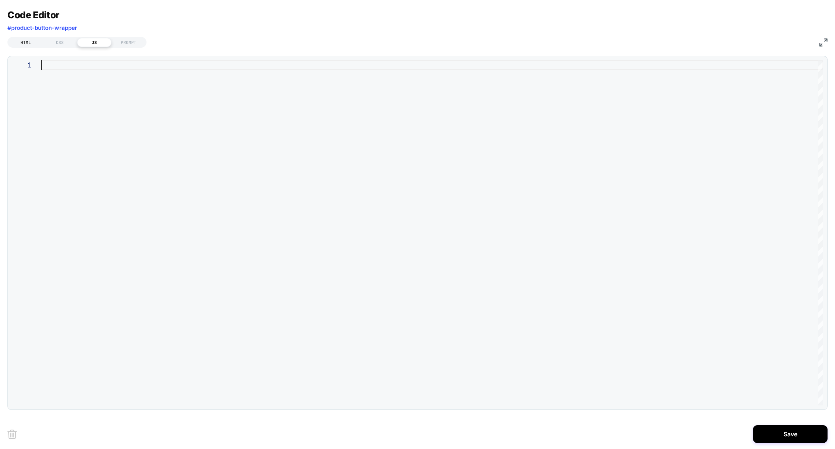
click at [29, 40] on div "HTML" at bounding box center [26, 42] width 34 height 9
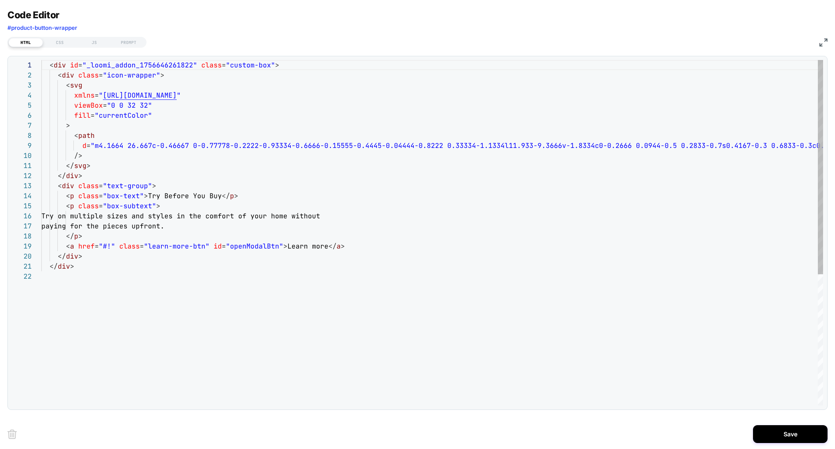
scroll to position [81, 0]
drag, startPoint x: 148, startPoint y: 247, endPoint x: 203, endPoint y: 246, distance: 55.6
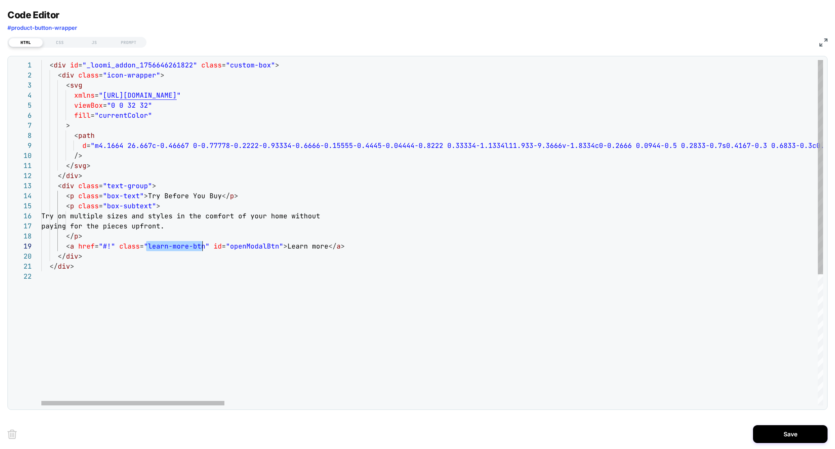
click at [203, 246] on span ""learn-more-btn"" at bounding box center [177, 246] width 66 height 9
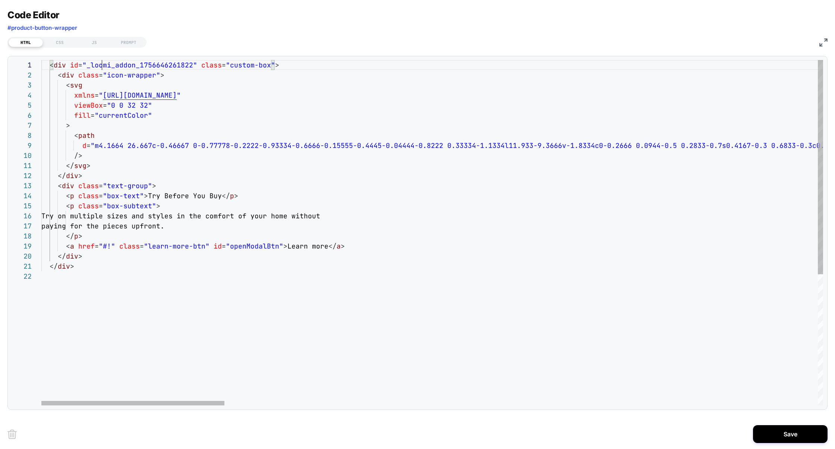
scroll to position [0, 149]
type textarea "**********"
drag, startPoint x: 227, startPoint y: 249, endPoint x: 244, endPoint y: 249, distance: 16.8
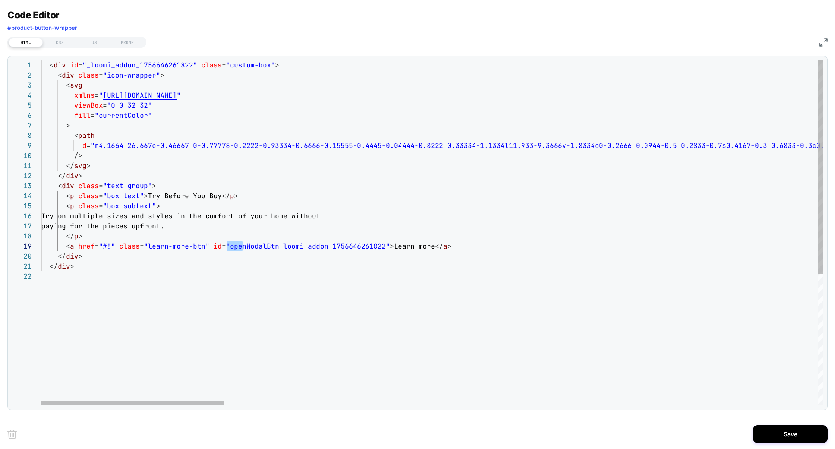
click at [244, 250] on span ""openModalBtn_loomi_addon_1756646261822"" at bounding box center [308, 246] width 164 height 9
drag, startPoint x: 381, startPoint y: 246, endPoint x: 228, endPoint y: 246, distance: 153.3
click at [228, 246] on span ""openModalBtn_loomi_addon_1756646261822"" at bounding box center [308, 246] width 164 height 9
click at [62, 41] on div "CSS" at bounding box center [60, 42] width 34 height 9
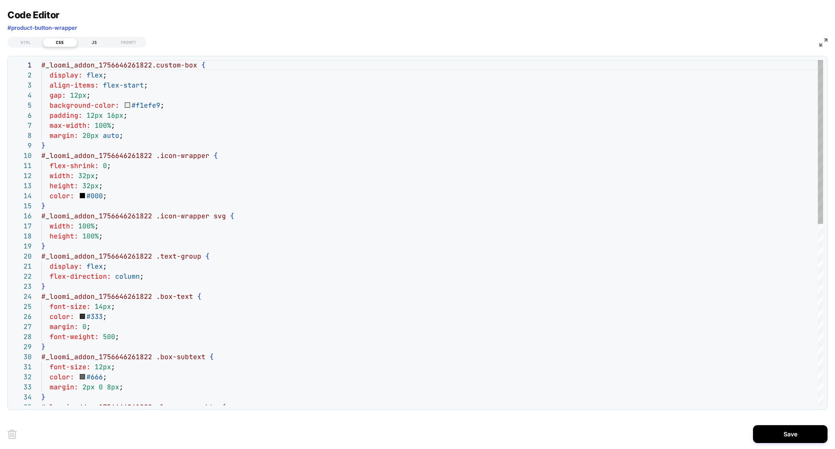
scroll to position [101, 0]
click at [81, 42] on div "JS" at bounding box center [94, 42] width 34 height 9
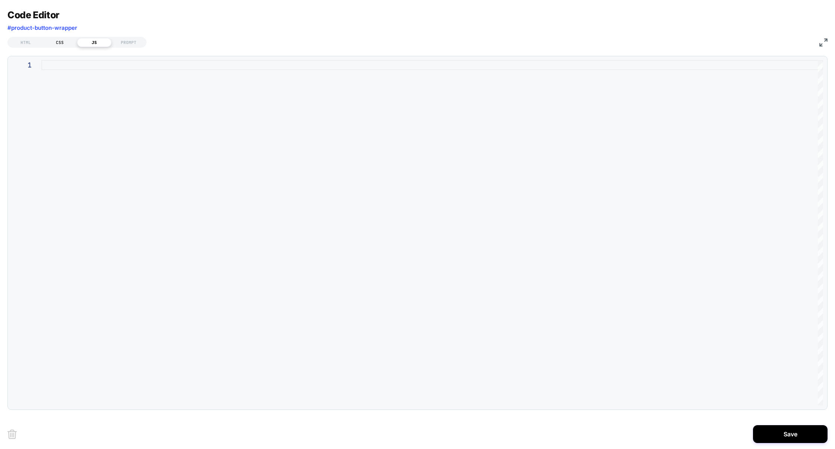
click at [55, 42] on div "CSS" at bounding box center [60, 42] width 34 height 9
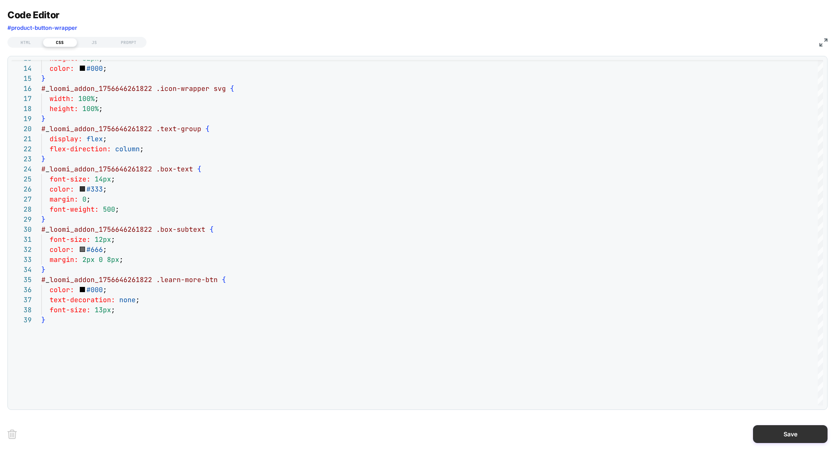
click at [772, 428] on button "Save" at bounding box center [790, 434] width 75 height 18
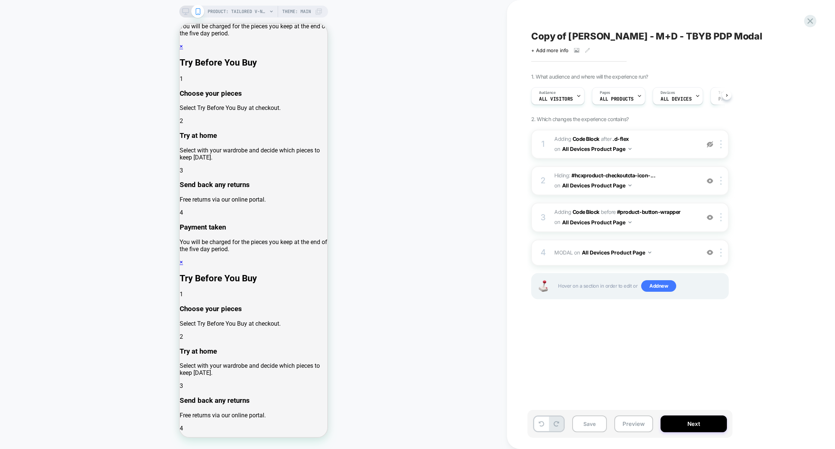
scroll to position [0, 0]
click at [721, 217] on img at bounding box center [720, 217] width 1 height 8
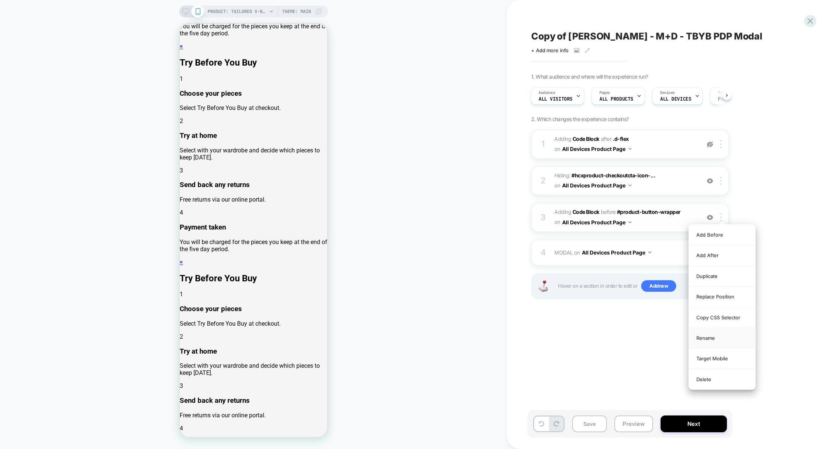
click at [716, 338] on div "Rename" at bounding box center [722, 338] width 66 height 21
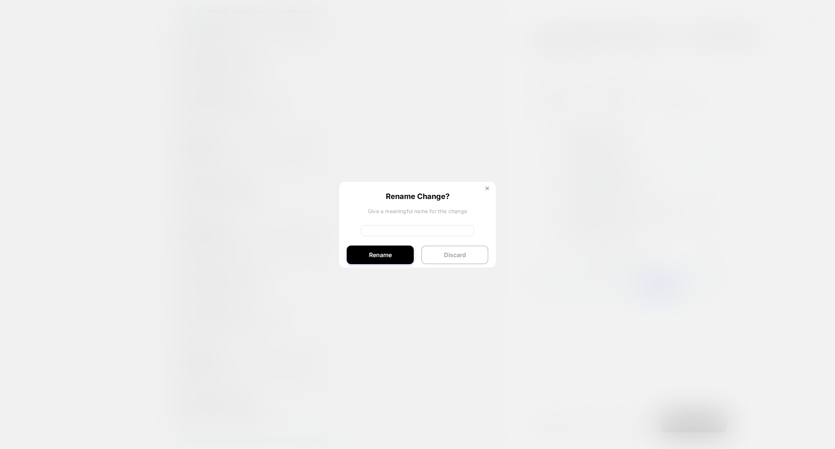
click at [388, 225] on input at bounding box center [417, 230] width 113 height 11
type input "**********"
click at [384, 249] on button "Rename" at bounding box center [380, 255] width 67 height 19
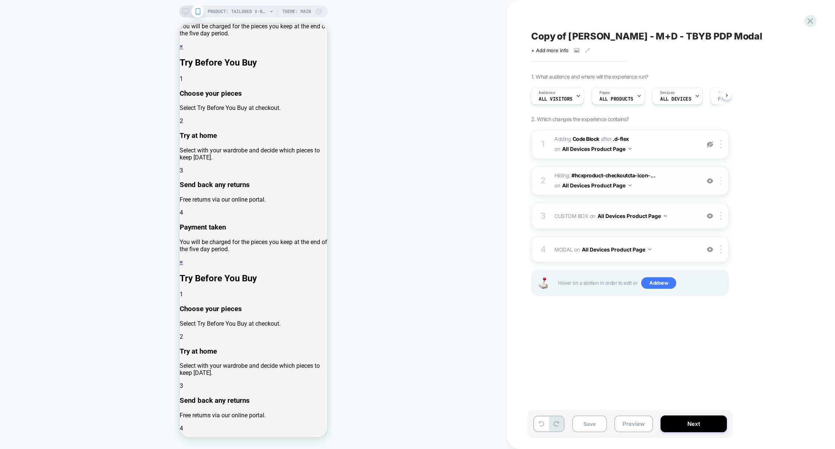
click at [724, 181] on div at bounding box center [722, 181] width 12 height 8
click at [723, 180] on div at bounding box center [722, 181] width 12 height 8
click at [710, 259] on div "Rename" at bounding box center [722, 261] width 66 height 21
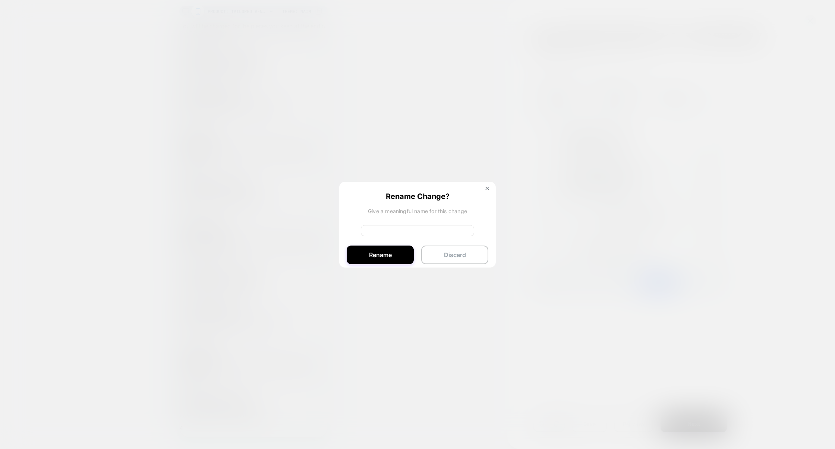
click at [405, 233] on input at bounding box center [417, 230] width 113 height 11
type input "**********"
click at [404, 255] on button "Rename" at bounding box center [380, 255] width 67 height 19
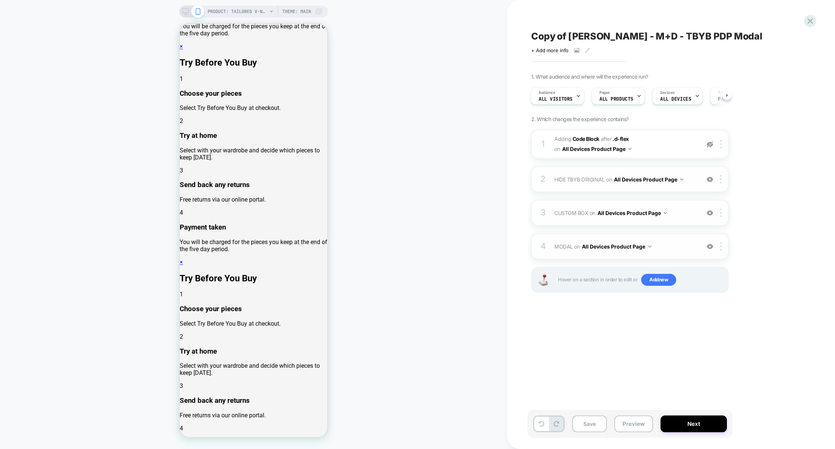
click at [666, 242] on span "MODAL Adding Code Block AFTER #MainContent>* on All Devices Product Page" at bounding box center [625, 246] width 142 height 11
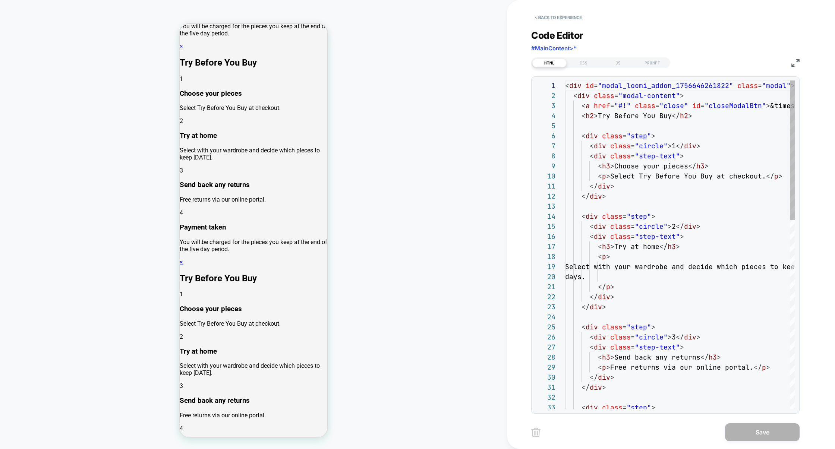
scroll to position [101, 0]
click at [788, 61] on div "HTML CSS JS PROMPT" at bounding box center [665, 62] width 268 height 13
click at [799, 63] on img at bounding box center [796, 63] width 8 height 8
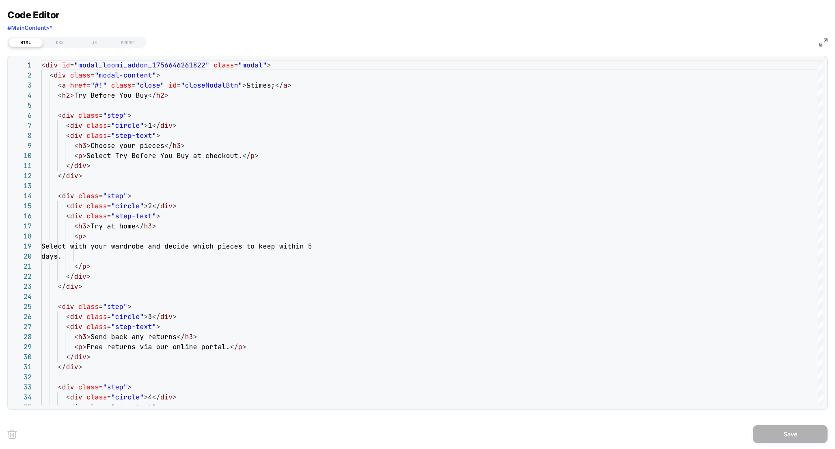
click at [821, 43] on img at bounding box center [824, 42] width 8 height 8
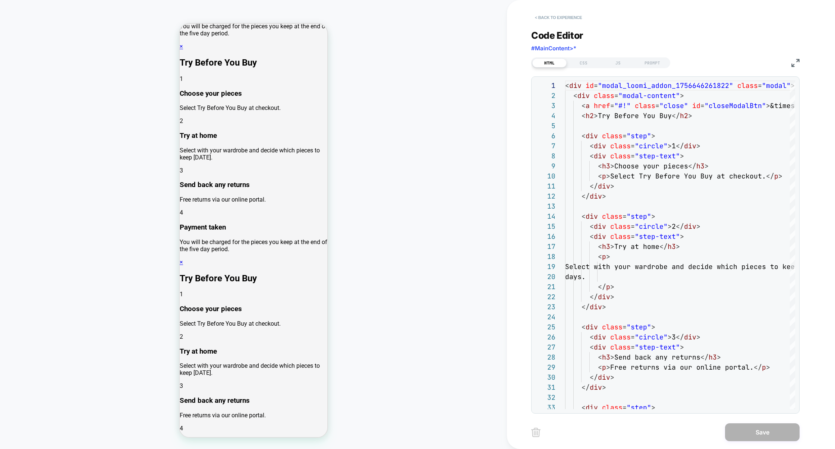
click at [561, 12] on button "< Back to experience" at bounding box center [558, 18] width 54 height 12
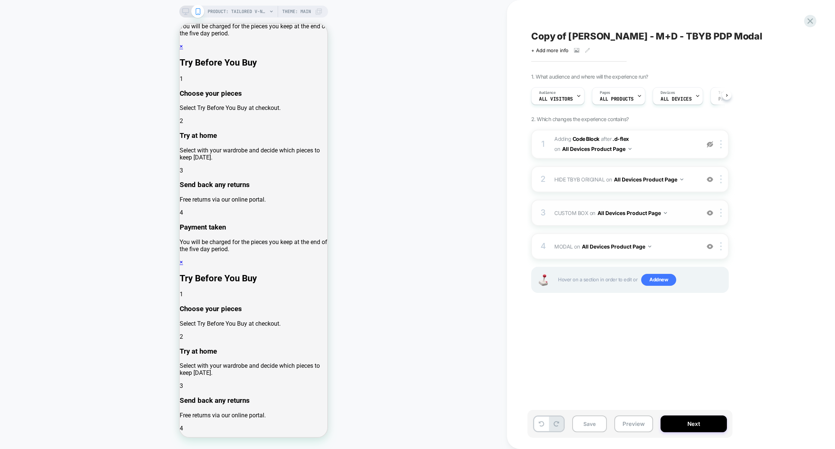
scroll to position [0, 0]
click at [672, 245] on span "MODAL Adding Code Block AFTER #MainContent>* on All Devices Product Page" at bounding box center [625, 246] width 142 height 11
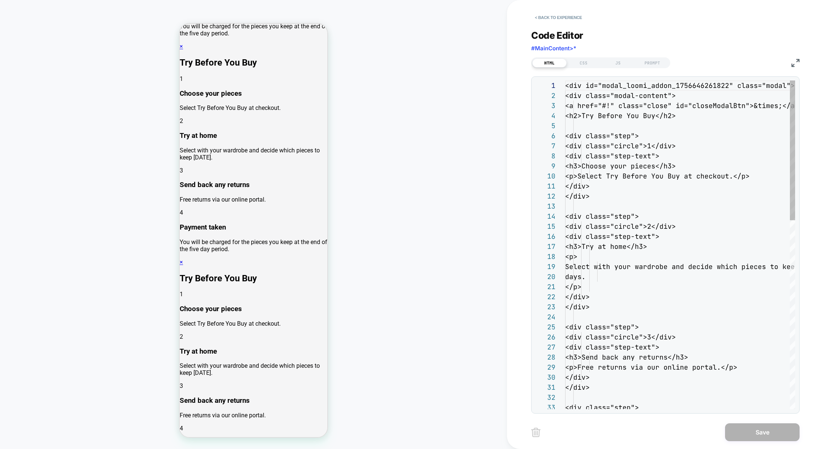
scroll to position [101, 0]
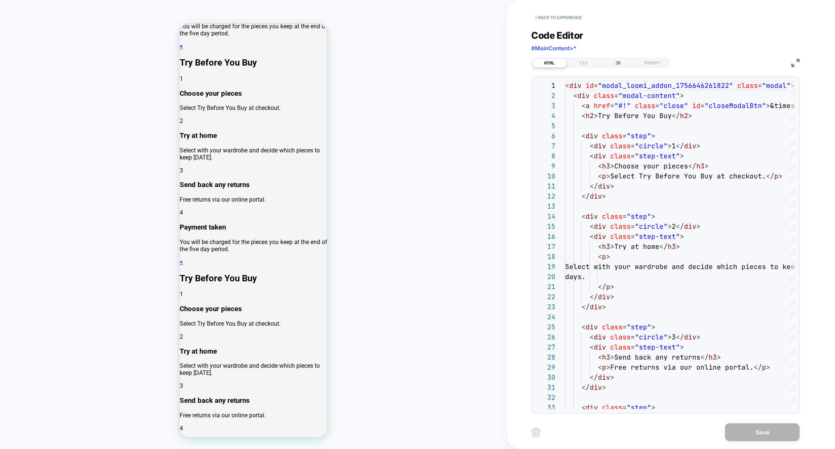
click at [615, 62] on div "JS" at bounding box center [618, 63] width 34 height 9
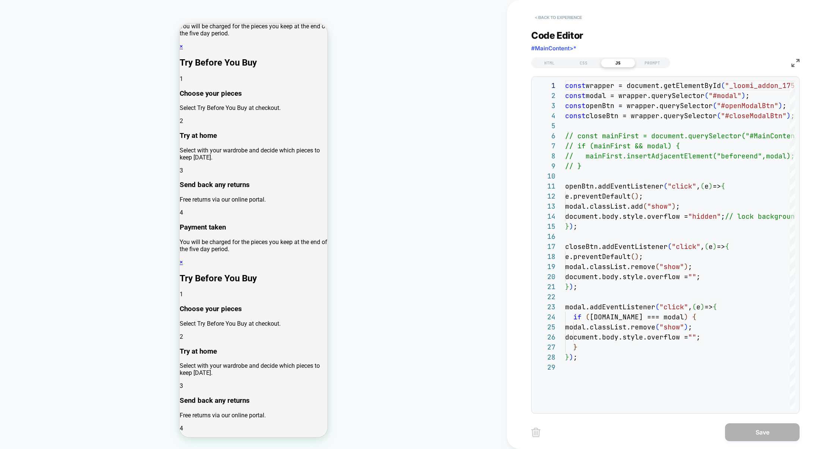
click at [561, 19] on button "< Back to experience" at bounding box center [558, 18] width 54 height 12
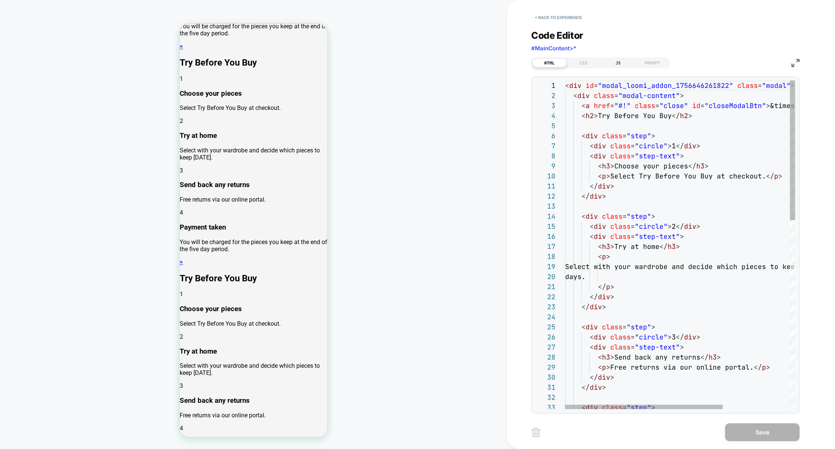
click at [618, 63] on div "JS" at bounding box center [618, 63] width 34 height 9
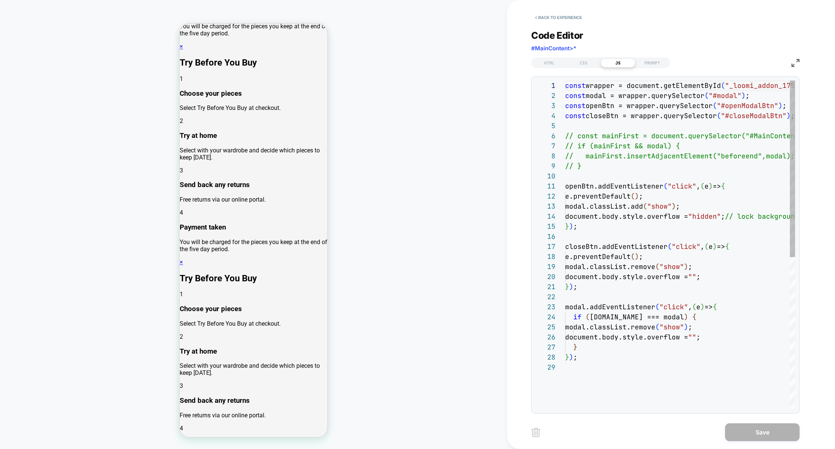
scroll to position [101, 0]
click at [794, 66] on img at bounding box center [796, 63] width 8 height 8
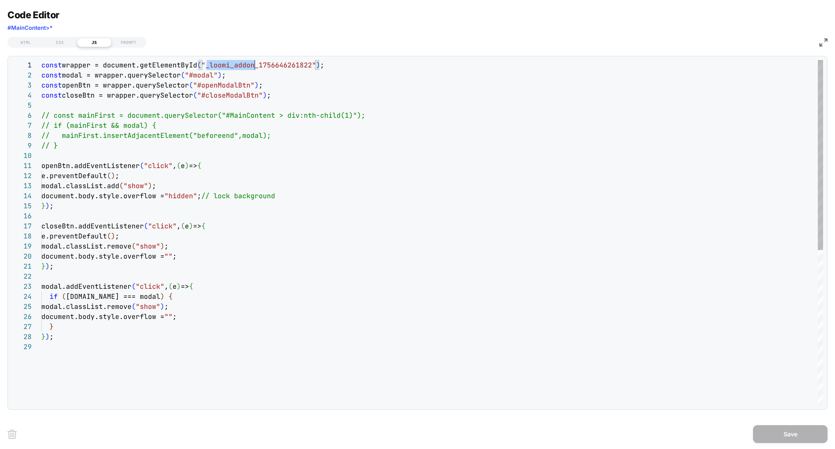
scroll to position [0, 217]
drag, startPoint x: 208, startPoint y: 67, endPoint x: 258, endPoint y: 64, distance: 50.1
click at [258, 64] on span ""_loomi_addon_1756646261822"" at bounding box center [258, 65] width 115 height 9
click at [23, 45] on div "HTML" at bounding box center [26, 42] width 34 height 9
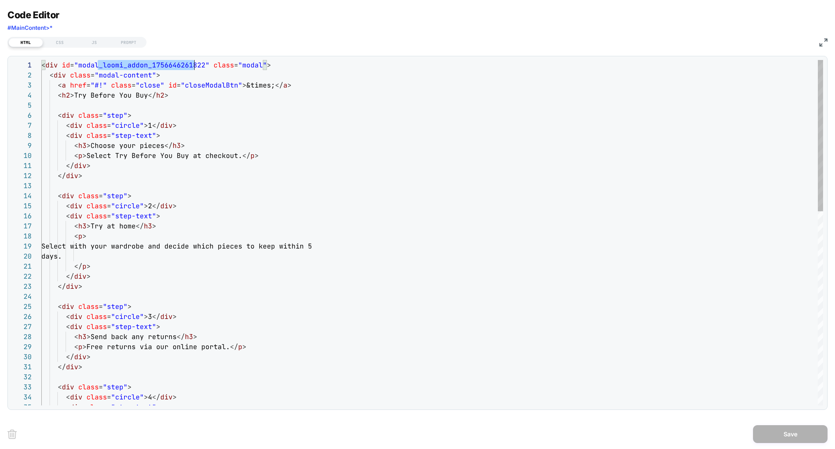
scroll to position [0, 161]
drag, startPoint x: 98, startPoint y: 66, endPoint x: 201, endPoint y: 65, distance: 103.7
click at [201, 65] on div "< div id = "modal_loomi_addon_1756646261822" class = "modal" > < div class = "m…" at bounding box center [432, 454] width 782 height 789
click at [234, 89] on div "< div id = "modal_loomi_addon_1756646261822" class = "modal" > < div class = "m…" at bounding box center [432, 454] width 782 height 789
type textarea "**********"
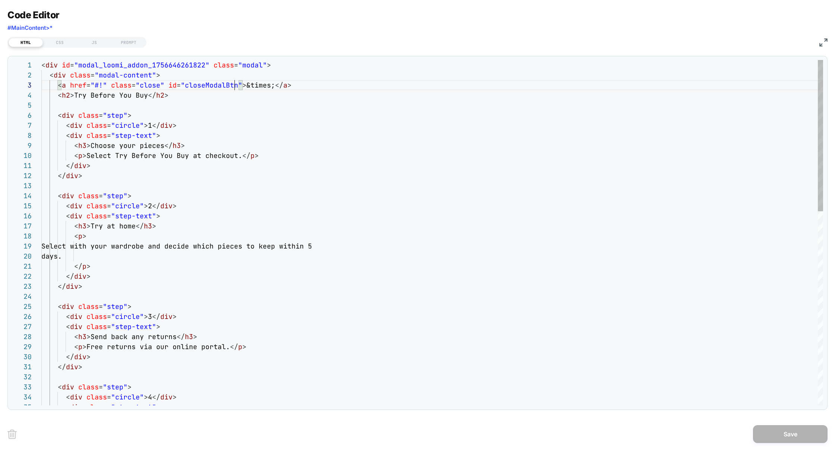
scroll to position [20, 298]
click at [209, 87] on div "< div id = "modal_loomi_addon_1756646261822" class = "modal" > < div class = "m…" at bounding box center [432, 454] width 782 height 789
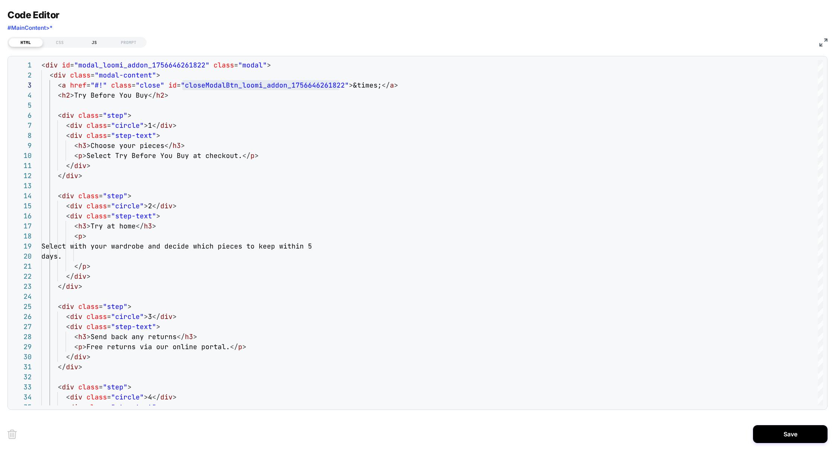
click at [89, 45] on div "JS" at bounding box center [94, 42] width 34 height 9
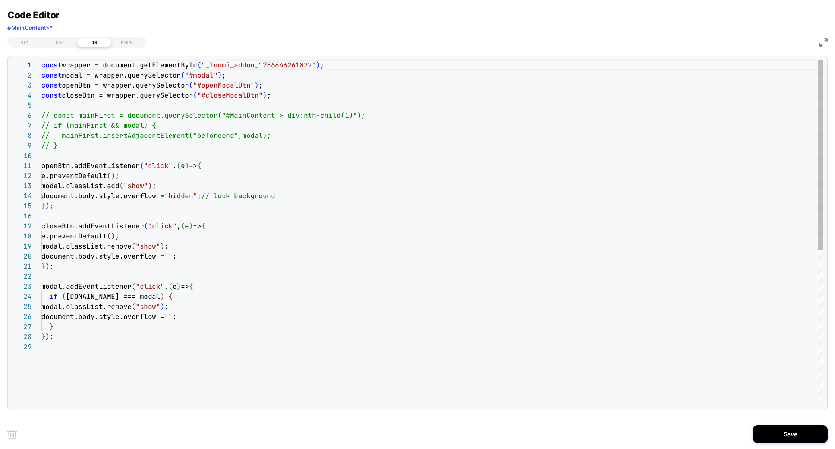
scroll to position [101, 0]
click at [33, 45] on div "HTML" at bounding box center [26, 42] width 34 height 9
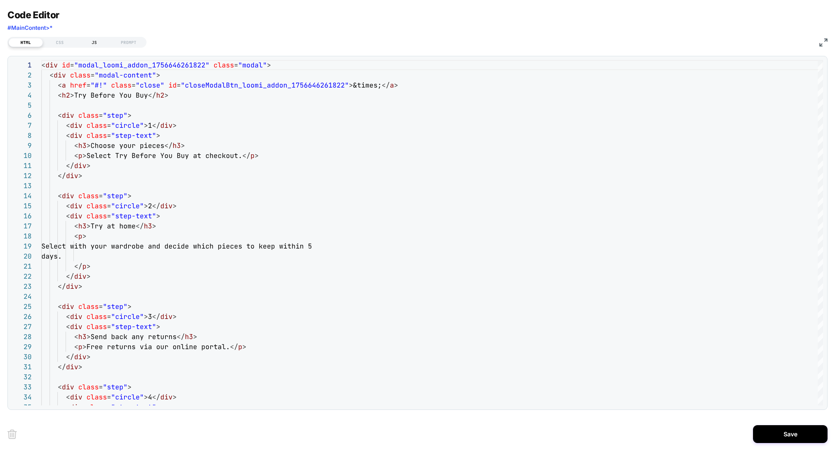
click at [88, 44] on div "JS" at bounding box center [94, 42] width 34 height 9
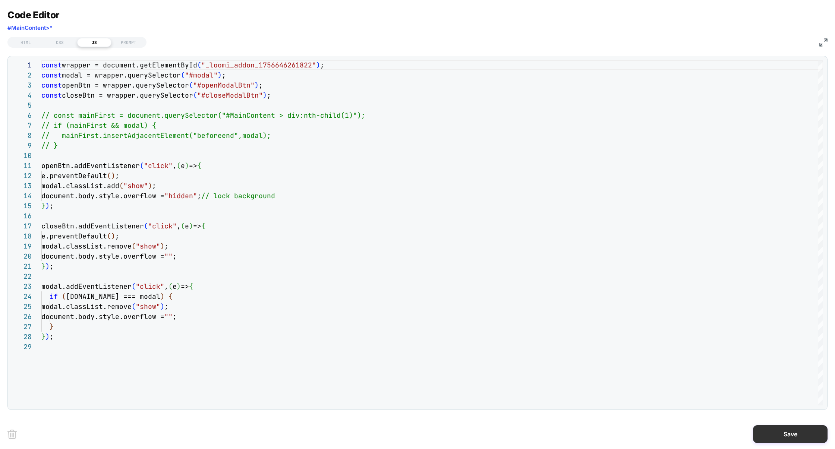
click at [788, 430] on button "Save" at bounding box center [790, 434] width 75 height 18
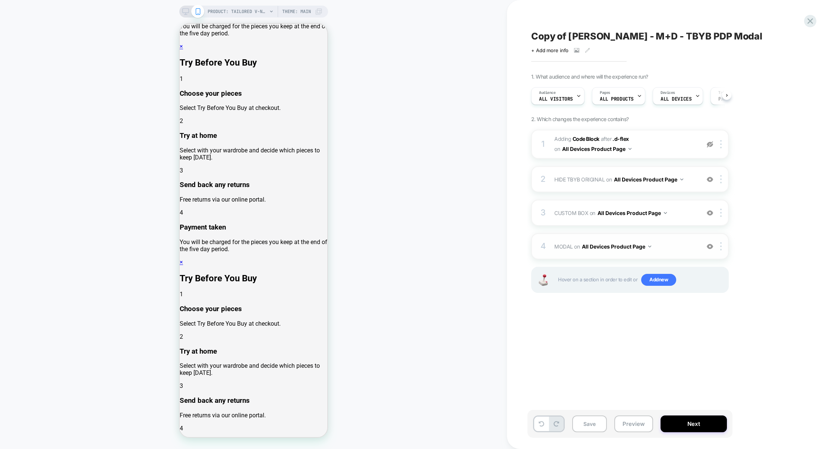
scroll to position [0, 0]
click at [573, 225] on div "3 CUSTOM BOX Adding Code Block BEFORE #product-button-wrapper on All Devices Pr…" at bounding box center [630, 213] width 198 height 26
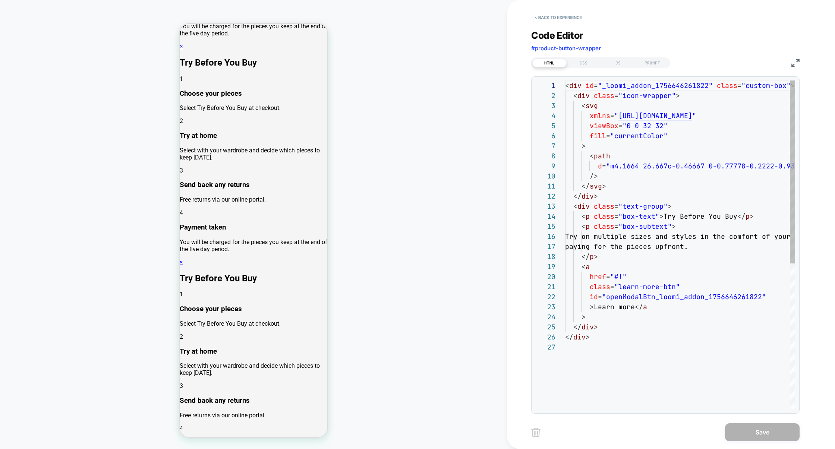
scroll to position [81, 0]
type textarea "**********"
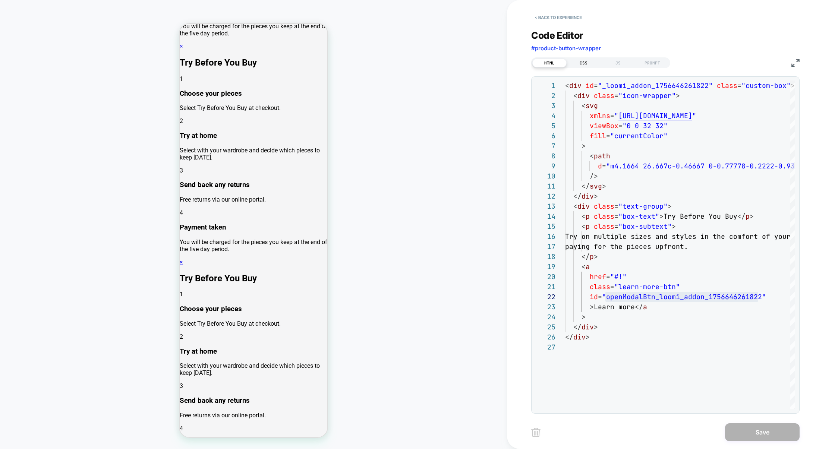
click at [589, 67] on div "CSS" at bounding box center [584, 63] width 34 height 9
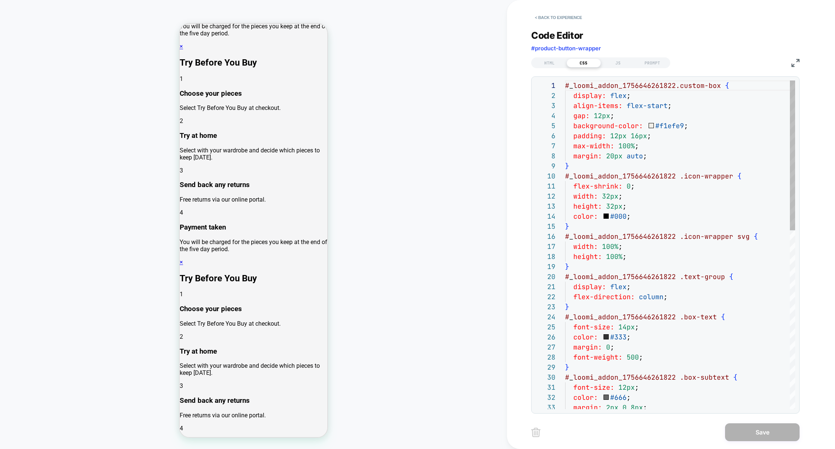
scroll to position [101, 0]
click at [614, 63] on div "JS" at bounding box center [618, 63] width 34 height 9
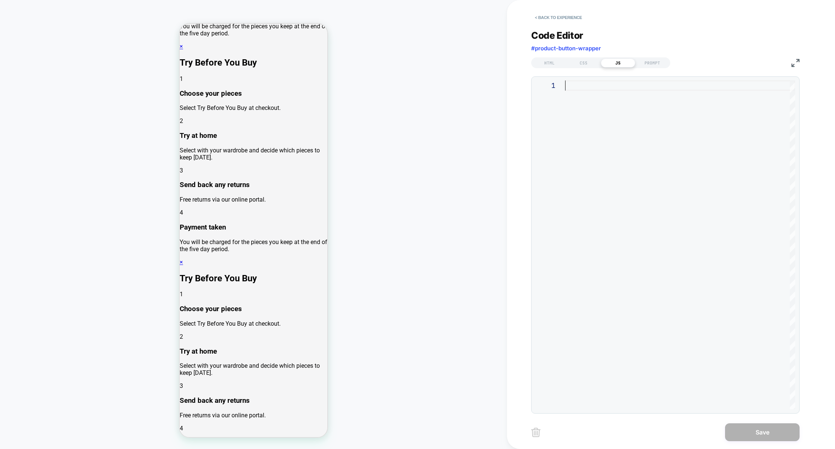
click at [651, 135] on div at bounding box center [680, 245] width 230 height 329
click at [546, 65] on div "HTML" at bounding box center [549, 63] width 34 height 9
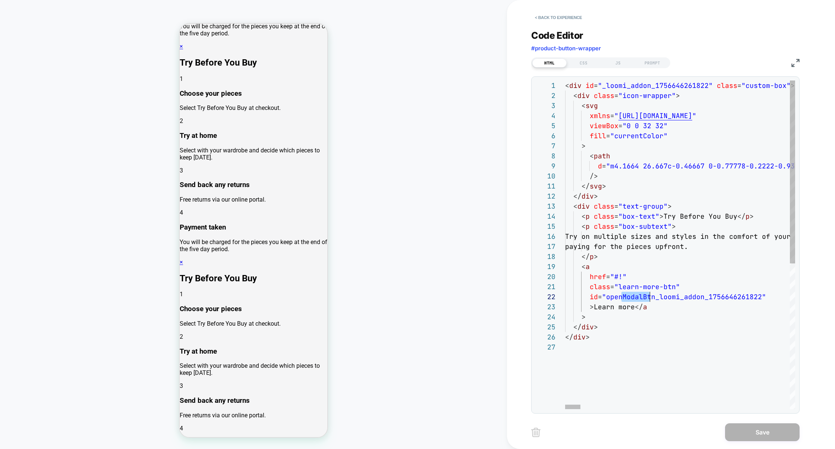
scroll to position [10, 89]
drag, startPoint x: 623, startPoint y: 296, endPoint x: 652, endPoint y: 298, distance: 29.5
click at [653, 298] on span ""openModalBtn_loomi_addon_1756646261822"" at bounding box center [684, 297] width 164 height 9
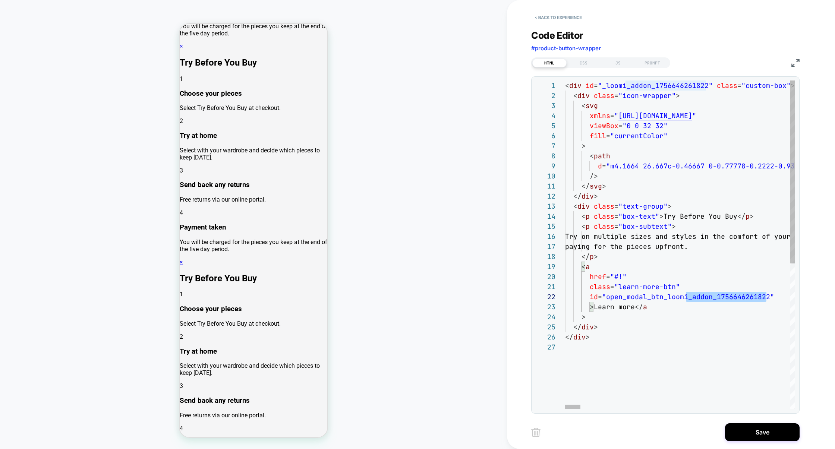
scroll to position [10, 117]
drag, startPoint x: 768, startPoint y: 296, endPoint x: 683, endPoint y: 297, distance: 85.0
click at [682, 297] on span ""open_modal_btn_loomi_addon_1756646261822"" at bounding box center [688, 297] width 172 height 9
drag, startPoint x: 662, startPoint y: 299, endPoint x: 768, endPoint y: 294, distance: 105.7
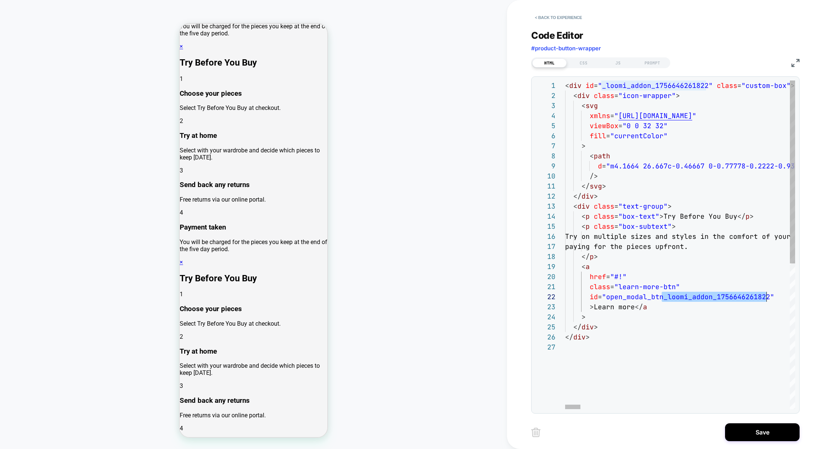
click at [768, 295] on span ""open_modal_btn_loomi_addon_1756646261822"" at bounding box center [688, 297] width 172 height 9
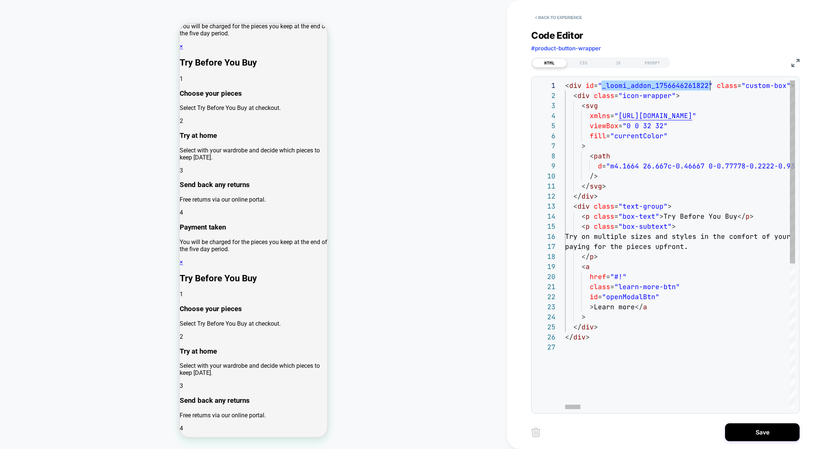
scroll to position [0, 141]
drag, startPoint x: 603, startPoint y: 85, endPoint x: 706, endPoint y: 81, distance: 103.0
type textarea "**********"
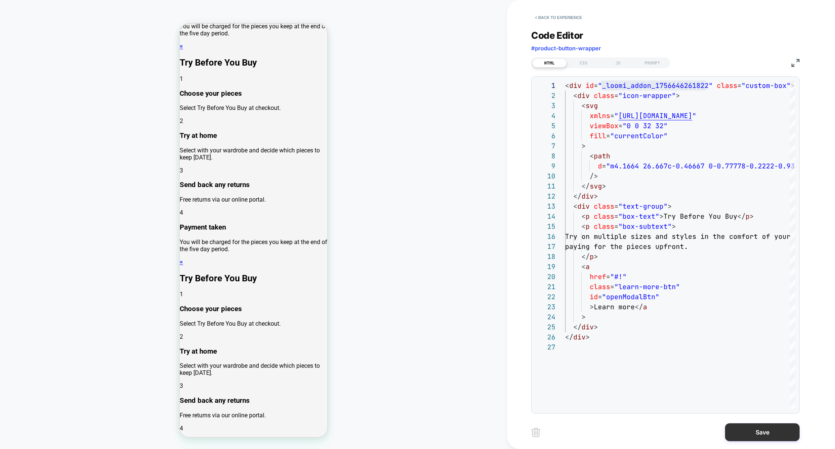
click at [744, 429] on button "Save" at bounding box center [762, 433] width 75 height 18
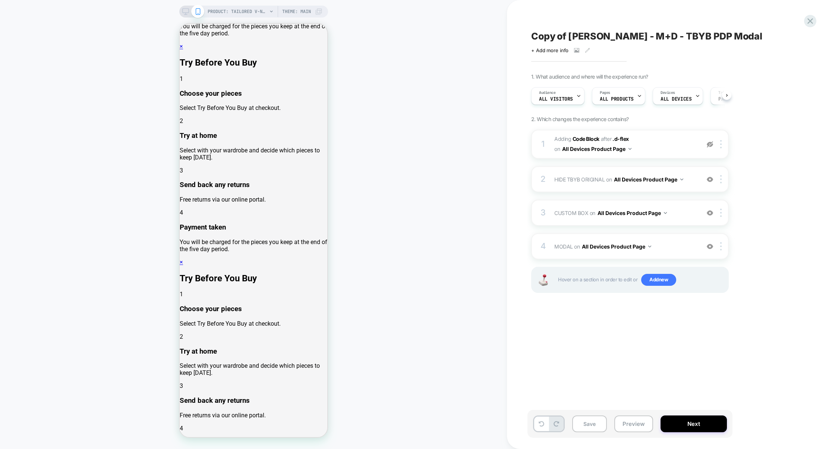
scroll to position [0, 0]
click at [678, 241] on div "4 MODAL Adding Code Block AFTER #MainContent>* on All Devices Product Page Add …" at bounding box center [630, 246] width 198 height 26
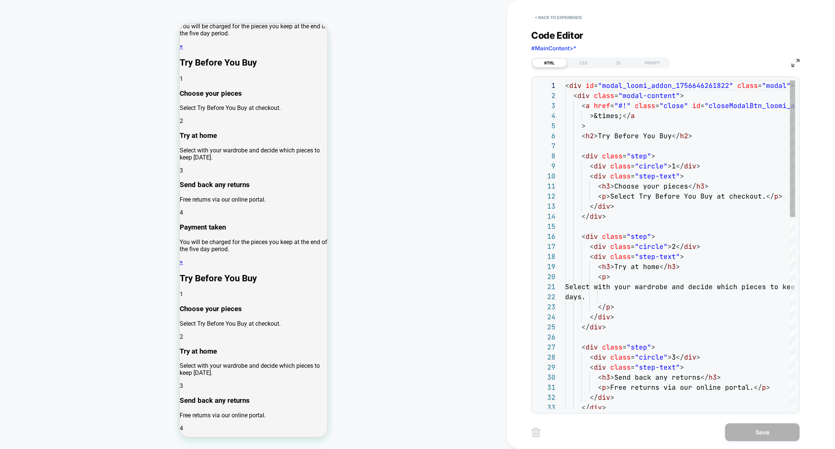
scroll to position [101, 0]
click at [795, 63] on img at bounding box center [796, 63] width 8 height 8
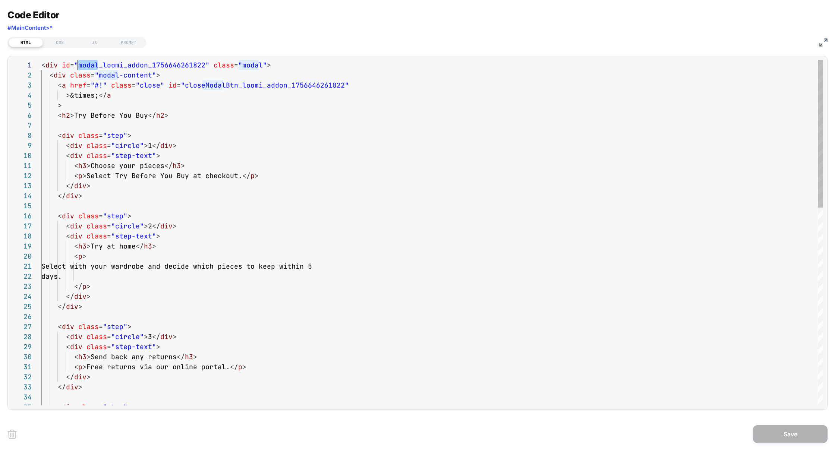
scroll to position [0, 36]
drag, startPoint x: 98, startPoint y: 65, endPoint x: 79, endPoint y: 65, distance: 19.8
click at [79, 66] on span ""modal_loomi_addon_1756646261822"" at bounding box center [141, 65] width 135 height 9
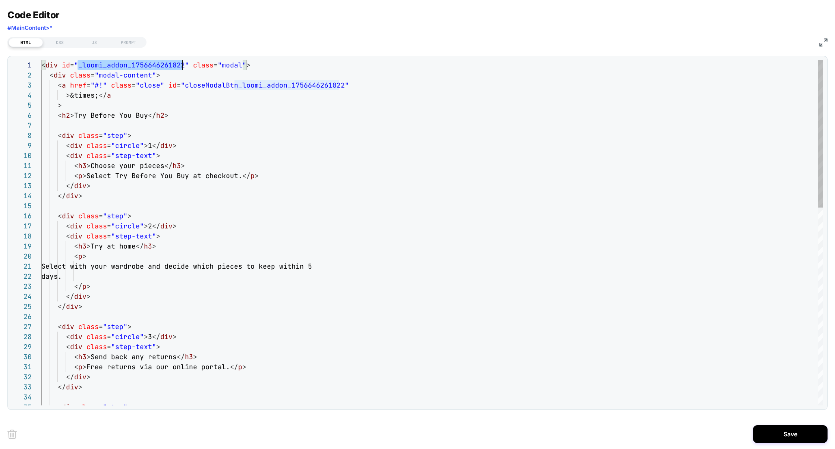
drag, startPoint x: 235, startPoint y: 86, endPoint x: 340, endPoint y: 84, distance: 105.2
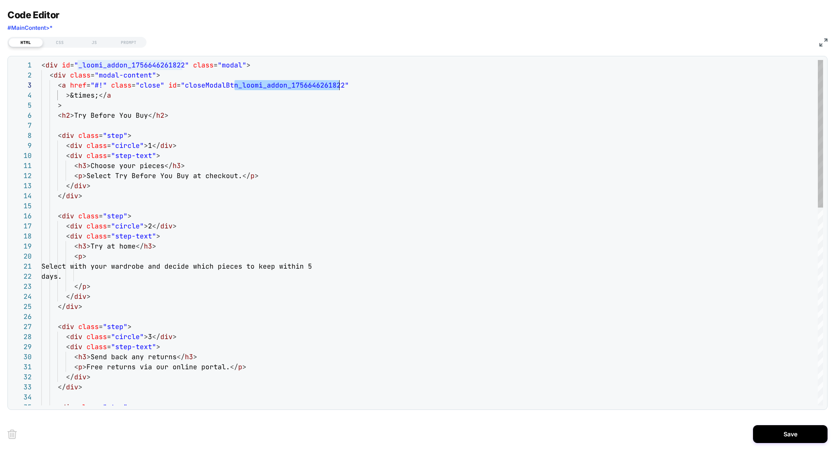
type textarea "**********"
click at [60, 43] on div "CSS" at bounding box center [60, 42] width 34 height 9
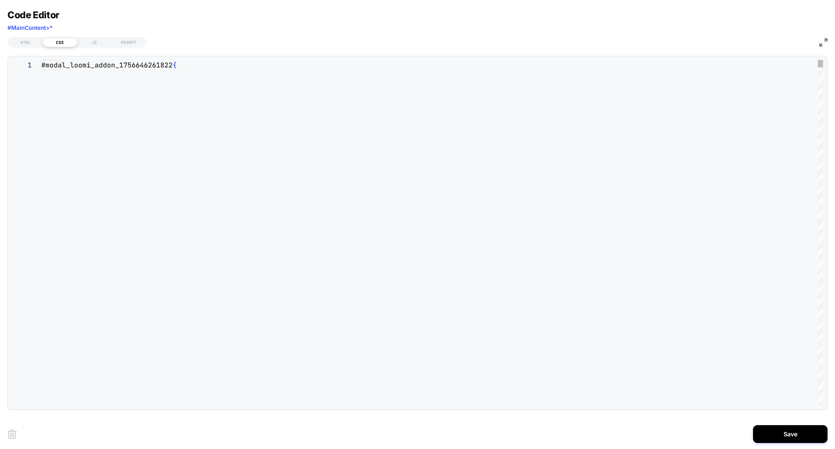
scroll to position [101, 0]
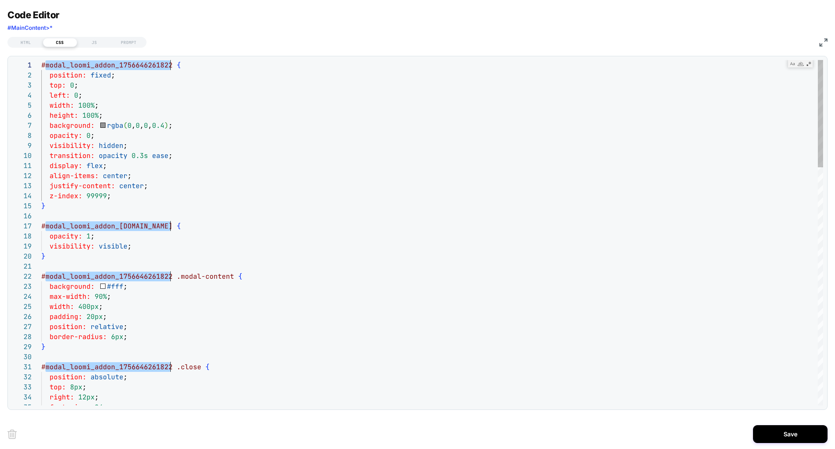
scroll to position [0, 4]
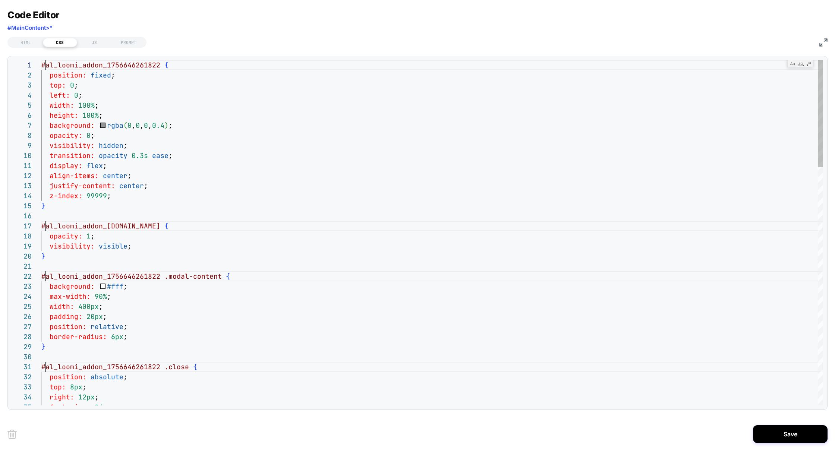
type textarea "**********"
click at [34, 41] on div "HTML" at bounding box center [26, 42] width 34 height 9
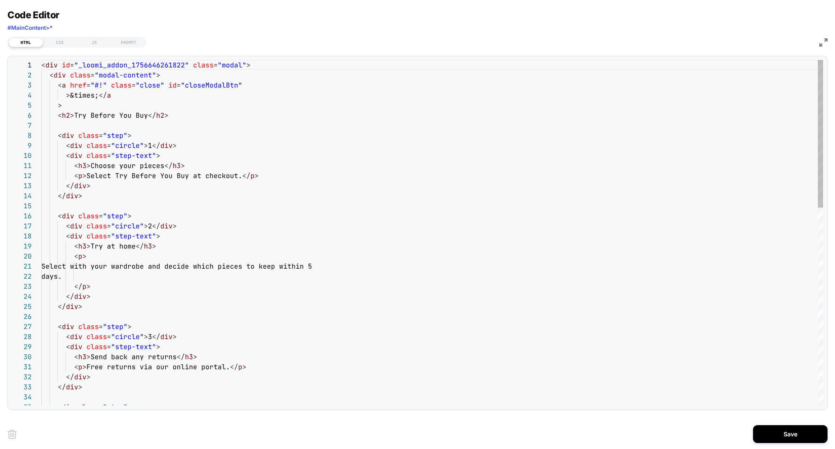
scroll to position [101, 0]
click at [94, 39] on div "JS" at bounding box center [94, 42] width 34 height 9
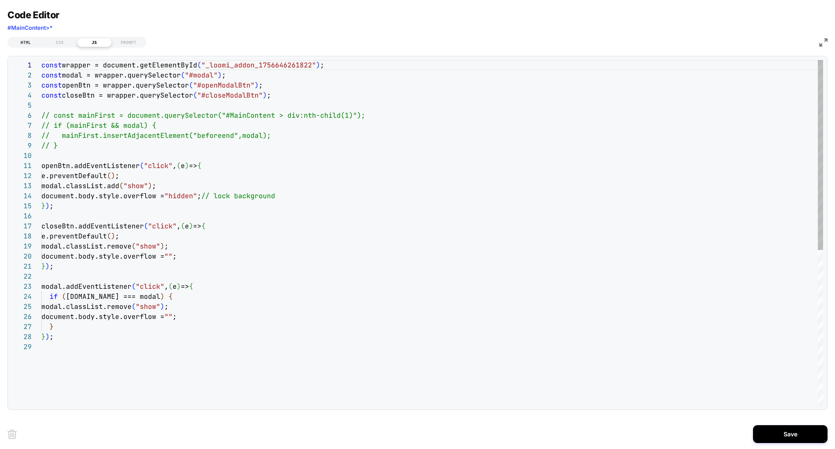
scroll to position [101, 0]
click at [37, 43] on div "HTML" at bounding box center [26, 42] width 34 height 9
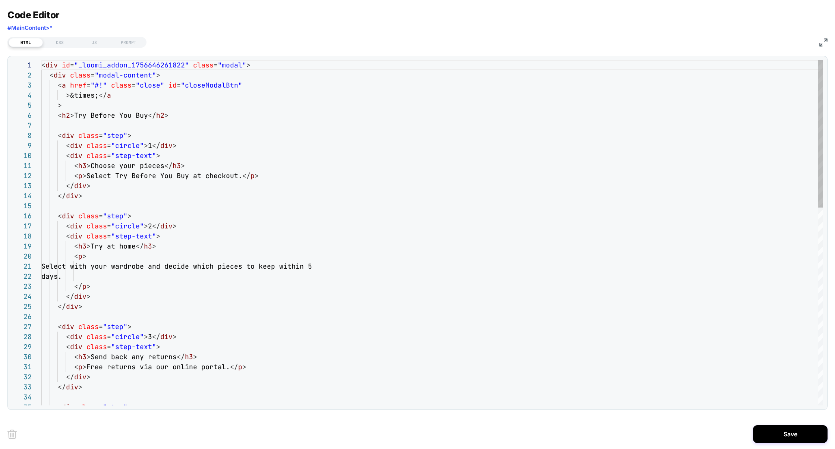
click at [106, 57] on div "1 2 3 4 5 6 7 8 9 10 11 12 13 14 15 16 17 18 19 20 21 22 23 24 25 26 27 28 29 3…" at bounding box center [417, 233] width 820 height 354
click at [96, 43] on div "JS" at bounding box center [94, 42] width 34 height 9
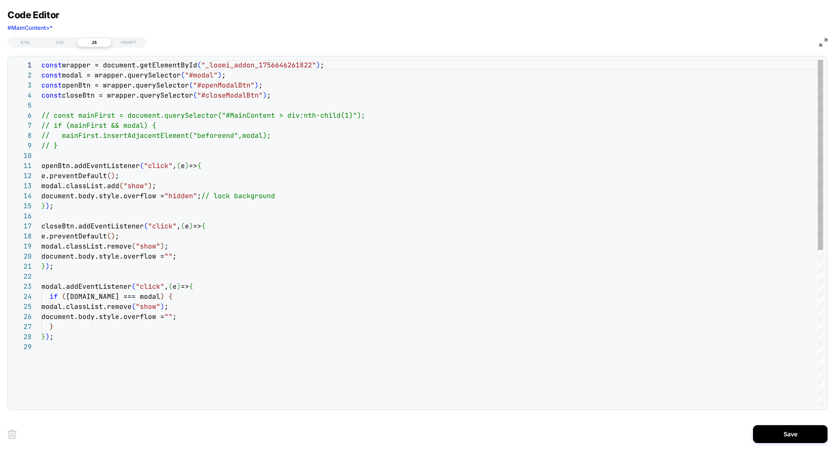
scroll to position [101, 0]
click at [245, 66] on div "const wrapper = document.getElementById ( "_loomi_addon_1756646261822" ) ; cons…" at bounding box center [432, 374] width 782 height 628
click at [27, 42] on div "HTML" at bounding box center [26, 42] width 34 height 9
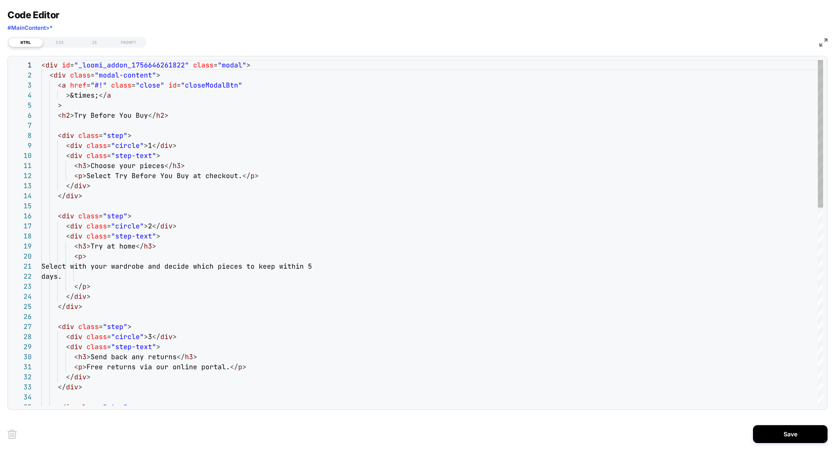
scroll to position [101, 0]
click at [773, 437] on button "Save" at bounding box center [790, 434] width 75 height 18
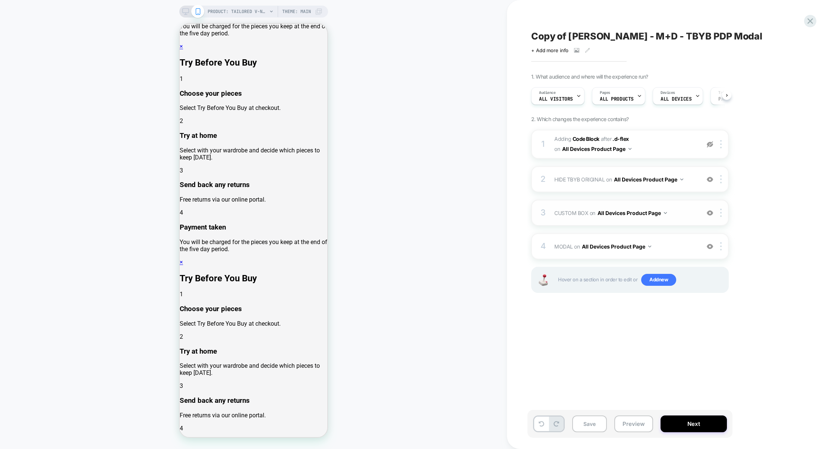
scroll to position [0, 0]
click at [690, 219] on div "3 CUSTOM BOX Adding Code Block BEFORE #product-button-wrapper on All Devices Pr…" at bounding box center [630, 213] width 198 height 26
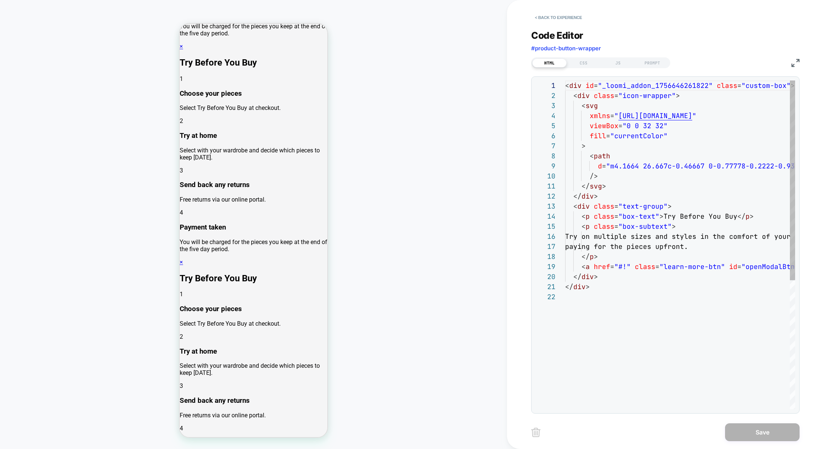
scroll to position [81, 0]
click at [568, 19] on button "< Back to experience" at bounding box center [558, 18] width 54 height 12
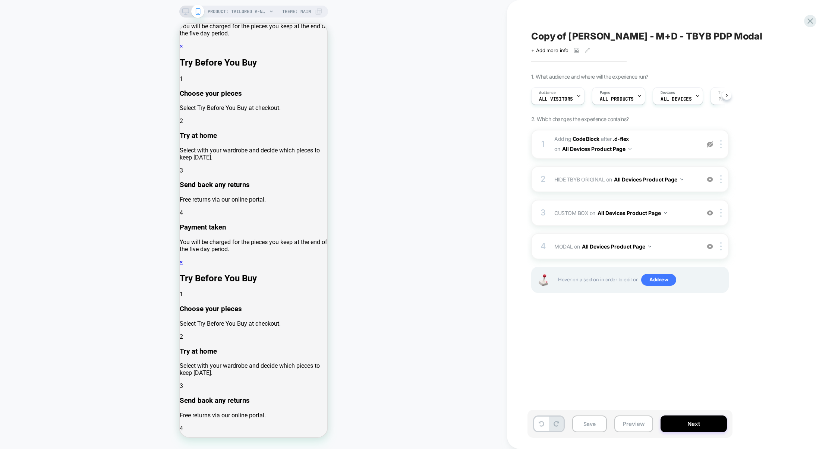
scroll to position [0, 0]
click at [672, 248] on span "MODAL Adding Code Block AFTER #MainContent>* on All Devices Product Page" at bounding box center [625, 246] width 142 height 11
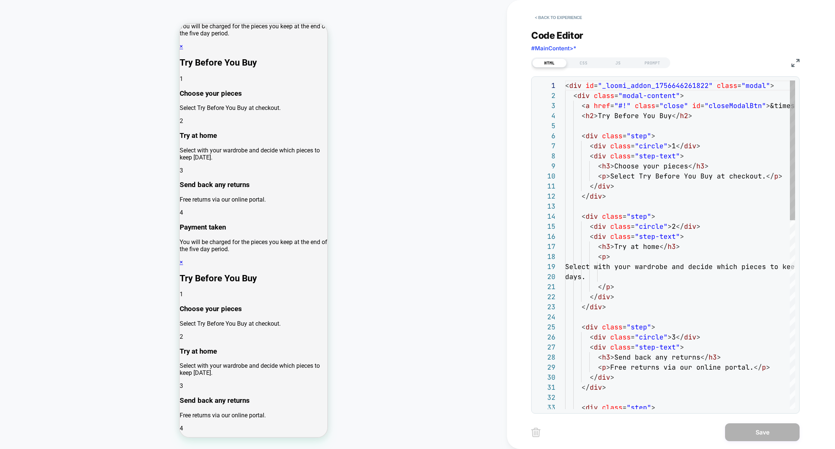
scroll to position [101, 0]
type textarea "**********"
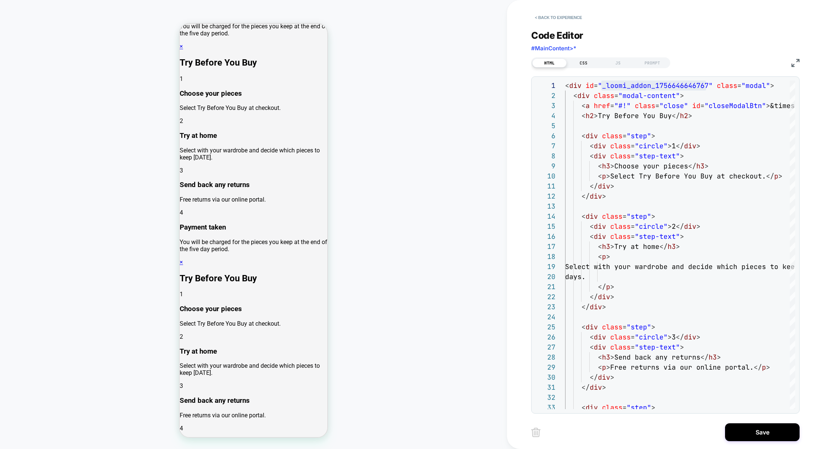
click at [584, 60] on div "CSS" at bounding box center [584, 63] width 34 height 9
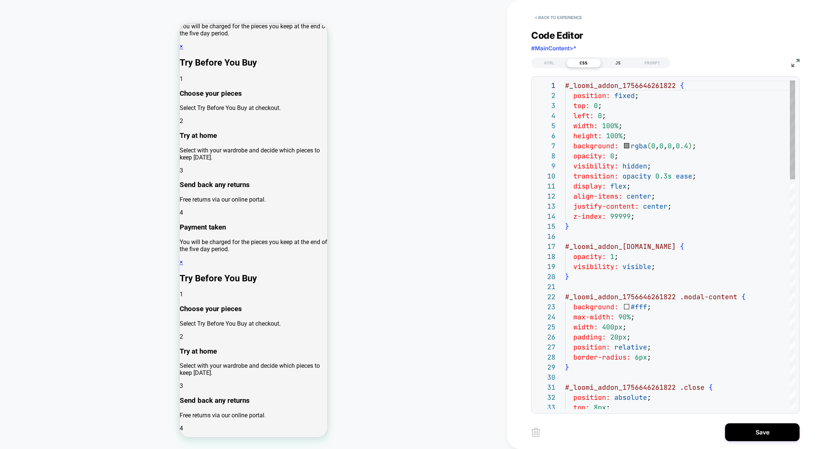
scroll to position [101, 0]
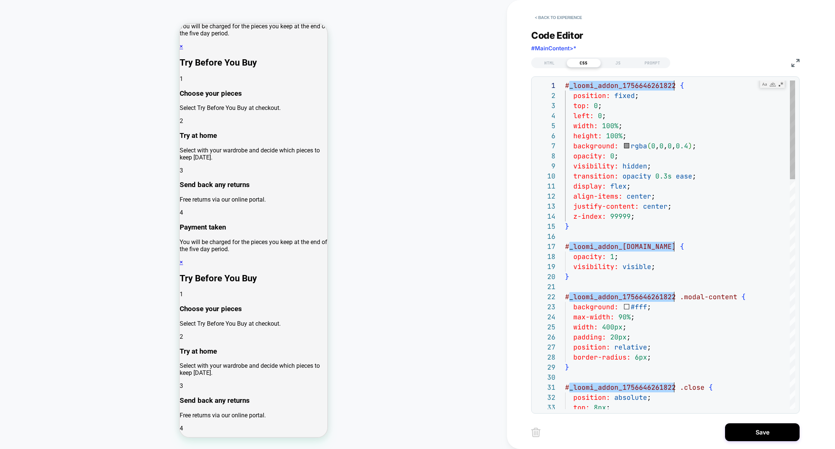
type textarea "**********"
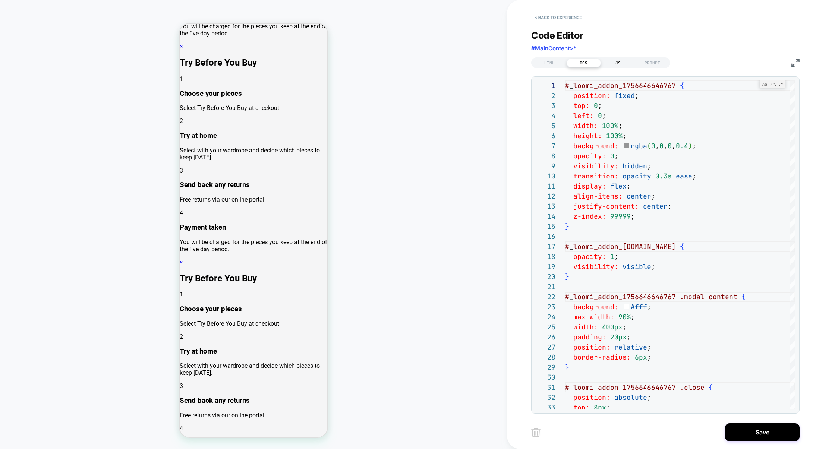
click at [617, 60] on div "JS" at bounding box center [618, 63] width 34 height 9
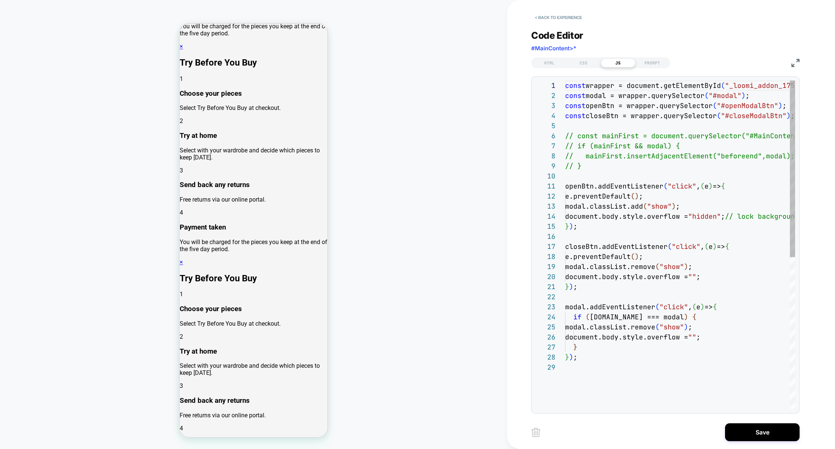
scroll to position [101, 0]
click at [745, 88] on div "const wrapper = document.getElementById ( "_loomi_addon_1756646261822" ) ; cons…" at bounding box center [734, 386] width 339 height 611
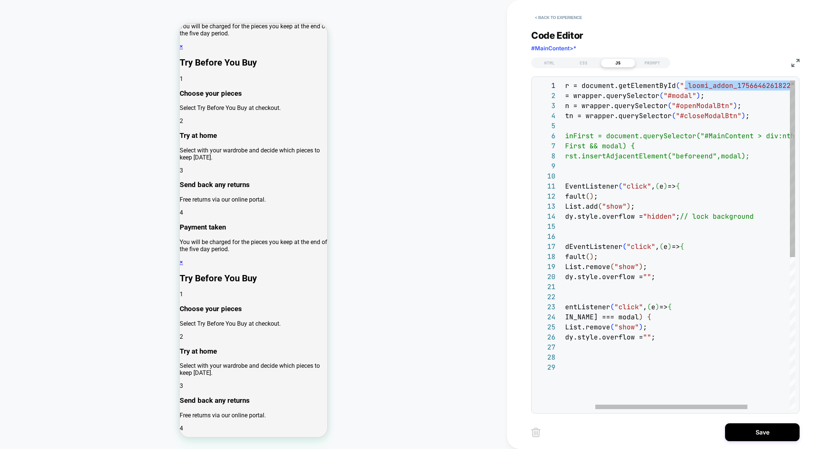
type textarea "**********"
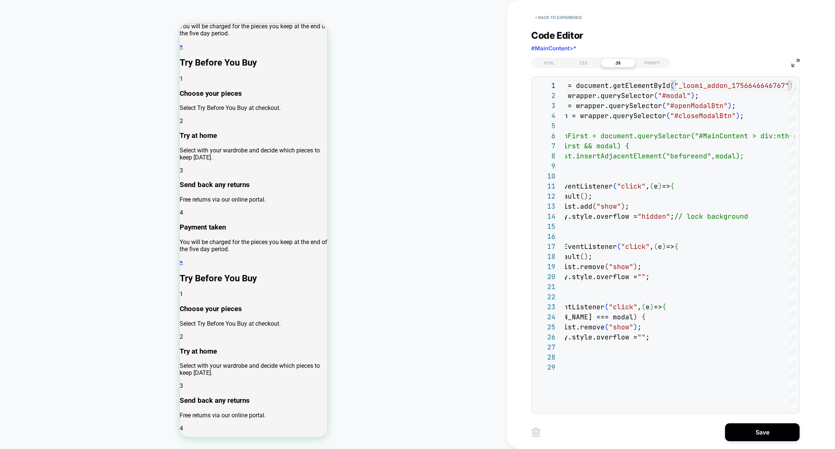
click at [792, 65] on img at bounding box center [796, 63] width 8 height 8
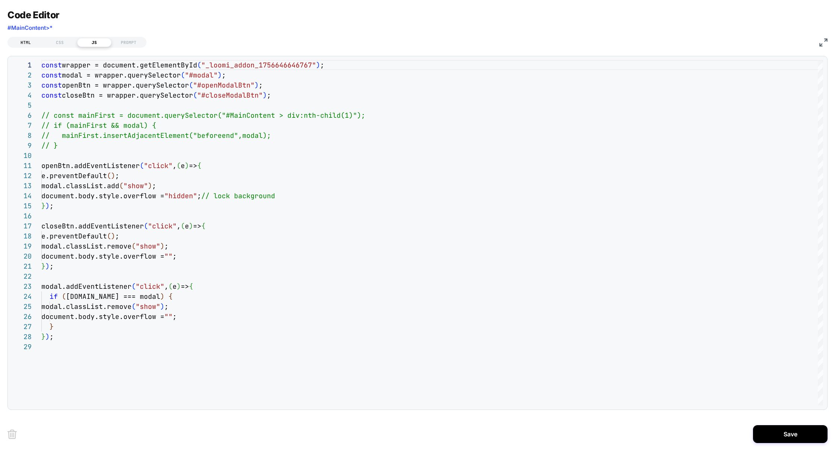
click at [32, 43] on div "HTML" at bounding box center [26, 42] width 34 height 9
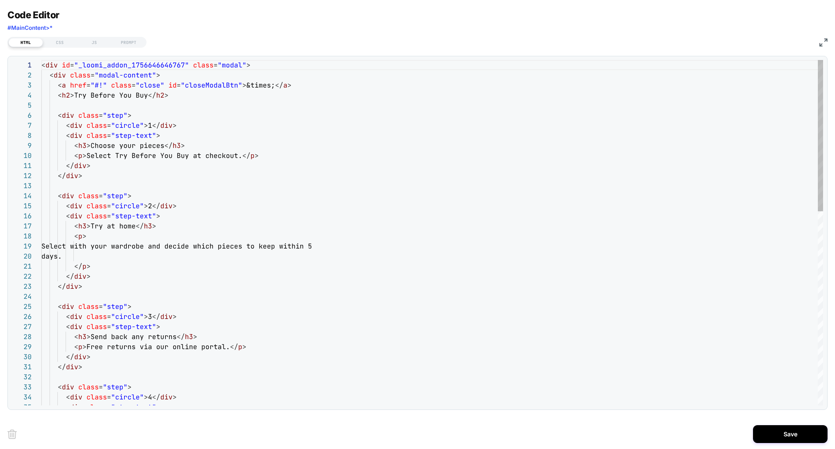
scroll to position [101, 0]
click at [206, 87] on div "< div id = "_loomi_addon_1756646646767" class = "modal" > < div class = "modal-…" at bounding box center [432, 454] width 782 height 789
click at [94, 41] on div "JS" at bounding box center [94, 42] width 34 height 9
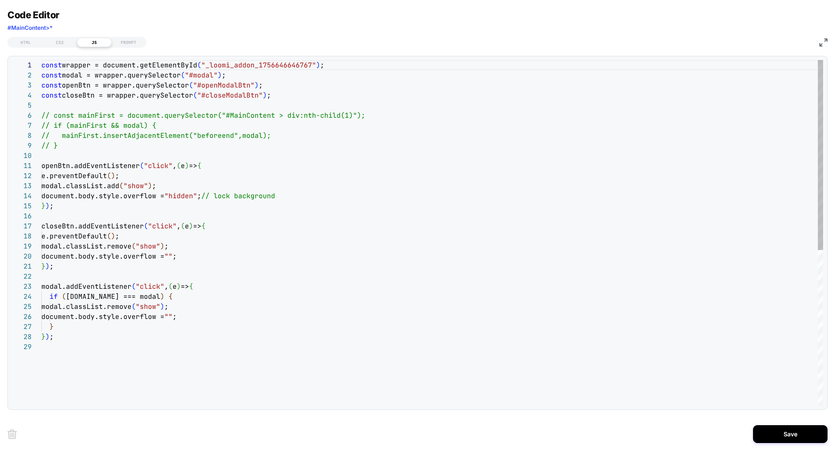
scroll to position [20, 221]
click at [275, 88] on div "const wrapper = document.getElementById ( "_loomi_addon_1756646646767" ) ; cons…" at bounding box center [432, 374] width 782 height 628
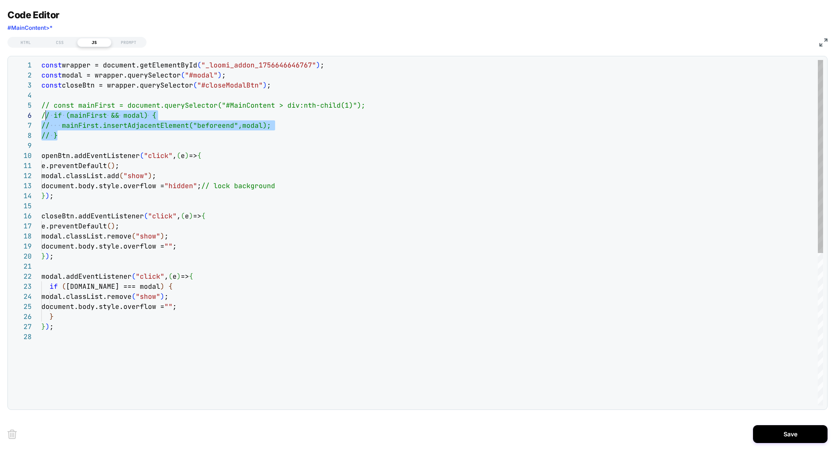
scroll to position [40, 0]
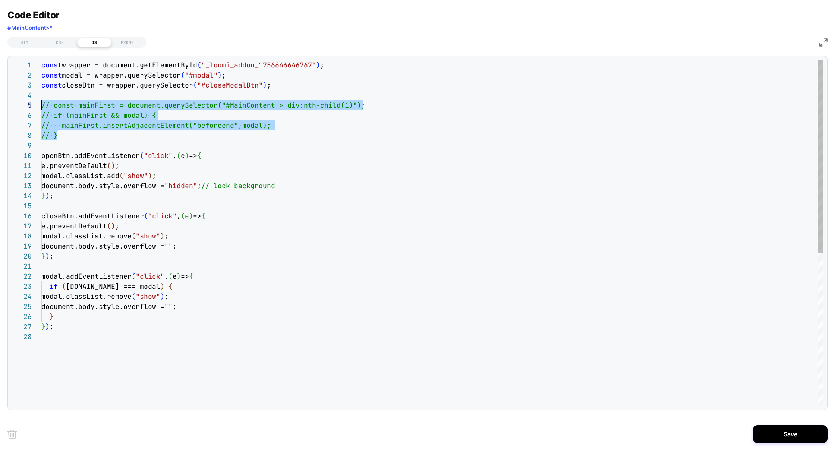
drag, startPoint x: 66, startPoint y: 133, endPoint x: 39, endPoint y: 106, distance: 38.5
click at [39, 106] on div "1 2 3 4 5 6 7 8 9 10 11 12 13 14 15 16 17 18 19 20 21 22 23 24 25 26 27 28 cons…" at bounding box center [418, 233] width 812 height 346
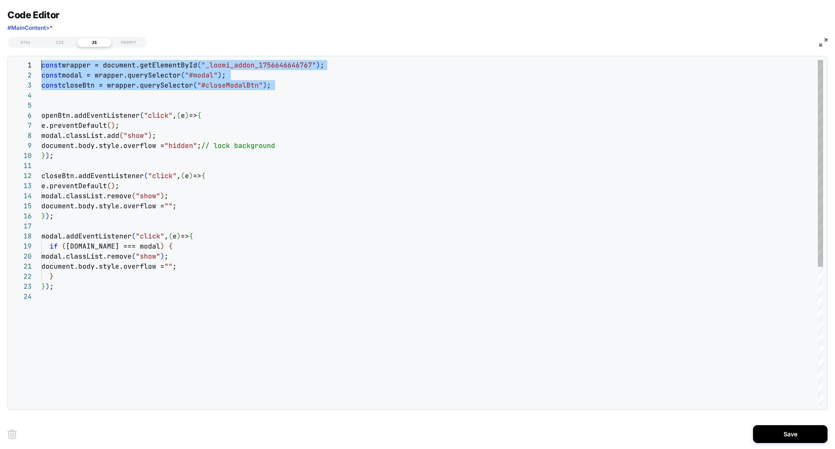
scroll to position [0, 0]
drag, startPoint x: 51, startPoint y: 97, endPoint x: 22, endPoint y: 61, distance: 46.7
click at [41, 61] on div "const wrapper = document.getElementById ( "_loomi_addon_1756646646767" ) ; cons…" at bounding box center [432, 348] width 782 height 577
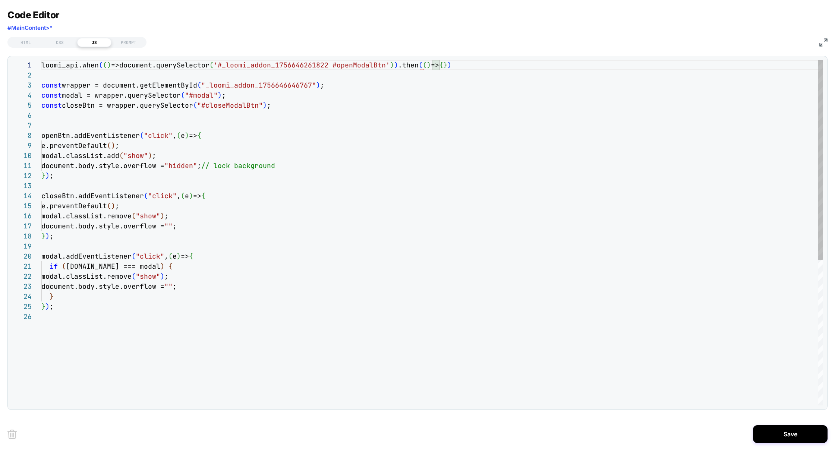
scroll to position [10, 8]
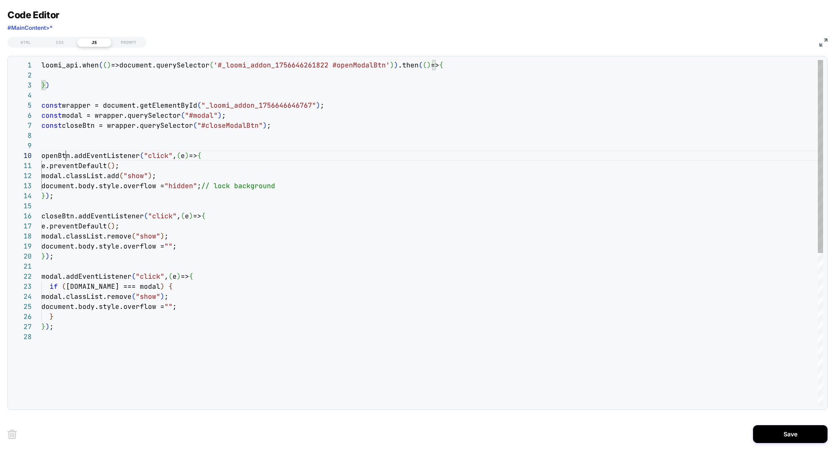
click at [64, 158] on div "loomi_api.when ( ( ) =>document.querySelector ( '#_loomi_addon_1756646261822 #o…" at bounding box center [432, 369] width 782 height 618
click at [420, 63] on div "loomi_api.when ( ( ) =>document.querySelector ( '#_loomi_addon_1756646261822 #o…" at bounding box center [432, 369] width 782 height 618
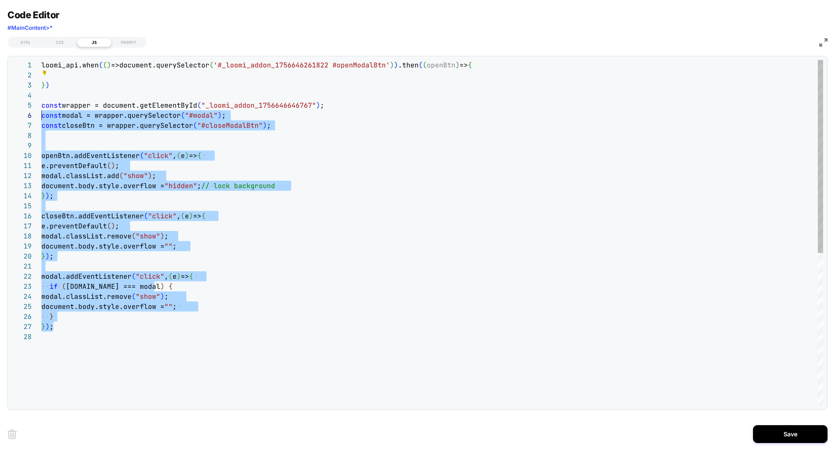
scroll to position [40, 0]
drag, startPoint x: 95, startPoint y: 331, endPoint x: 27, endPoint y: 109, distance: 232.1
click at [27, 109] on div "1 6 7 8 9 10 11 12 13 14 15 16 17 18 19 20 21 22 23 24 25 26 4 5 2 3 27 28 loom…" at bounding box center [418, 233] width 812 height 346
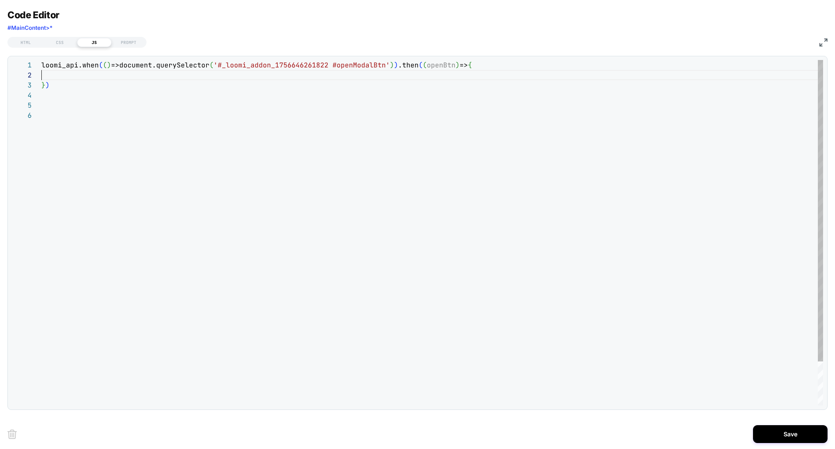
click at [54, 77] on div "loomi_api.when ( ( ) =>document.querySelector ( '#_loomi_addon_1756646261822 #o…" at bounding box center [432, 258] width 782 height 396
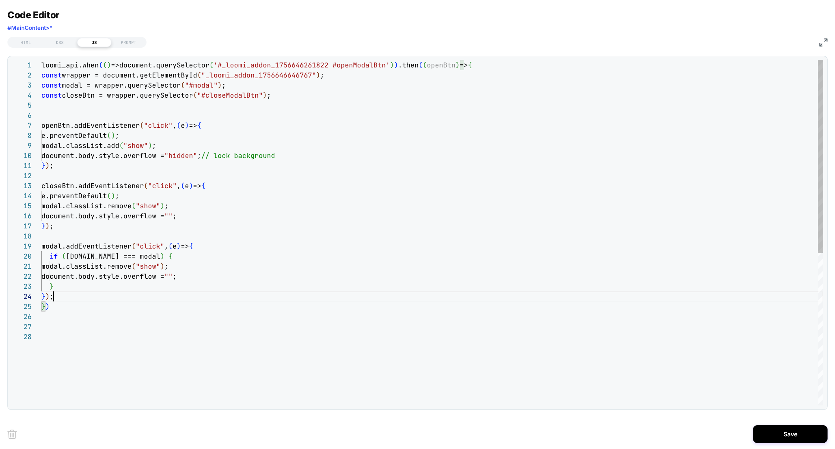
scroll to position [30, 12]
click at [59, 326] on div "loomi_api.when ( ( ) =>document.querySelector ( '#_loomi_addon_1756646261822 #o…" at bounding box center [432, 369] width 782 height 618
type textarea "**********"
click at [35, 41] on div "HTML" at bounding box center [26, 42] width 34 height 9
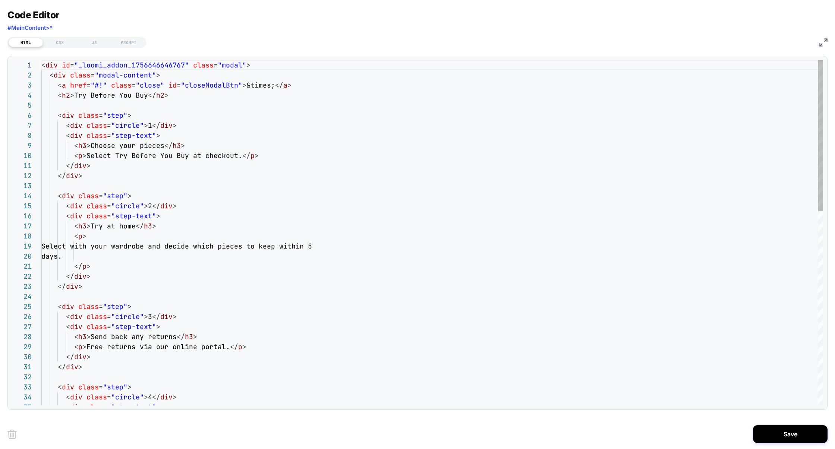
scroll to position [101, 0]
click at [105, 66] on div "< div id = "_loomi_addon_1756646646767" class = "modal" > < div class = "modal-…" at bounding box center [432, 454] width 782 height 789
click at [67, 43] on div "CSS" at bounding box center [60, 42] width 34 height 9
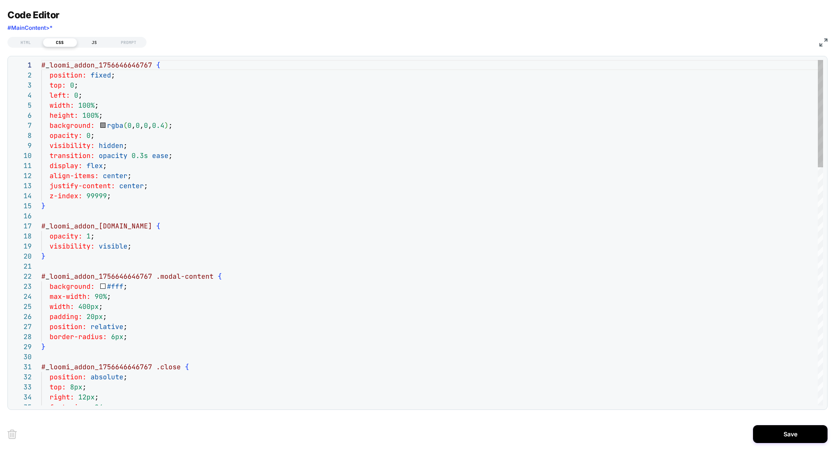
scroll to position [101, 0]
click at [94, 43] on div "JS" at bounding box center [94, 42] width 34 height 9
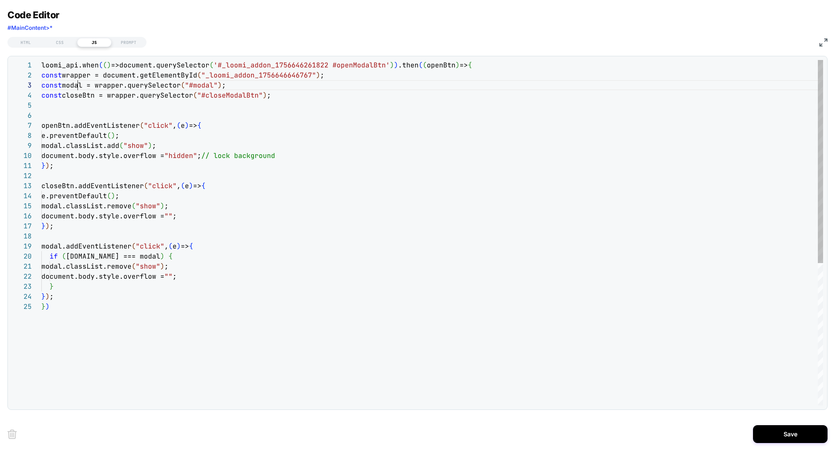
click at [76, 84] on div "loomi_api.when ( ( ) =>document.querySelector ( '#_loomi_addon_1756646261822 #o…" at bounding box center [432, 353] width 782 height 587
click at [82, 76] on div "loomi_api.when ( ( ) =>document.querySelector ( '#_loomi_addon_1756646261822 #o…" at bounding box center [432, 353] width 782 height 587
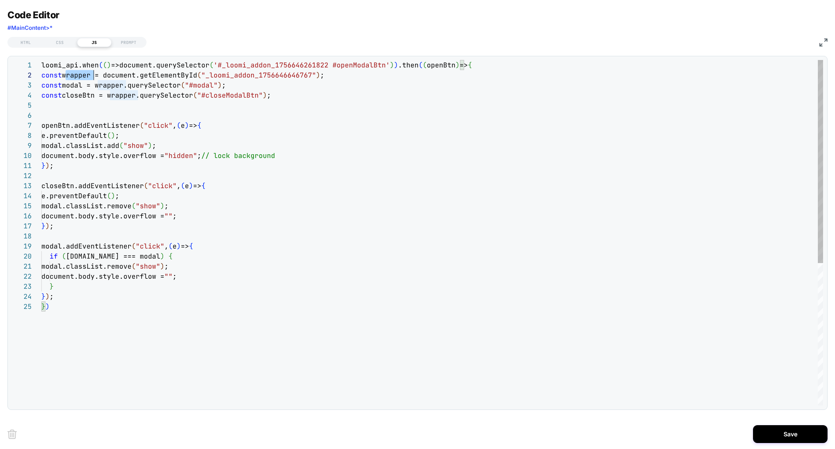
scroll to position [10, 52]
click at [120, 92] on div "loomi_api.when ( ( ) =>document.querySelector ( '#_loomi_addon_1756646261822 #o…" at bounding box center [432, 353] width 782 height 587
click at [129, 85] on div "loomi_api.when ( ( ) =>document.querySelector ( '#_loomi_addon_1756646261822 #o…" at bounding box center [432, 353] width 782 height 587
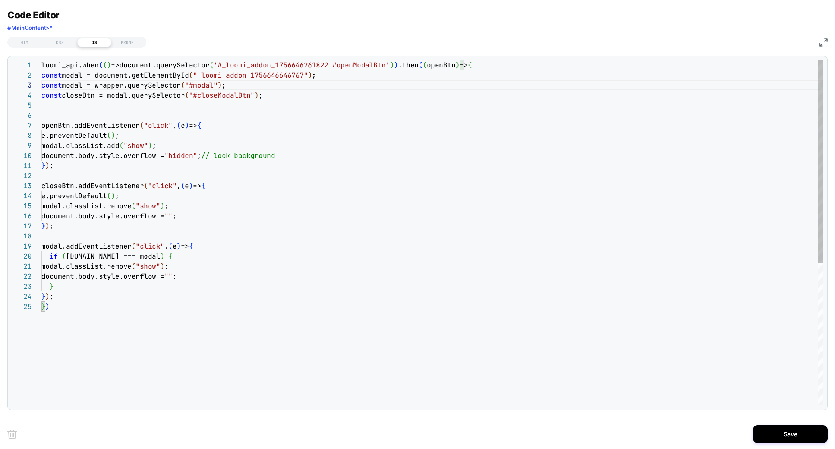
type textarea "**********"
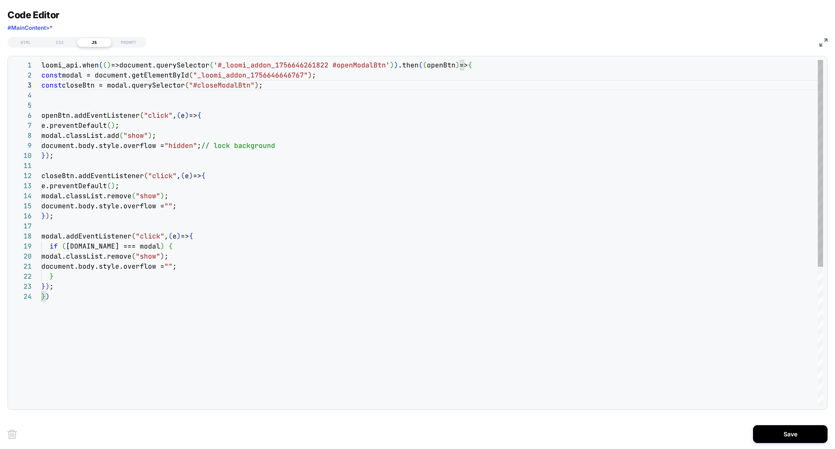
click at [79, 76] on div "loomi_api.when ( ( ) =>document.querySelector ( '#_loomi_addon_1756646261822 #o…" at bounding box center [432, 348] width 782 height 577
click at [28, 41] on div "HTML" at bounding box center [26, 42] width 34 height 9
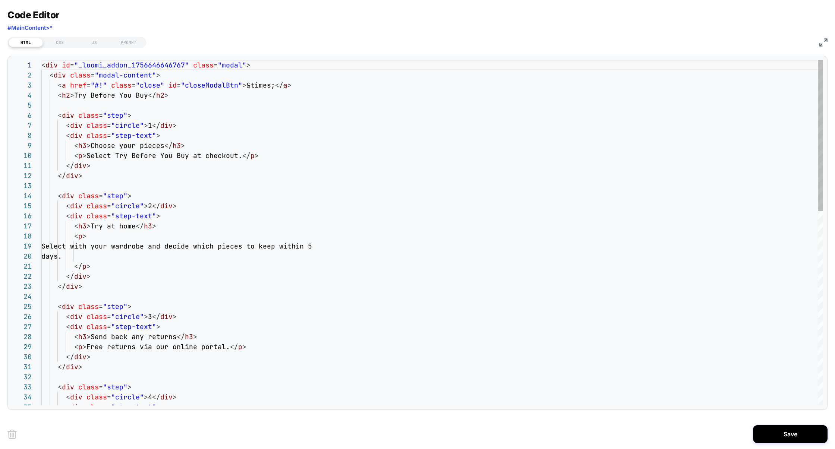
scroll to position [101, 0]
click at [86, 66] on div "< div id = "_loomi_addon_1756646646767" class = "modal" > < div class = "modal-…" at bounding box center [432, 454] width 782 height 789
click at [69, 44] on div "CSS" at bounding box center [60, 42] width 34 height 9
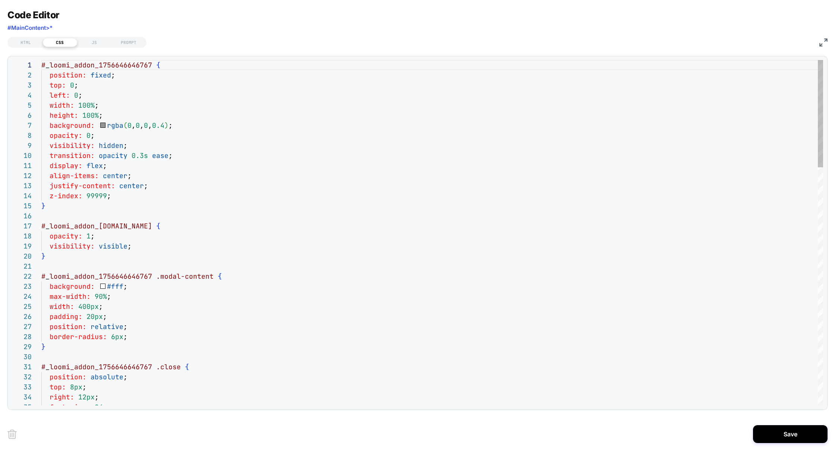
scroll to position [101, 0]
click at [92, 45] on div "JS" at bounding box center [94, 42] width 34 height 9
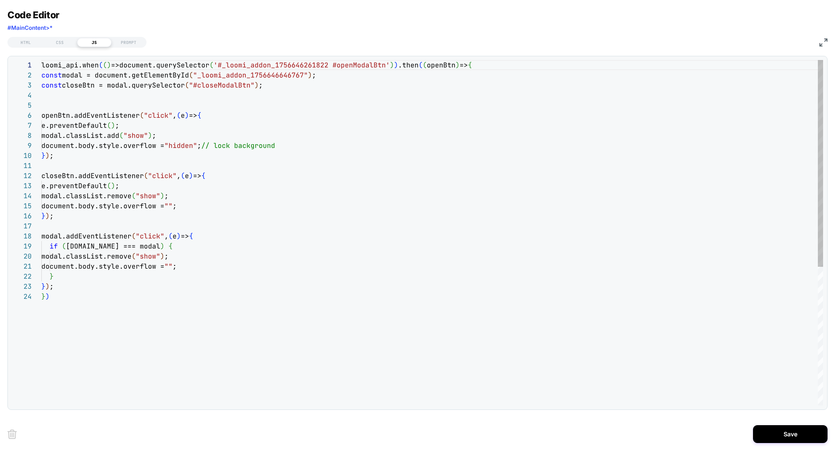
scroll to position [0, 422]
click at [476, 66] on div "loomi_api.when ( ( ) =>document.querySelector ( '#_loomi_addon_1756646261822 #o…" at bounding box center [432, 348] width 782 height 577
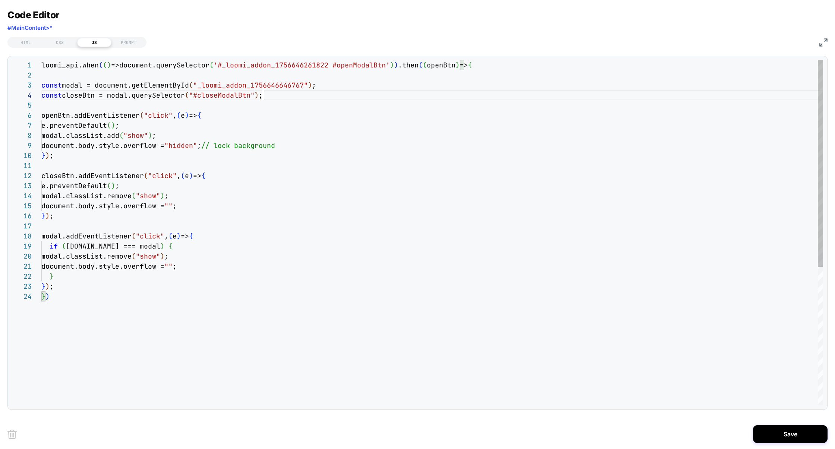
scroll to position [30, 221]
type textarea "**********"
click at [788, 436] on button "Save" at bounding box center [790, 434] width 75 height 18
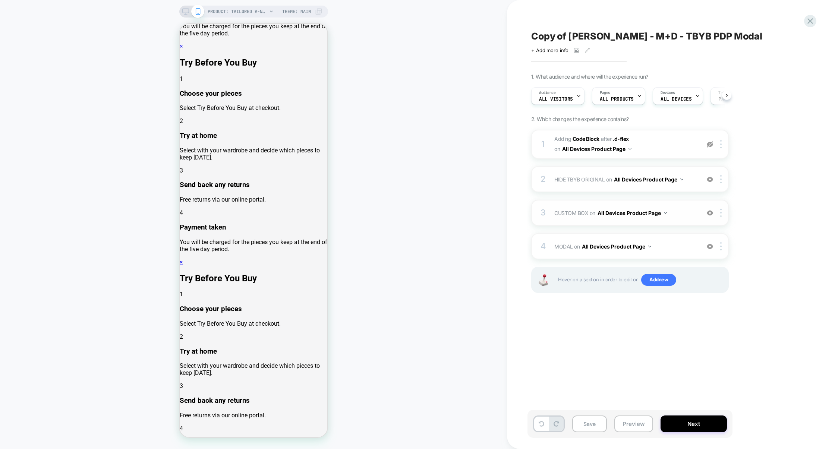
scroll to position [0, 0]
click at [686, 213] on span "CUSTOM BOX Adding Code Block BEFORE #product-button-wrapper on All Devices Prod…" at bounding box center [625, 213] width 142 height 11
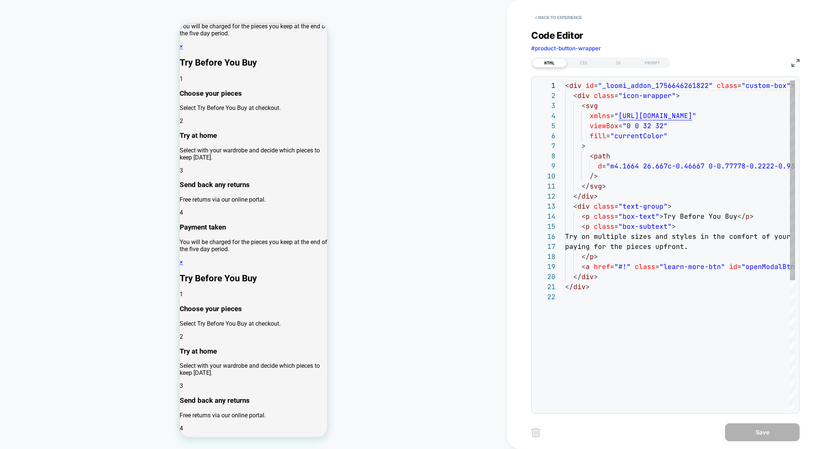
scroll to position [81, 0]
click at [616, 64] on div "JS" at bounding box center [618, 63] width 34 height 9
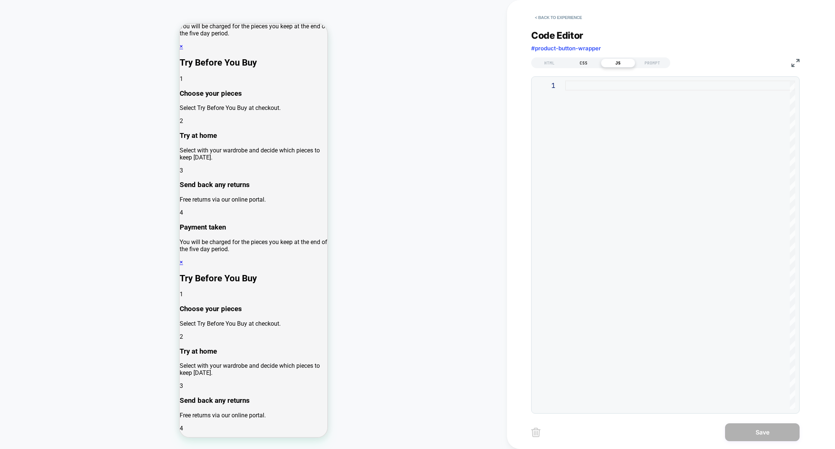
click at [580, 60] on div "CSS" at bounding box center [584, 63] width 34 height 9
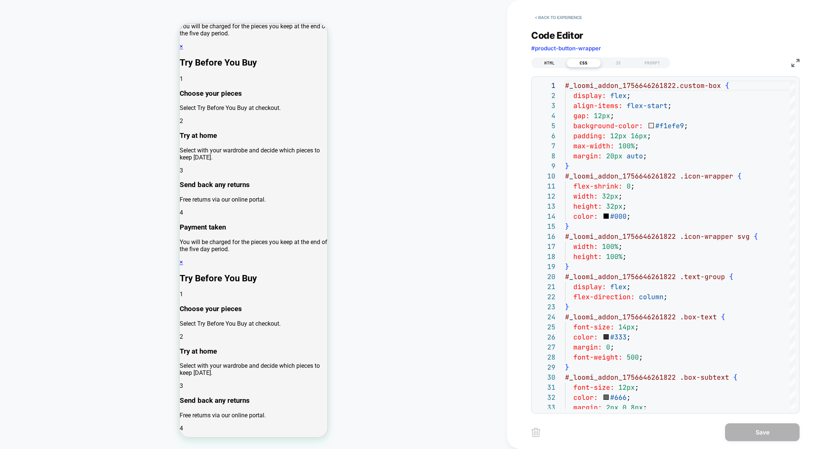
click at [554, 63] on div "HTML" at bounding box center [549, 63] width 34 height 9
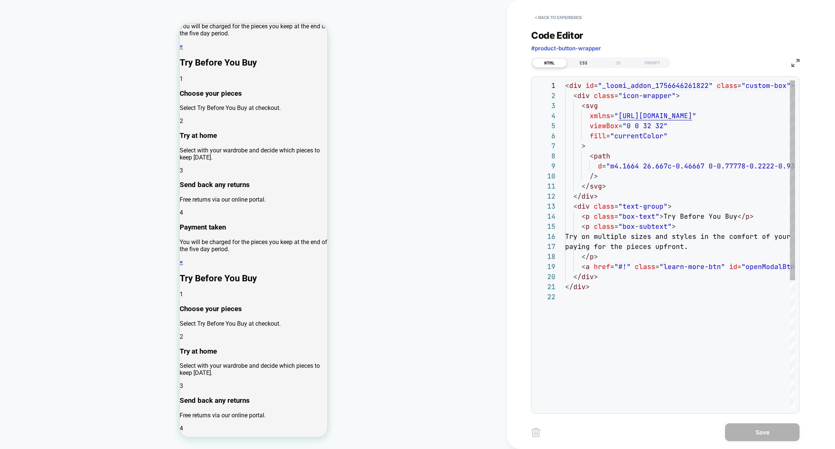
scroll to position [0, 0]
click at [595, 64] on div "CSS" at bounding box center [584, 63] width 34 height 9
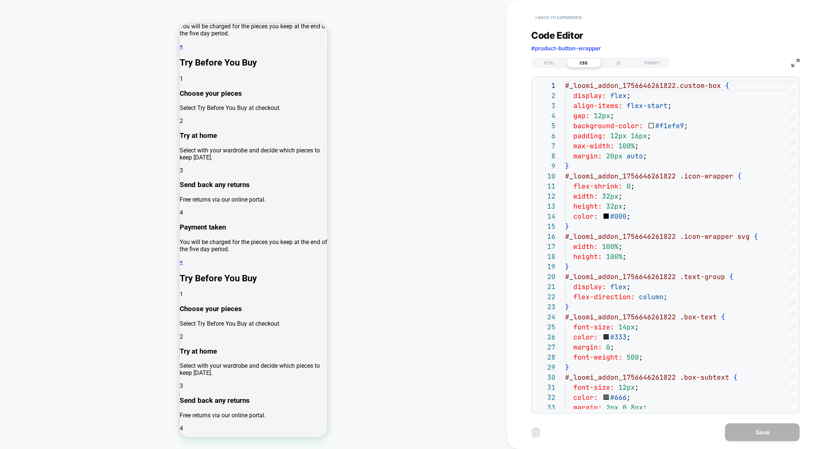
click at [561, 20] on button "< Back to experience" at bounding box center [558, 18] width 54 height 12
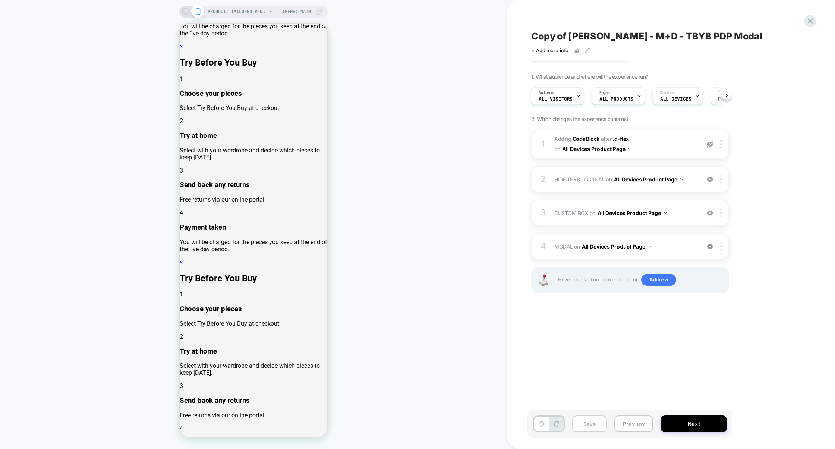
click at [595, 427] on button "Save" at bounding box center [589, 424] width 35 height 17
click at [620, 422] on button "Preview" at bounding box center [634, 424] width 39 height 17
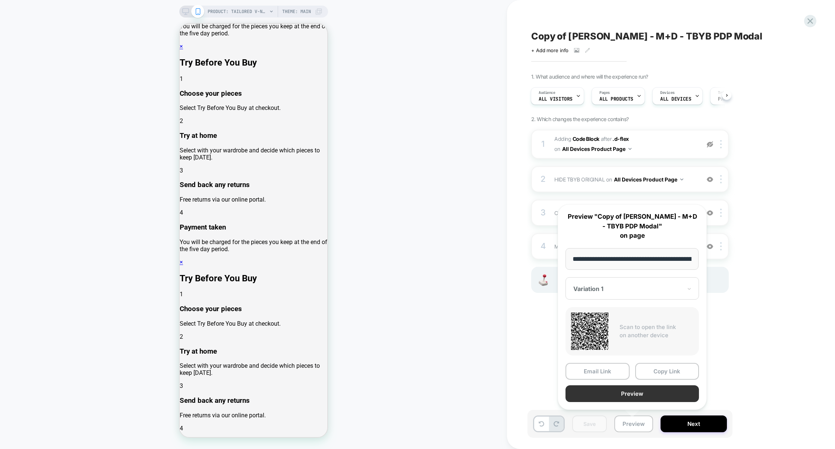
click at [633, 396] on button "Preview" at bounding box center [632, 394] width 133 height 17
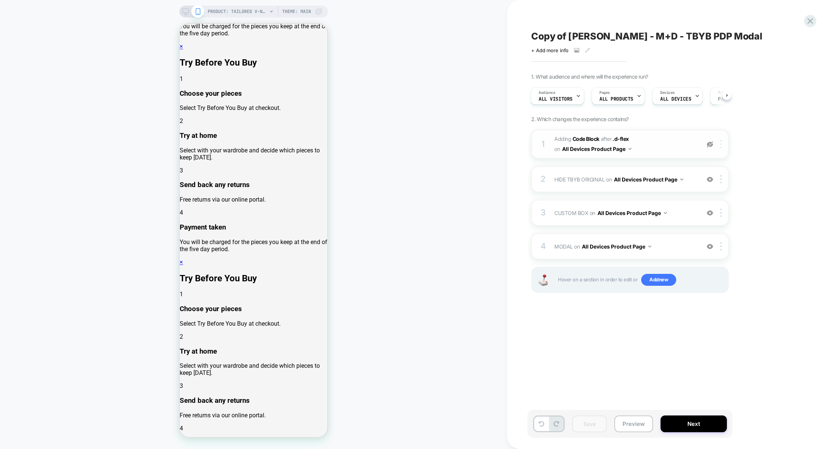
click at [723, 145] on div at bounding box center [722, 144] width 12 height 8
click at [701, 226] on div "Delete" at bounding box center [722, 224] width 66 height 20
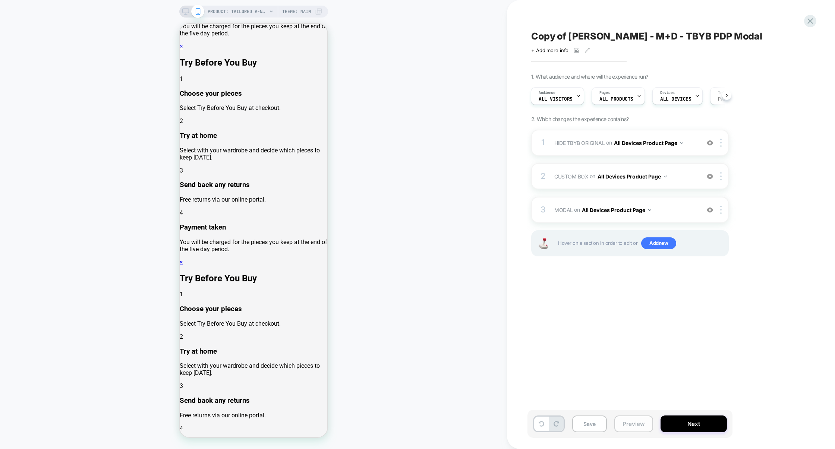
click at [633, 423] on button "Preview" at bounding box center [634, 424] width 39 height 17
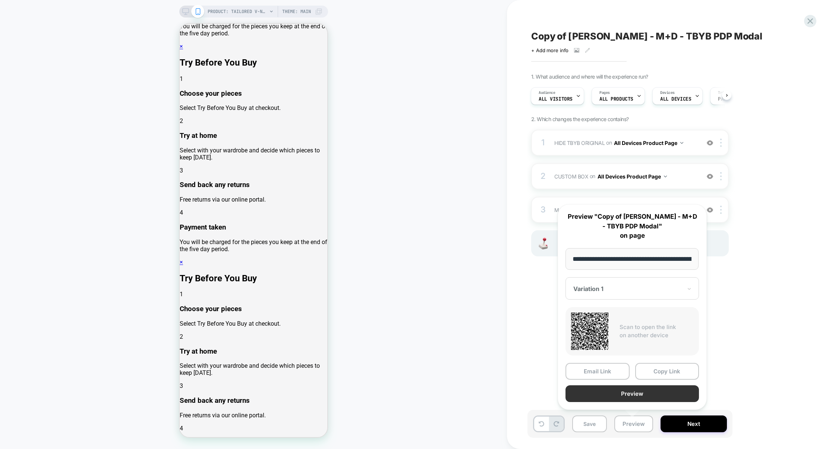
click at [633, 397] on button "Preview" at bounding box center [632, 394] width 133 height 17
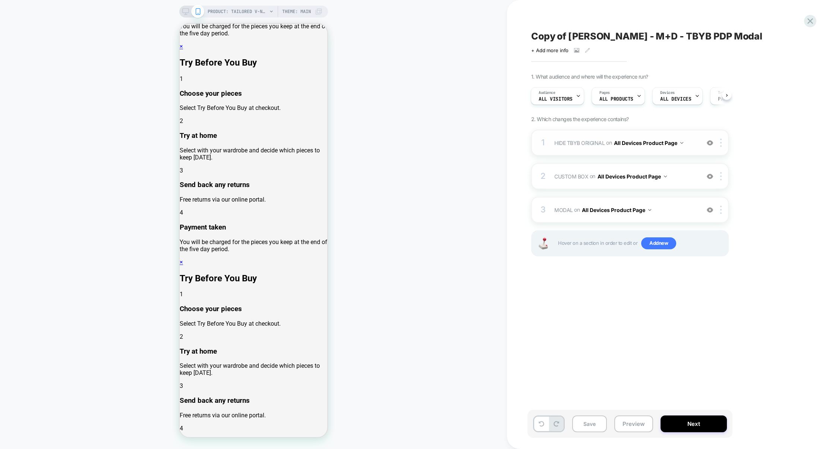
click at [708, 144] on img at bounding box center [710, 143] width 6 height 6
click at [710, 175] on img at bounding box center [710, 176] width 6 height 6
click at [710, 206] on div at bounding box center [710, 210] width 12 height 8
click at [629, 421] on button "Preview" at bounding box center [634, 424] width 39 height 17
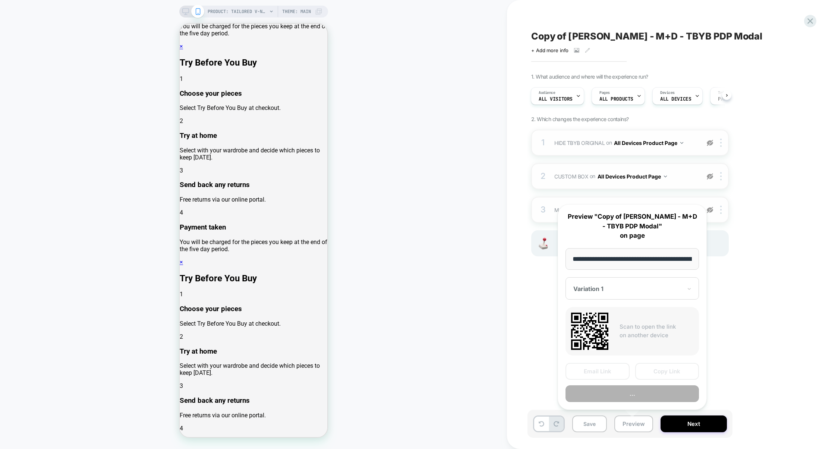
scroll to position [0, 215]
click at [629, 394] on button "Preview" at bounding box center [632, 394] width 133 height 17
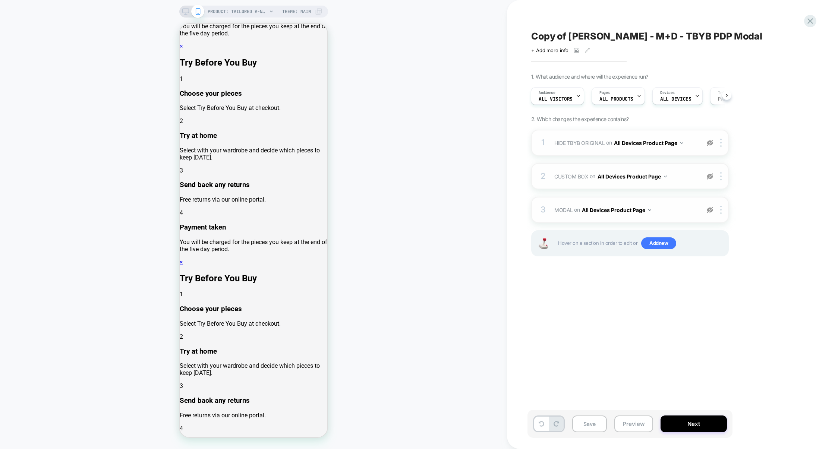
click at [713, 213] on img at bounding box center [710, 210] width 6 height 6
click at [711, 179] on img at bounding box center [710, 176] width 6 height 6
click at [711, 144] on img at bounding box center [710, 143] width 6 height 6
click at [659, 242] on span "Add new" at bounding box center [658, 244] width 35 height 12
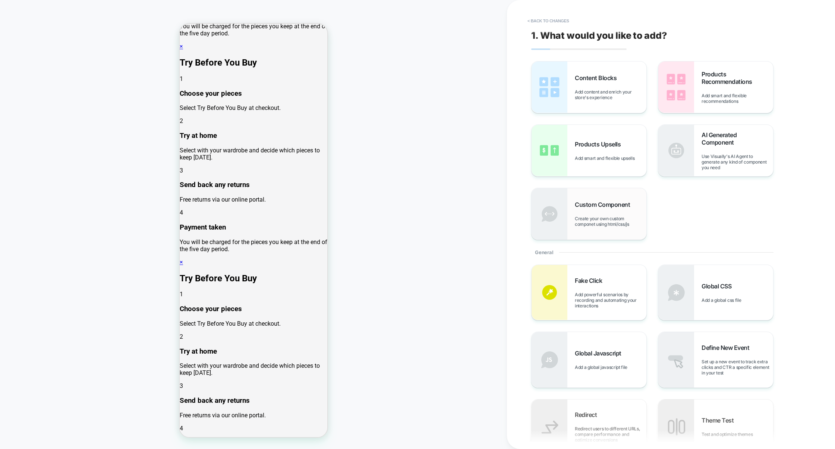
click at [614, 221] on span "Create your own custom componet using html/css/js" at bounding box center [611, 221] width 72 height 11
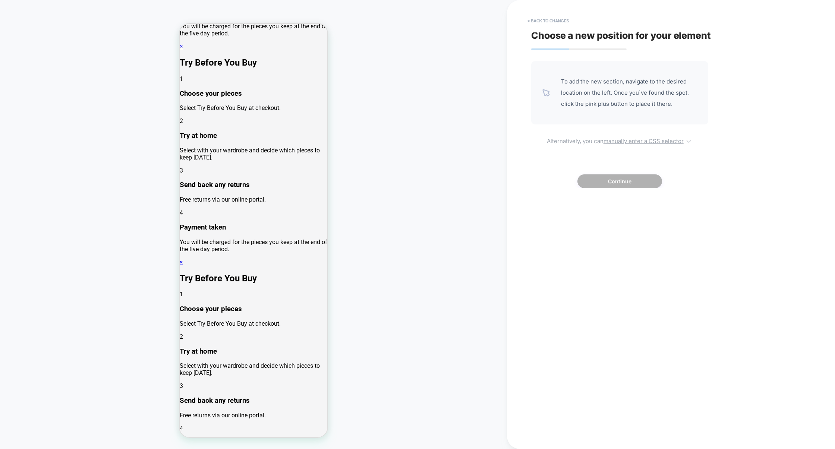
click at [640, 145] on u "manually enter a CSS selector" at bounding box center [644, 141] width 80 height 7
select select "*******"
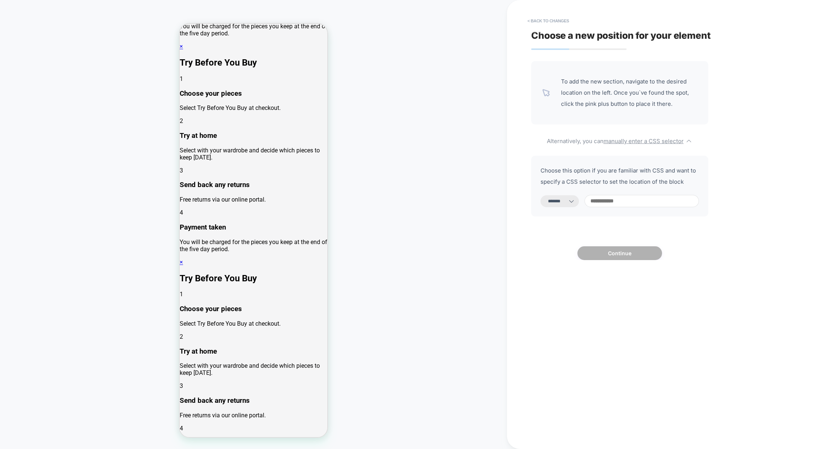
click at [622, 201] on input at bounding box center [642, 201] width 114 height 12
paste input "**********"
type input "**********"
select select "*********"
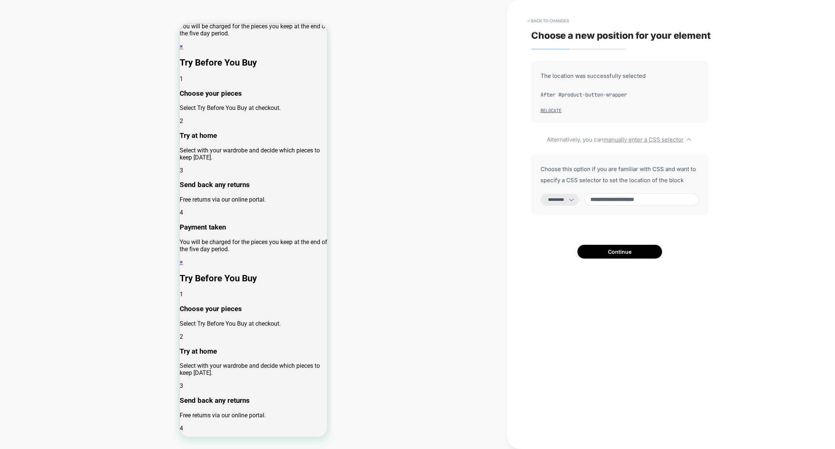
type input "**********"
click at [624, 259] on button "Continue" at bounding box center [620, 252] width 85 height 14
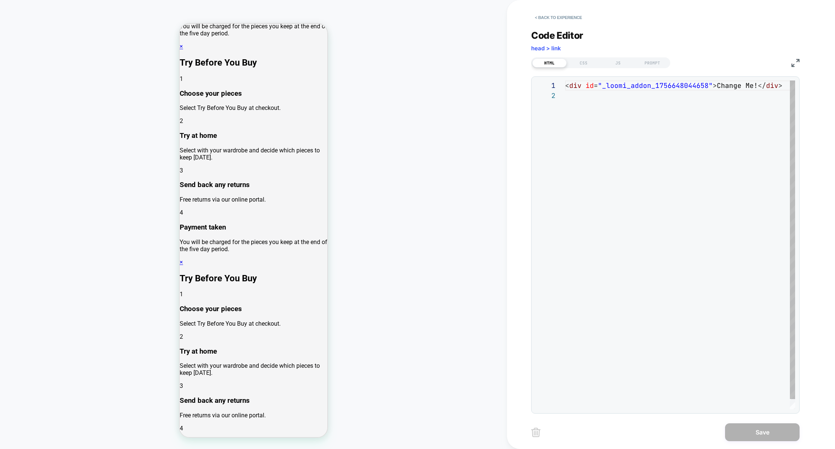
scroll to position [10, 0]
click at [593, 100] on div "< div id = "_loomi_addon_1756648044658" > Change Me! </ div >" at bounding box center [682, 250] width 235 height 339
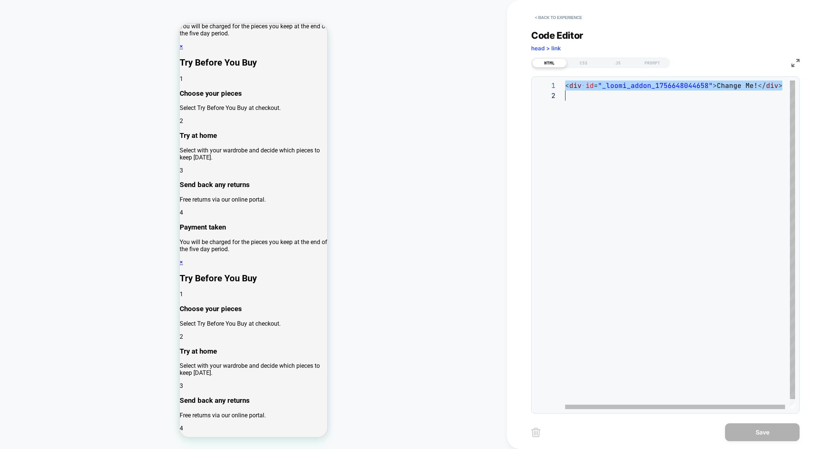
scroll to position [0, 0]
type textarea "**********"
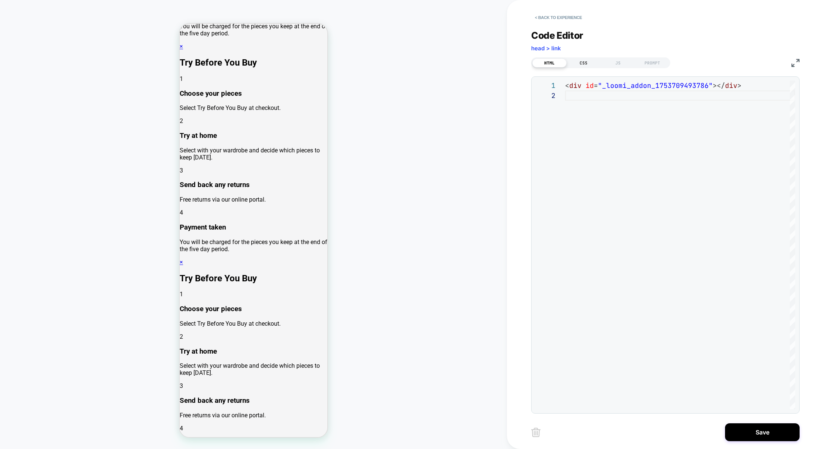
click at [587, 63] on div "CSS" at bounding box center [584, 63] width 34 height 9
click at [587, 139] on div at bounding box center [680, 245] width 230 height 329
type textarea "**********"
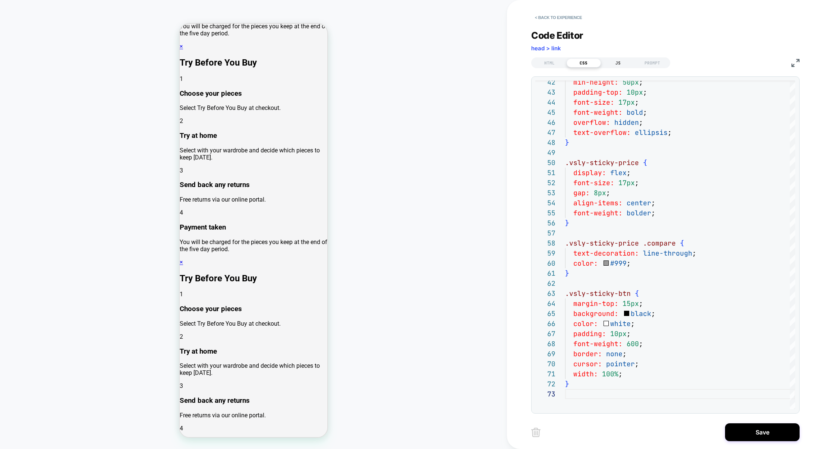
click at [612, 60] on div "JS" at bounding box center [618, 63] width 34 height 9
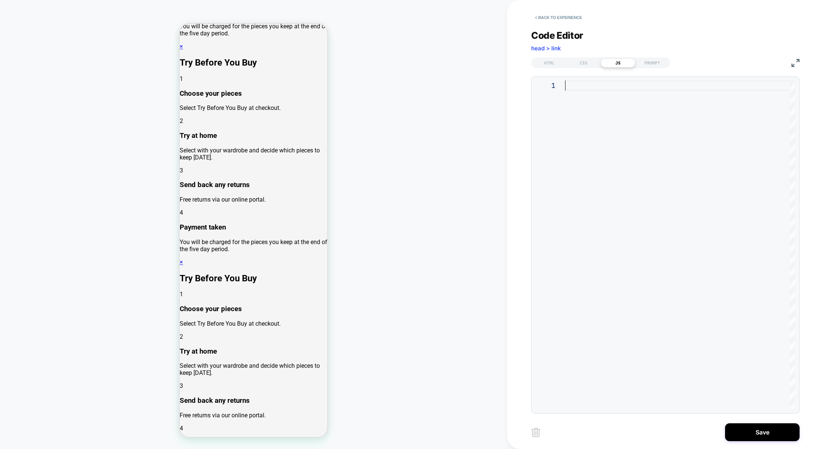
click at [620, 85] on div at bounding box center [680, 245] width 230 height 329
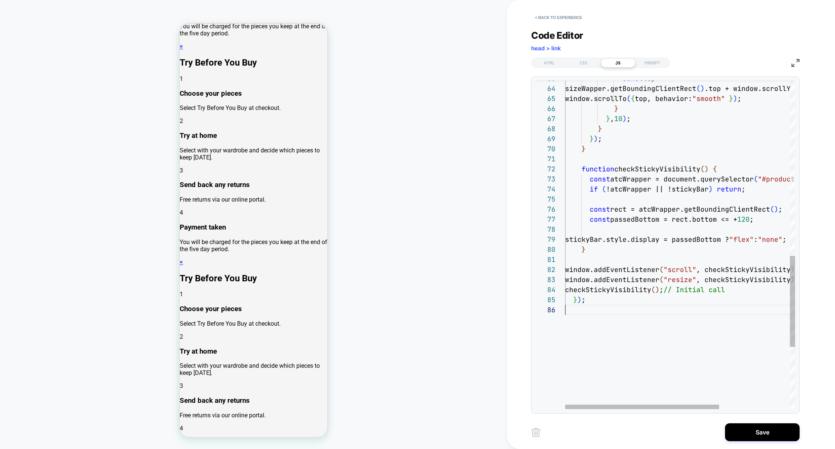
click at [597, 325] on div "const top = sizeWapper.getBoundingClientRect ( ) .top + window.scrollY - 150 ; …" at bounding box center [732, 41] width 335 height 1185
type textarea "**********"
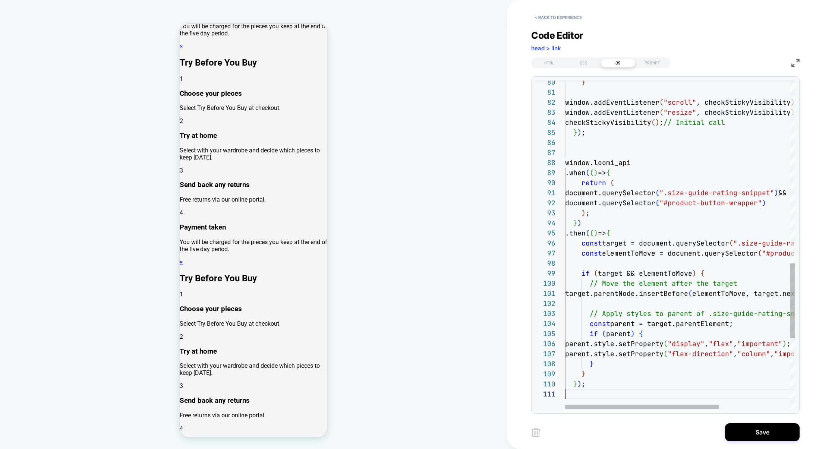
scroll to position [0, 0]
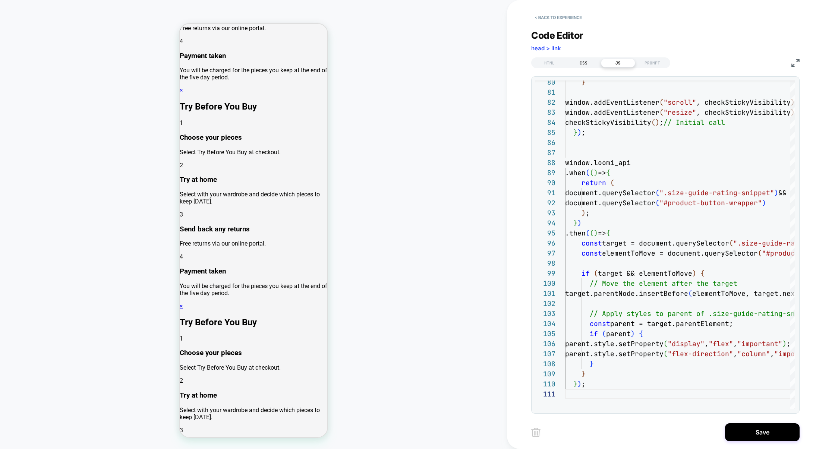
click at [579, 63] on div "CSS" at bounding box center [584, 63] width 34 height 9
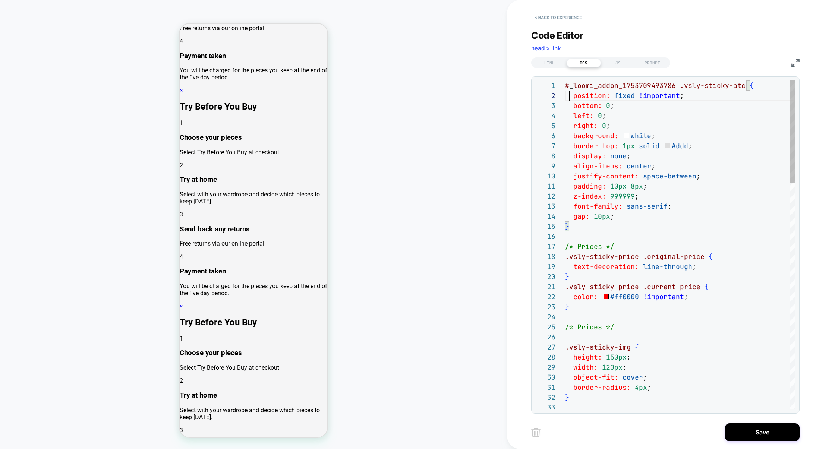
drag, startPoint x: 568, startPoint y: 94, endPoint x: 553, endPoint y: 74, distance: 24.5
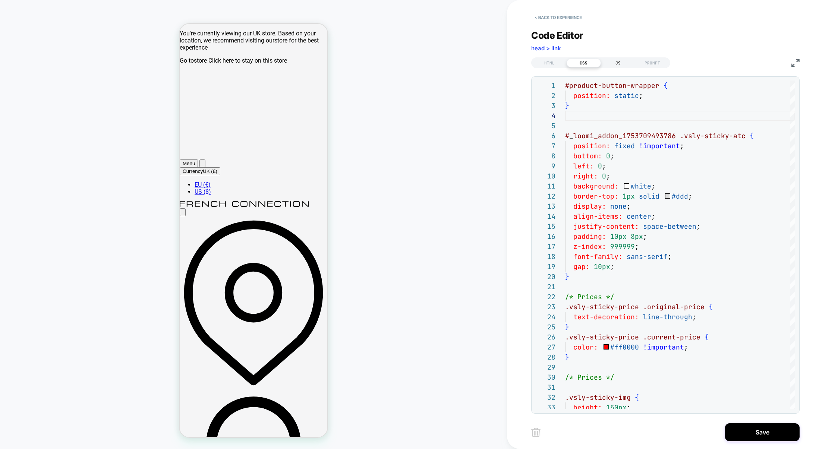
type textarea "**********"
click at [619, 63] on div "JS" at bounding box center [618, 63] width 34 height 9
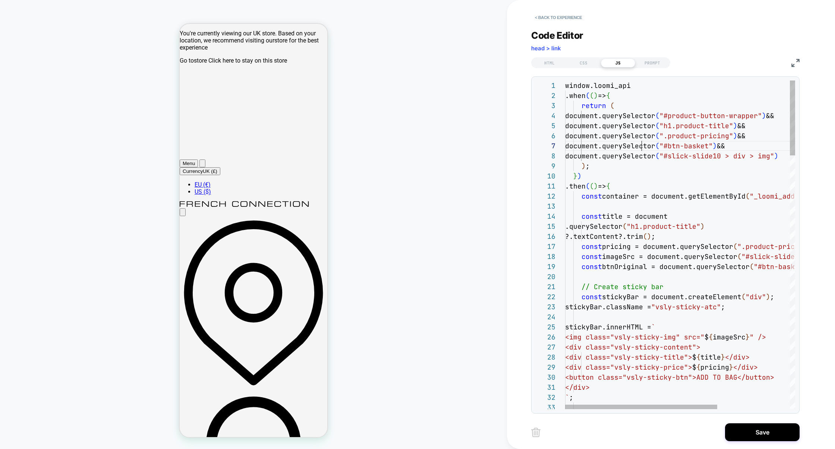
scroll to position [60, 76]
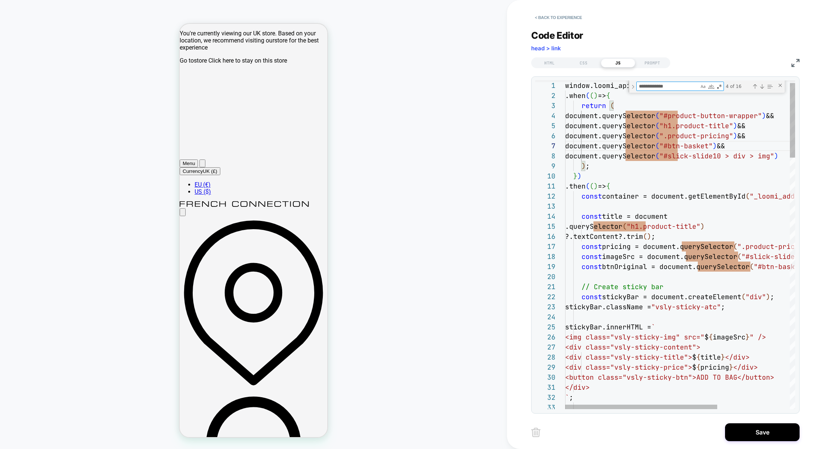
type textarea "*"
type textarea "**********"
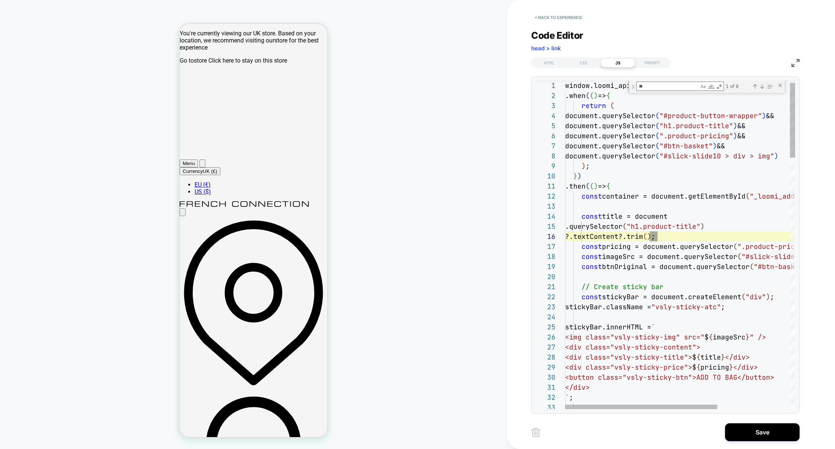
scroll to position [101, 92]
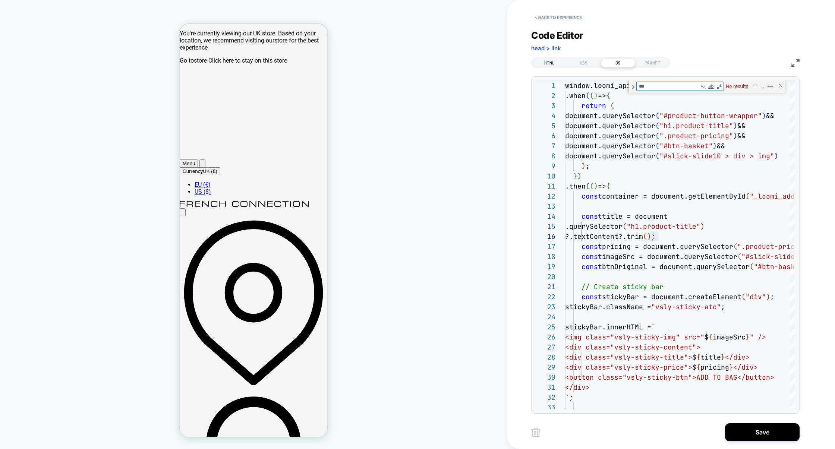
type textarea "***"
click at [562, 65] on div "HTML" at bounding box center [549, 63] width 34 height 9
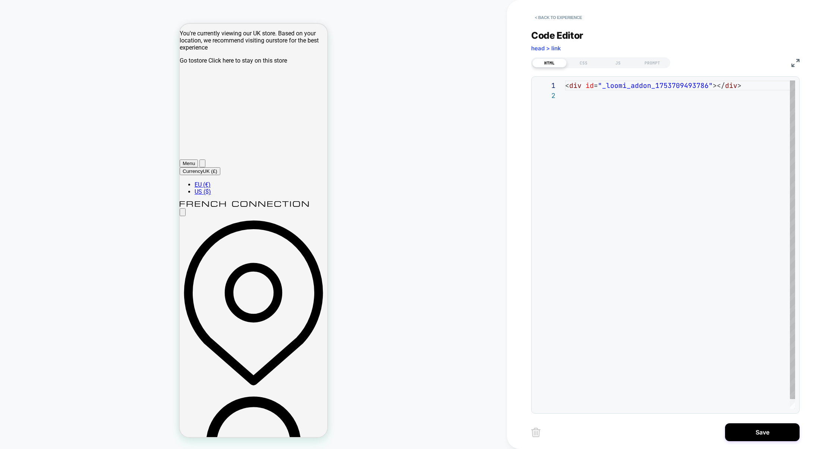
scroll to position [10, 0]
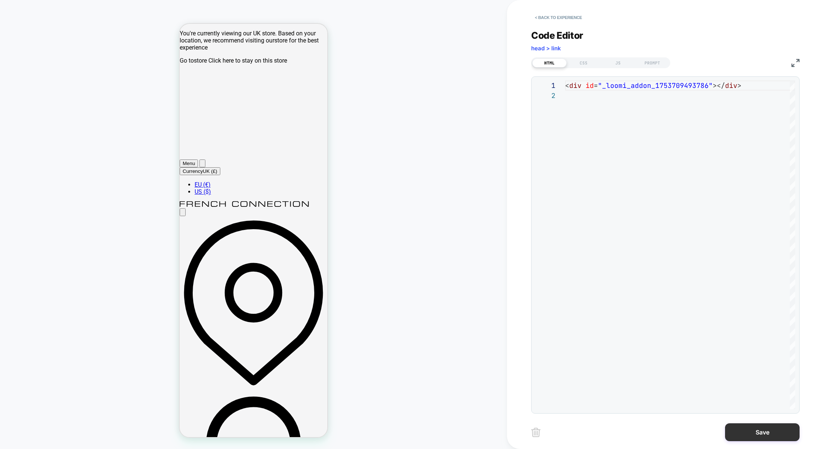
click at [762, 437] on button "Save" at bounding box center [762, 433] width 75 height 18
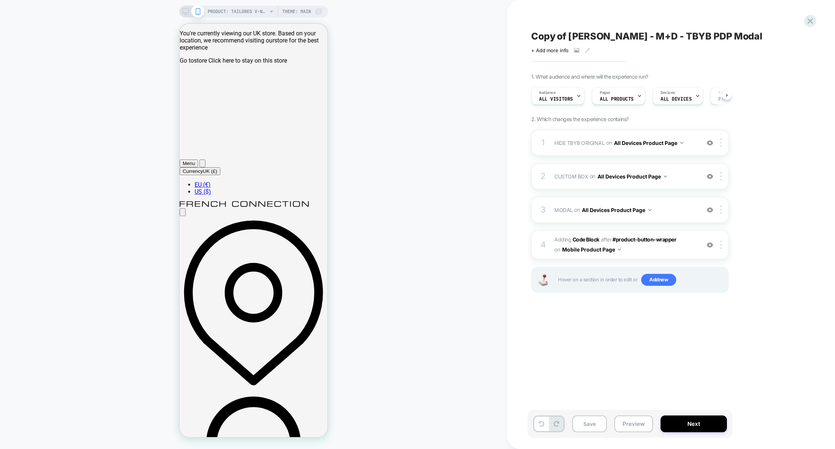
scroll to position [0, 0]
click at [628, 421] on button "Preview" at bounding box center [634, 424] width 39 height 17
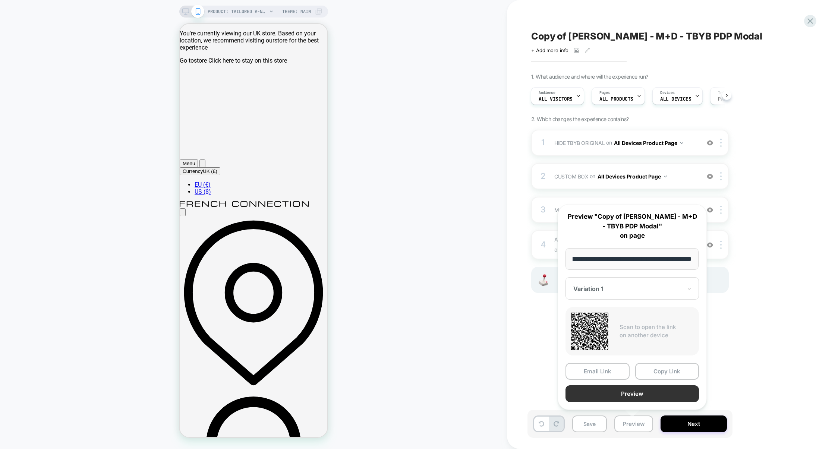
scroll to position [0, 0]
click at [630, 398] on button "Preview" at bounding box center [632, 394] width 133 height 17
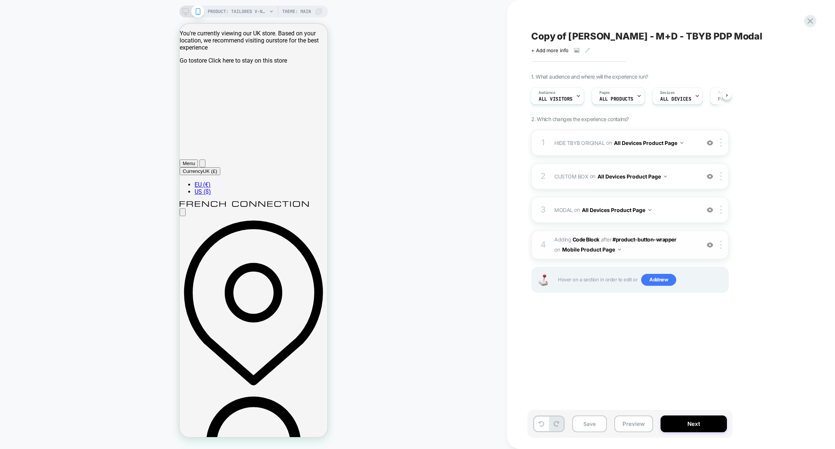
click at [642, 257] on div "4 Adding Code Block AFTER #product-button-wrapper #product-button-wrapper on Mo…" at bounding box center [630, 244] width 198 height 29
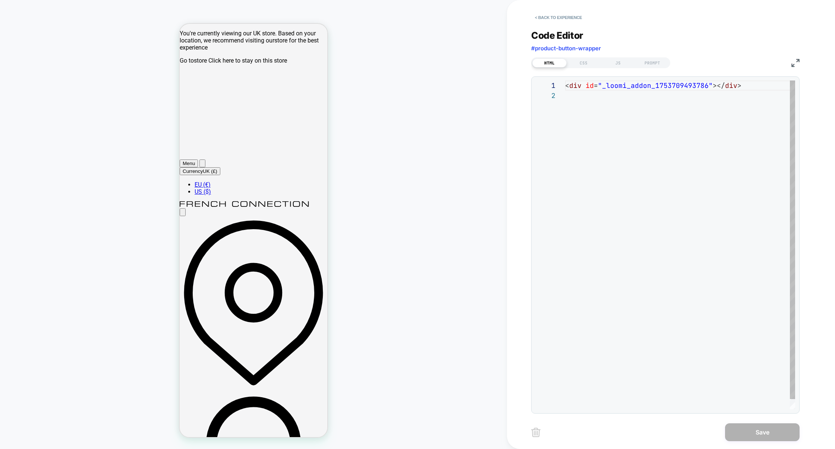
scroll to position [10, 0]
click at [625, 65] on div "JS" at bounding box center [618, 63] width 34 height 9
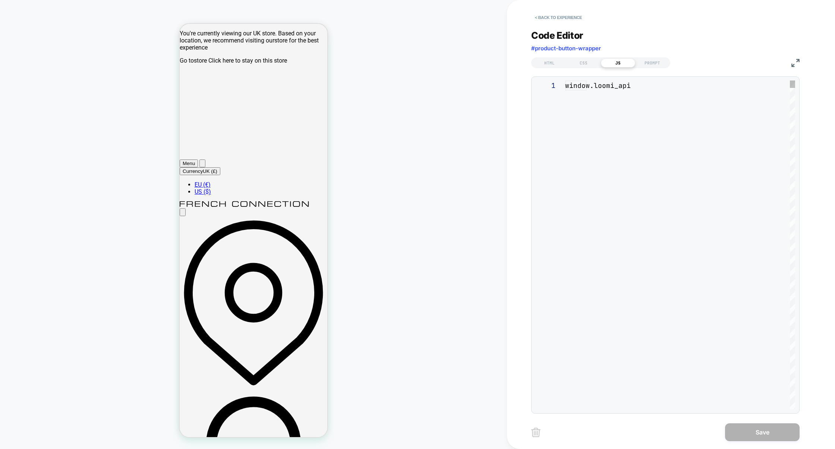
scroll to position [101, 0]
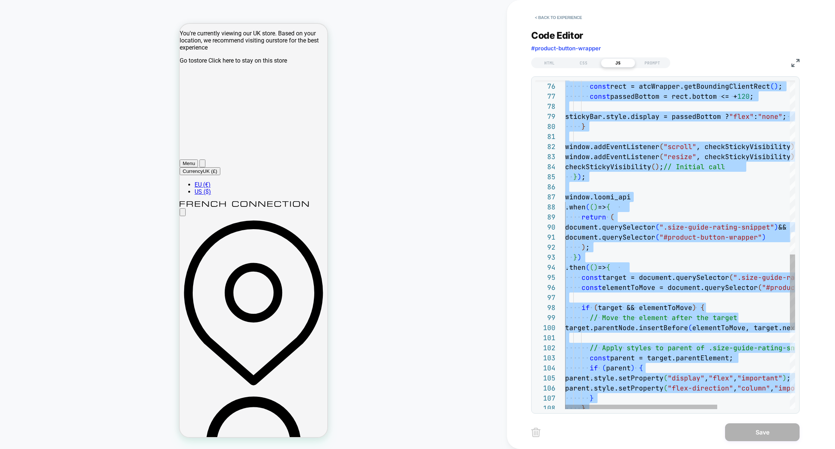
scroll to position [0, 0]
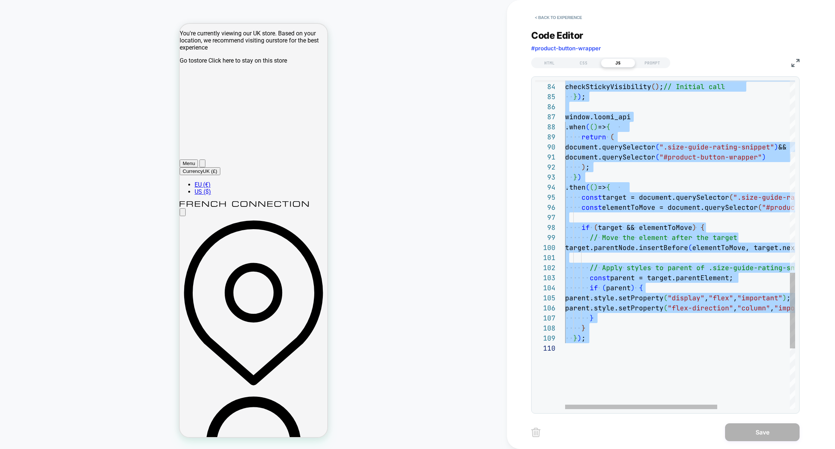
type textarea "**********"
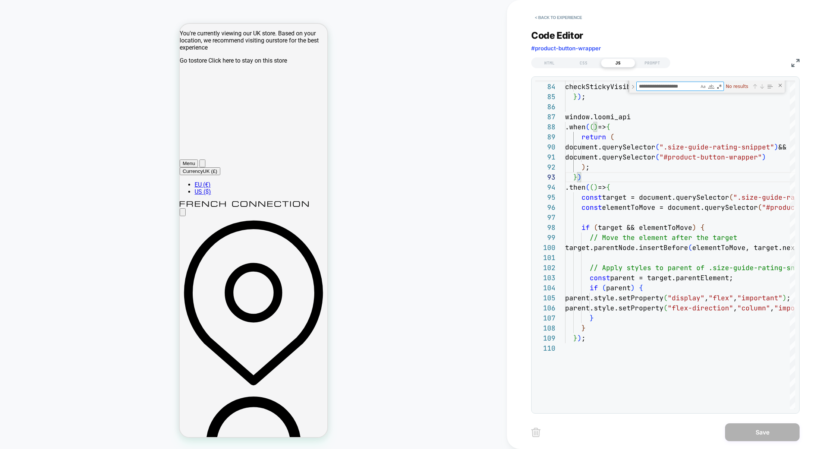
type textarea "**********"
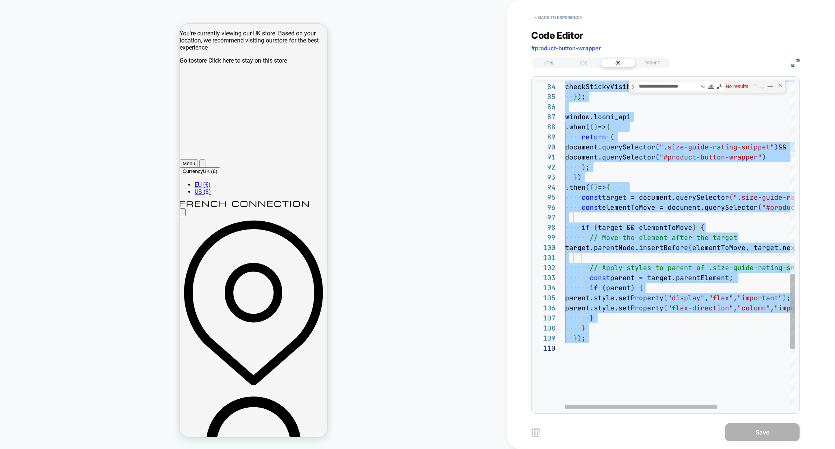
scroll to position [81, 109]
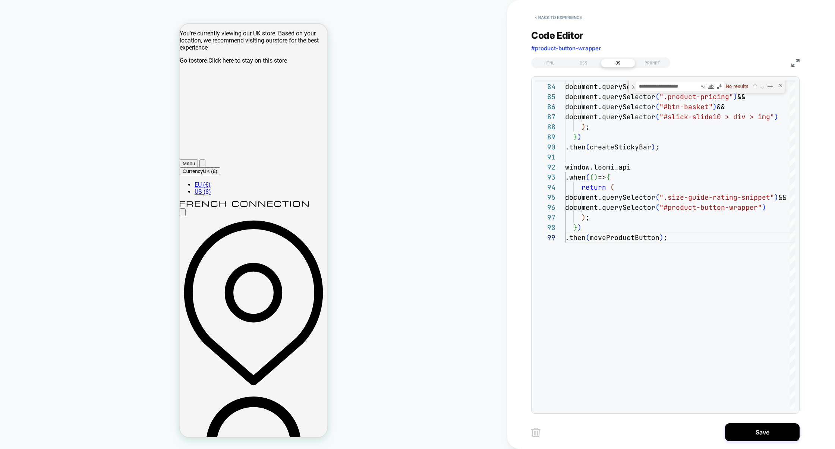
click at [796, 64] on img at bounding box center [796, 63] width 8 height 8
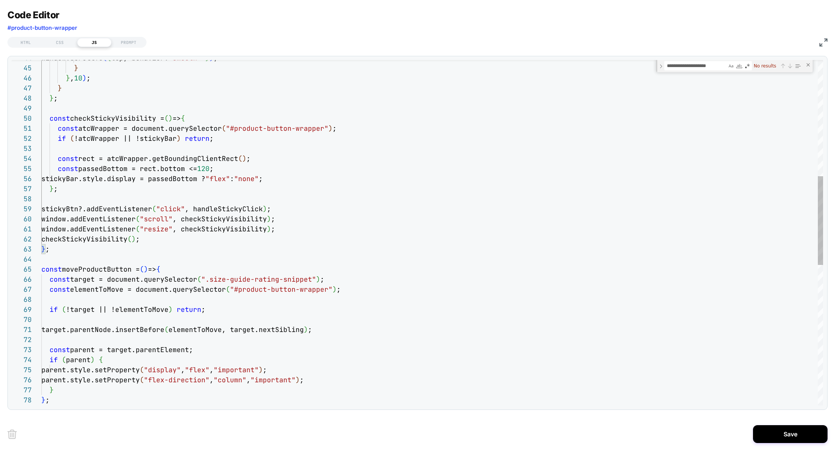
click at [180, 266] on div "window.scrollTo ( { top, behavior: "smooth" } ) ; } } , 10 ) ; } } ; const chec…" at bounding box center [432, 280] width 782 height 1345
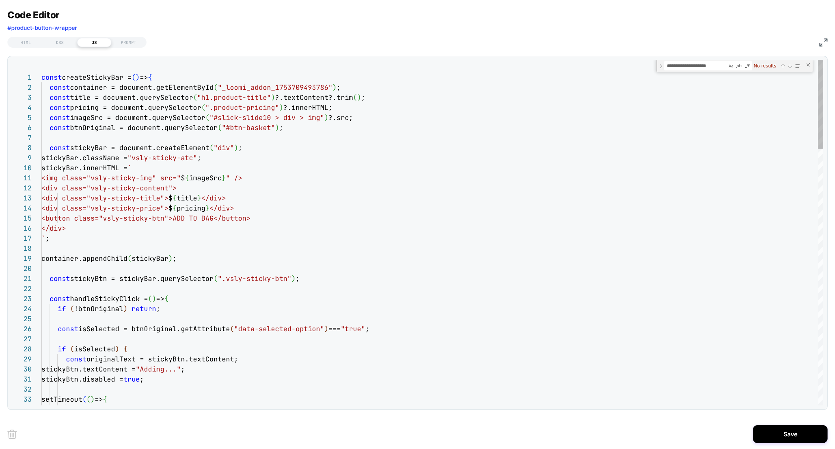
type textarea "**********"
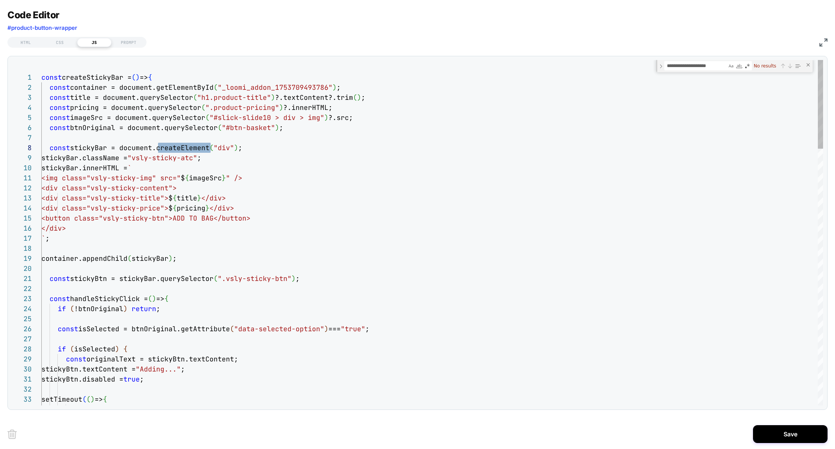
scroll to position [20, 205]
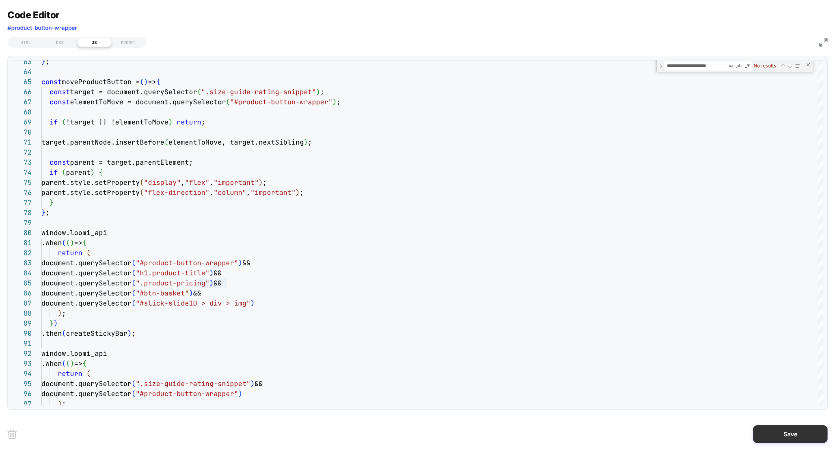
click at [782, 434] on button "Save" at bounding box center [790, 434] width 75 height 18
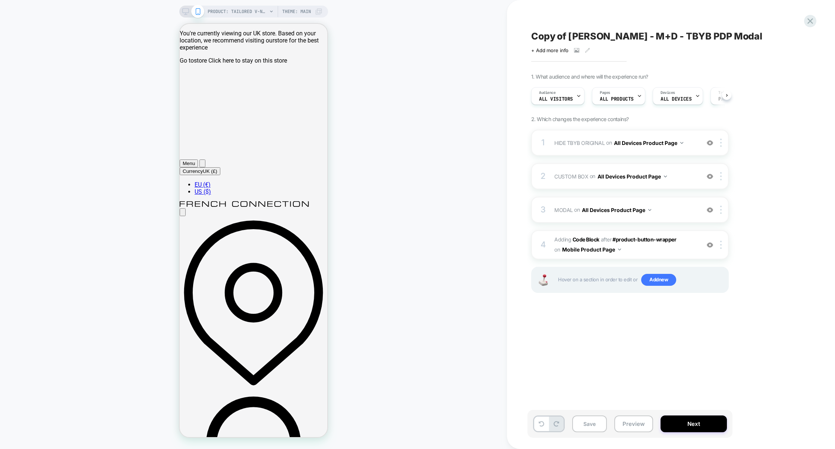
scroll to position [0, 0]
click at [723, 243] on div at bounding box center [722, 245] width 12 height 8
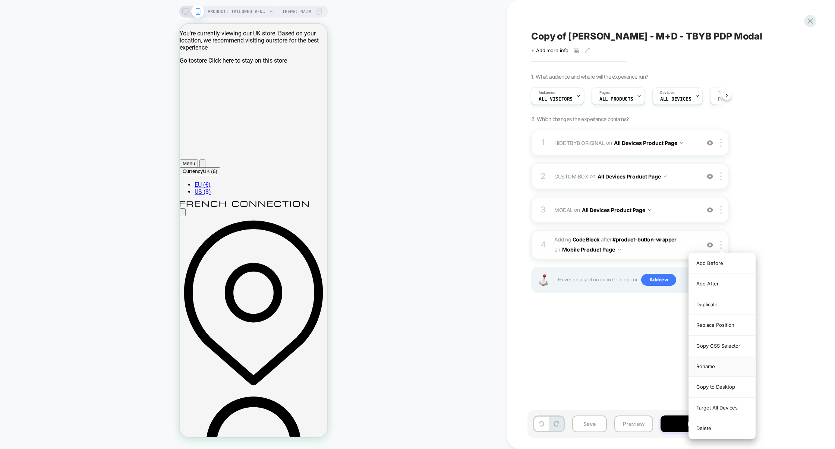
click at [720, 370] on div "Rename" at bounding box center [722, 366] width 66 height 21
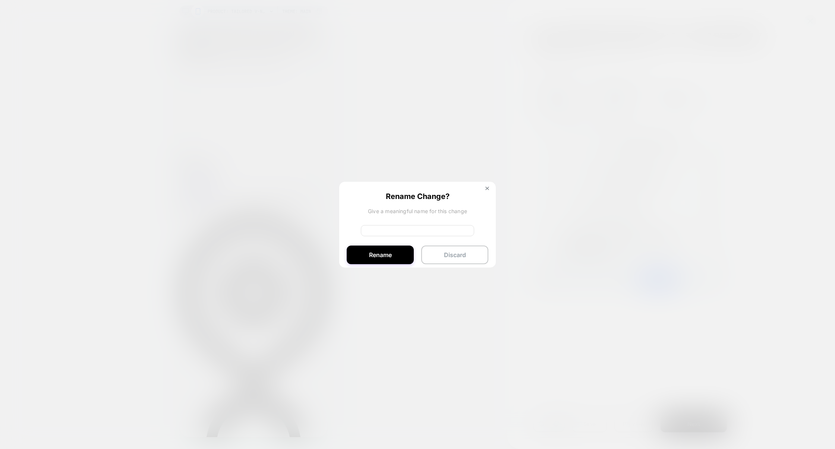
click at [387, 233] on input at bounding box center [417, 230] width 113 height 11
type input "**********"
click at [373, 255] on button "Rename" at bounding box center [380, 255] width 67 height 19
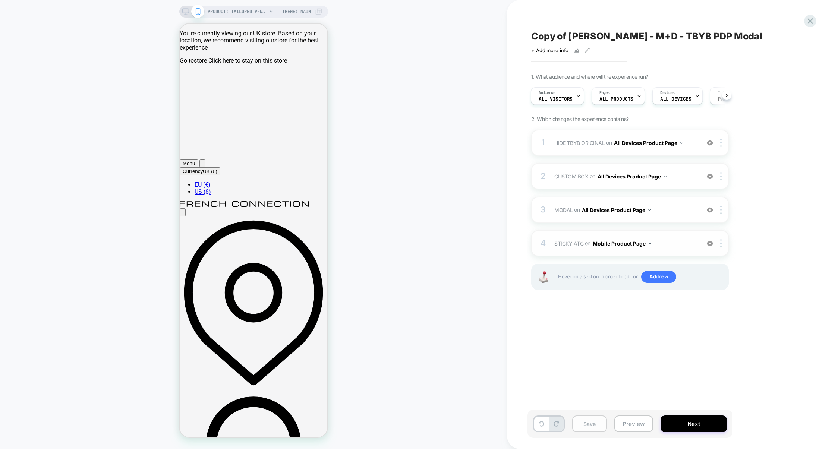
click at [589, 422] on button "Save" at bounding box center [589, 424] width 35 height 17
click at [644, 424] on button "Preview" at bounding box center [634, 424] width 39 height 17
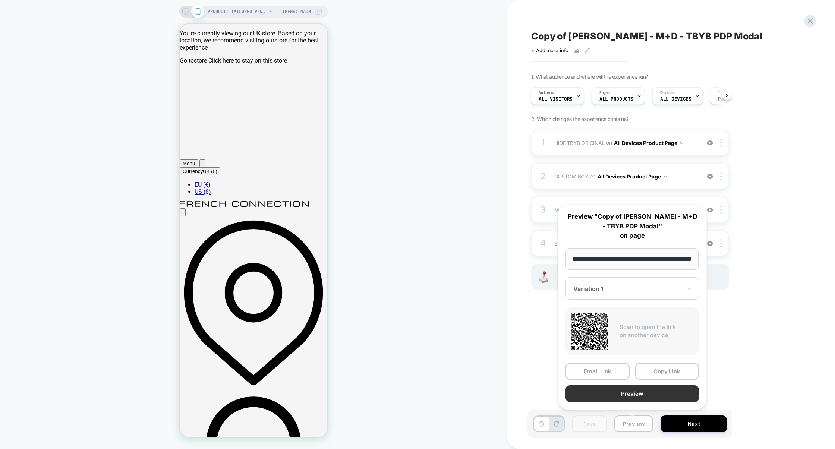
scroll to position [0, 0]
click at [638, 396] on button "Preview" at bounding box center [632, 394] width 133 height 17
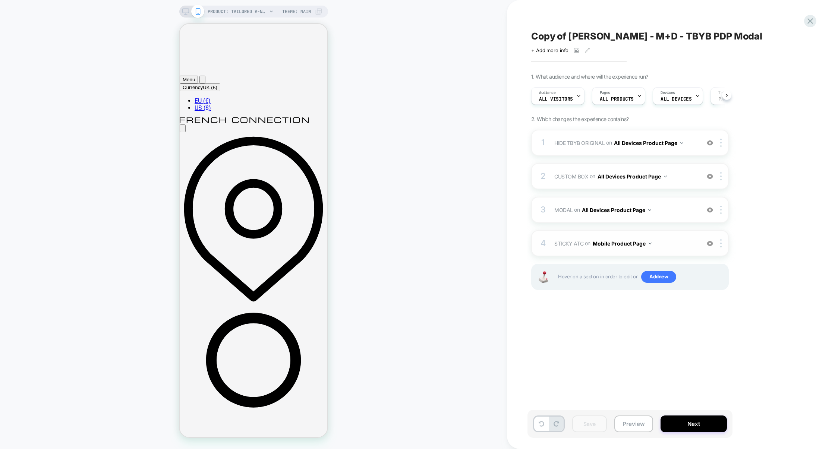
click at [556, 35] on span "Copy of Harper - M+D - TBYB PDP Modal" at bounding box center [646, 36] width 231 height 11
click at [568, 37] on textarea "**********" at bounding box center [653, 37] width 245 height 12
drag, startPoint x: 609, startPoint y: 38, endPoint x: 504, endPoint y: 32, distance: 105.0
click at [504, 32] on div "**********" at bounding box center [417, 224] width 835 height 449
click at [646, 35] on textarea "**********" at bounding box center [598, 37] width 135 height 12
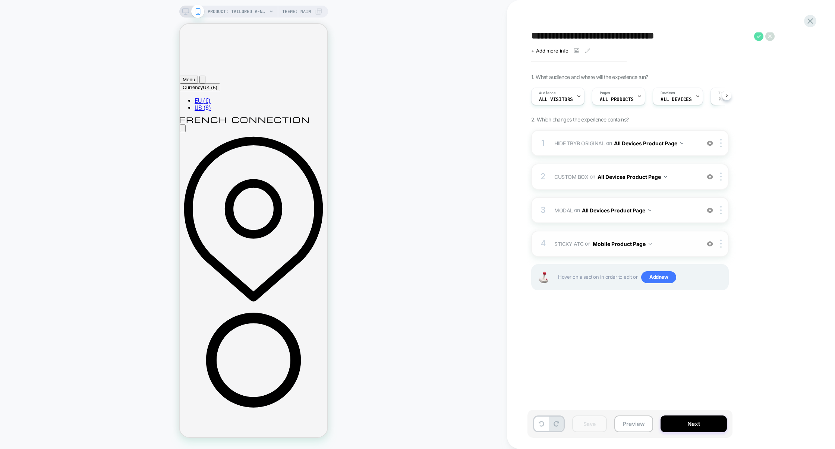
type textarea "**********"
click at [758, 37] on icon at bounding box center [758, 36] width 9 height 9
click at [591, 421] on button "Save" at bounding box center [589, 424] width 35 height 17
click at [610, 424] on div "Save Preview Next" at bounding box center [630, 424] width 205 height 28
click at [623, 421] on button "Preview" at bounding box center [634, 424] width 39 height 17
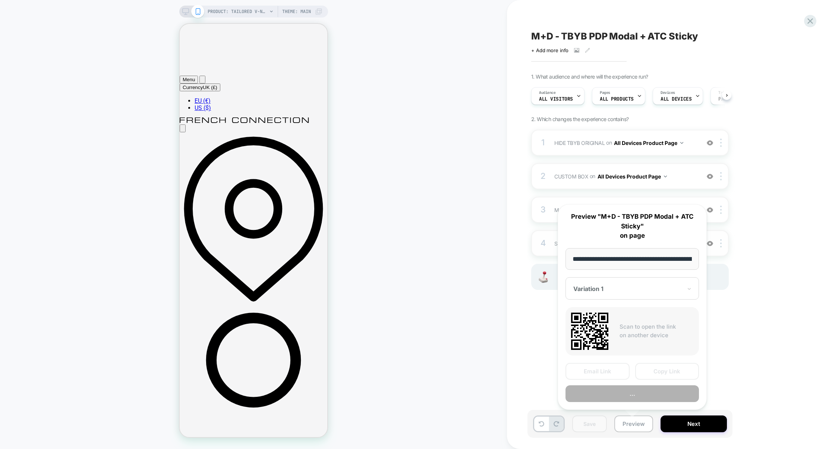
scroll to position [0, 215]
click at [655, 370] on button "Copy Link" at bounding box center [667, 371] width 64 height 17
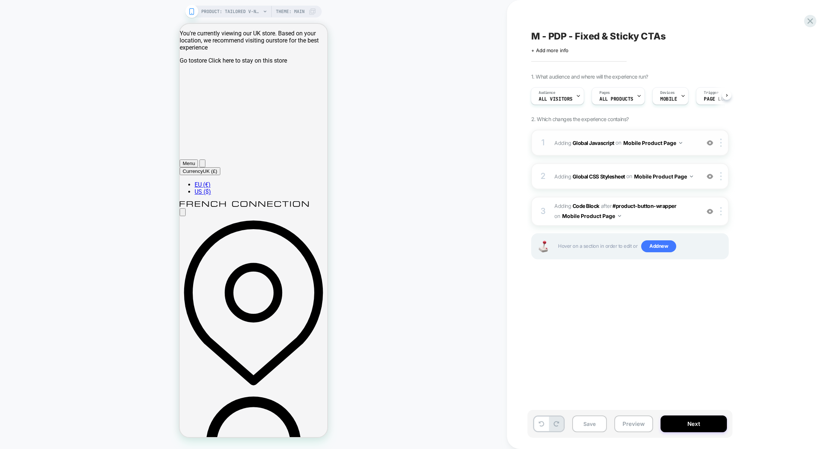
click at [597, 152] on div "1 Adding Global Javascript on Mobile Product Page Add Before Add After Copy to …" at bounding box center [630, 143] width 198 height 26
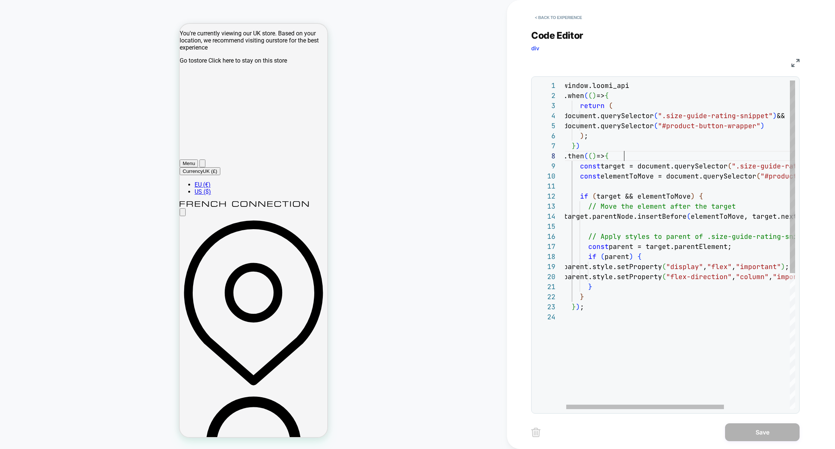
scroll to position [70, 60]
click at [655, 160] on div "window.loomi_api .when ( ( ) => { return ( document.querySelector ( ".size-guid…" at bounding box center [727, 361] width 327 height 560
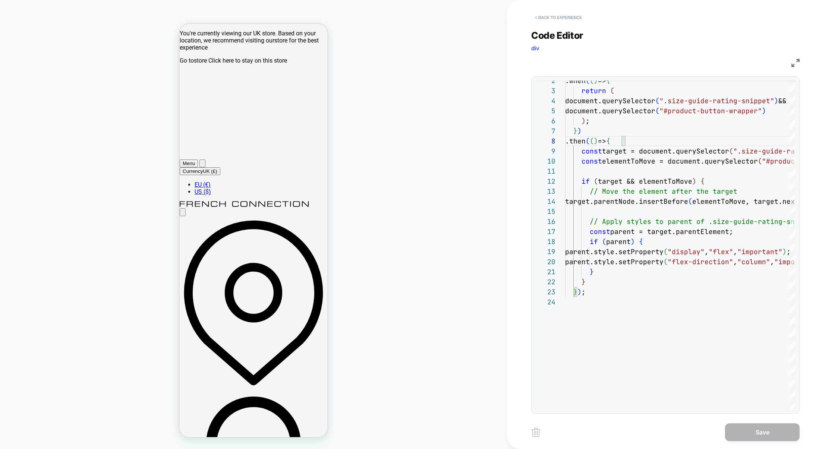
click at [541, 12] on button "< Back to experience" at bounding box center [558, 18] width 54 height 12
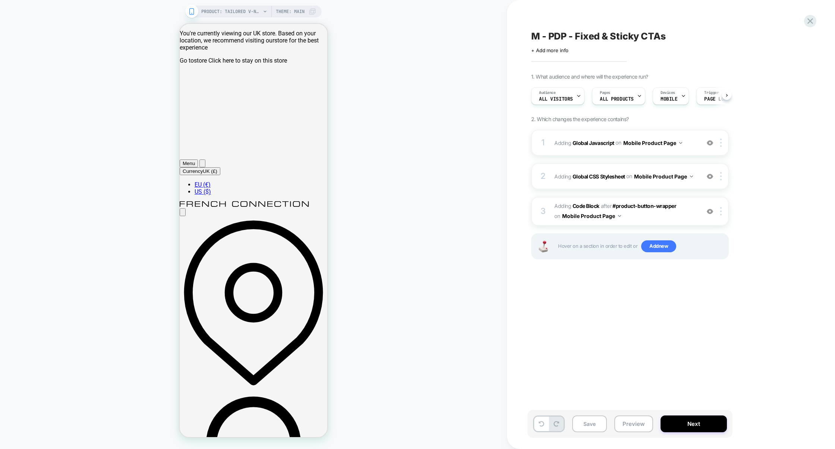
scroll to position [0, 0]
click at [628, 169] on div "2 Adding Global CSS Stylesheet on Mobile Product Page Add Before Add After Copy…" at bounding box center [630, 176] width 198 height 26
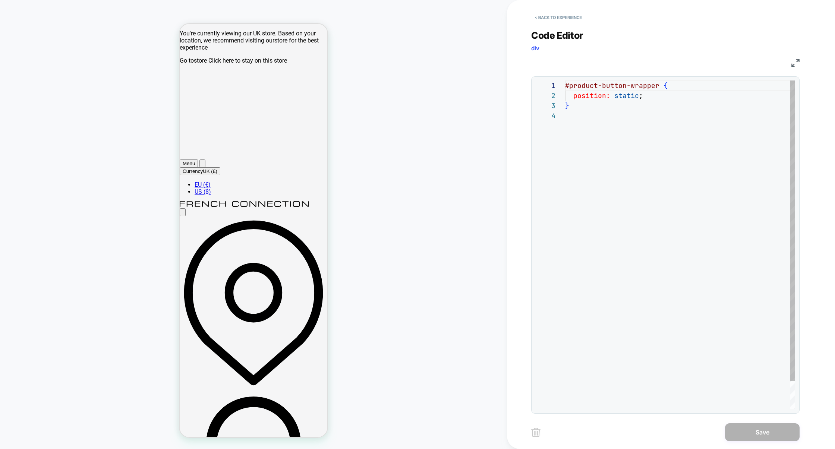
scroll to position [30, 0]
click at [558, 16] on button "< Back to experience" at bounding box center [558, 18] width 54 height 12
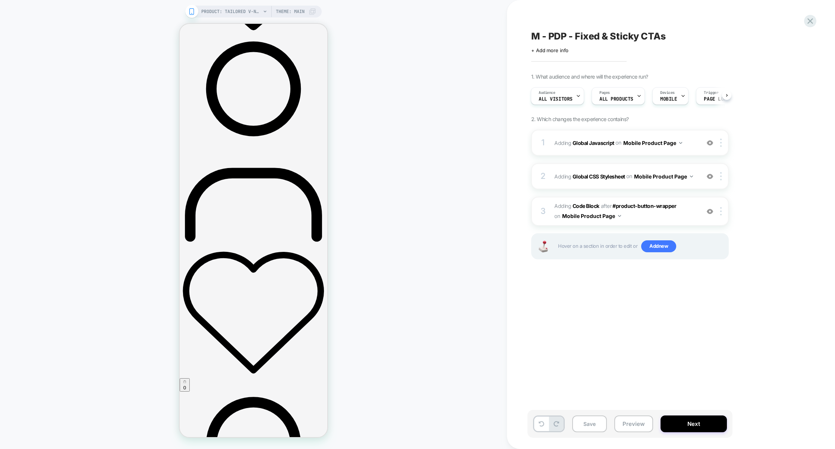
scroll to position [356, 0]
click at [641, 218] on span "Adding Code Block AFTER #product-button-wrapper #product-button-wrapper on Mobi…" at bounding box center [625, 211] width 142 height 20
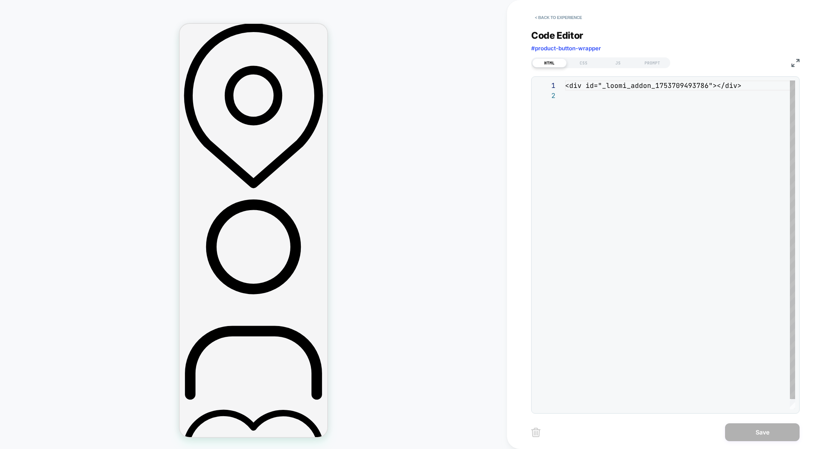
scroll to position [194, 0]
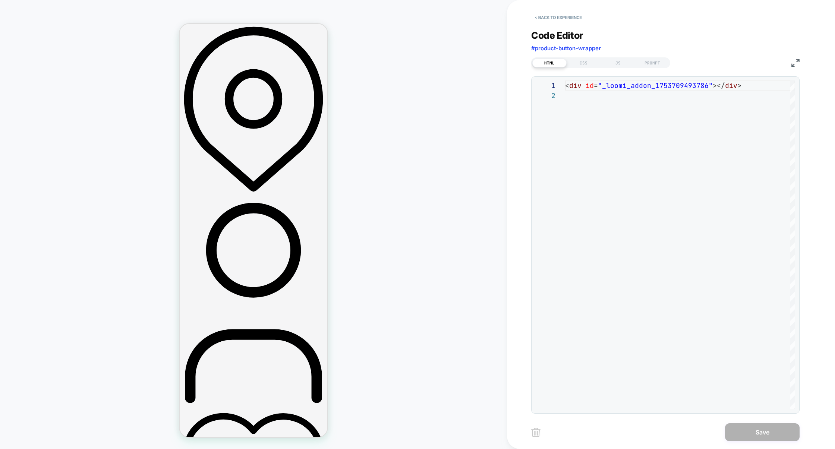
click at [586, 57] on div "HTML CSS JS PROMPT" at bounding box center [600, 62] width 139 height 11
click at [586, 59] on div "CSS" at bounding box center [584, 63] width 34 height 9
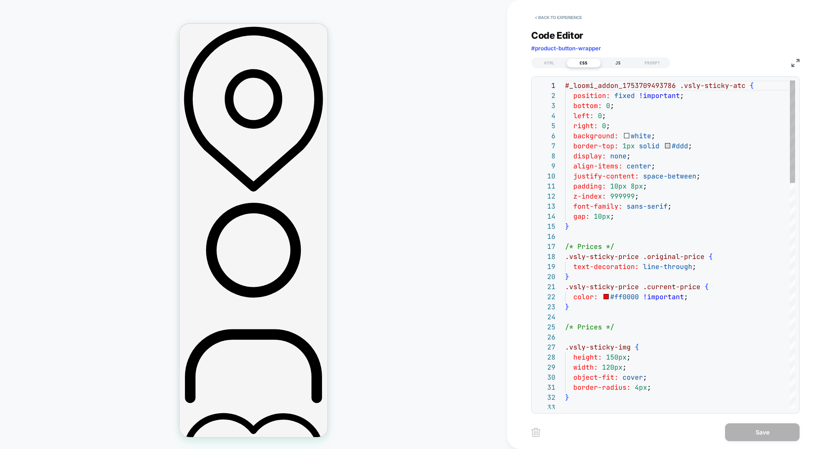
scroll to position [101, 0]
click at [616, 62] on div "JS" at bounding box center [618, 63] width 34 height 9
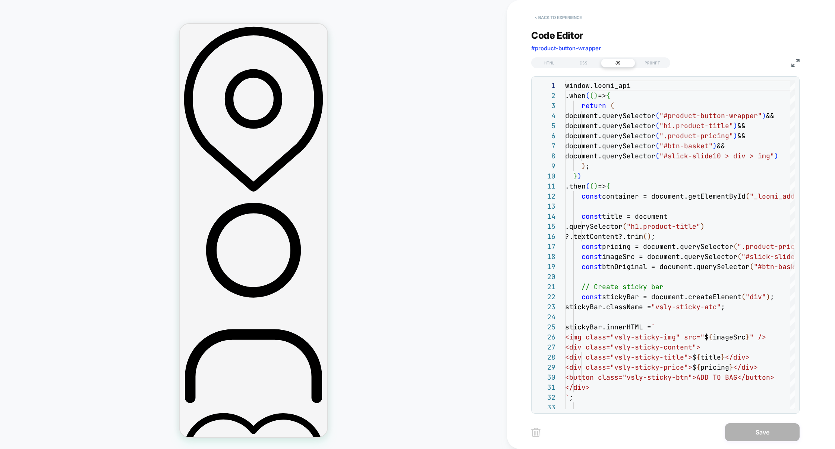
click at [576, 19] on button "< Back to experience" at bounding box center [558, 18] width 54 height 12
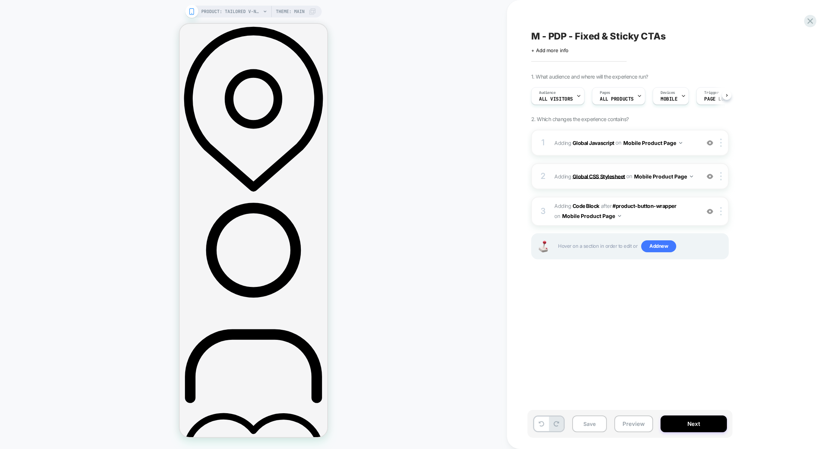
scroll to position [0, 0]
click at [604, 188] on div "2 Adding Global CSS Stylesheet on Mobile Product Page Add Before Add After Copy…" at bounding box center [630, 176] width 198 height 26
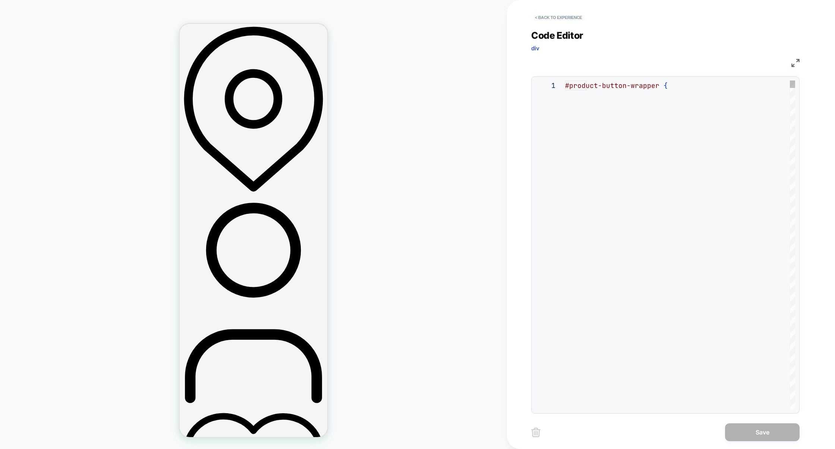
scroll to position [30, 0]
click at [565, 22] on button "< Back to experience" at bounding box center [558, 18] width 54 height 12
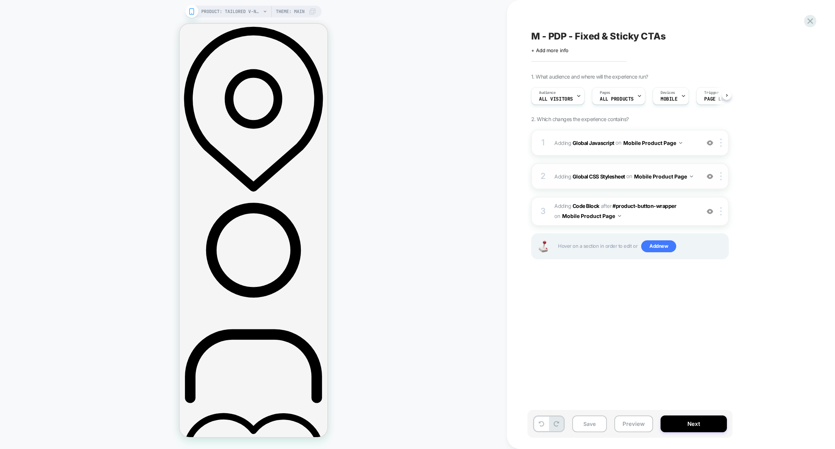
scroll to position [0, 0]
click at [580, 155] on div "1 Adding Global Javascript on Mobile Product Page Add Before Add After Copy to …" at bounding box center [630, 143] width 198 height 26
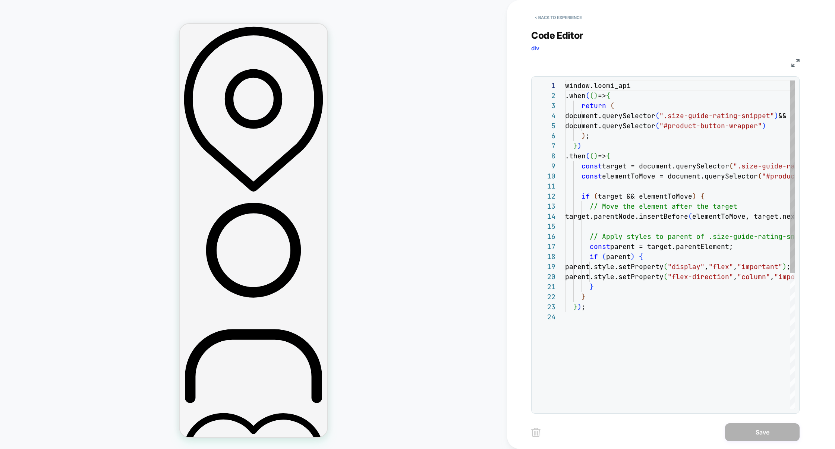
scroll to position [101, 0]
click at [541, 17] on button "< Back to experience" at bounding box center [558, 18] width 54 height 12
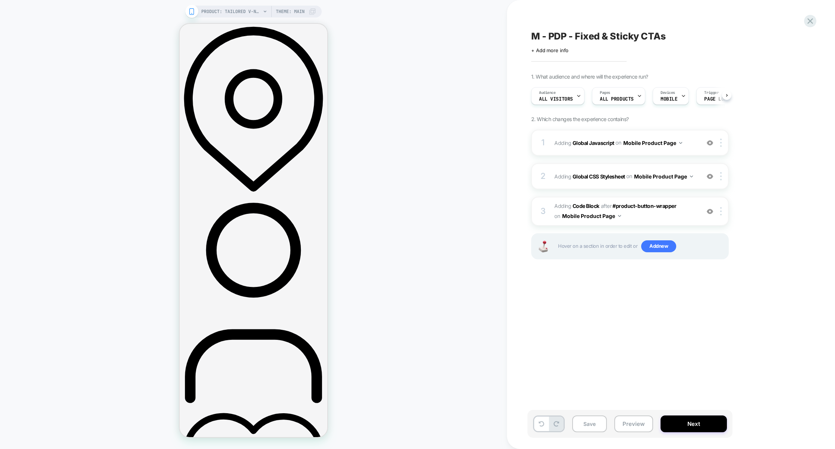
scroll to position [0, 0]
click at [633, 214] on span "Adding Code Block AFTER #product-button-wrapper #product-button-wrapper on Mobi…" at bounding box center [625, 211] width 142 height 20
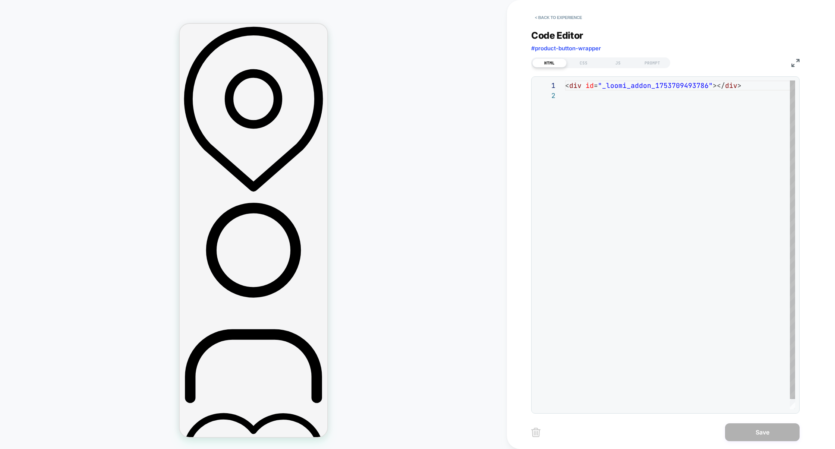
scroll to position [10, 0]
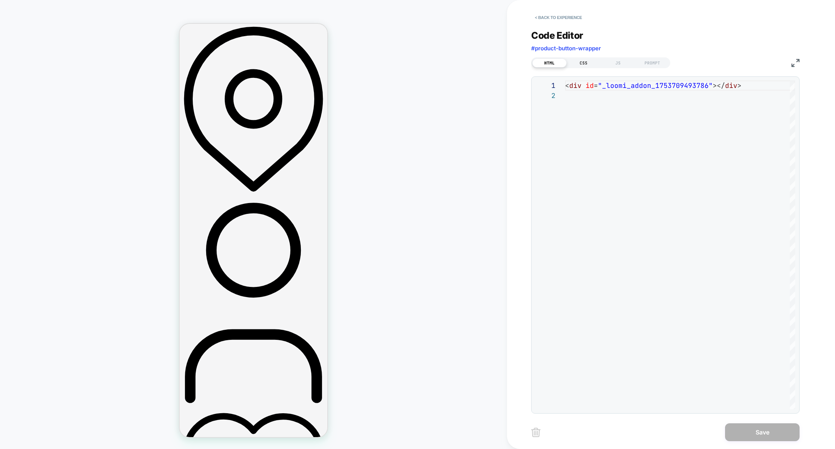
click at [589, 61] on div "CSS" at bounding box center [584, 63] width 34 height 9
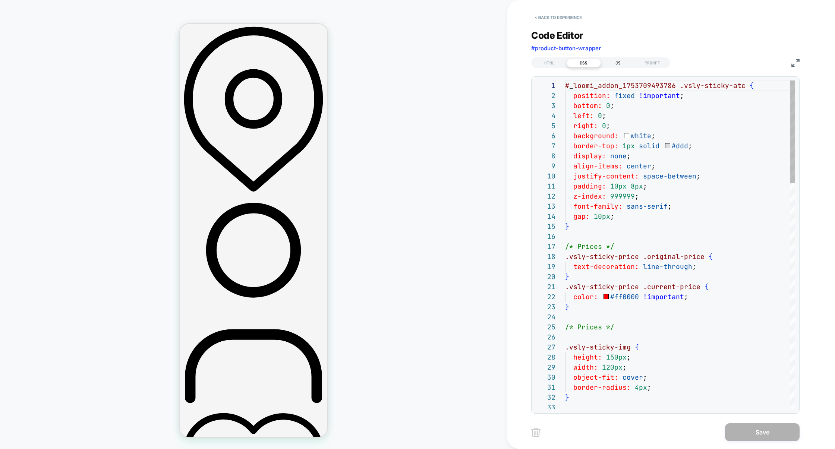
scroll to position [101, 0]
click at [617, 62] on div "JS" at bounding box center [618, 63] width 34 height 9
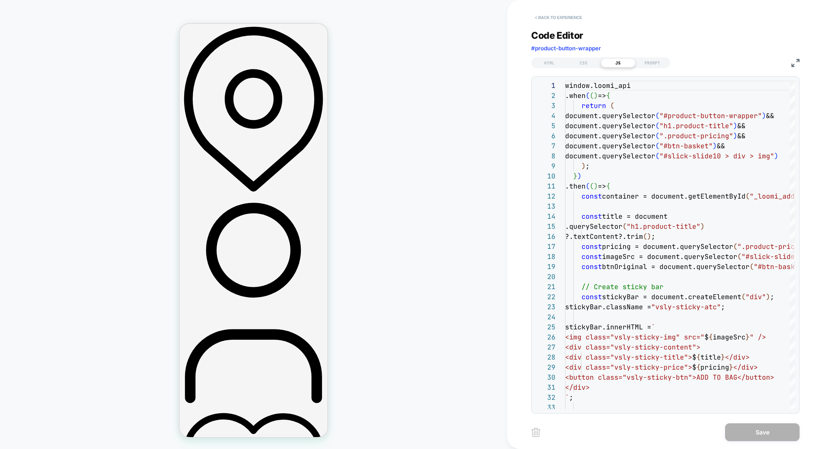
click at [549, 16] on button "< Back to experience" at bounding box center [558, 18] width 54 height 12
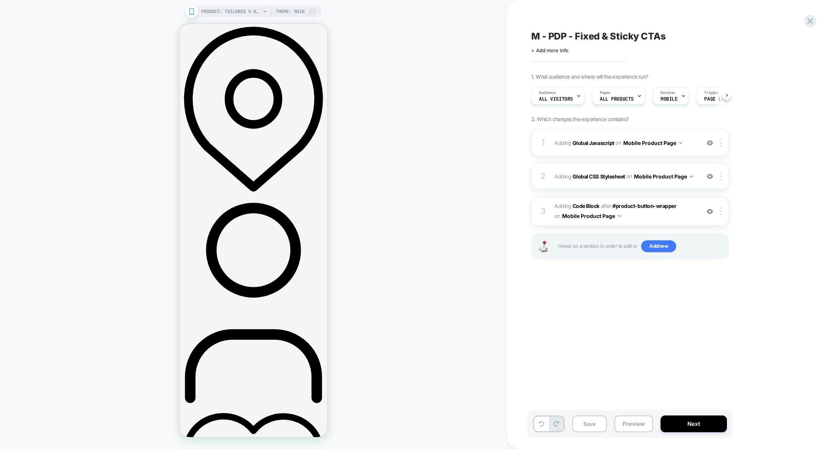
scroll to position [0, 0]
click at [632, 427] on button "Preview" at bounding box center [634, 424] width 39 height 17
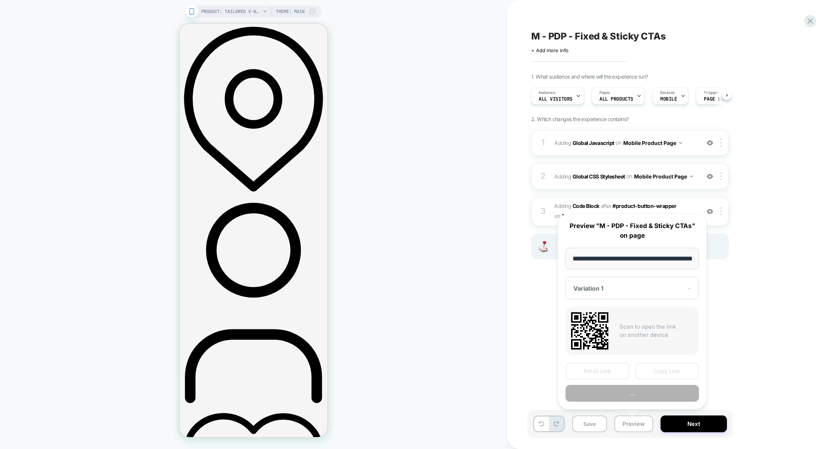
scroll to position [0, 215]
click at [631, 395] on button "Preview" at bounding box center [632, 394] width 133 height 17
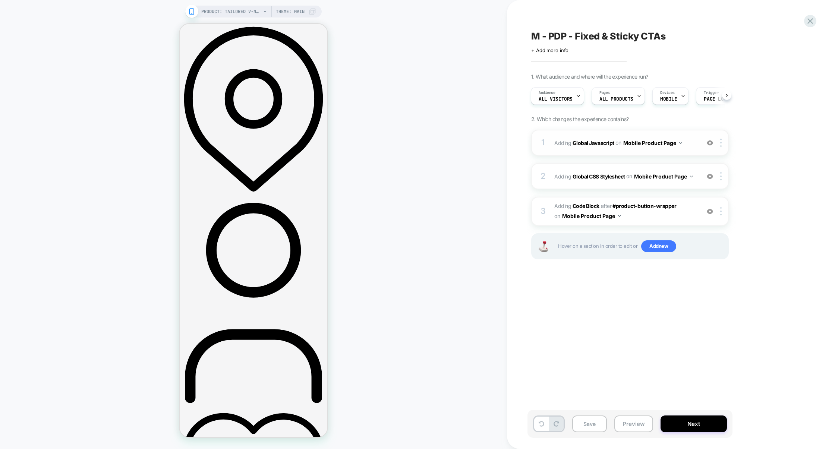
click at [590, 154] on div "1 Adding Global Javascript on Mobile Product Page Add Before Add After Copy to …" at bounding box center [630, 143] width 198 height 26
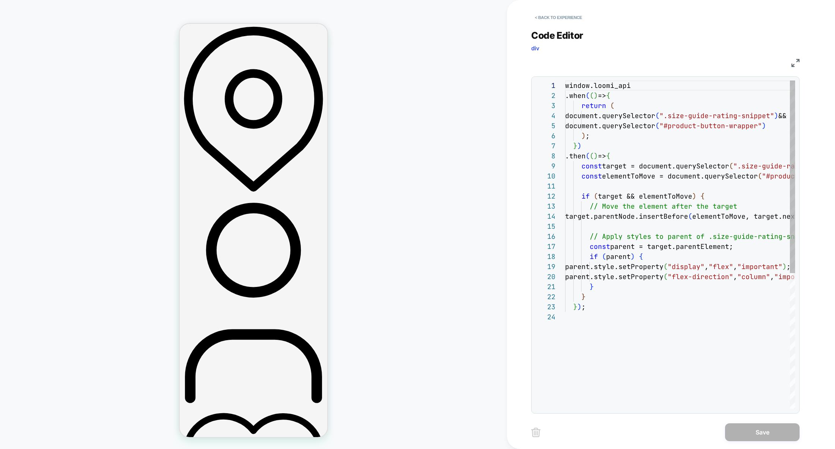
scroll to position [101, 0]
click at [549, 19] on button "< Back to experience" at bounding box center [558, 18] width 54 height 12
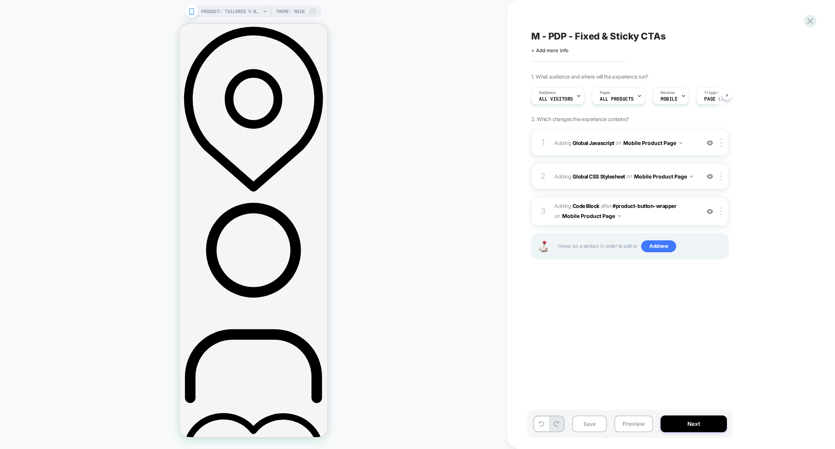
scroll to position [0, 0]
click at [601, 153] on div "1 Adding Global Javascript on Mobile Product Page Add Before Add After Copy to …" at bounding box center [630, 143] width 198 height 26
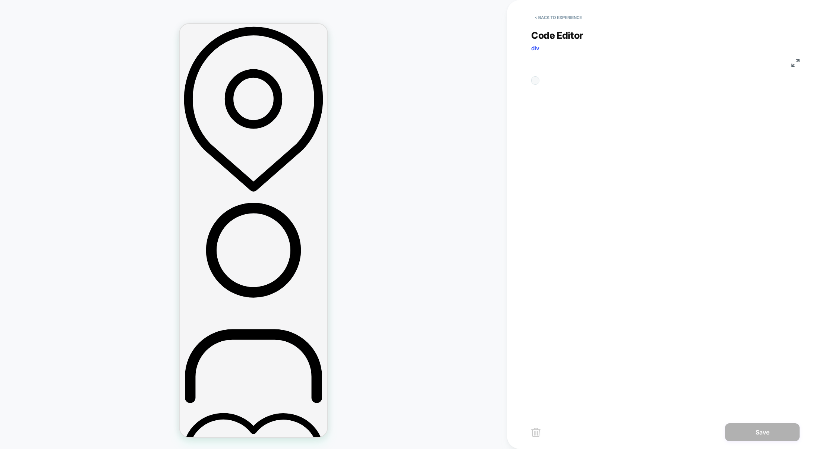
scroll to position [101, 0]
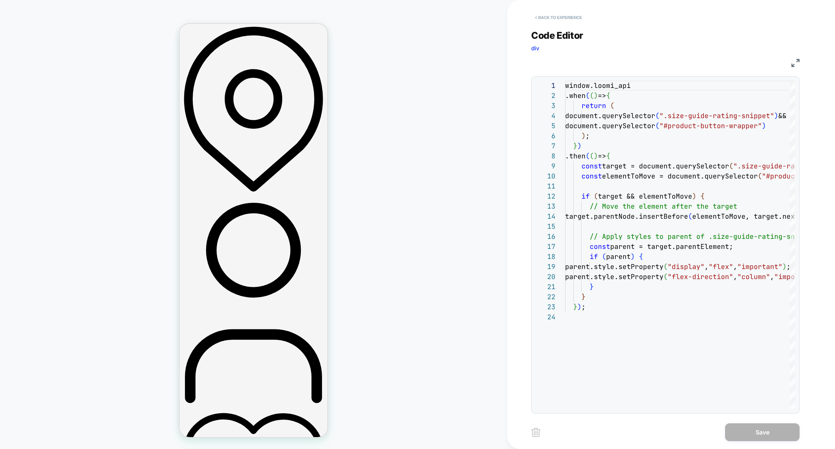
click at [569, 16] on button "< Back to experience" at bounding box center [558, 18] width 54 height 12
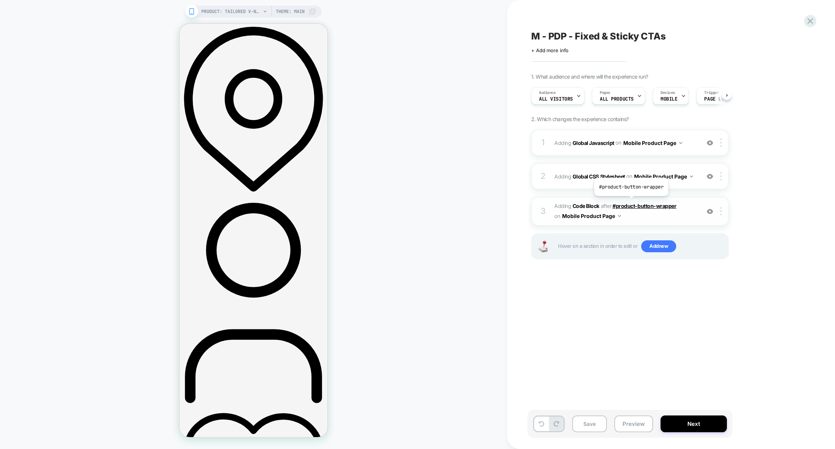
scroll to position [0, 0]
click at [640, 217] on span "Adding Code Block AFTER #product-button-wrapper #product-button-wrapper on Mobi…" at bounding box center [625, 211] width 142 height 20
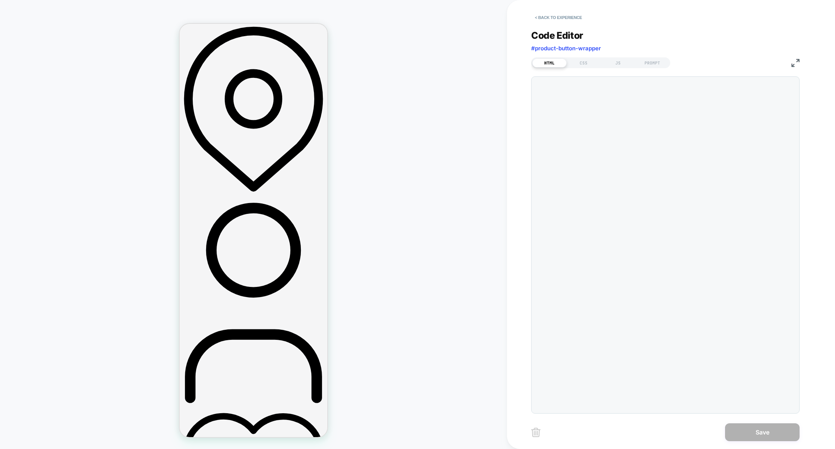
scroll to position [10, 0]
click at [554, 21] on button "< Back to experience" at bounding box center [558, 18] width 54 height 12
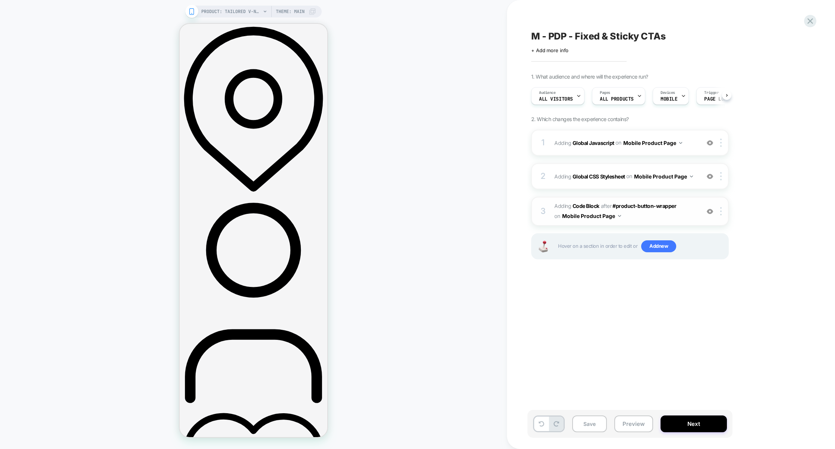
scroll to position [0, 0]
click at [723, 210] on div at bounding box center [722, 211] width 12 height 8
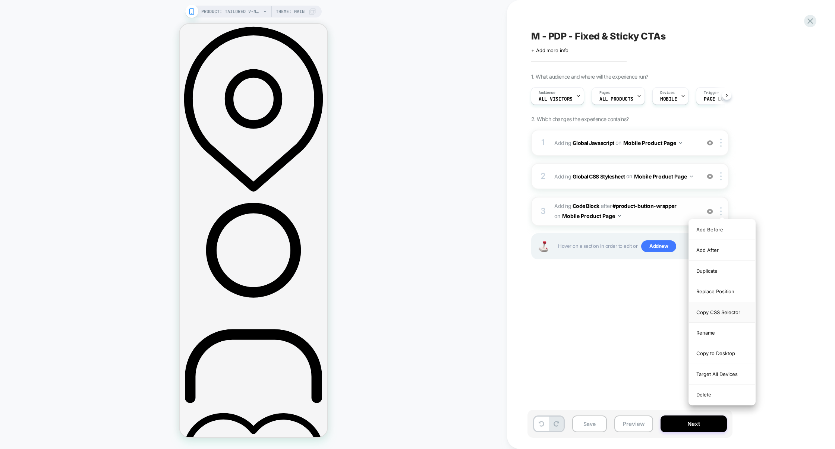
click at [717, 317] on div "Copy CSS Selector" at bounding box center [722, 312] width 66 height 21
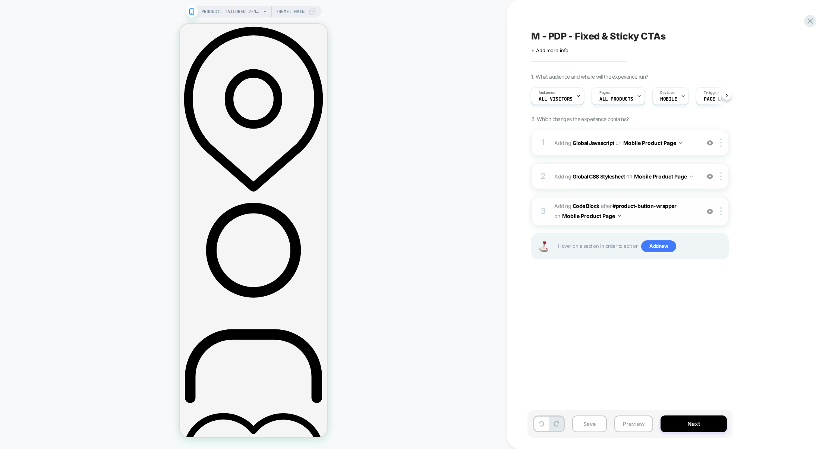
click at [638, 220] on span "Adding Code Block AFTER #product-button-wrapper #product-button-wrapper on Mobi…" at bounding box center [625, 211] width 142 height 20
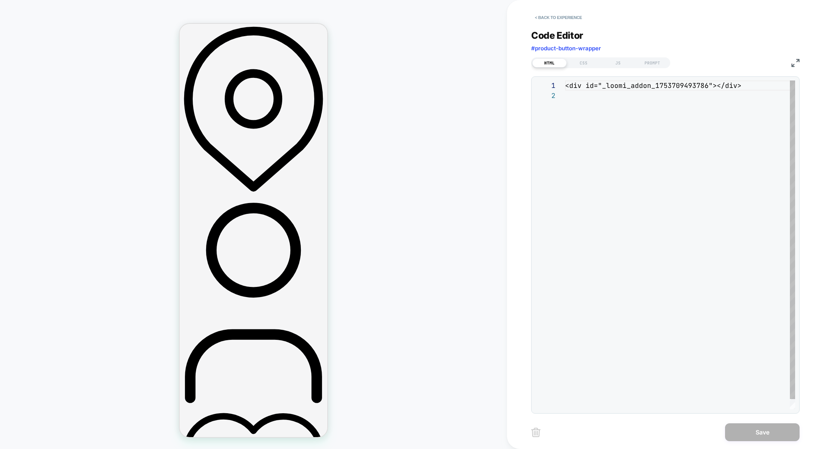
scroll to position [10, 0]
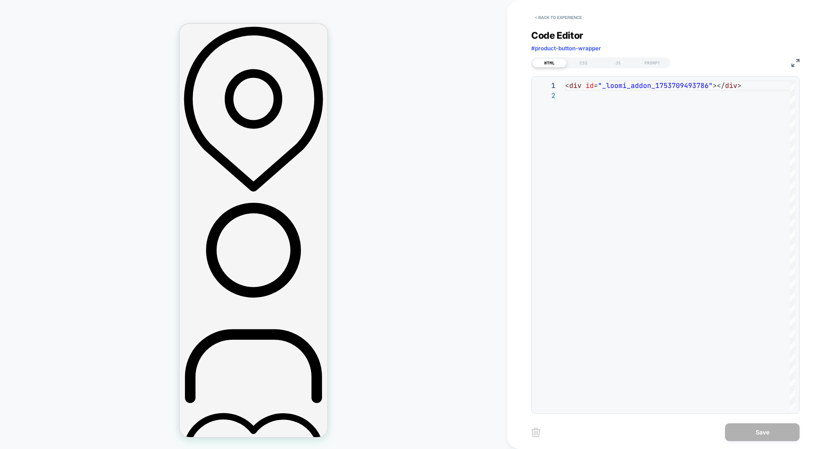
click at [593, 106] on div "< div id = "_loomi_addon_1753709493786" ></ div >" at bounding box center [680, 250] width 230 height 339
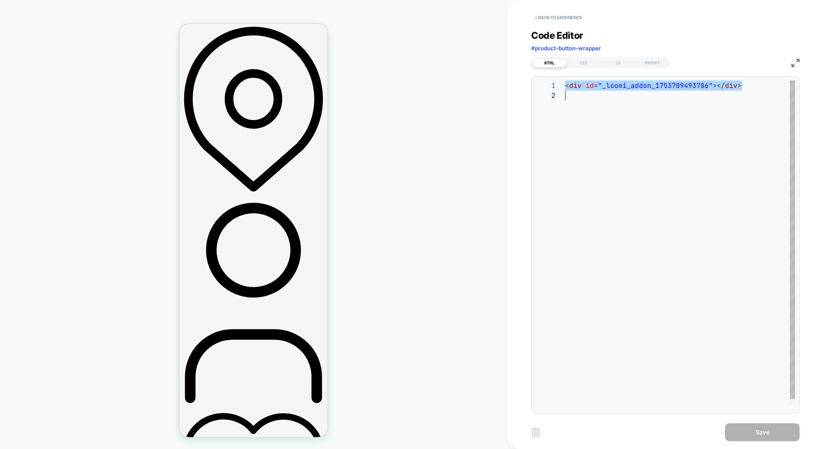
scroll to position [0, 0]
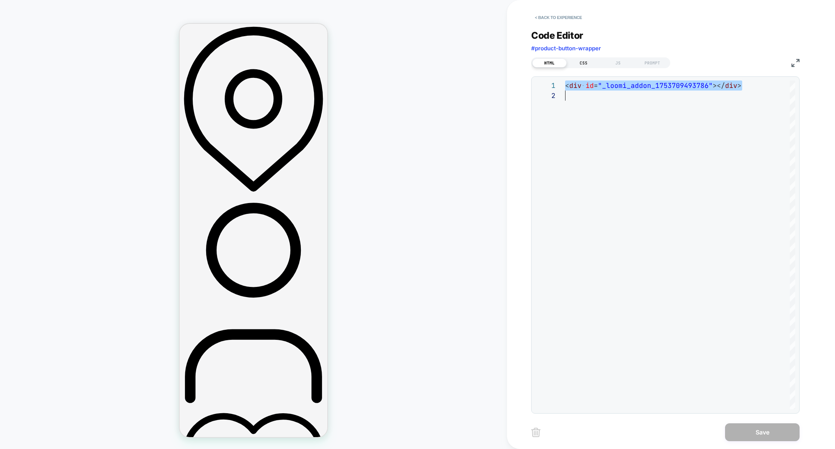
click at [585, 64] on div "CSS" at bounding box center [584, 63] width 34 height 9
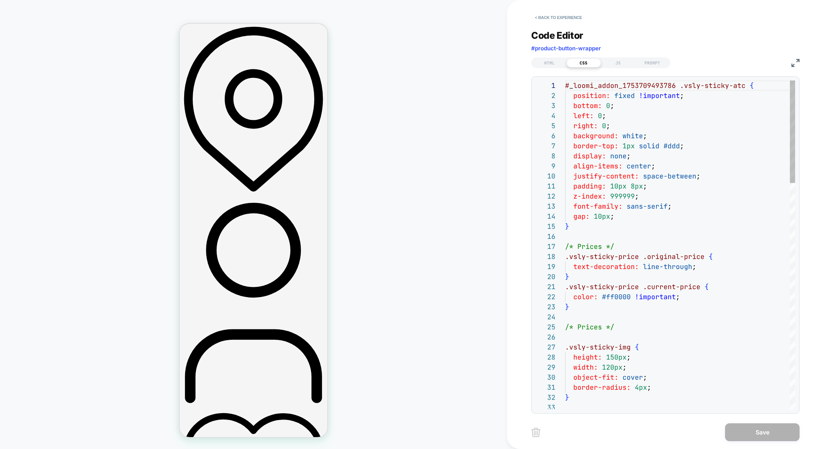
scroll to position [101, 0]
type textarea "**********"
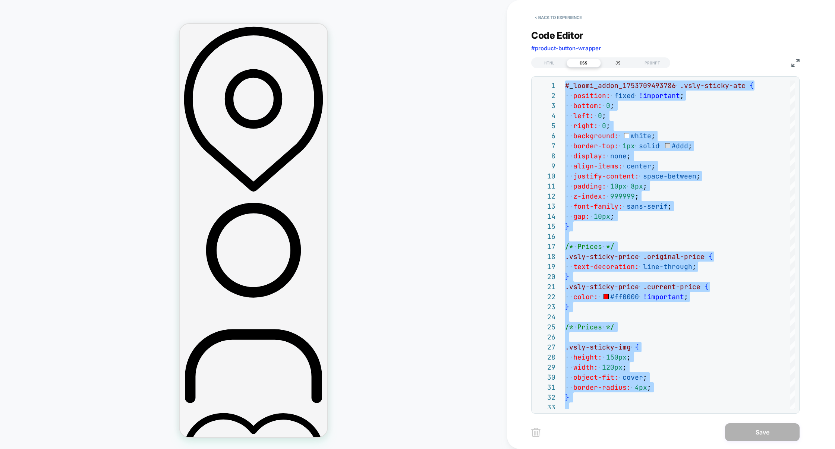
click at [613, 62] on div "JS" at bounding box center [618, 63] width 34 height 9
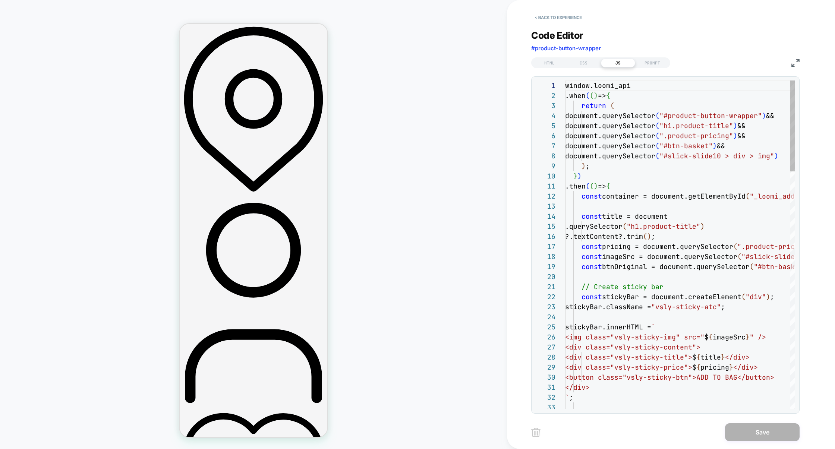
scroll to position [101, 0]
type textarea "**********"
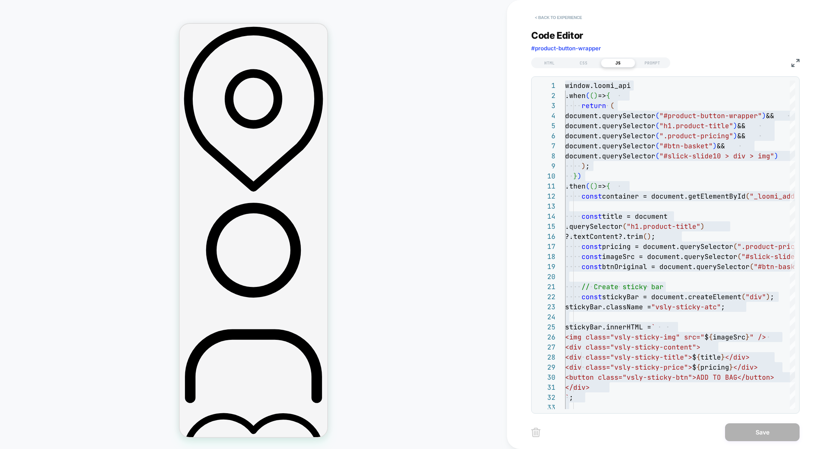
click at [569, 18] on button "< Back to experience" at bounding box center [558, 18] width 54 height 12
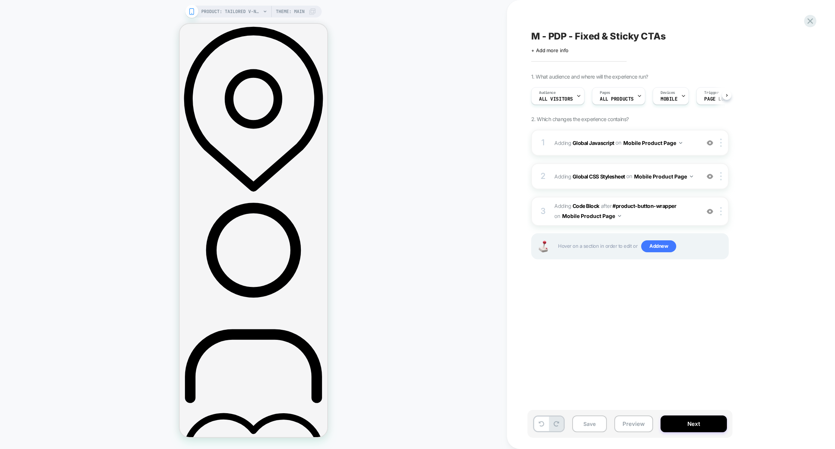
scroll to position [0, 0]
click at [607, 154] on div "1 Adding Global Javascript on Mobile Product Page Add Before Add After Copy to …" at bounding box center [630, 143] width 198 height 26
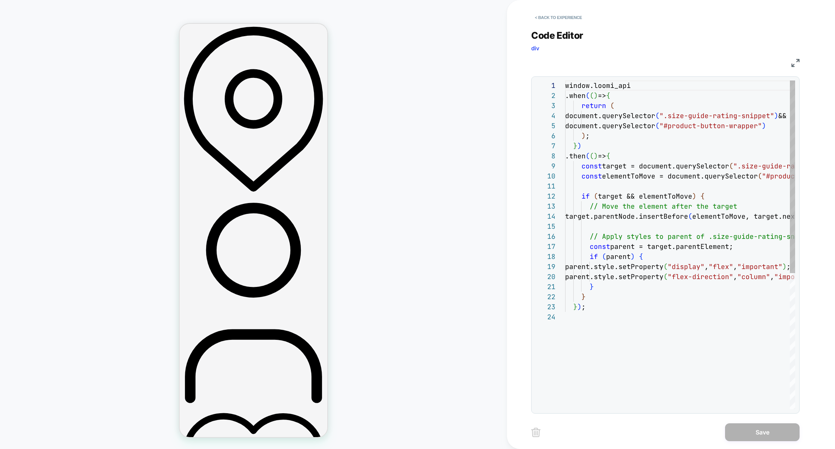
scroll to position [101, 0]
click at [622, 151] on div "window.loomi_api .when ( ( ) => { return ( document.querySelector ( ".size-guid…" at bounding box center [728, 361] width 327 height 560
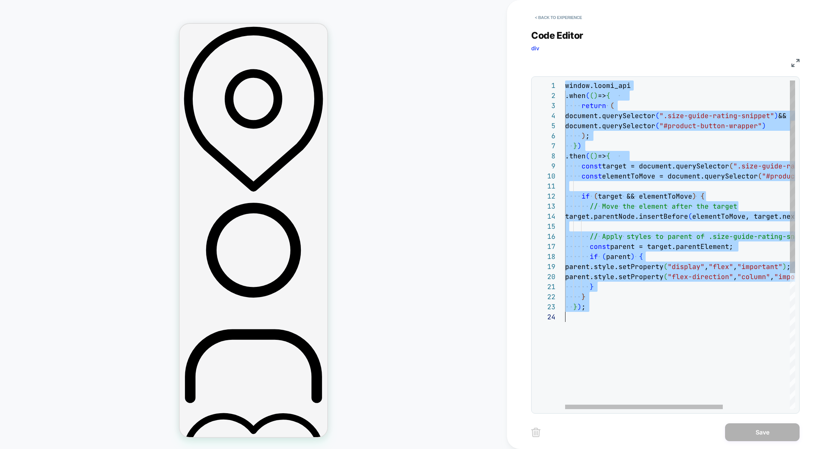
click at [651, 143] on div "window.loomi_api .when ( ( ) => { return ( document.querySelector ( ".size-guid…" at bounding box center [728, 361] width 327 height 560
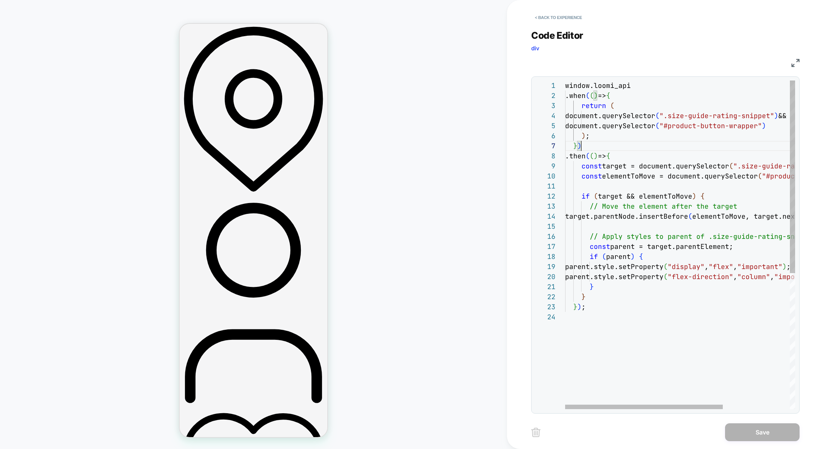
type textarea "**********"
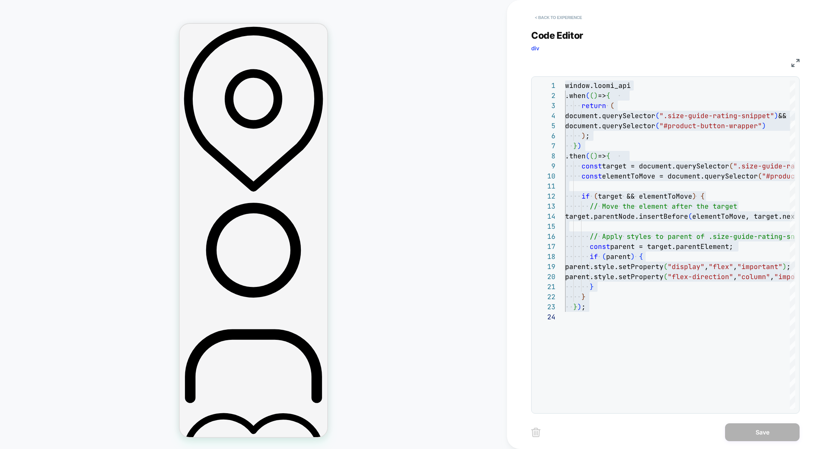
click at [545, 18] on button "< Back to experience" at bounding box center [558, 18] width 54 height 12
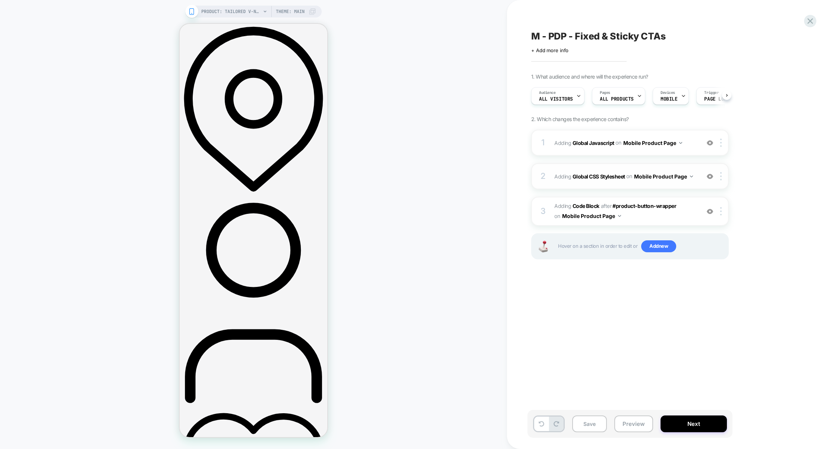
scroll to position [0, 0]
click at [607, 186] on div "2 Adding Global CSS Stylesheet on Mobile Product Page Add Before Add After Copy…" at bounding box center [630, 176] width 198 height 26
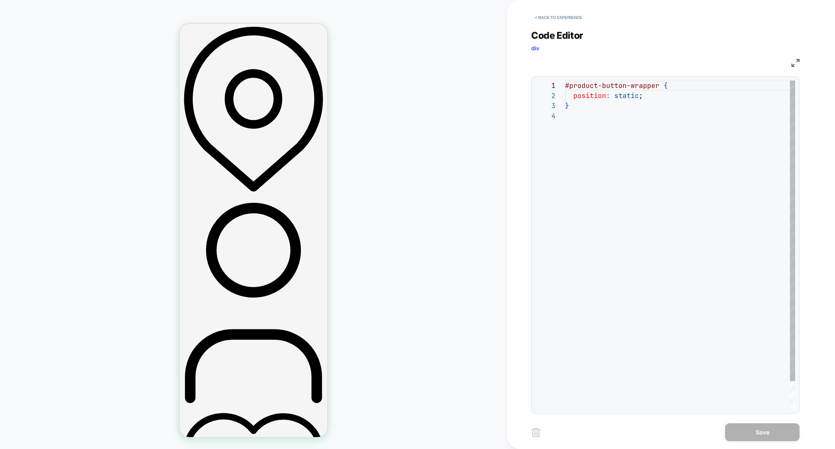
scroll to position [30, 0]
click at [647, 173] on div "#product-button-wrapper { position: static ; }" at bounding box center [680, 260] width 230 height 359
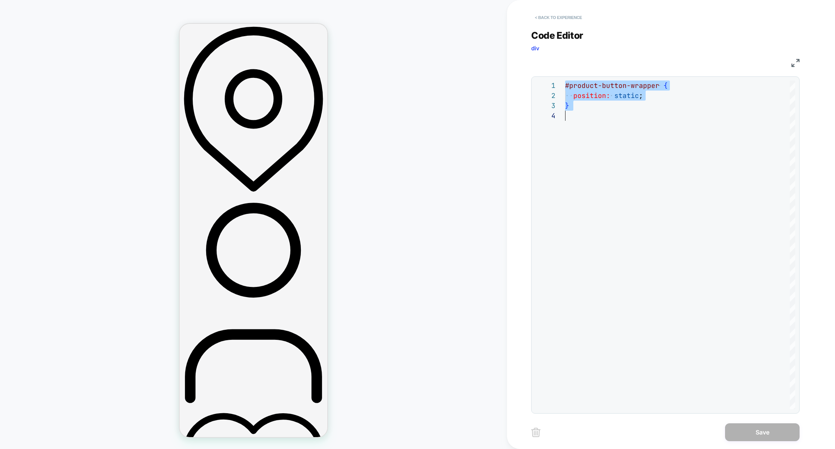
click at [567, 19] on button "< Back to experience" at bounding box center [558, 18] width 54 height 12
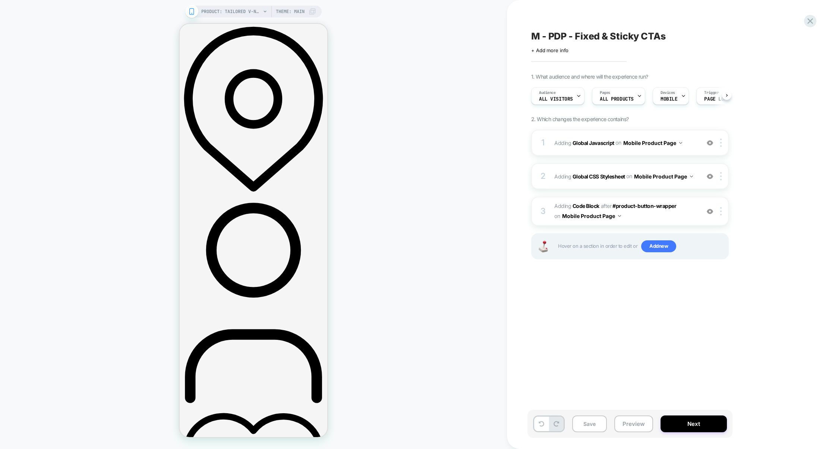
scroll to position [0, 0]
click at [809, 23] on icon at bounding box center [810, 21] width 10 height 10
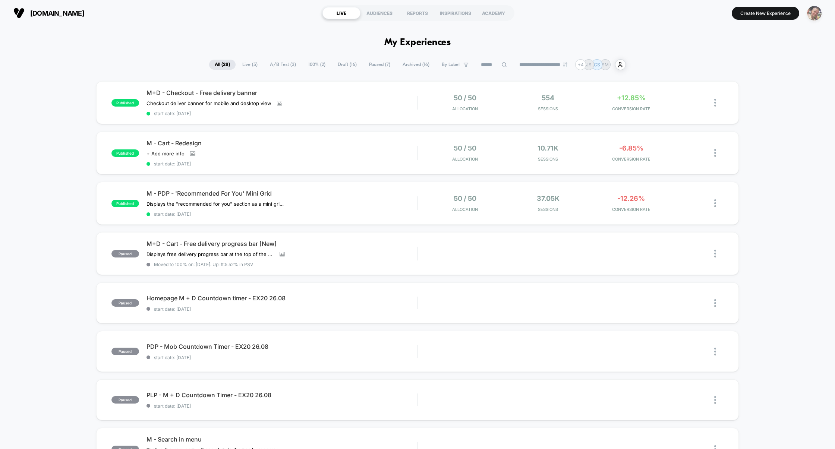
click at [818, 19] on div "button" at bounding box center [814, 13] width 15 height 15
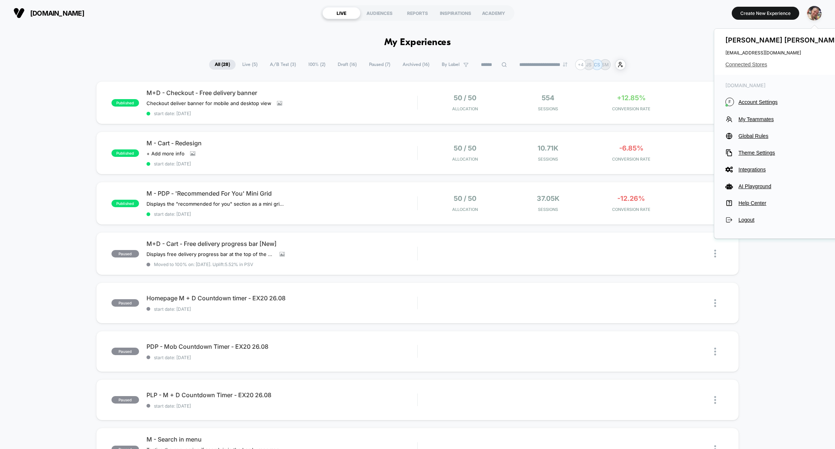
click at [762, 63] on span "Connected Stores" at bounding box center [785, 65] width 118 height 6
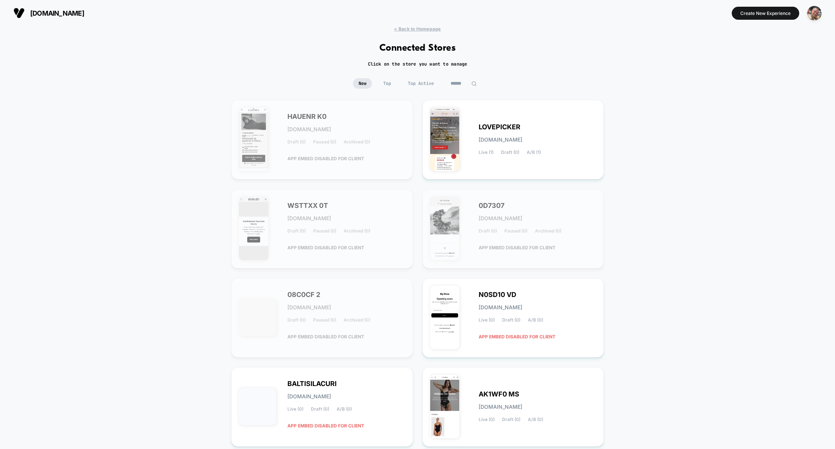
click at [452, 85] on input at bounding box center [463, 83] width 37 height 10
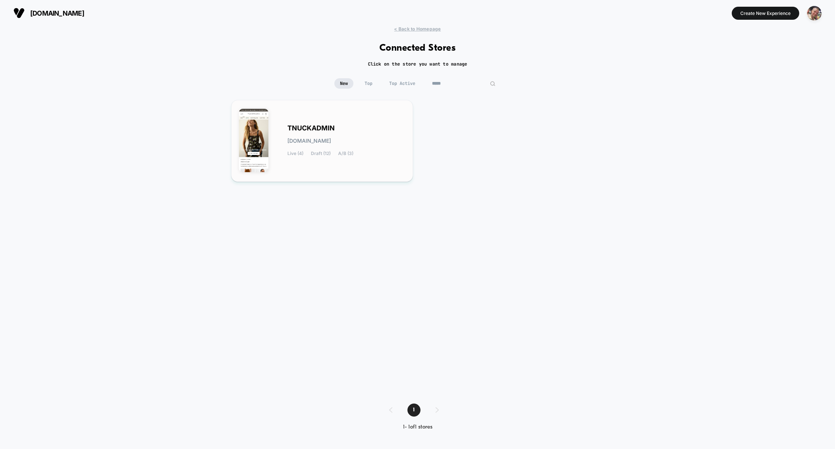
type input "*****"
click at [299, 160] on div "TNUCKADMIN [DOMAIN_NAME] Live (4) Draft (12) A/B (3)" at bounding box center [322, 141] width 166 height 66
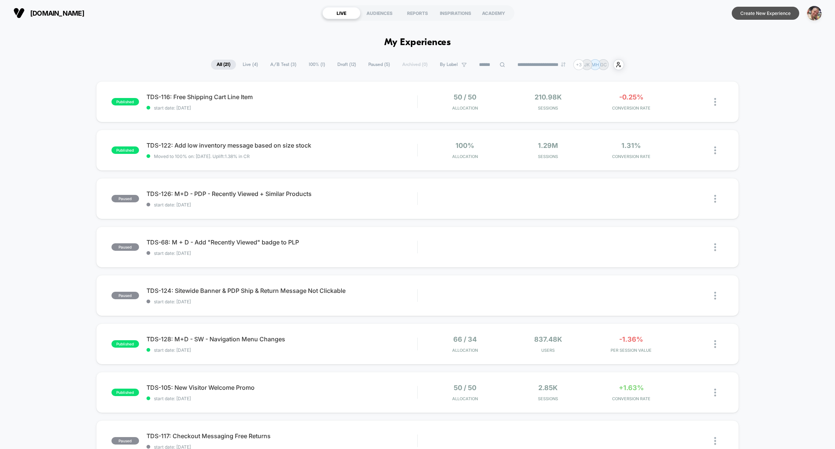
click at [762, 18] on button "Create New Experience" at bounding box center [765, 13] width 67 height 13
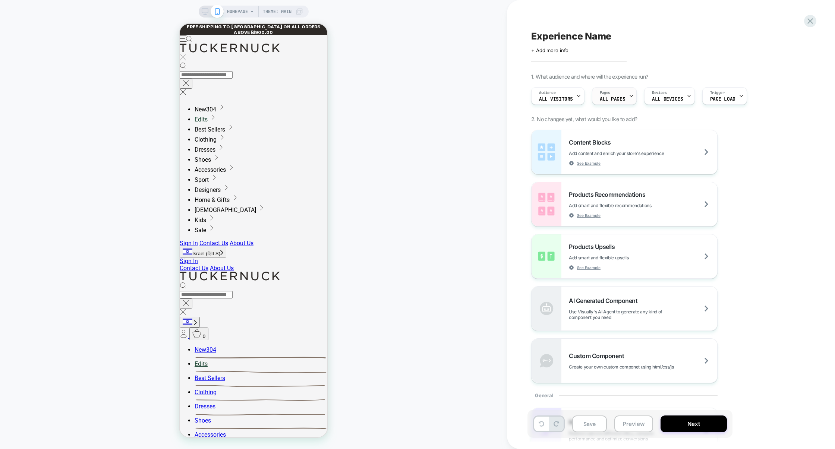
click at [624, 101] on span "ALL PAGES" at bounding box center [612, 99] width 25 height 5
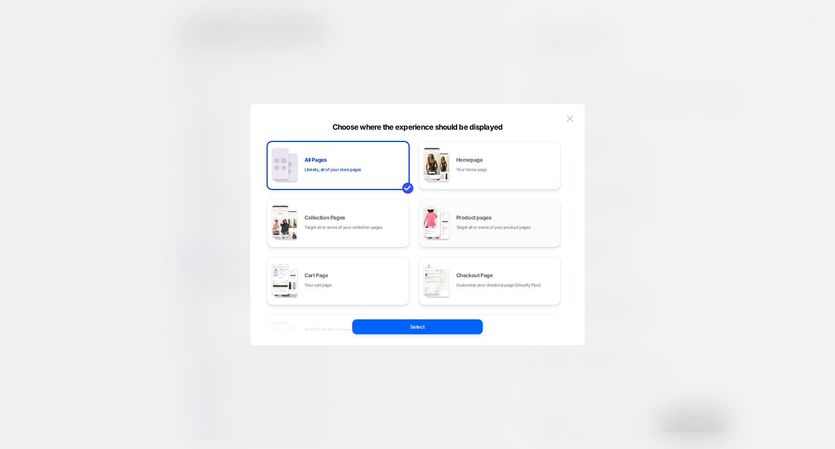
click at [478, 220] on span "Product pages" at bounding box center [473, 217] width 35 height 5
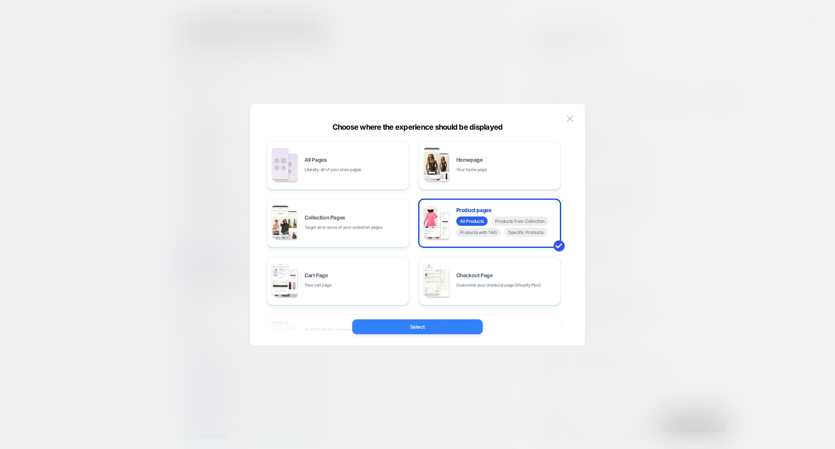
click at [392, 331] on button "Select" at bounding box center [417, 327] width 131 height 15
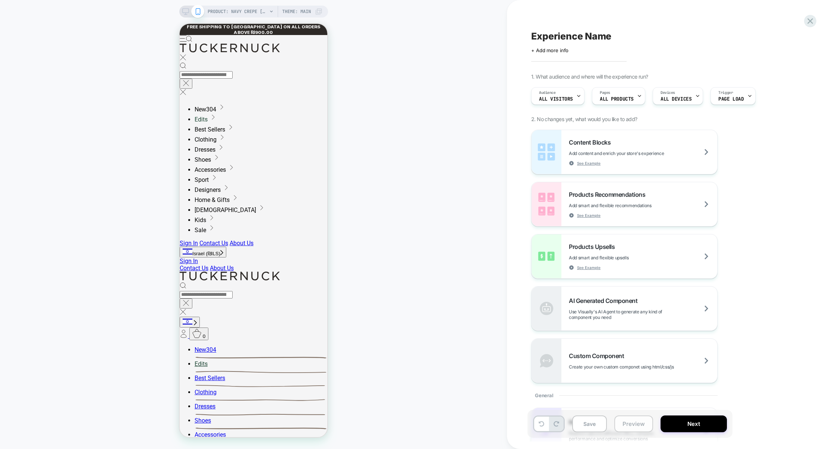
click at [622, 421] on button "Preview" at bounding box center [634, 424] width 39 height 17
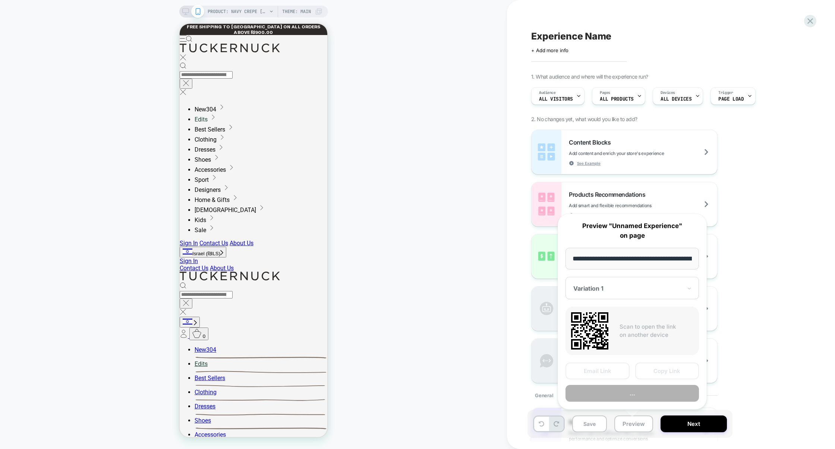
scroll to position [0, 117]
click at [624, 397] on button "Preview" at bounding box center [632, 394] width 133 height 17
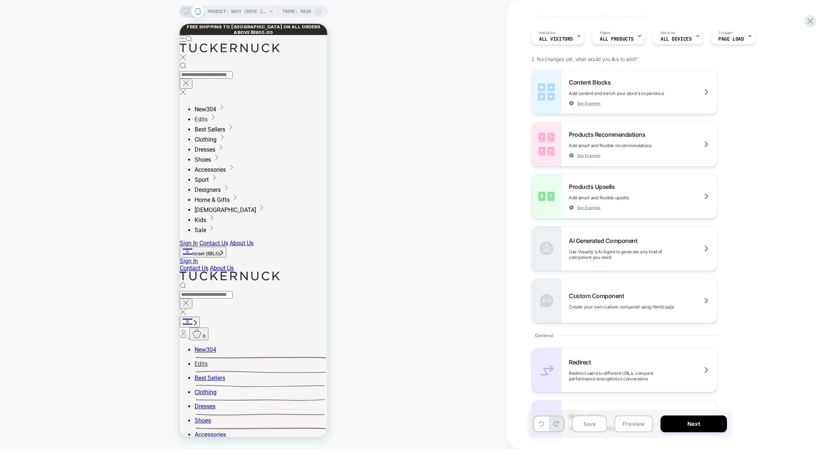
scroll to position [63, 0]
click at [626, 305] on span "Create your own custom componet using html/css/js" at bounding box center [640, 305] width 142 height 6
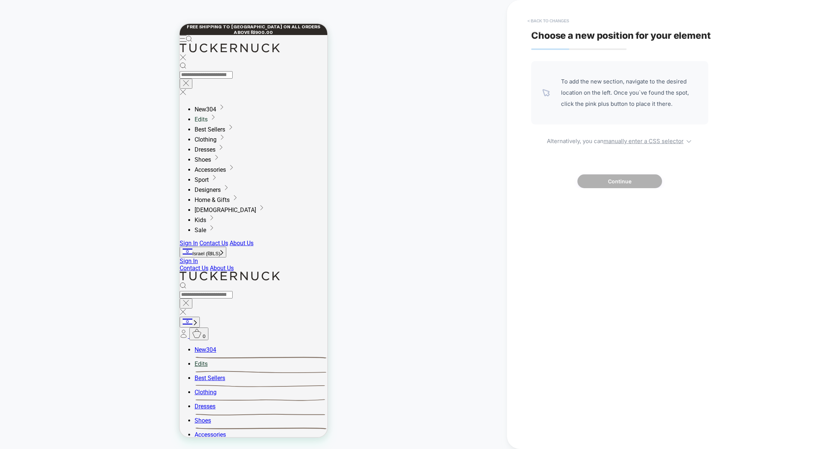
click at [553, 23] on button "< Back to changes" at bounding box center [548, 21] width 49 height 12
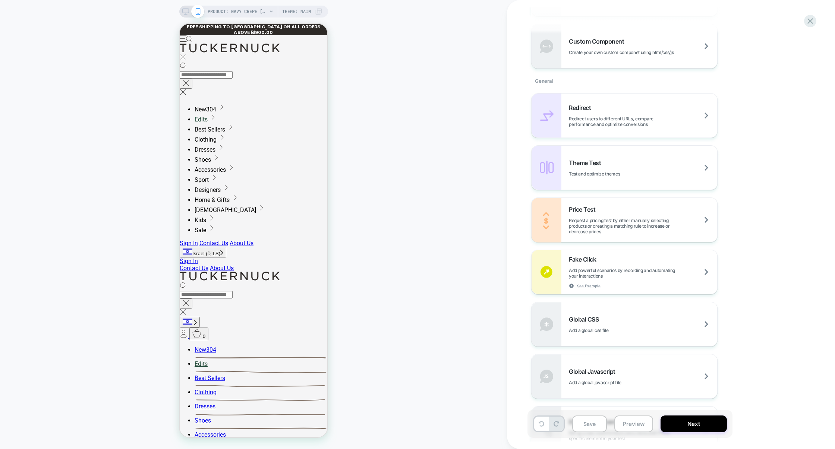
scroll to position [323, 0]
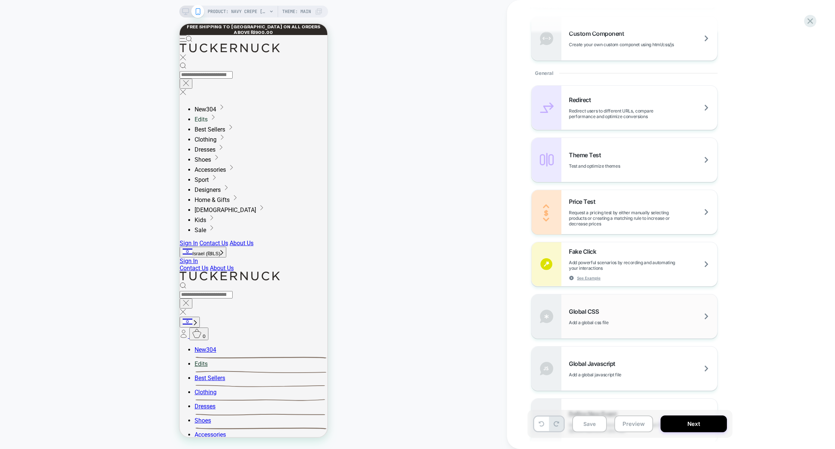
click at [600, 304] on div "Global CSS Add a global css file" at bounding box center [625, 317] width 186 height 44
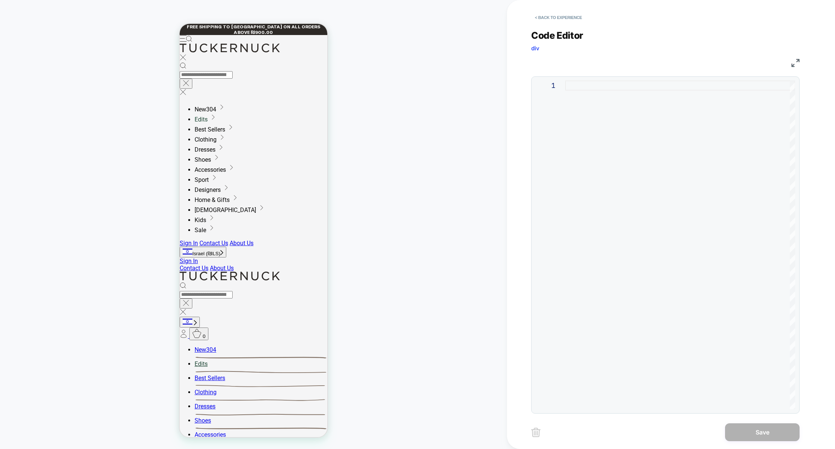
click at [628, 268] on div at bounding box center [680, 245] width 230 height 329
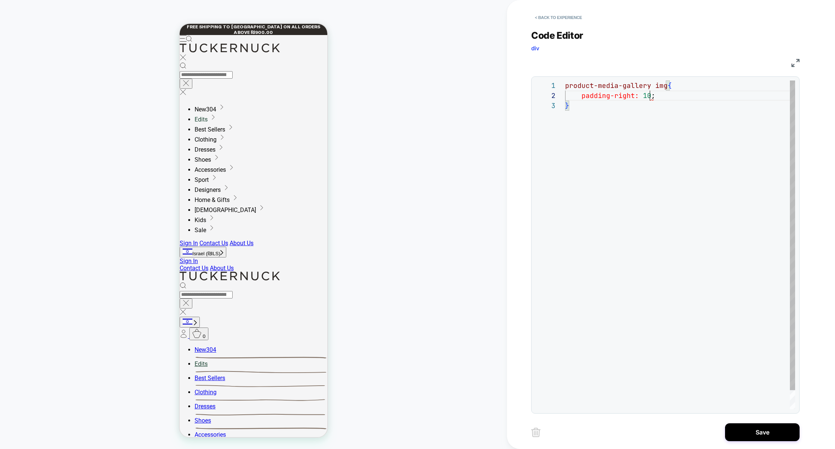
scroll to position [10, 92]
click at [640, 318] on div "product-media-gallery img { padding-right: 10px ; }" at bounding box center [680, 255] width 230 height 349
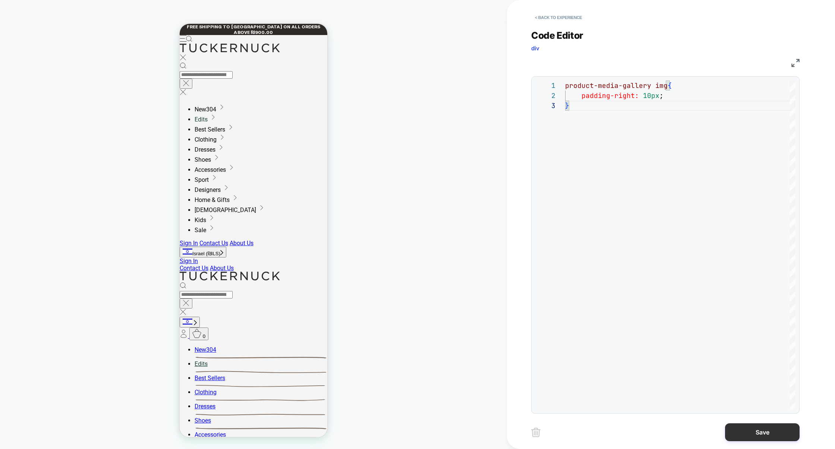
type textarea "**********"
click at [755, 425] on button "Save" at bounding box center [762, 433] width 75 height 18
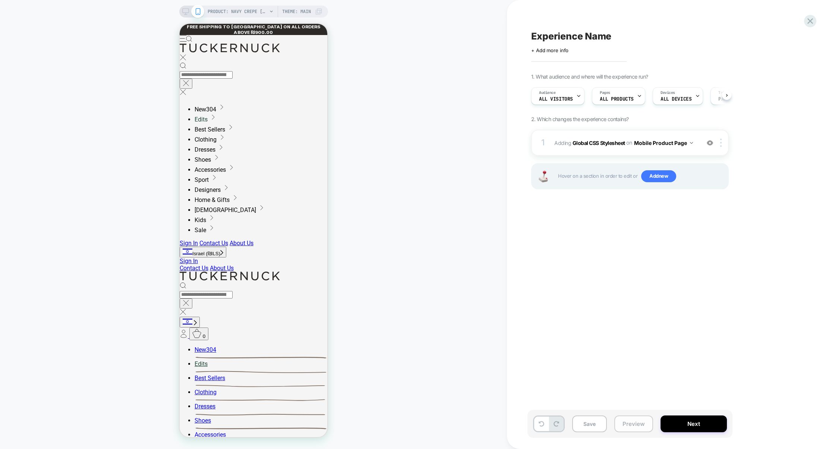
scroll to position [0, 0]
click at [631, 425] on button "Preview" at bounding box center [634, 424] width 39 height 17
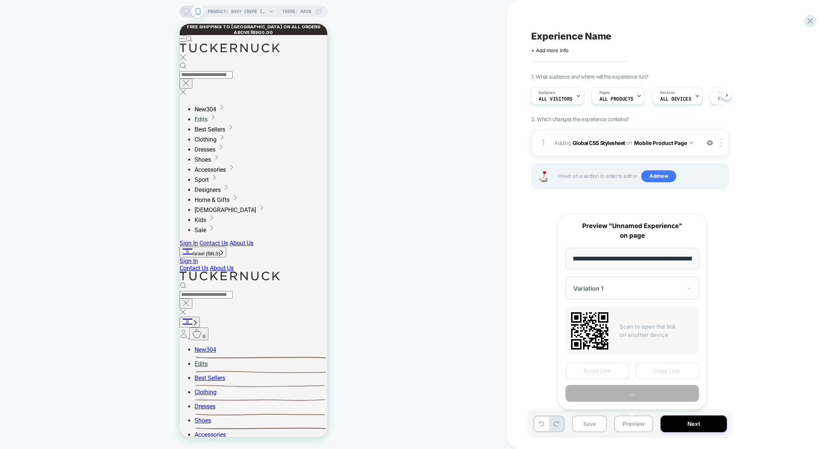
scroll to position [0, 117]
click at [641, 395] on button "Preview" at bounding box center [632, 394] width 133 height 17
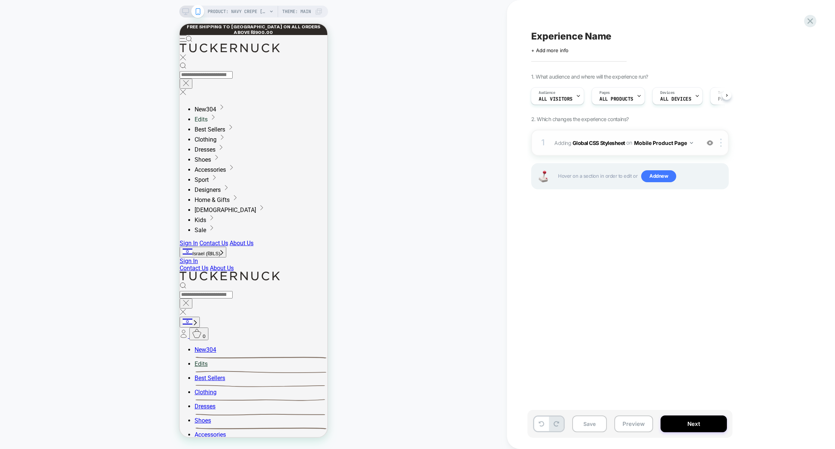
click at [602, 150] on div "1 Adding Global CSS Stylesheet on Mobile Product Page Add Before Add After Copy…" at bounding box center [630, 143] width 198 height 26
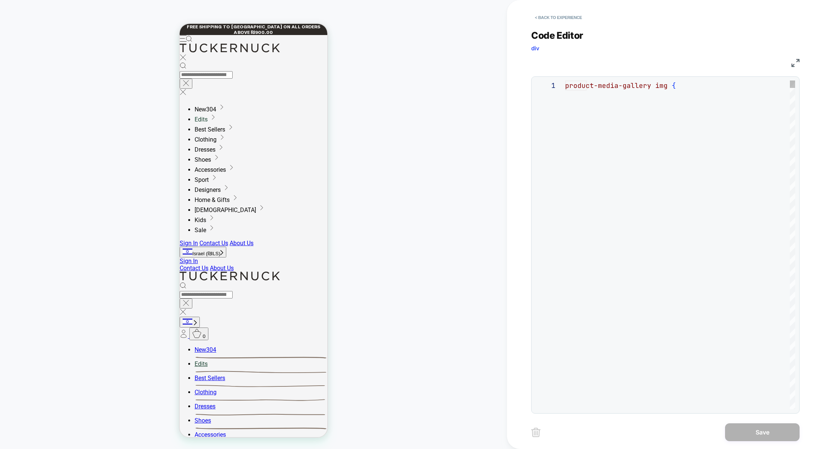
scroll to position [30, 0]
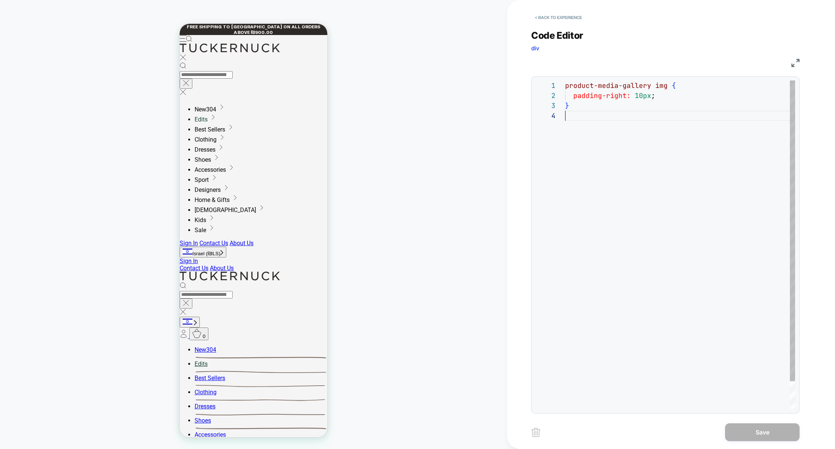
click at [601, 140] on div "product-media-gallery img { padding-right: 10px ; }" at bounding box center [680, 260] width 230 height 359
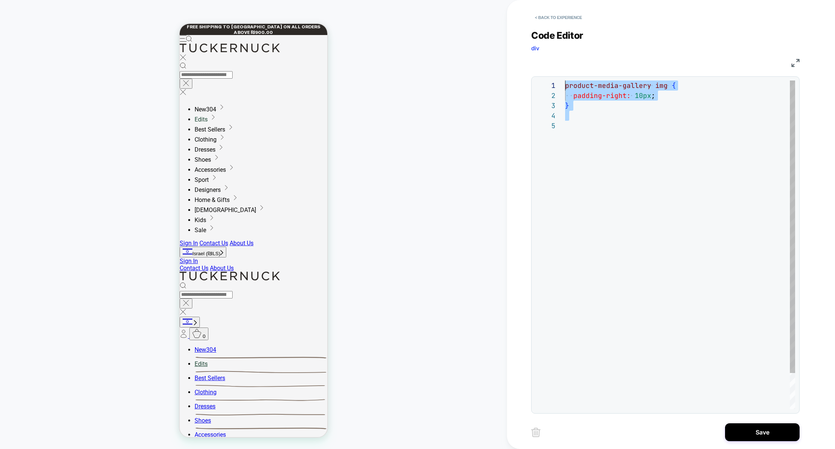
drag, startPoint x: 612, startPoint y: 129, endPoint x: 468, endPoint y: 47, distance: 165.8
click at [565, 81] on div "product-media-gallery img { padding-right: 10px ; }" at bounding box center [680, 265] width 230 height 369
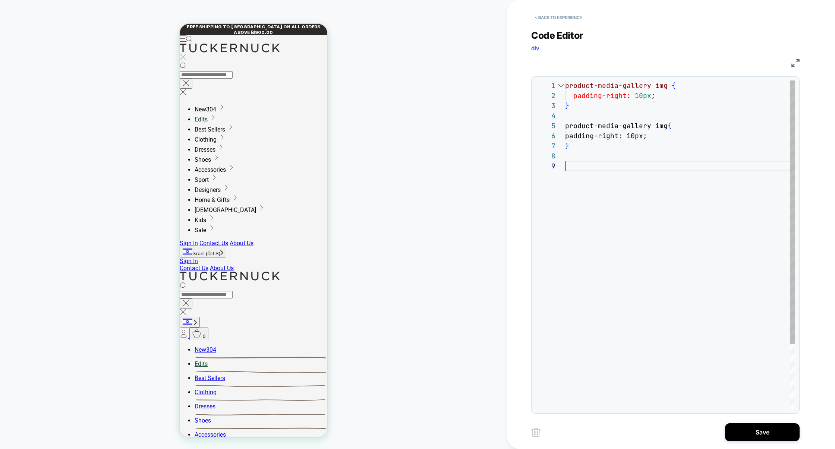
scroll to position [81, 0]
click at [662, 125] on div "product-media-gallery img { padding-right: 10px ; } product-media-gallery img {…" at bounding box center [680, 285] width 230 height 409
drag, startPoint x: 650, startPoint y: 136, endPoint x: 537, endPoint y: 132, distance: 112.7
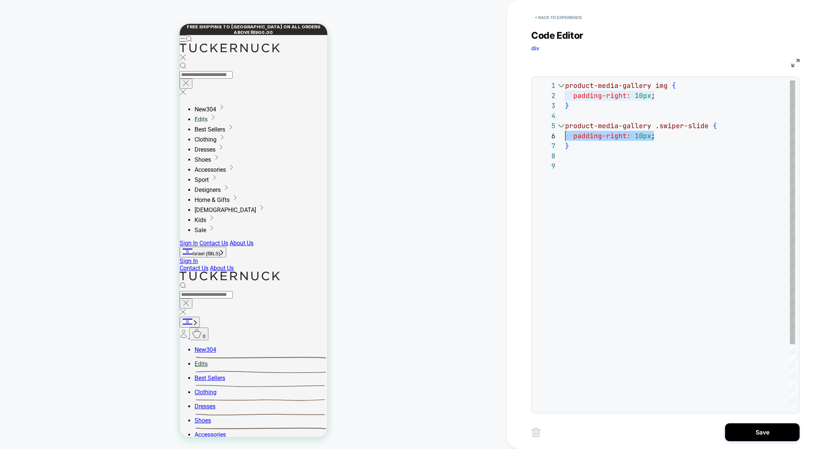
click at [537, 133] on div "**********" at bounding box center [665, 245] width 260 height 329
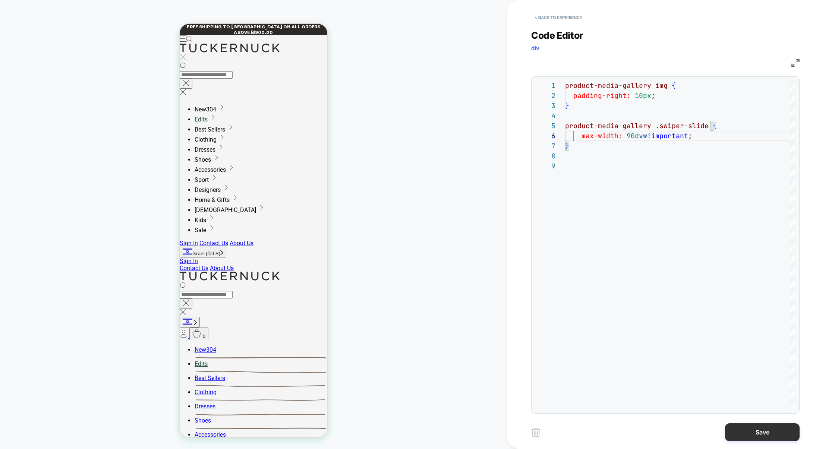
type textarea "**********"
click at [757, 434] on button "Save" at bounding box center [762, 433] width 75 height 18
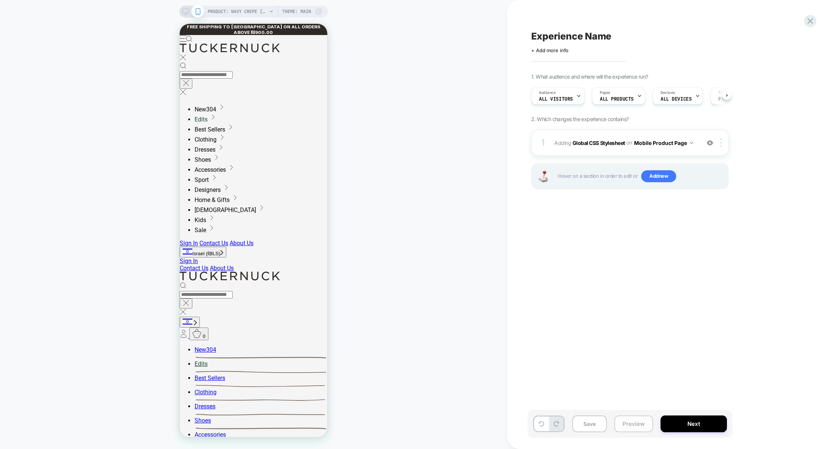
scroll to position [0, 0]
click at [646, 423] on button "Preview" at bounding box center [634, 424] width 39 height 17
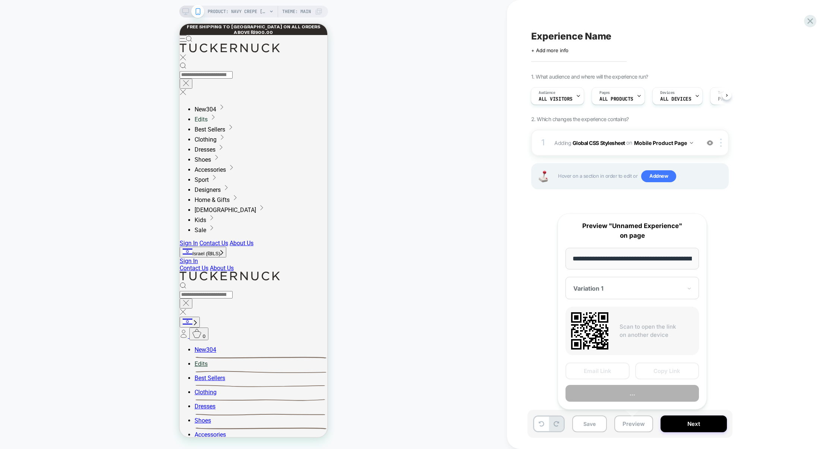
scroll to position [0, 117]
click at [641, 393] on button "Preview" at bounding box center [632, 394] width 133 height 17
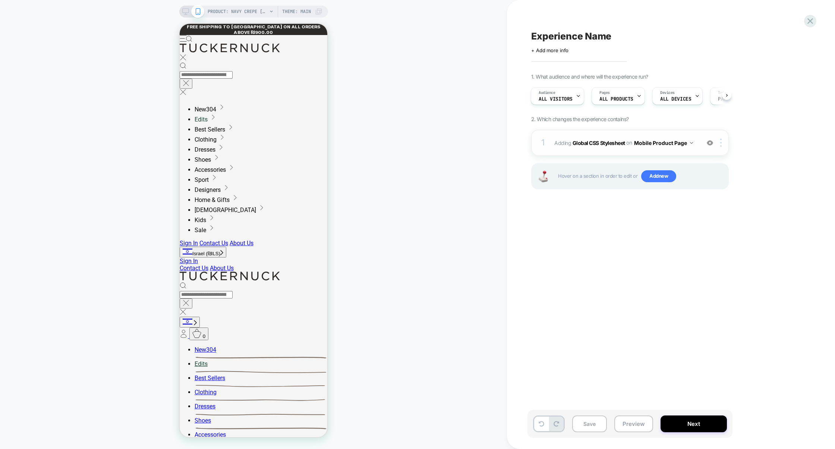
click at [619, 153] on div "1 Adding Global CSS Stylesheet on Mobile Product Page Add Before Add After Copy…" at bounding box center [630, 143] width 198 height 26
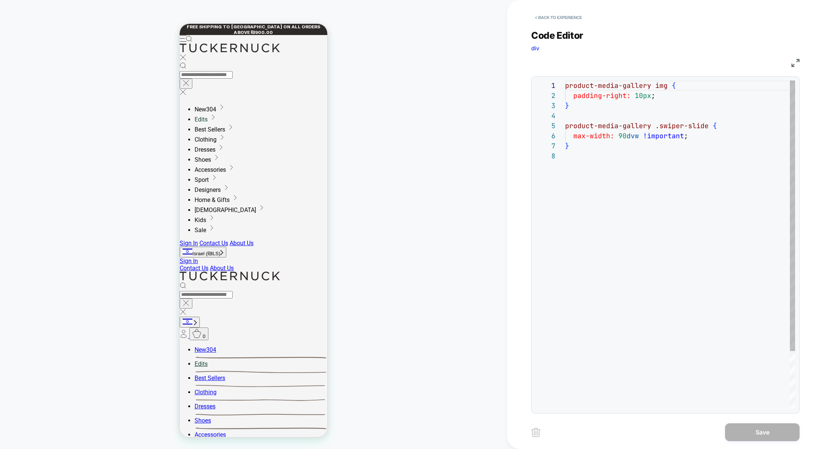
scroll to position [70, 0]
click at [700, 135] on div "product-media-gallery img { padding-right: 10px ; } product-media-gallery .swip…" at bounding box center [680, 280] width 230 height 399
drag, startPoint x: 616, startPoint y: 136, endPoint x: 721, endPoint y: 137, distance: 104.8
click at [722, 137] on div "max-width: 90 dvw !important ;" at bounding box center [680, 136] width 230 height 10
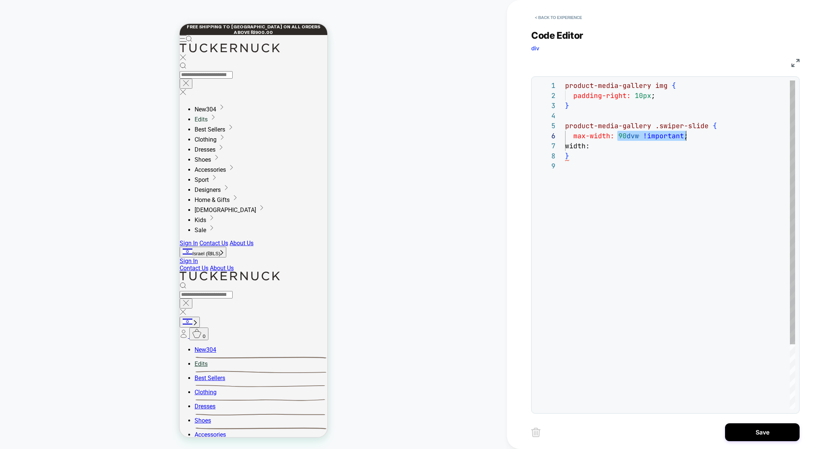
click at [626, 148] on div "product-media-gallery img { padding-right: 10px ; } product-media-gallery .swip…" at bounding box center [680, 285] width 230 height 409
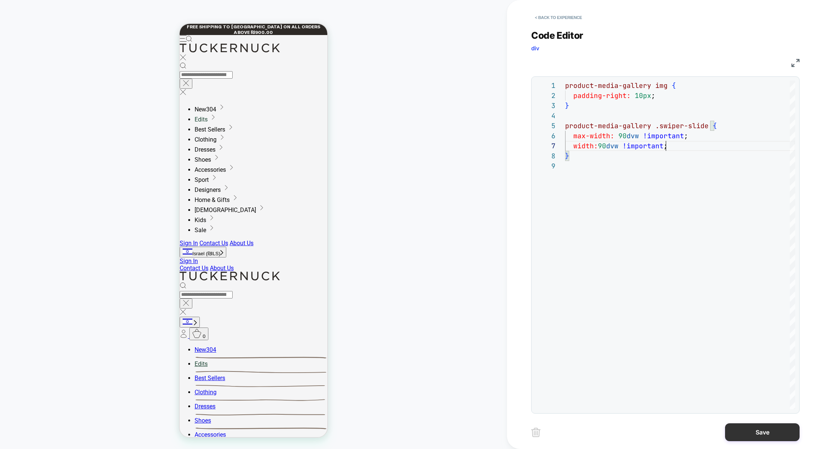
type textarea "**********"
click at [759, 433] on button "Save" at bounding box center [762, 433] width 75 height 18
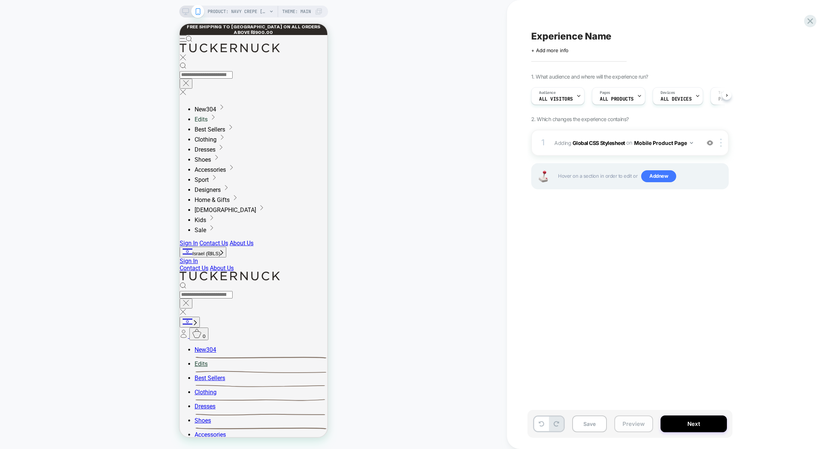
click at [632, 427] on button "Preview" at bounding box center [634, 424] width 39 height 17
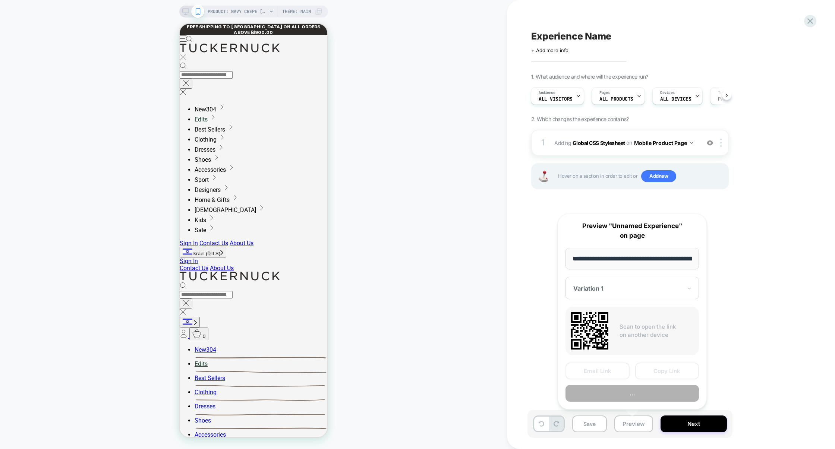
scroll to position [0, 117]
click at [656, 374] on button "Copy Link" at bounding box center [667, 371] width 64 height 17
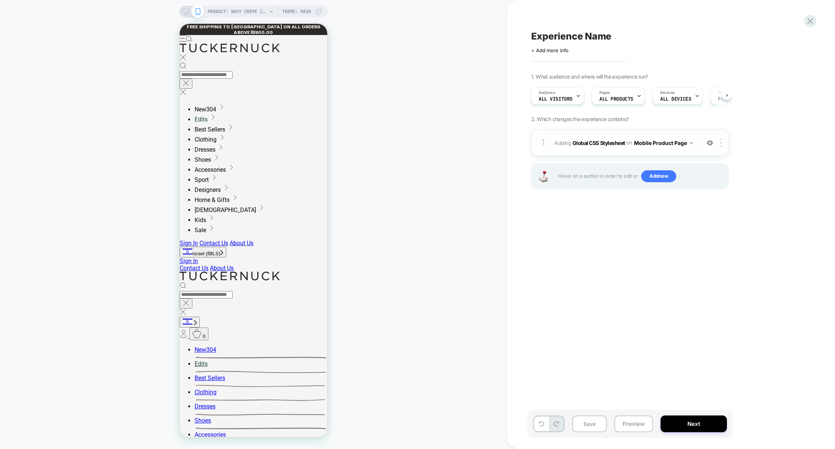
click at [621, 153] on div "1 Adding Global CSS Stylesheet on Mobile Product Page Add Before Add After Copy…" at bounding box center [630, 143] width 198 height 26
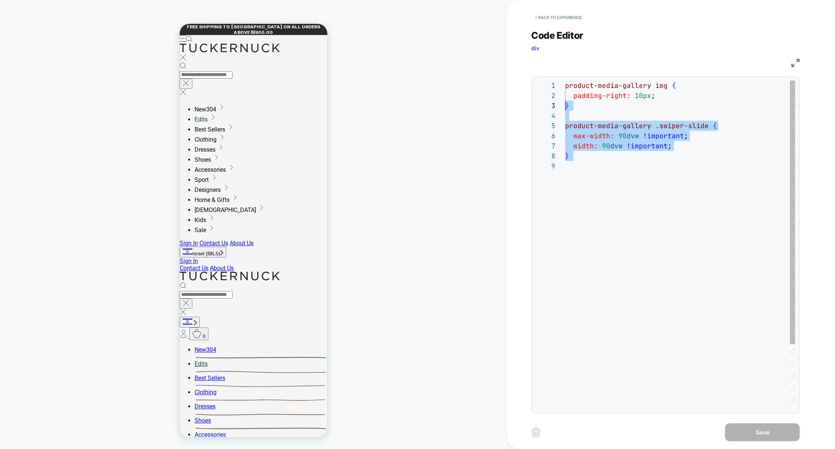
drag, startPoint x: 636, startPoint y: 178, endPoint x: 525, endPoint y: 87, distance: 143.3
click at [525, 87] on div "**********" at bounding box center [671, 224] width 328 height 449
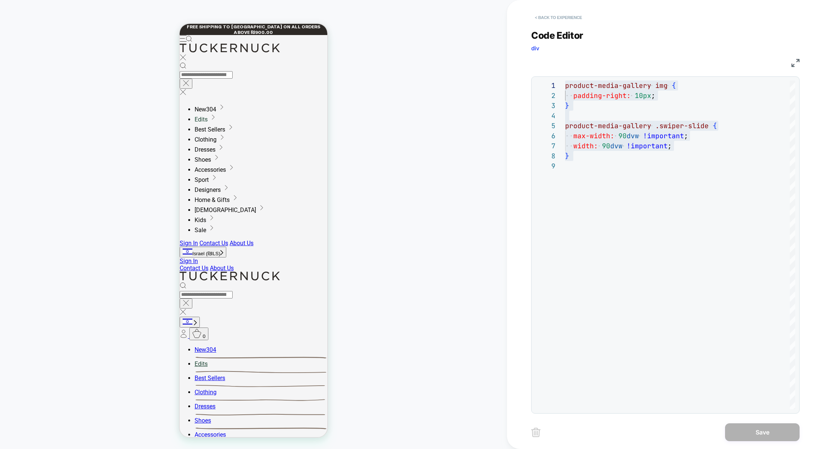
click at [565, 22] on button "< Back to experience" at bounding box center [558, 18] width 54 height 12
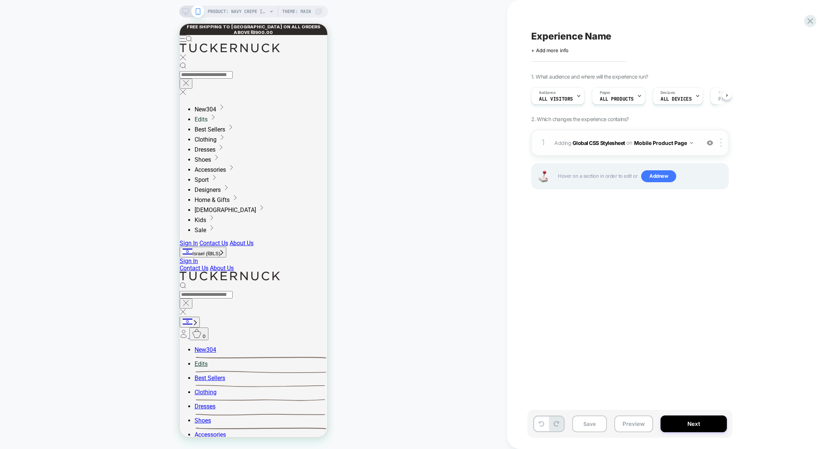
scroll to position [0, 0]
click at [711, 145] on img at bounding box center [710, 143] width 6 height 6
click at [625, 428] on button "Preview" at bounding box center [634, 424] width 39 height 17
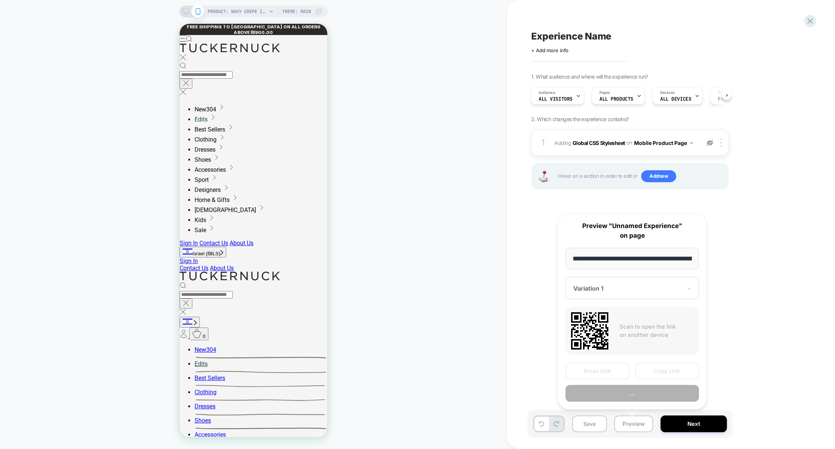
scroll to position [0, 117]
click at [630, 395] on button "Preview" at bounding box center [632, 394] width 133 height 17
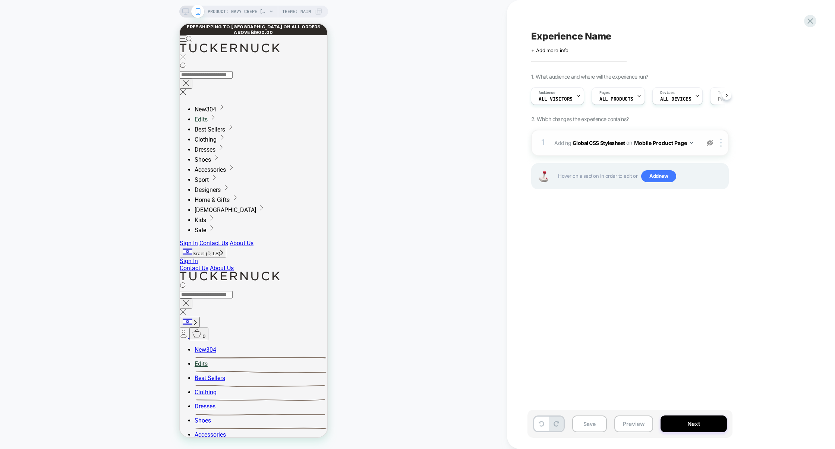
click at [714, 141] on div at bounding box center [710, 143] width 12 height 8
click at [678, 149] on div "1 Adding Global CSS Stylesheet on Mobile Product Page Add Before Add After Copy…" at bounding box center [630, 143] width 198 height 26
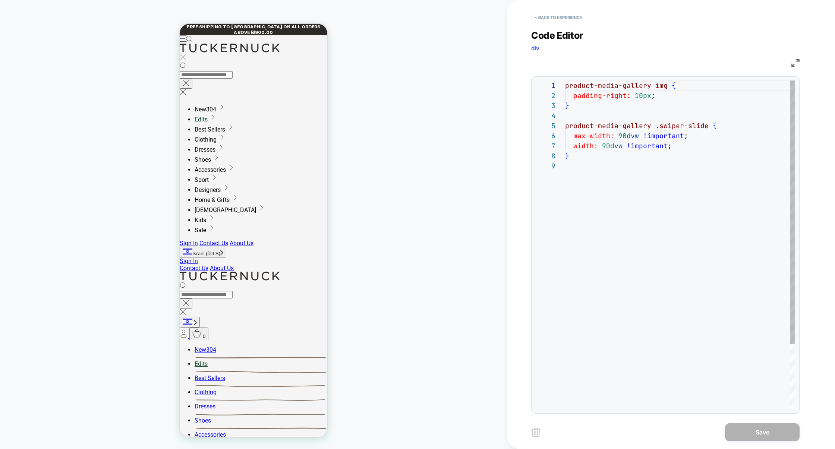
click at [631, 208] on div "product-media-gallery img { padding-right: 10px ; } product-media-gallery .swip…" at bounding box center [680, 285] width 230 height 409
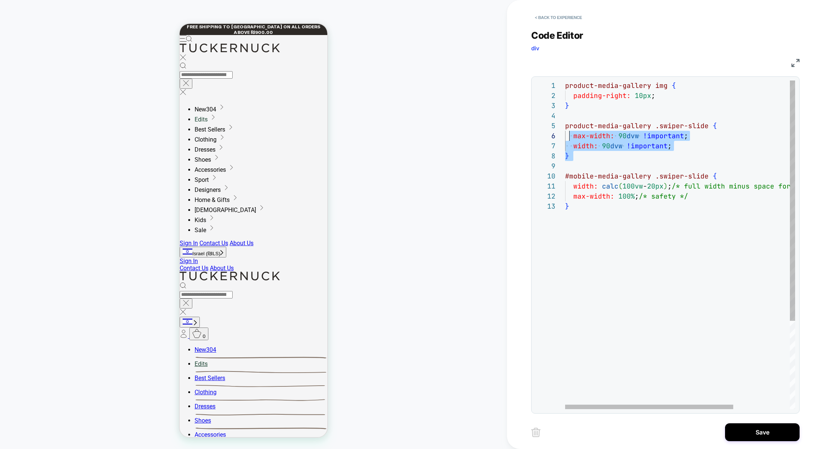
scroll to position [0, 0]
drag, startPoint x: 608, startPoint y: 167, endPoint x: 525, endPoint y: 54, distance: 140.3
click at [565, 81] on div "product-media-gallery img { padding-right: 10px ; } product-media-gallery .swip…" at bounding box center [718, 306] width 307 height 450
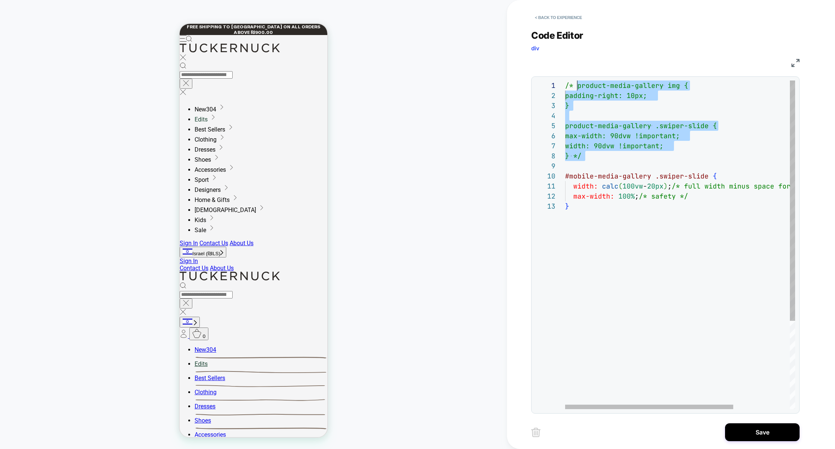
scroll to position [0, 12]
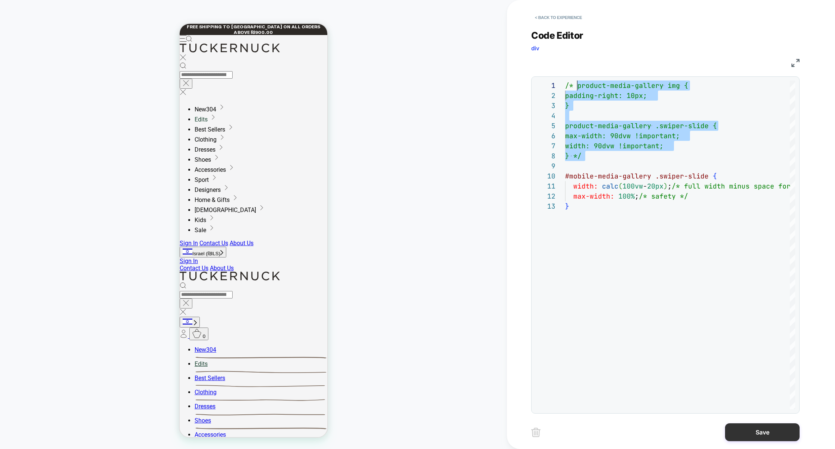
type textarea "**********"
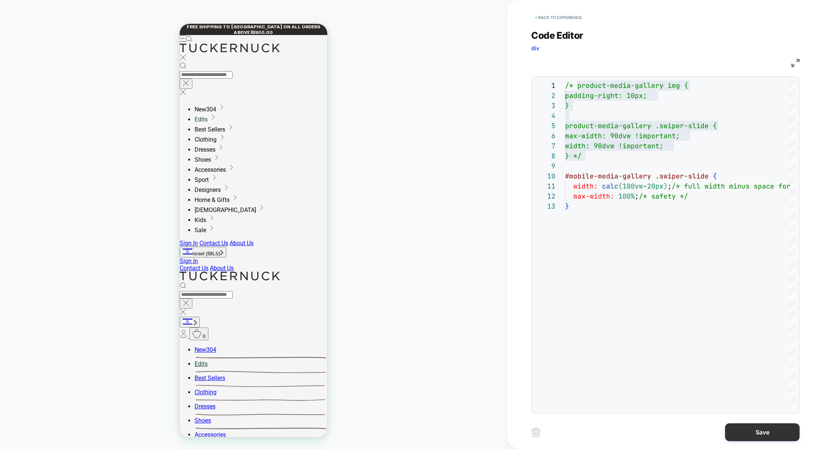
click at [757, 428] on button "Save" at bounding box center [762, 433] width 75 height 18
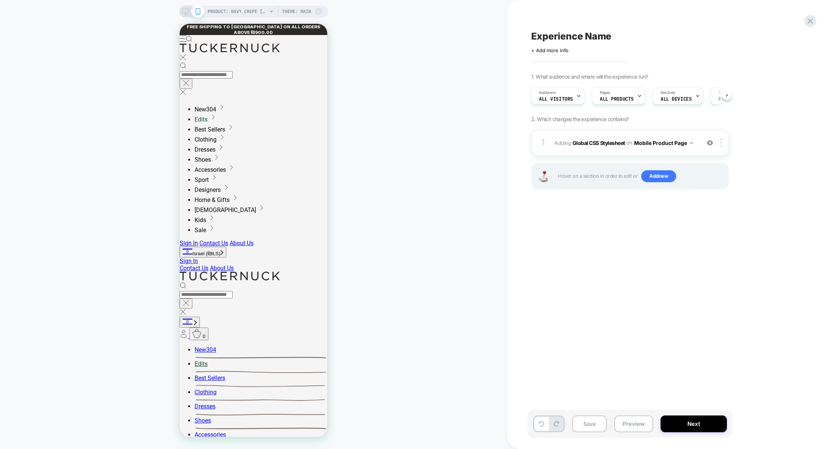
scroll to position [0, 0]
click at [635, 421] on button "Preview" at bounding box center [634, 424] width 39 height 17
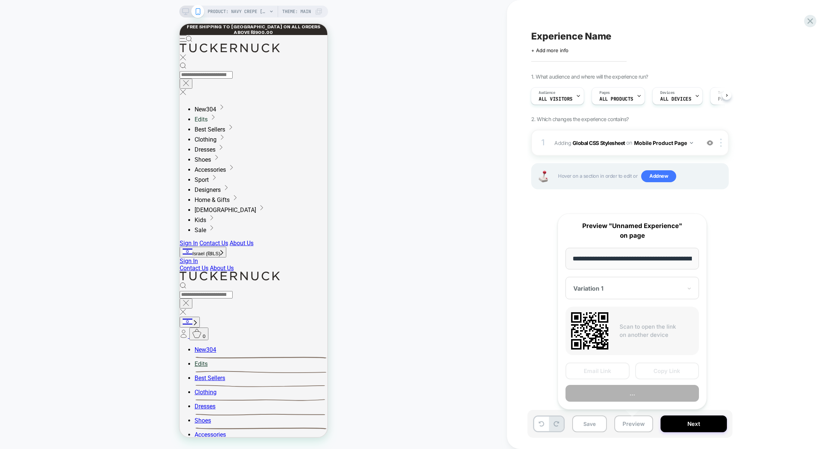
scroll to position [0, 117]
click at [635, 394] on button "Preview" at bounding box center [632, 394] width 133 height 17
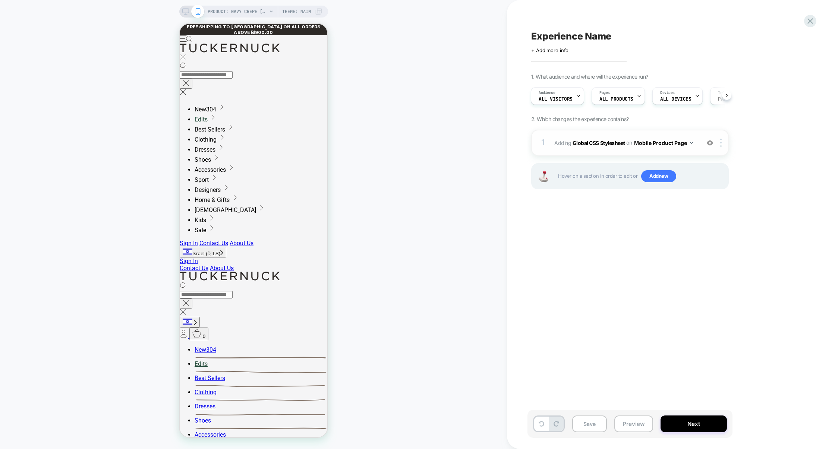
click at [710, 142] on img at bounding box center [710, 143] width 6 height 6
click at [642, 423] on button "Preview" at bounding box center [634, 424] width 39 height 17
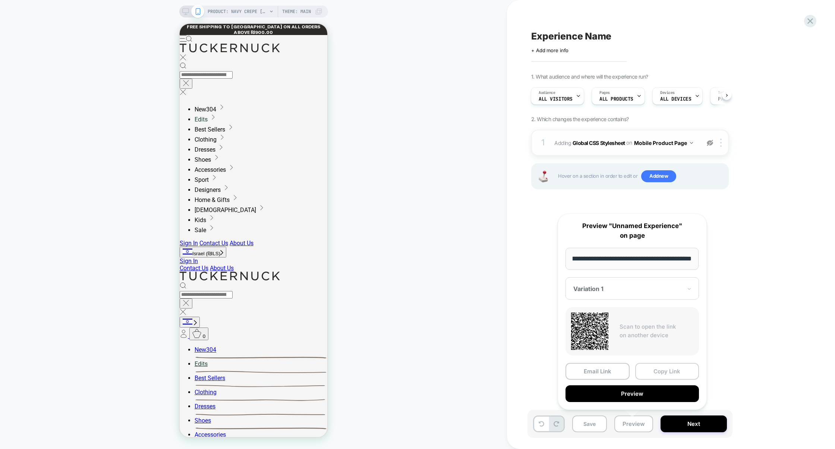
scroll to position [0, 0]
click at [660, 378] on button "Copy Link" at bounding box center [667, 371] width 64 height 17
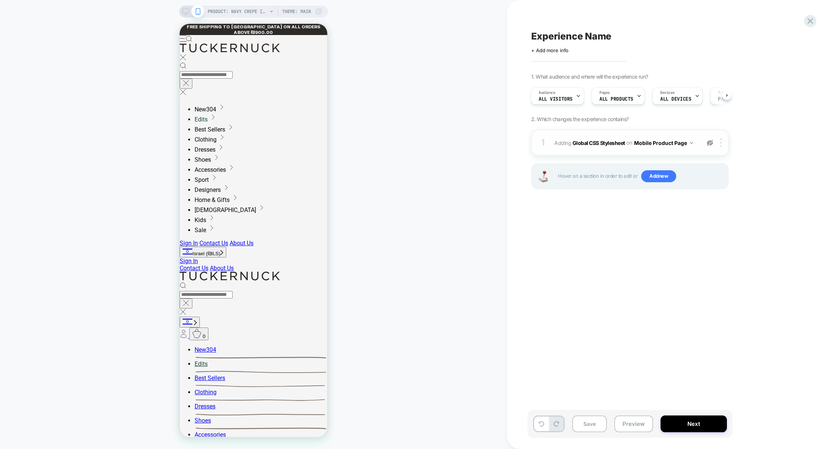
click at [714, 143] on div at bounding box center [710, 143] width 12 height 8
click at [659, 154] on div "1 Adding Global CSS Stylesheet on Mobile Product Page Add Before Add After Copy…" at bounding box center [630, 143] width 198 height 26
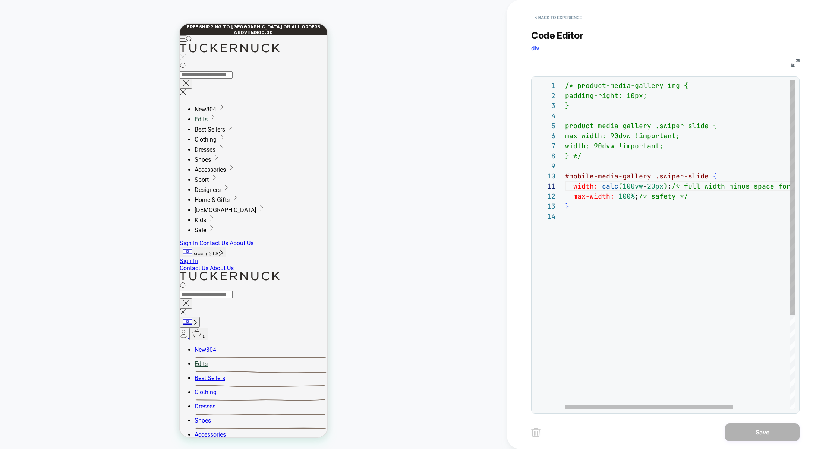
scroll to position [0, 92]
click at [658, 186] on div "/* product-media-gallery img { padding-right: 10px; } product-media-gallery .sw…" at bounding box center [718, 311] width 307 height 460
click at [621, 200] on div "/* product-media-gallery img { padding-right: 10px; } product-media-gallery .sw…" at bounding box center [718, 311] width 307 height 460
drag, startPoint x: 599, startPoint y: 187, endPoint x: 678, endPoint y: 187, distance: 79.4
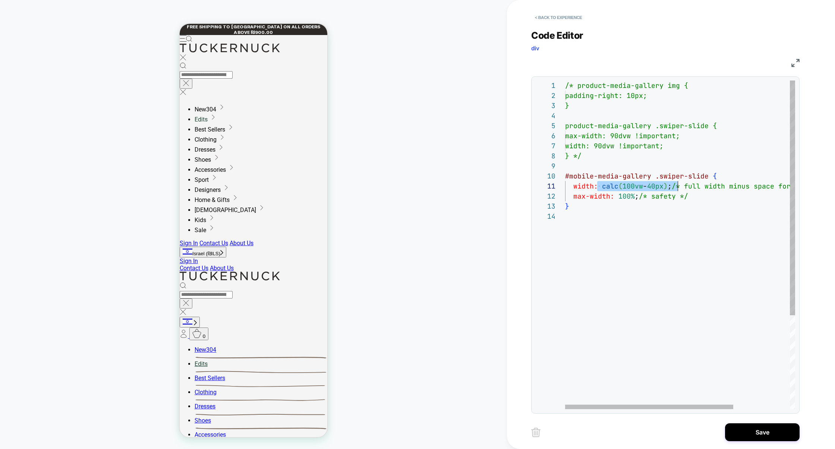
click at [678, 187] on div "/* product-media-gallery img { padding-right: 10px; } product-media-gallery .sw…" at bounding box center [718, 311] width 307 height 460
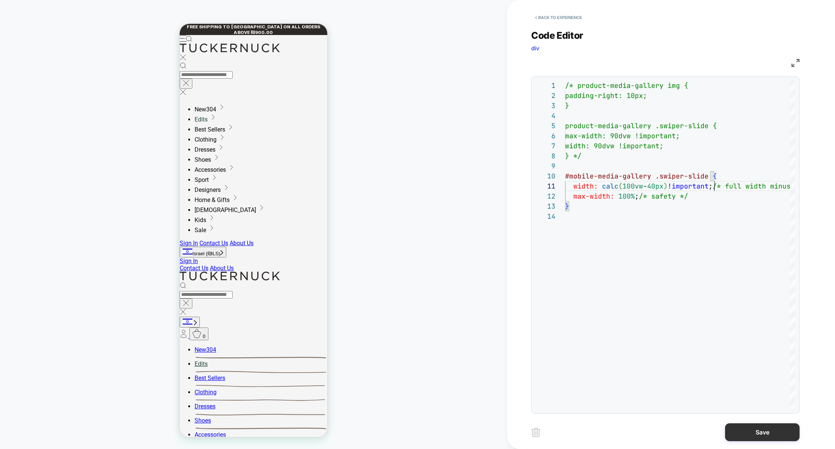
type textarea "**********"
click at [742, 432] on button "Save" at bounding box center [762, 433] width 75 height 18
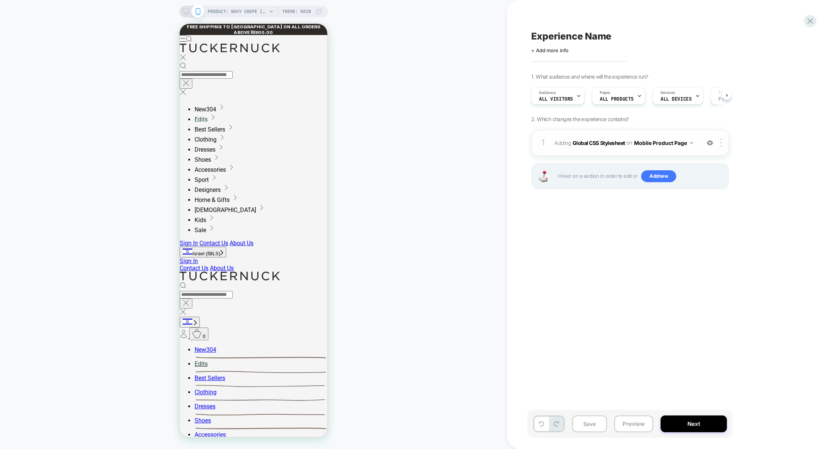
scroll to position [0, 0]
click at [637, 427] on button "Preview" at bounding box center [634, 424] width 39 height 17
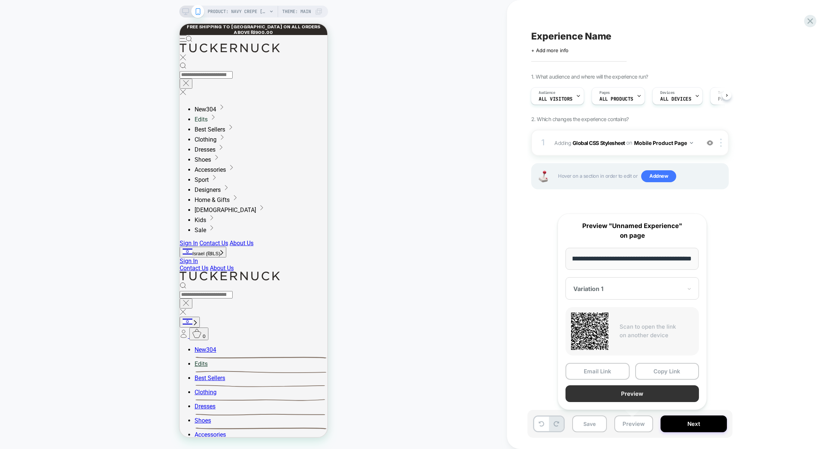
scroll to position [0, 0]
click at [635, 400] on button "Preview" at bounding box center [632, 394] width 133 height 17
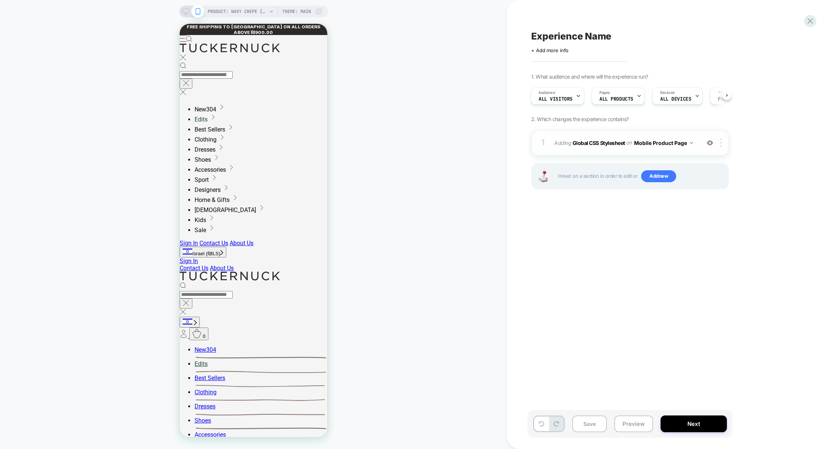
click at [599, 152] on div "1 Adding Global CSS Stylesheet on Mobile Product Page Add Before Add After Copy…" at bounding box center [630, 143] width 198 height 26
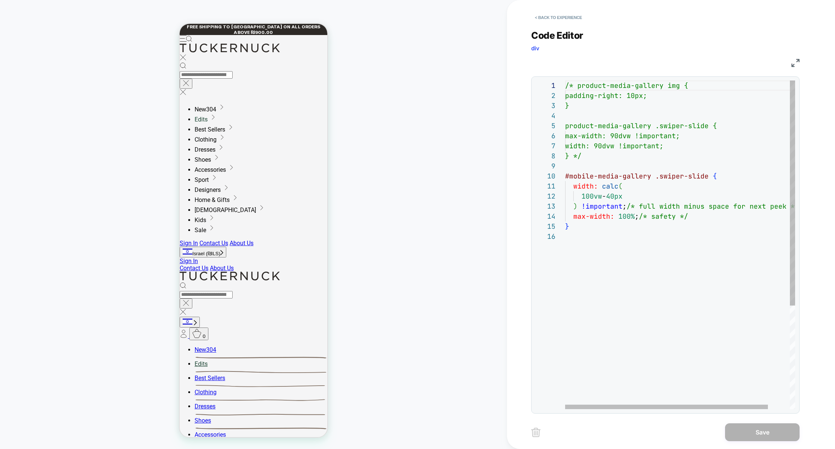
scroll to position [30, 69]
drag, startPoint x: 635, startPoint y: 214, endPoint x: 676, endPoint y: 214, distance: 41.0
click at [635, 214] on span ";" at bounding box center [637, 216] width 4 height 9
type textarea "**********"
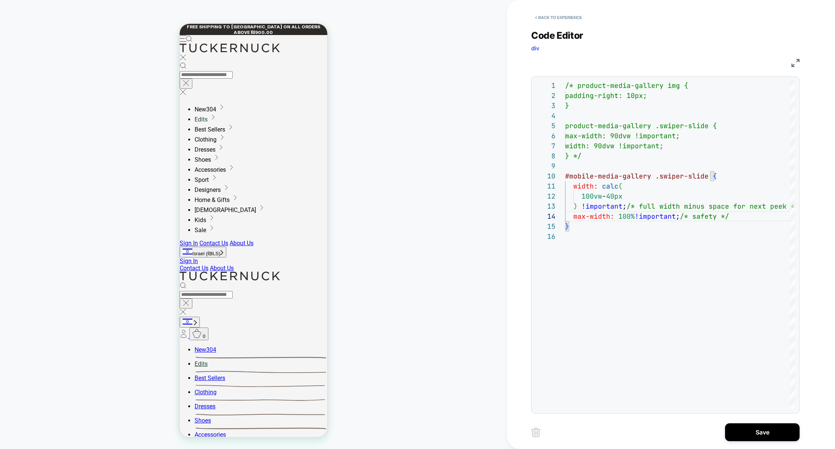
click at [751, 416] on div "**********" at bounding box center [671, 224] width 280 height 449
click at [751, 421] on div "**********" at bounding box center [671, 224] width 280 height 449
click at [750, 424] on button "Save" at bounding box center [762, 433] width 75 height 18
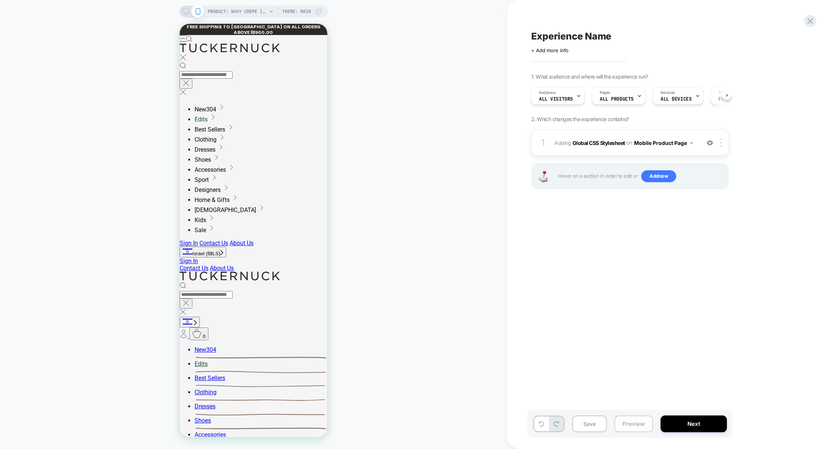
scroll to position [0, 0]
click at [635, 425] on button "Preview" at bounding box center [634, 424] width 39 height 17
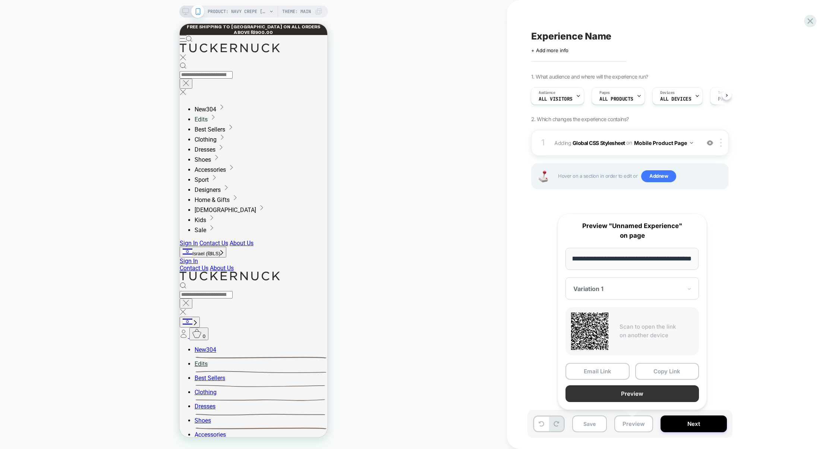
scroll to position [0, 0]
click at [638, 395] on button "Preview" at bounding box center [632, 394] width 133 height 17
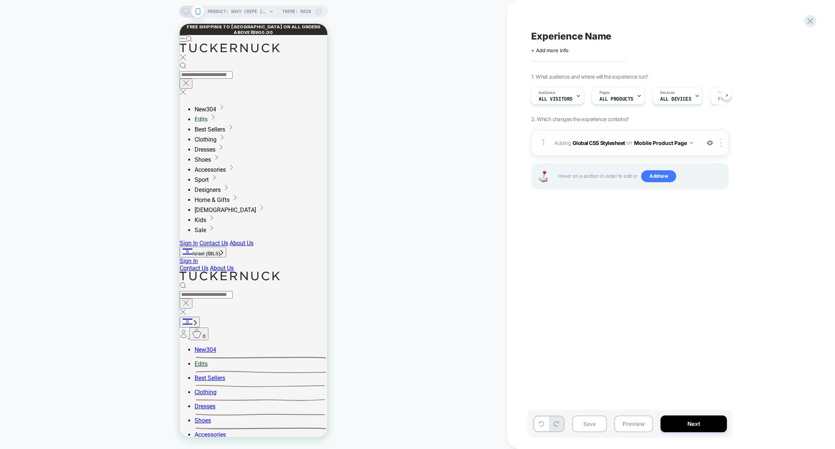
click at [604, 152] on div "1 Adding Global CSS Stylesheet on Mobile Product Page Add Before Add After Copy…" at bounding box center [630, 143] width 198 height 26
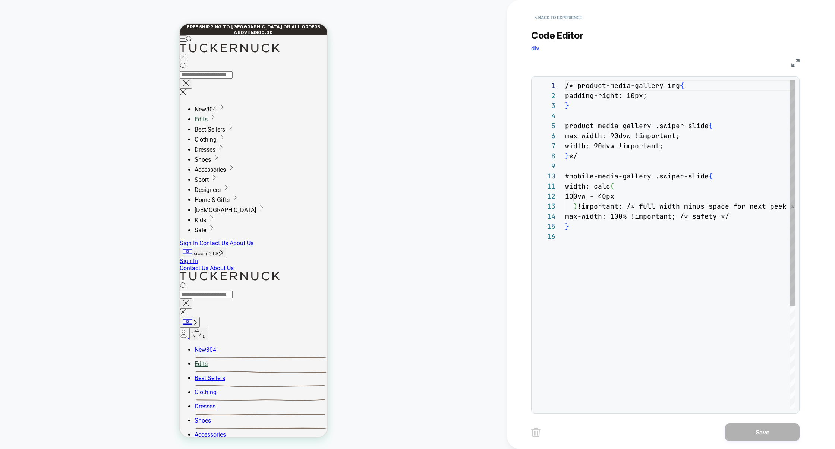
scroll to position [101, 0]
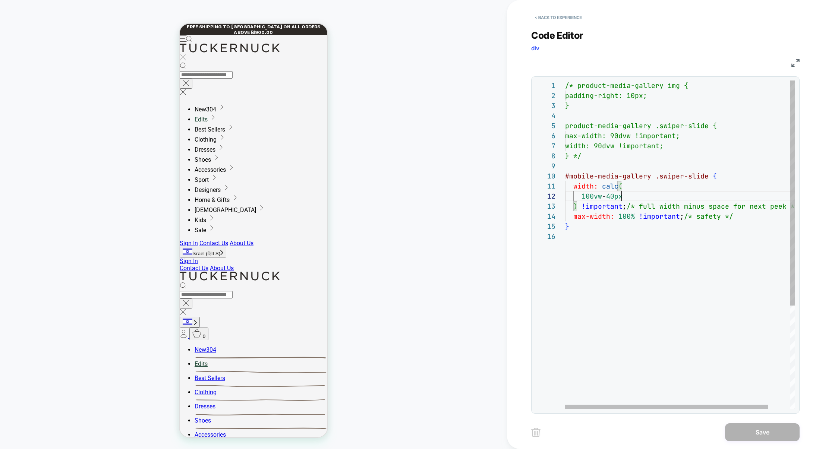
click at [620, 201] on div "/* product-media-gallery img { padding-right: 10px; } product-media-gallery .sw…" at bounding box center [692, 321] width 255 height 480
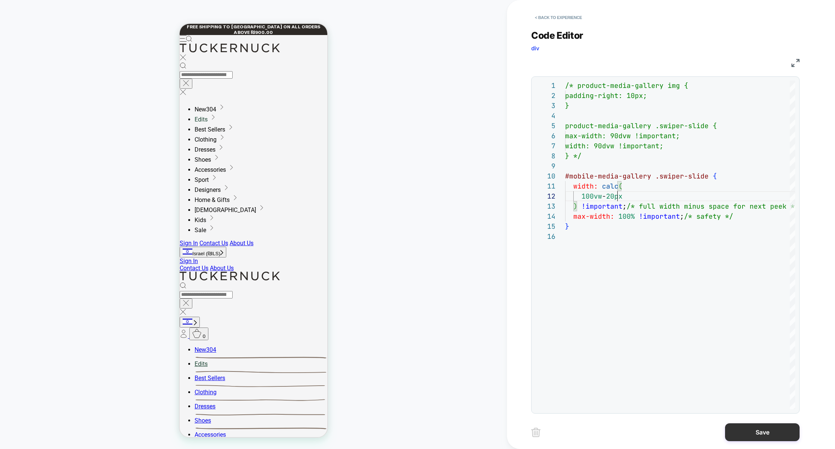
type textarea "**********"
click at [759, 431] on button "Save" at bounding box center [762, 433] width 75 height 18
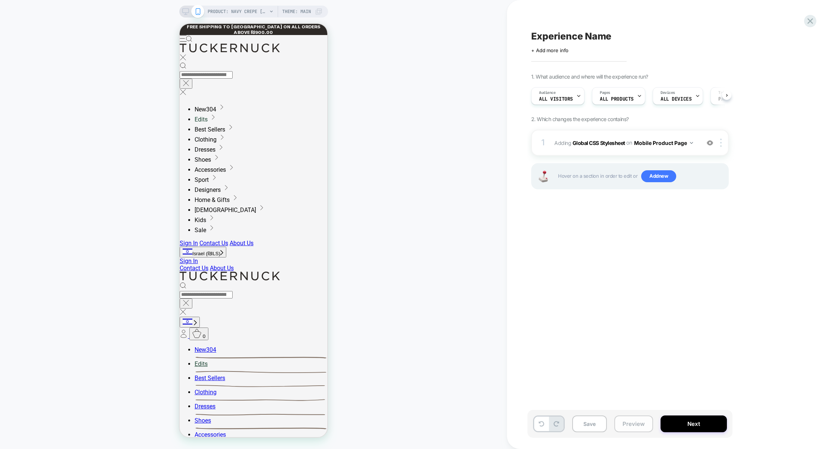
scroll to position [0, 0]
click at [641, 429] on button "Preview" at bounding box center [634, 424] width 39 height 17
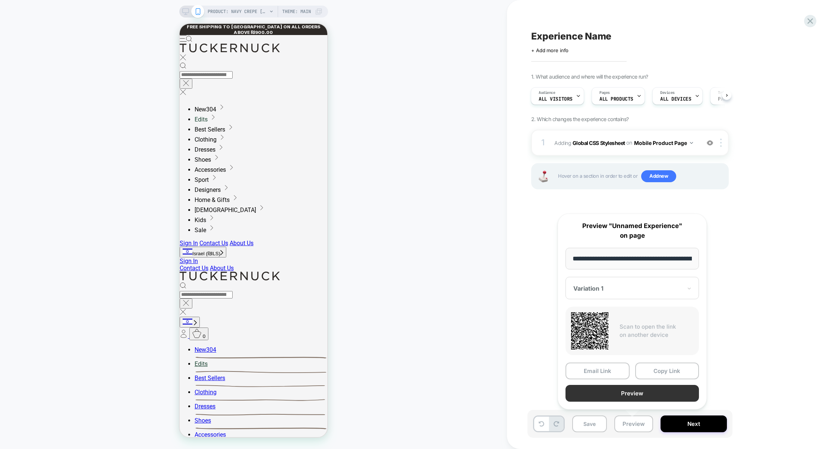
scroll to position [0, 0]
click at [642, 394] on button "Preview" at bounding box center [632, 394] width 133 height 17
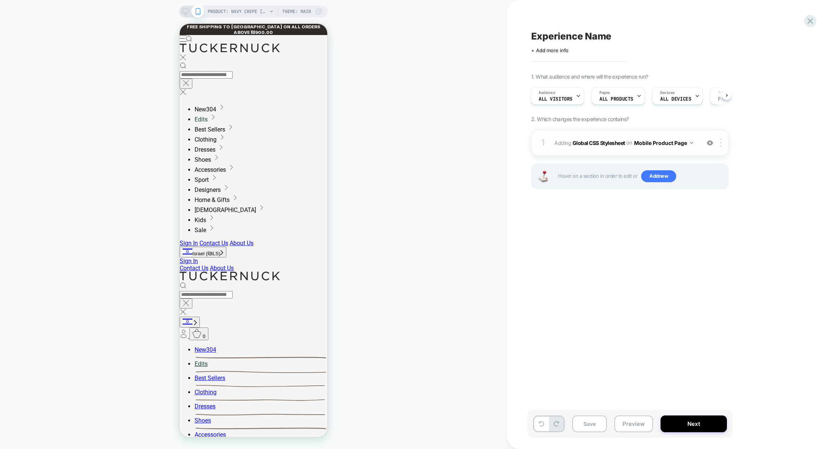
click at [589, 151] on div "1 Adding Global CSS Stylesheet on Mobile Product Page Add Before Add After Copy…" at bounding box center [630, 143] width 198 height 26
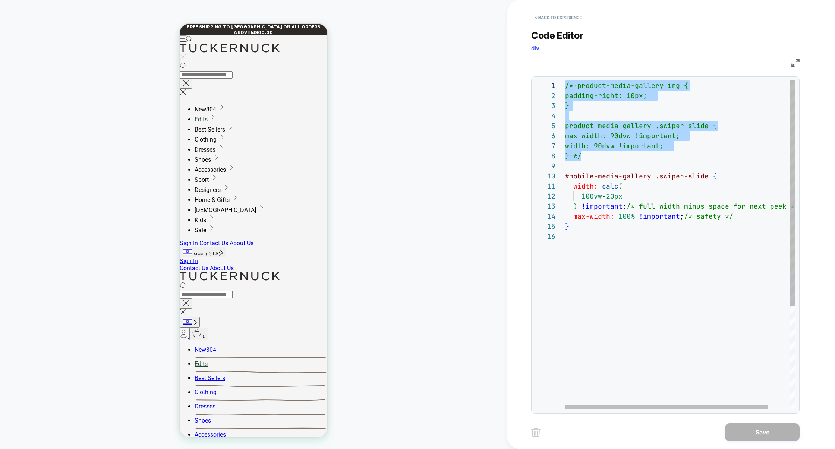
drag, startPoint x: 590, startPoint y: 154, endPoint x: 553, endPoint y: 83, distance: 79.7
click at [565, 83] on div "/* product-media-gallery img { padding-right: 10px; } product-media-gallery .sw…" at bounding box center [692, 321] width 255 height 480
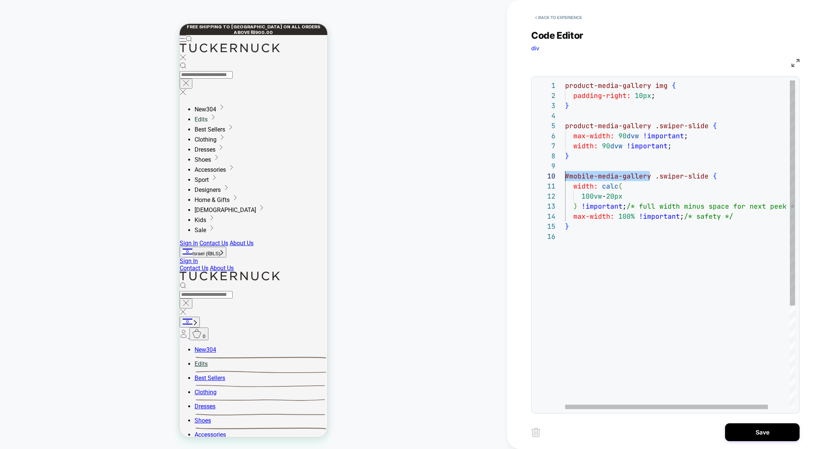
scroll to position [90, 0]
drag, startPoint x: 644, startPoint y: 176, endPoint x: 543, endPoint y: 175, distance: 100.7
click at [543, 175] on div "**********" at bounding box center [665, 245] width 260 height 329
drag, startPoint x: 650, startPoint y: 126, endPoint x: 560, endPoint y: 125, distance: 89.5
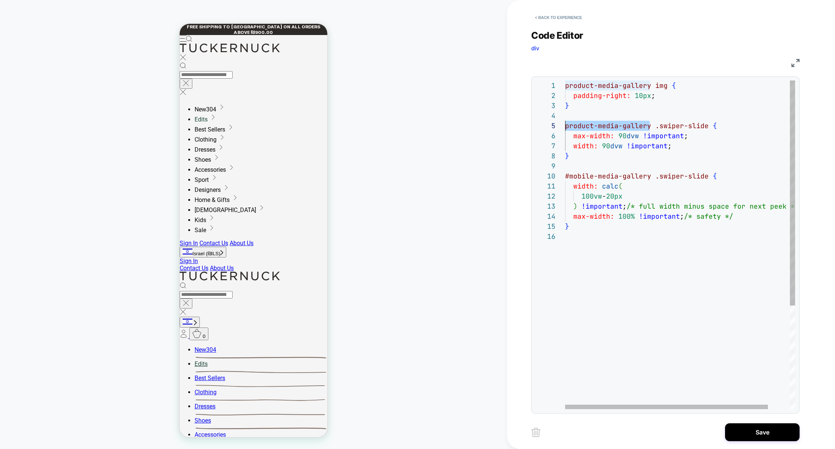
click at [560, 125] on div "**********" at bounding box center [665, 245] width 260 height 329
drag, startPoint x: 705, startPoint y: 128, endPoint x: 530, endPoint y: 129, distance: 175.3
click at [565, 129] on div "product-media-gallery img { padding-right: 10px ; } #mobile-media-gallery .swip…" at bounding box center [692, 321] width 255 height 480
drag, startPoint x: 587, startPoint y: 109, endPoint x: 557, endPoint y: 81, distance: 41.2
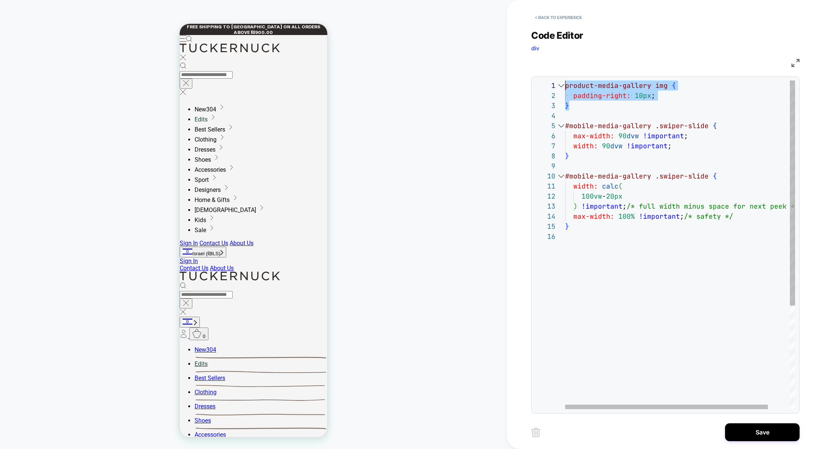
click at [565, 81] on div "product-media-gallery img { padding-right: 10px ; } #mobile-media-gallery .swip…" at bounding box center [692, 321] width 255 height 480
drag, startPoint x: 590, startPoint y: 242, endPoint x: 559, endPoint y: 188, distance: 62.0
click at [556, 185] on div "**********" at bounding box center [665, 245] width 260 height 329
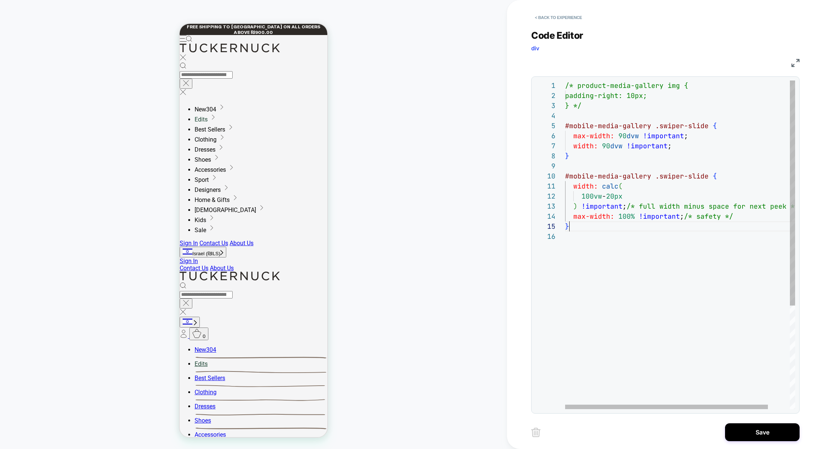
click at [578, 226] on div "/* product-media-gallery img { padding-right: 10px; } */ #mobile-media-gallery …" at bounding box center [692, 321] width 255 height 480
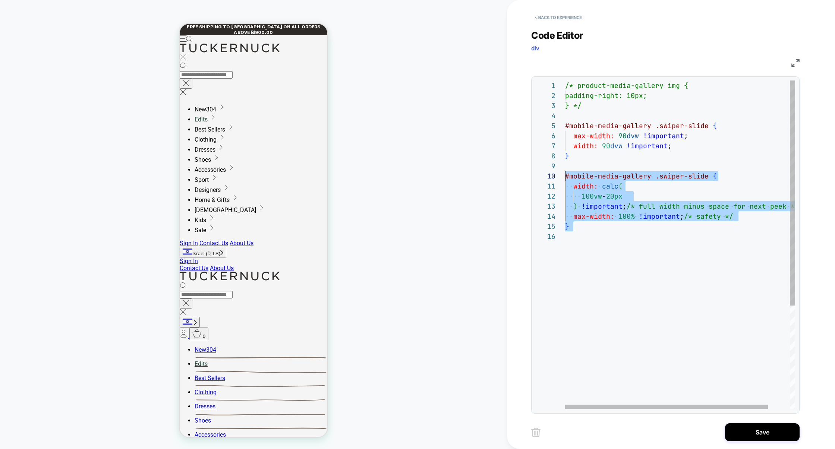
scroll to position [90, 0]
drag, startPoint x: 599, startPoint y: 235, endPoint x: 563, endPoint y: 177, distance: 67.7
click at [565, 177] on div "/* product-media-gallery img { padding-right: 10px; } */ #mobile-media-gallery …" at bounding box center [692, 321] width 255 height 480
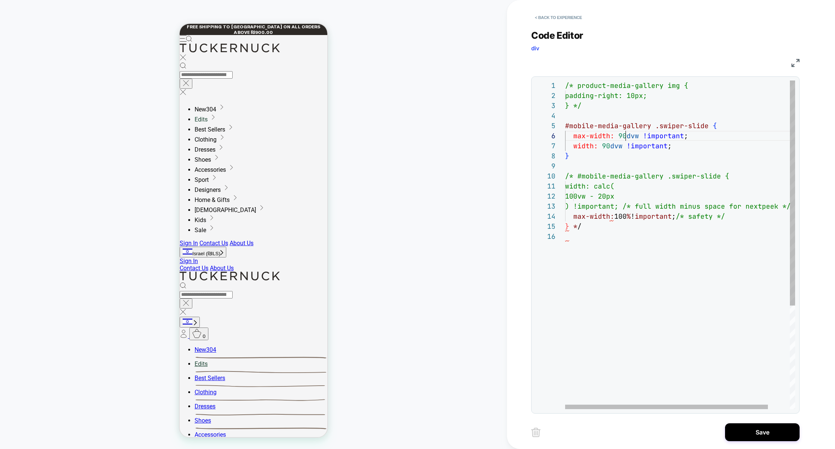
click at [627, 135] on div "/* product-media-gallery img { padding-right: 10px; } */ #mobile-media-gallery …" at bounding box center [692, 321] width 255 height 480
click at [619, 233] on div "/* product-media-gallery img { padding-right: 10px; } */ #mobile-media-gallery …" at bounding box center [692, 321] width 255 height 480
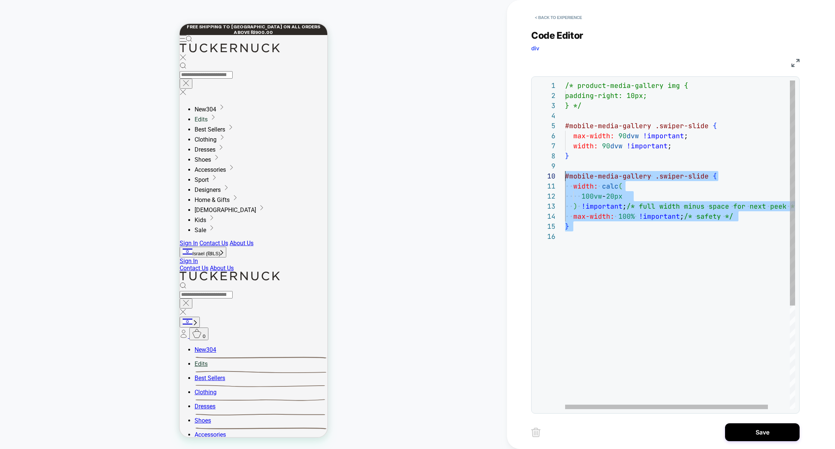
scroll to position [90, 0]
drag, startPoint x: 619, startPoint y: 236, endPoint x: 559, endPoint y: 177, distance: 83.6
click at [559, 177] on div "**********" at bounding box center [665, 245] width 260 height 329
drag, startPoint x: 627, startPoint y: 235, endPoint x: 551, endPoint y: 170, distance: 100.2
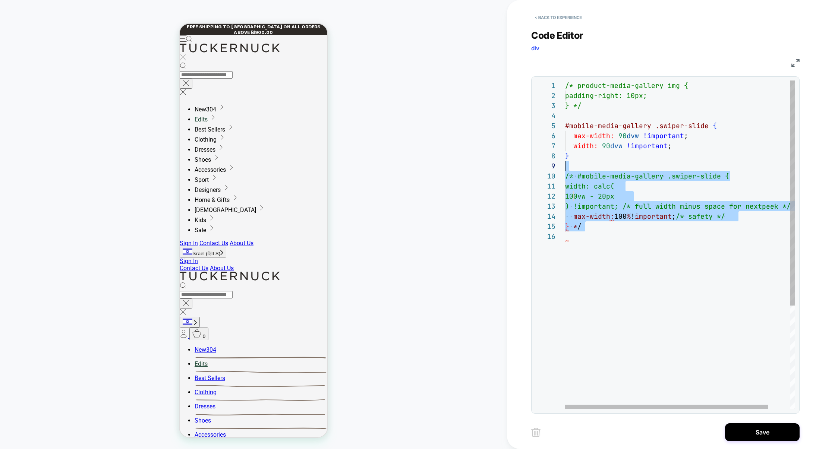
click at [565, 170] on div "/* product-media-gallery img { padding-right: 10px; } */ #mobile-media-gallery …" at bounding box center [692, 321] width 255 height 480
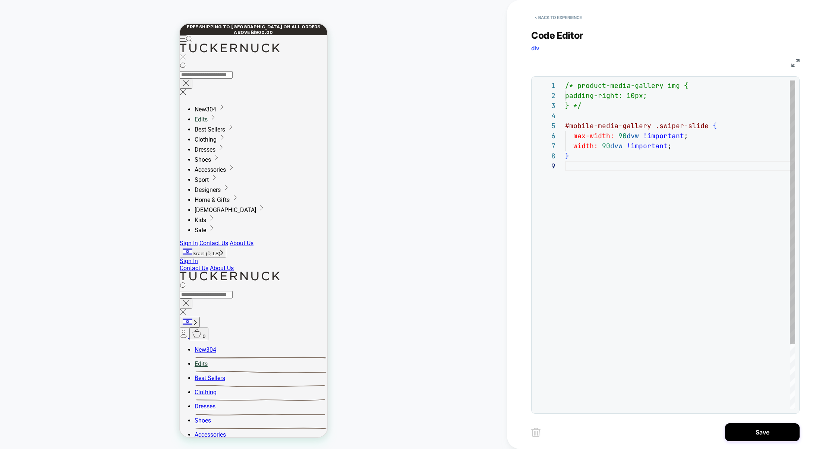
click at [593, 131] on div "/* product-media-gallery img { padding-right: 10px; } */ #mobile-media-gallery …" at bounding box center [680, 285] width 230 height 409
click at [595, 139] on div "/* product-media-gallery img { padding-right: 10px; } */ #mobile-media-gallery …" at bounding box center [680, 285] width 230 height 409
type textarea "**********"
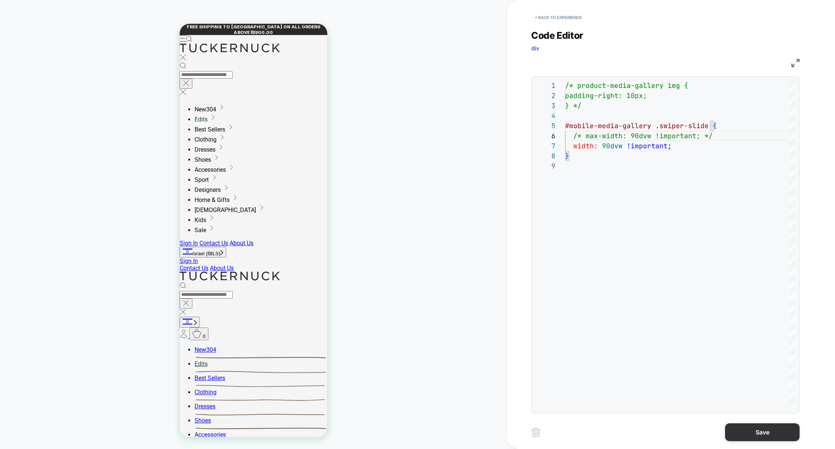
click at [761, 426] on button "Save" at bounding box center [762, 433] width 75 height 18
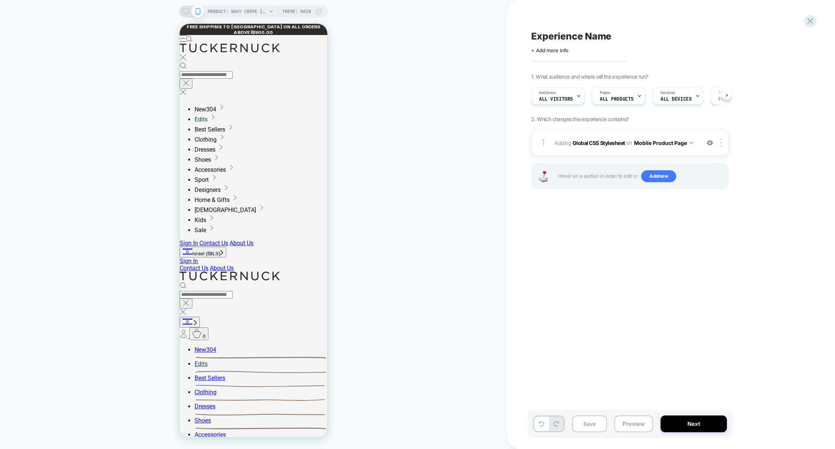
scroll to position [0, 0]
click at [632, 419] on button "Preview" at bounding box center [634, 424] width 39 height 17
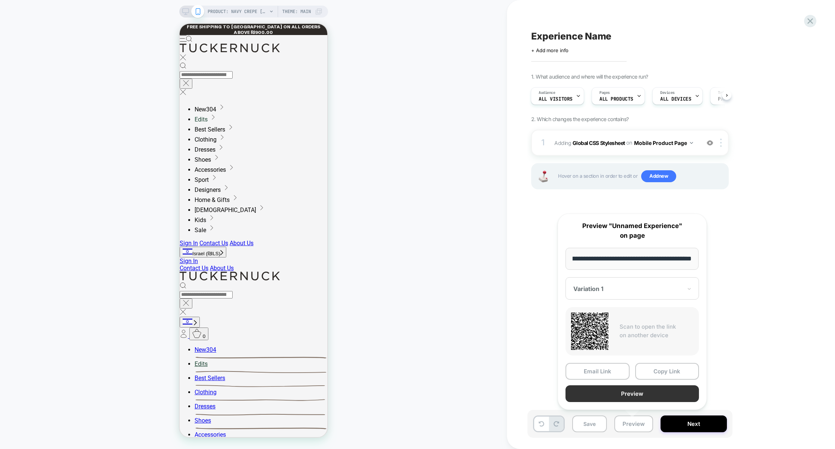
scroll to position [0, 0]
click at [629, 389] on button "Preview" at bounding box center [632, 394] width 133 height 17
